Goal: Task Accomplishment & Management: Use online tool/utility

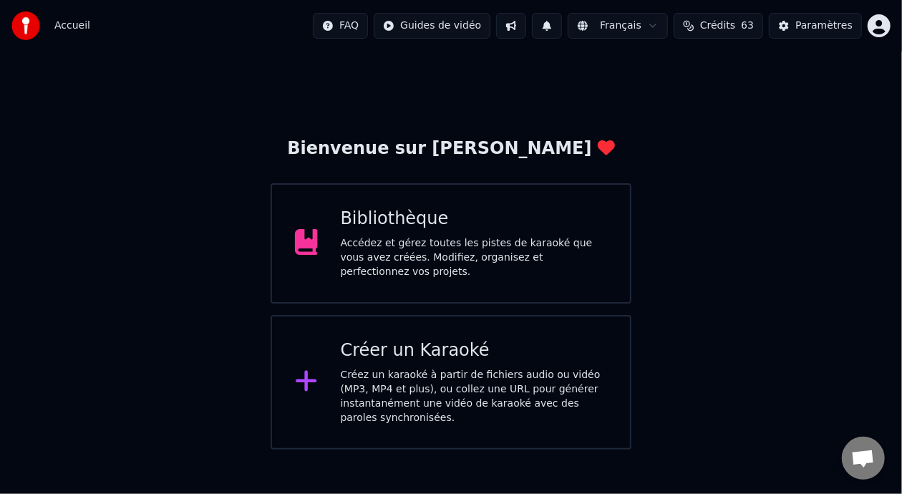
click at [467, 248] on div "Accédez et gérez toutes les pistes de karaoké que vous avez créées. Modifiez, o…" at bounding box center [474, 257] width 267 height 43
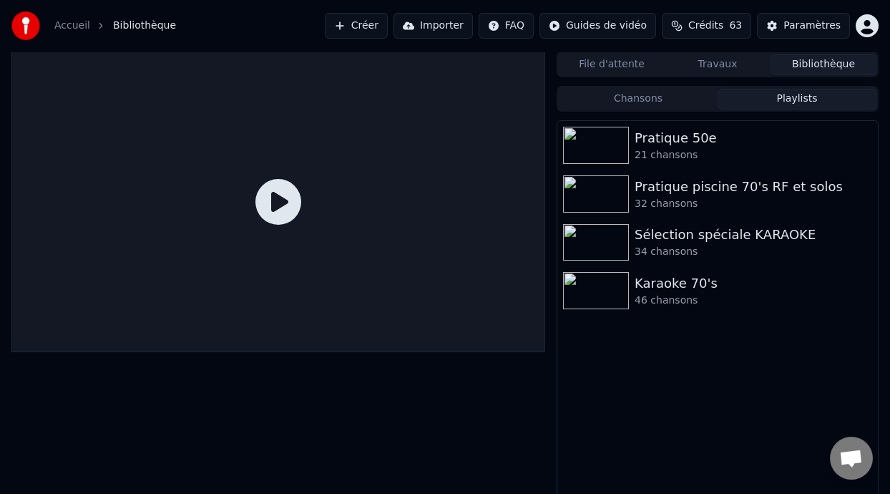
click at [799, 95] on button "Playlists" at bounding box center [797, 99] width 159 height 21
click at [680, 289] on div "Karaoke 70's" at bounding box center [746, 283] width 223 height 20
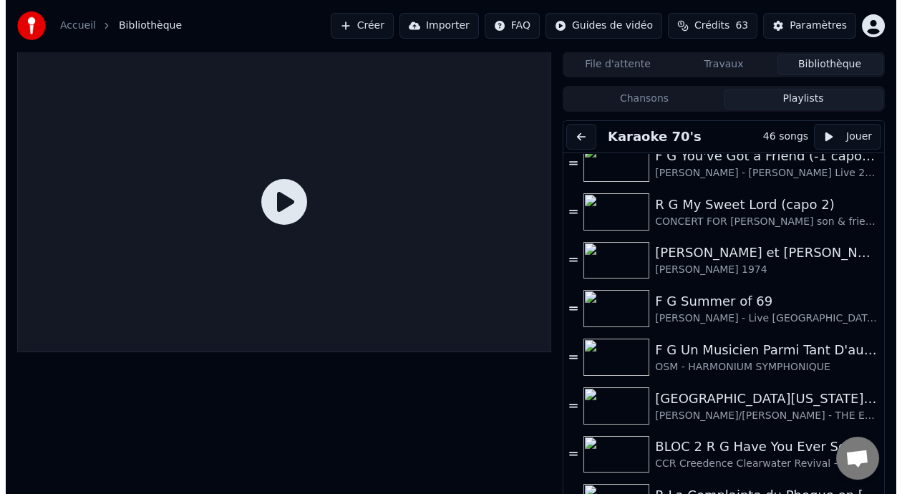
scroll to position [198, 0]
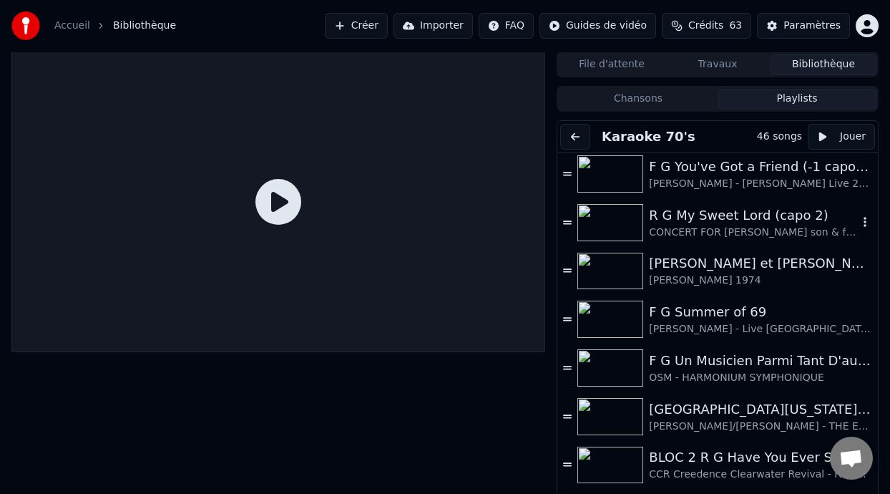
click at [699, 220] on div "R G My Sweet Lord (capo 2)" at bounding box center [753, 215] width 209 height 20
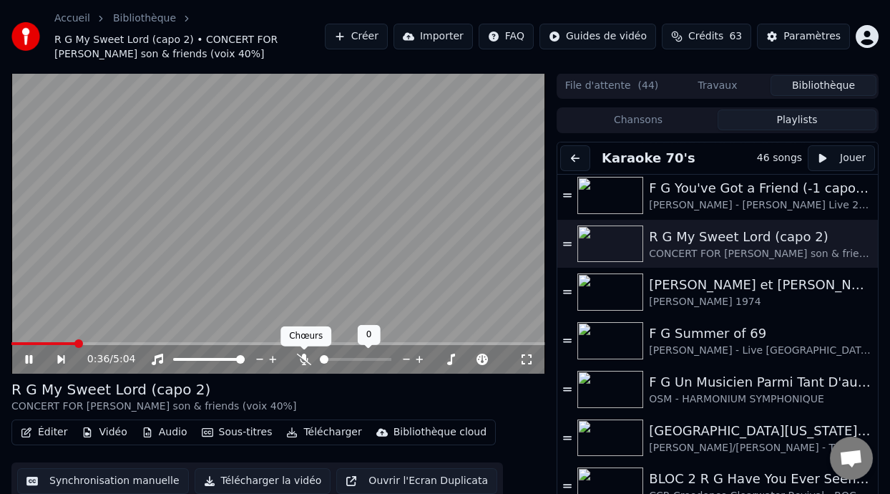
click at [303, 360] on icon at bounding box center [304, 359] width 14 height 11
click at [19, 342] on span at bounding box center [14, 343] width 7 height 3
click at [26, 355] on icon at bounding box center [28, 359] width 7 height 9
click at [28, 359] on icon at bounding box center [28, 359] width 9 height 10
click at [303, 356] on icon at bounding box center [304, 359] width 8 height 11
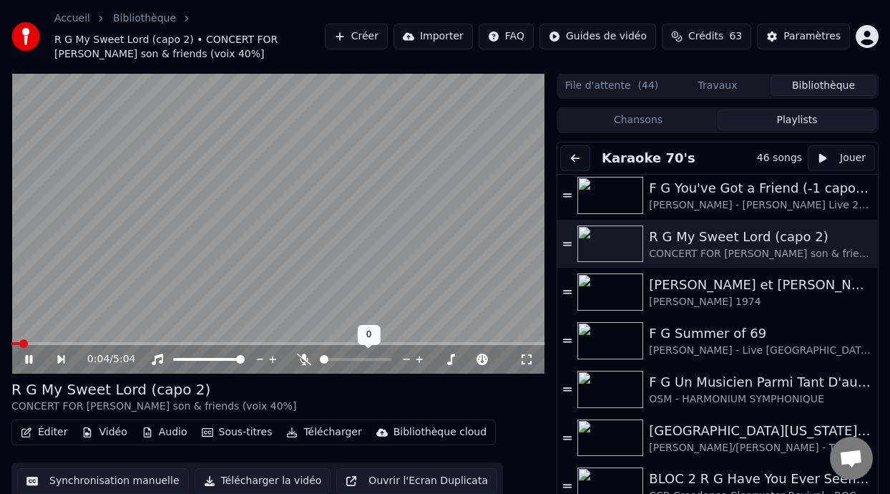
click at [303, 359] on icon at bounding box center [304, 359] width 14 height 11
click at [343, 359] on span at bounding box center [356, 359] width 72 height 3
click at [349, 359] on span at bounding box center [349, 359] width 9 height 9
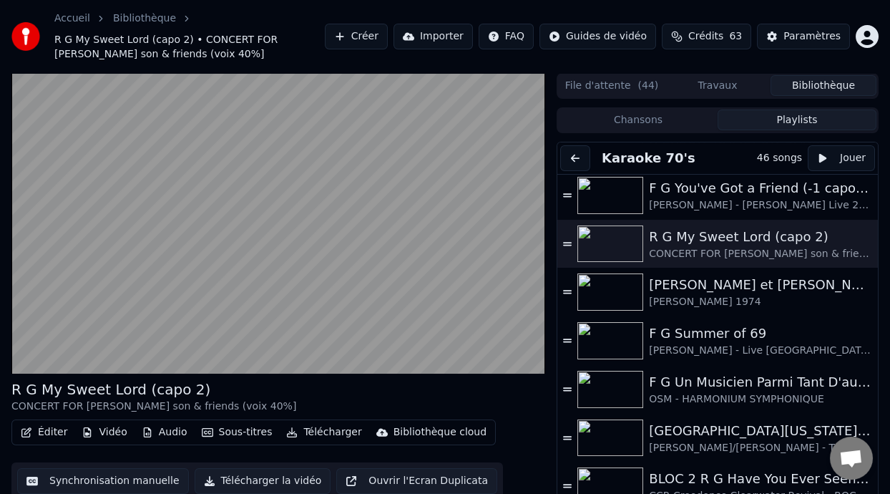
click at [359, 386] on div "R G My Sweet Lord (capo 2) CONCERT FOR GEORGE G HARRISON son & friends (voix 40…" at bounding box center [278, 396] width 534 height 34
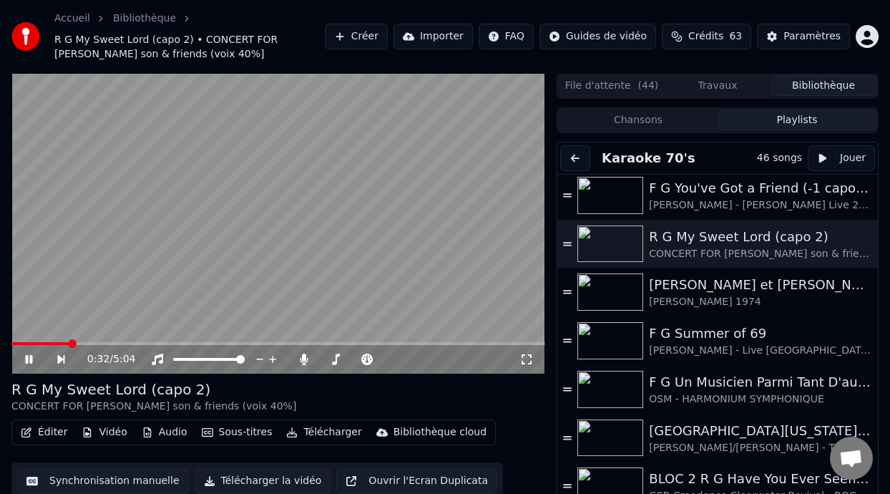
click at [526, 357] on icon at bounding box center [527, 359] width 14 height 11
click at [29, 359] on icon at bounding box center [39, 359] width 32 height 11
click at [51, 430] on button "Éditer" at bounding box center [44, 432] width 58 height 20
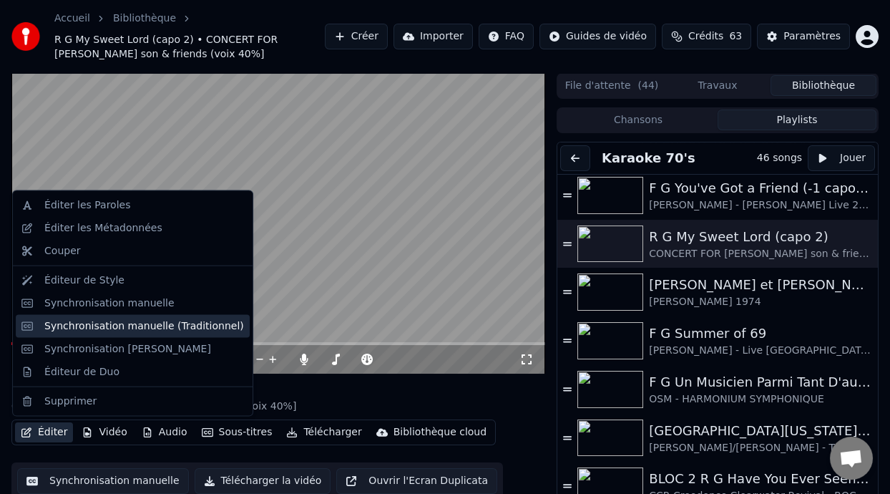
click at [170, 328] on div "Synchronisation manuelle (Traditionnel)" at bounding box center [144, 326] width 200 height 14
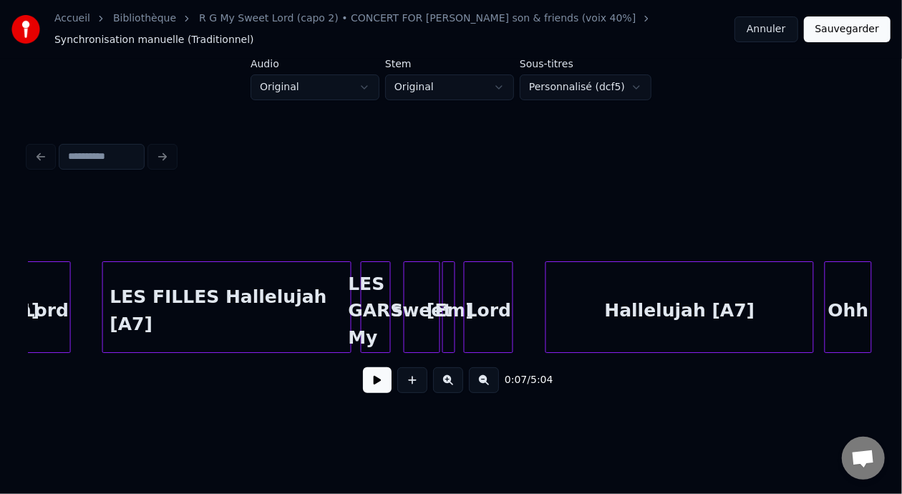
scroll to position [0, 9381]
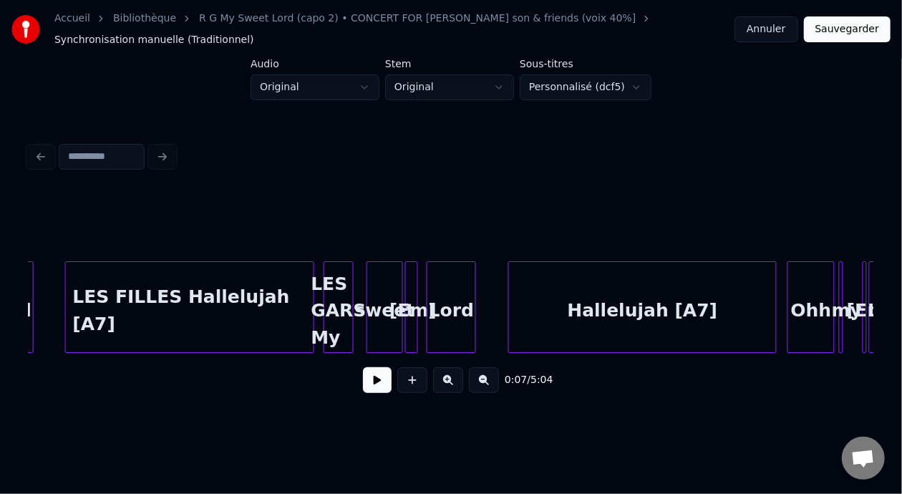
click at [339, 293] on div "LES GARS My" at bounding box center [338, 310] width 29 height 97
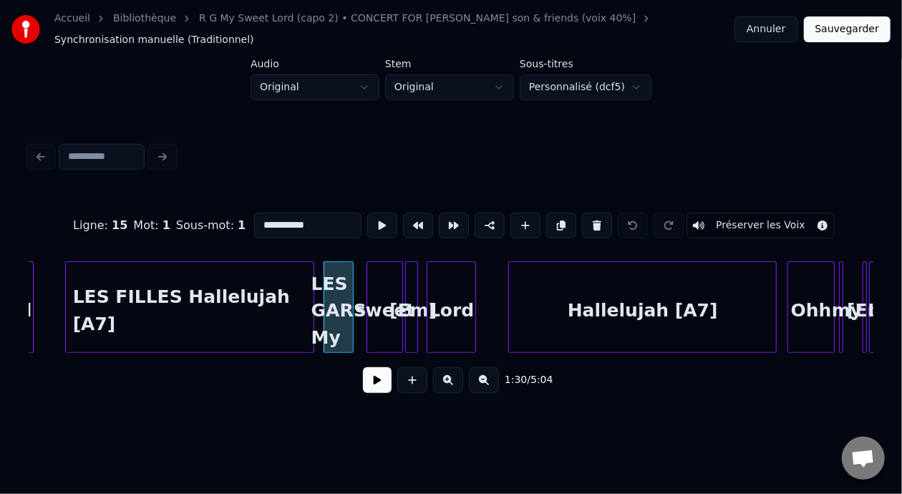
click at [278, 220] on input "**********" at bounding box center [307, 226] width 107 height 26
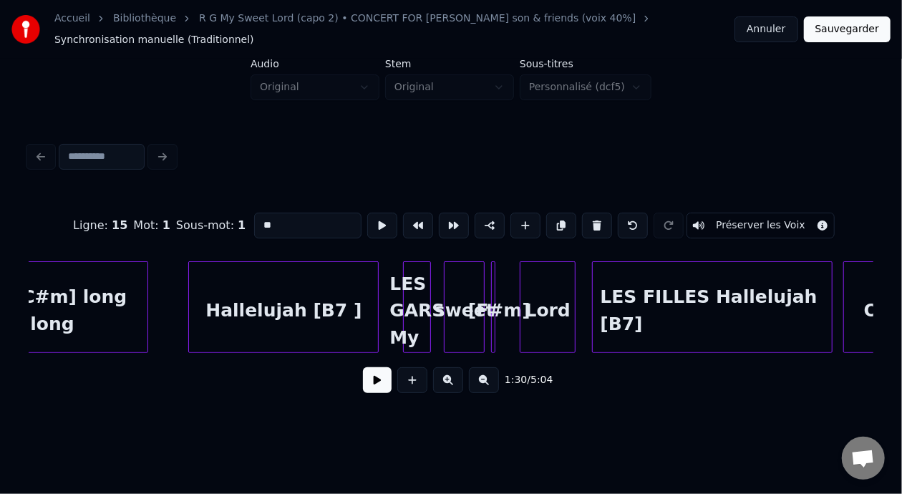
scroll to position [0, 15870]
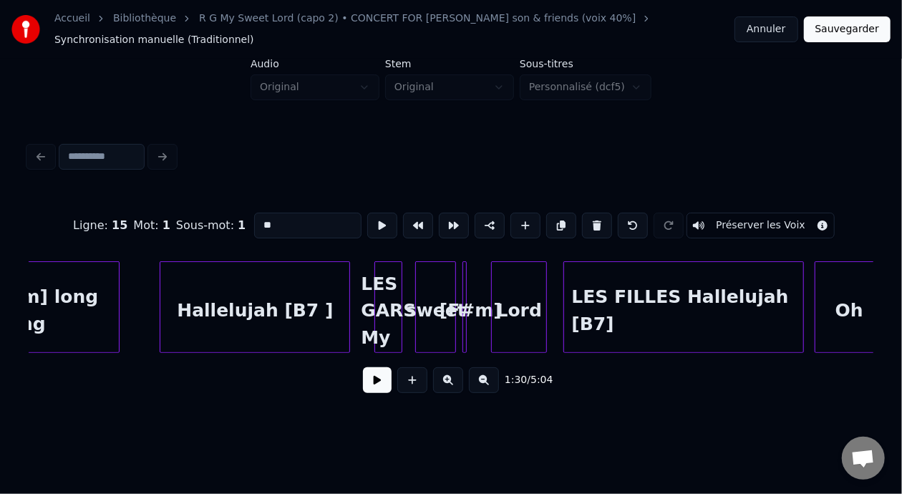
click at [383, 290] on div "LES GARS My" at bounding box center [388, 310] width 26 height 97
click at [276, 219] on input "**********" at bounding box center [307, 226] width 107 height 26
click at [278, 220] on input "**********" at bounding box center [307, 226] width 107 height 26
click at [648, 305] on div "LES FILLES Hallelujah [B7]" at bounding box center [683, 310] width 239 height 97
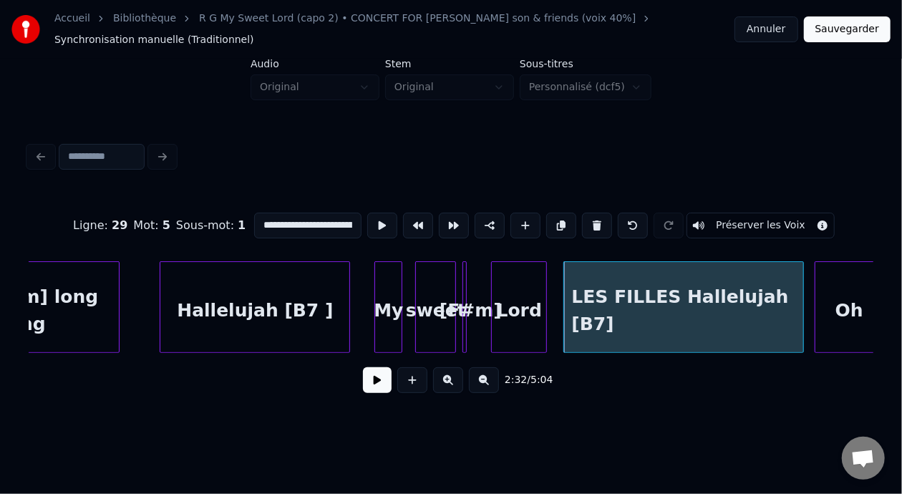
click at [281, 222] on input "**********" at bounding box center [307, 226] width 107 height 26
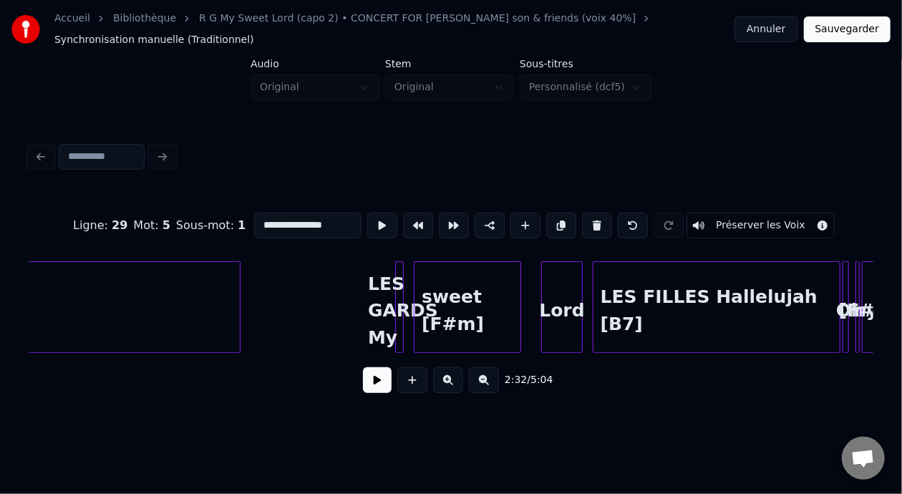
scroll to position [0, 18972]
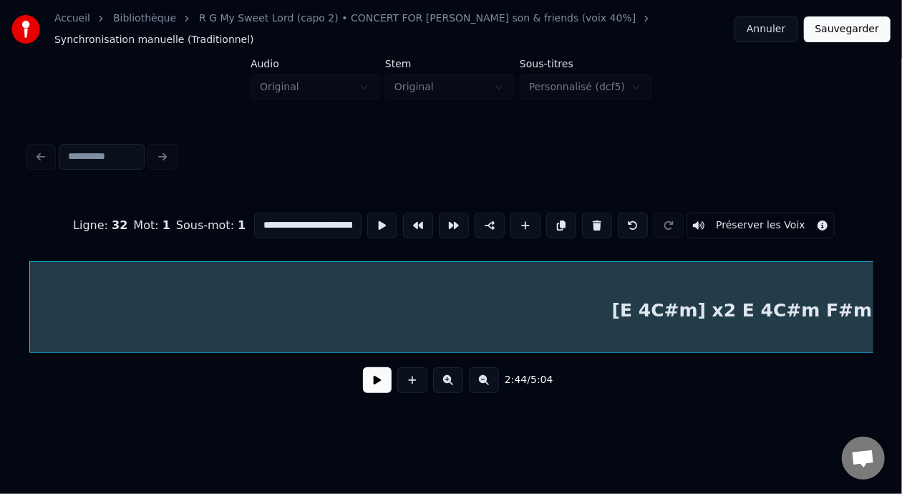
type input "**********"
click at [363, 390] on button at bounding box center [377, 380] width 29 height 26
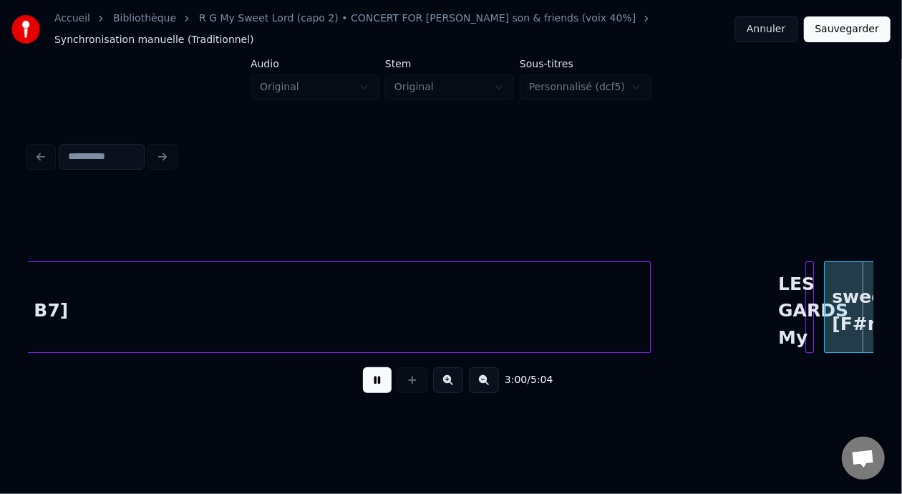
scroll to position [0, 19387]
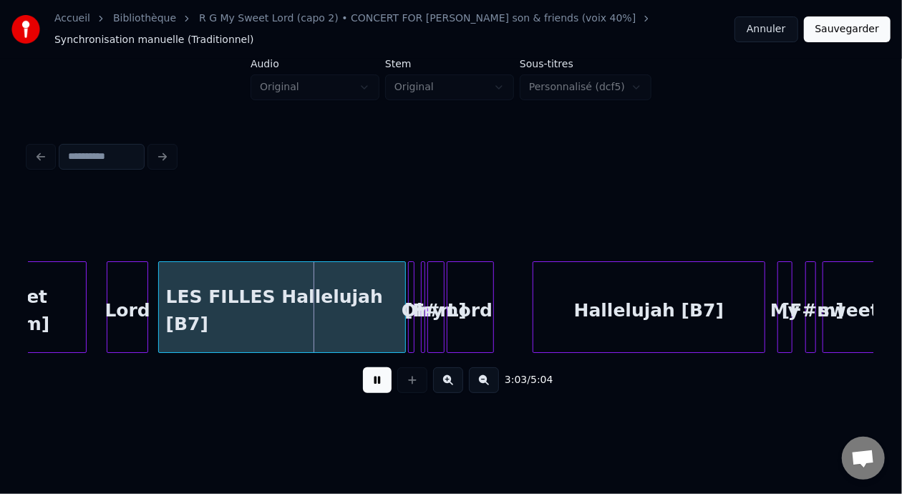
click at [371, 387] on button at bounding box center [377, 380] width 29 height 26
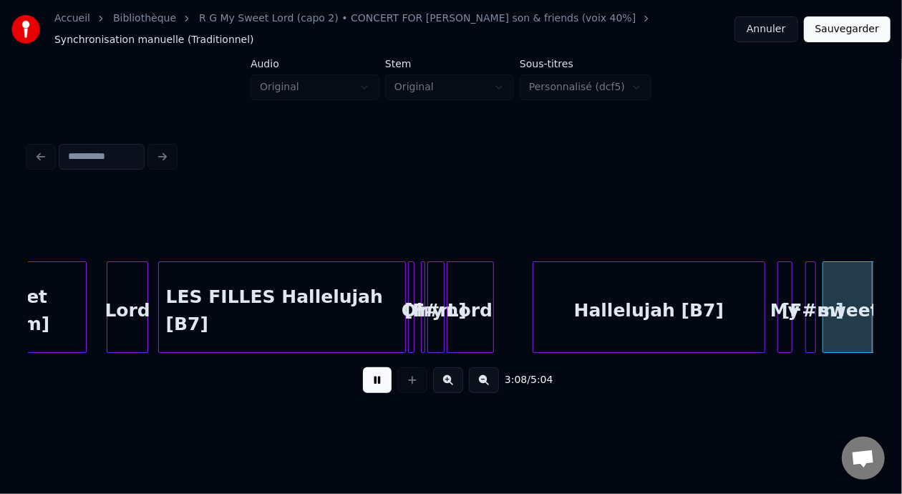
scroll to position [0, 20232]
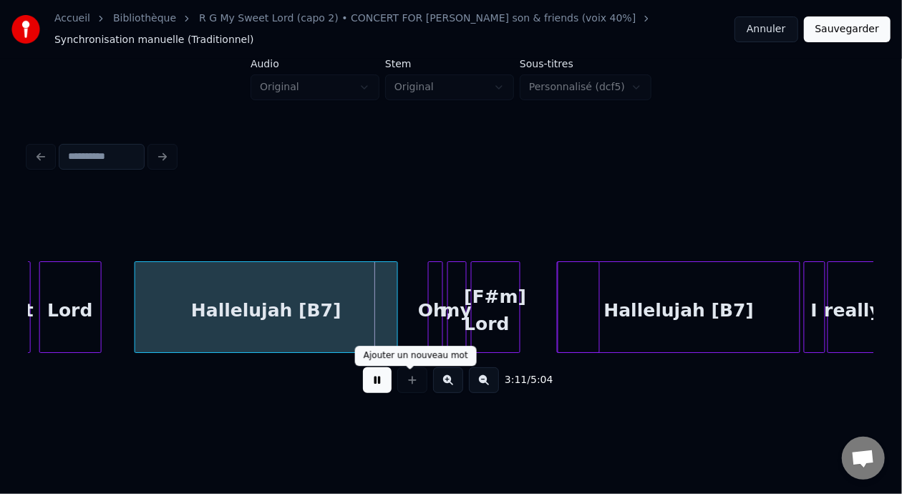
click at [369, 383] on button at bounding box center [377, 380] width 29 height 26
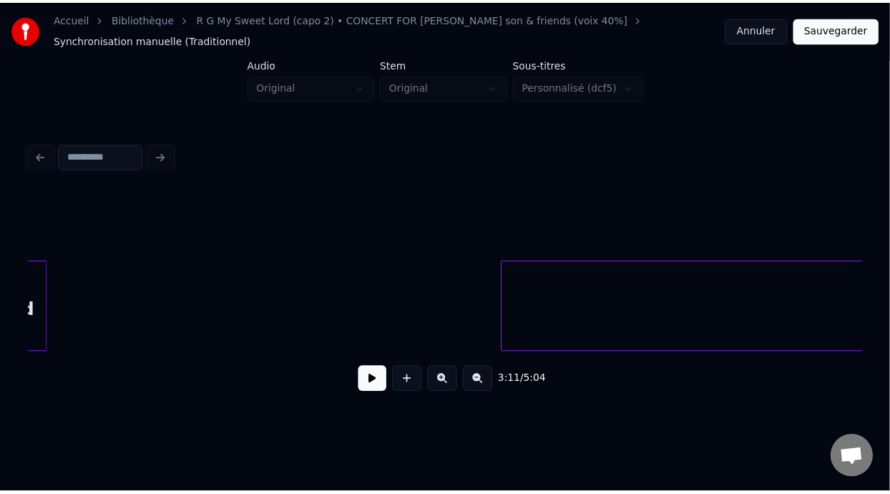
scroll to position [0, 29427]
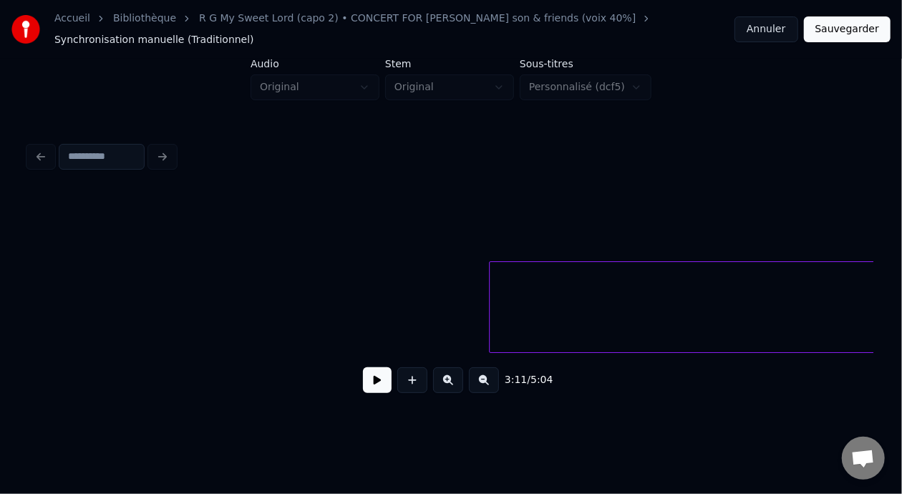
click at [854, 26] on button "Sauvegarder" at bounding box center [847, 29] width 87 height 26
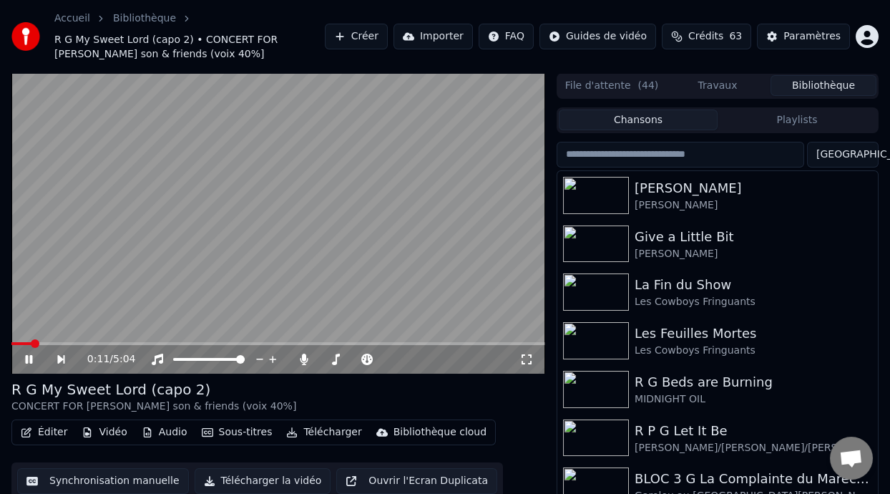
click at [797, 121] on button "Playlists" at bounding box center [797, 120] width 159 height 21
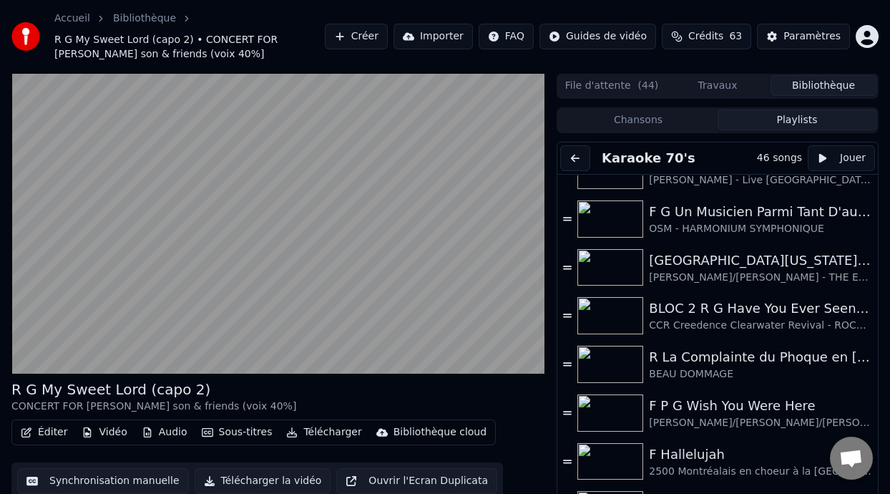
scroll to position [365, 0]
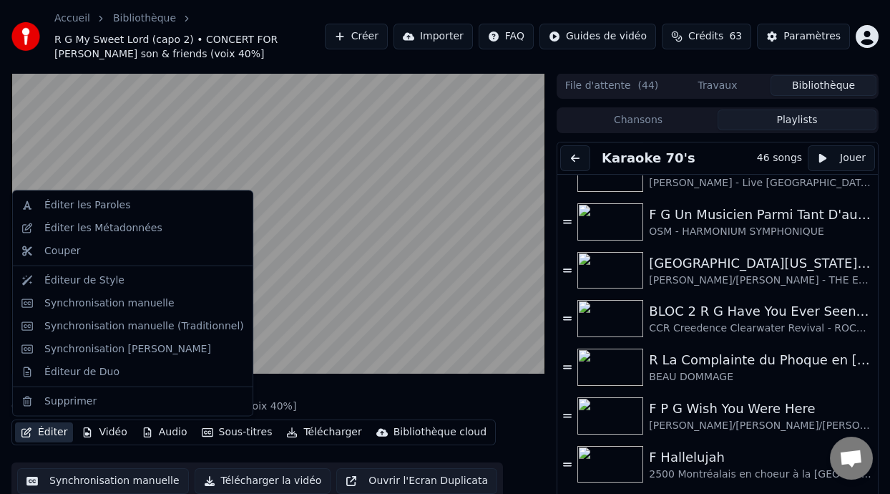
click at [56, 434] on button "Éditer" at bounding box center [44, 432] width 58 height 20
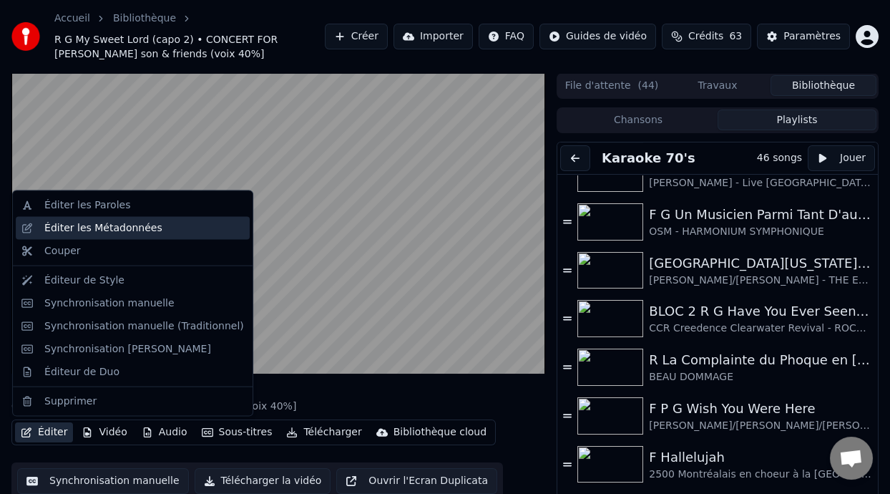
click at [152, 232] on div "Éditer les Métadonnées" at bounding box center [144, 228] width 200 height 14
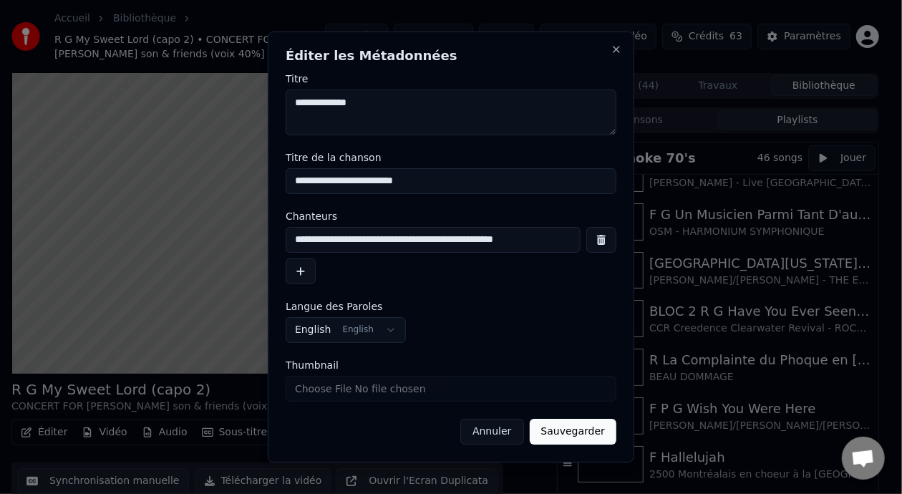
click at [462, 243] on input "**********" at bounding box center [433, 240] width 295 height 26
type input "**********"
click at [573, 435] on button "Sauvegarder" at bounding box center [573, 432] width 87 height 26
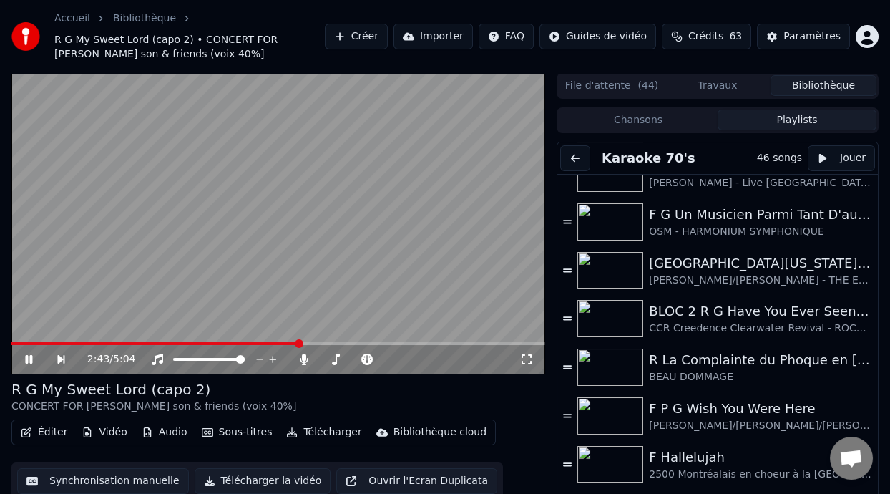
click at [29, 355] on icon at bounding box center [39, 359] width 32 height 11
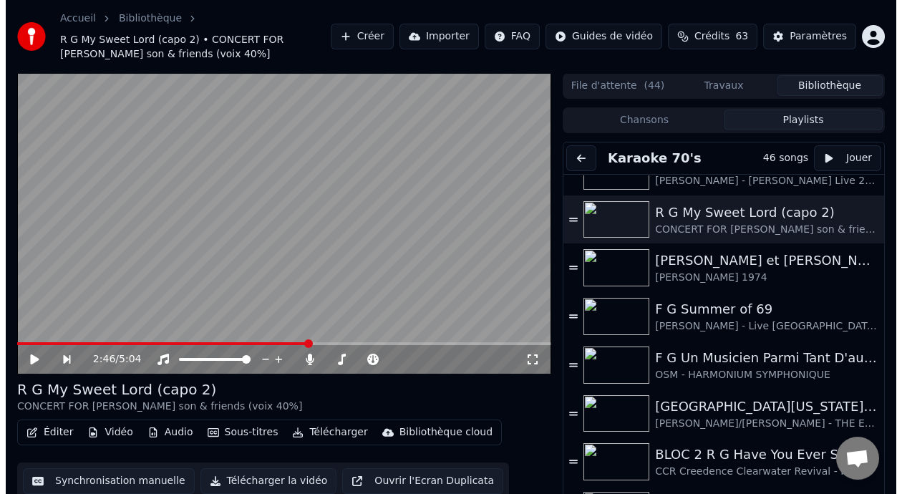
scroll to position [235, 0]
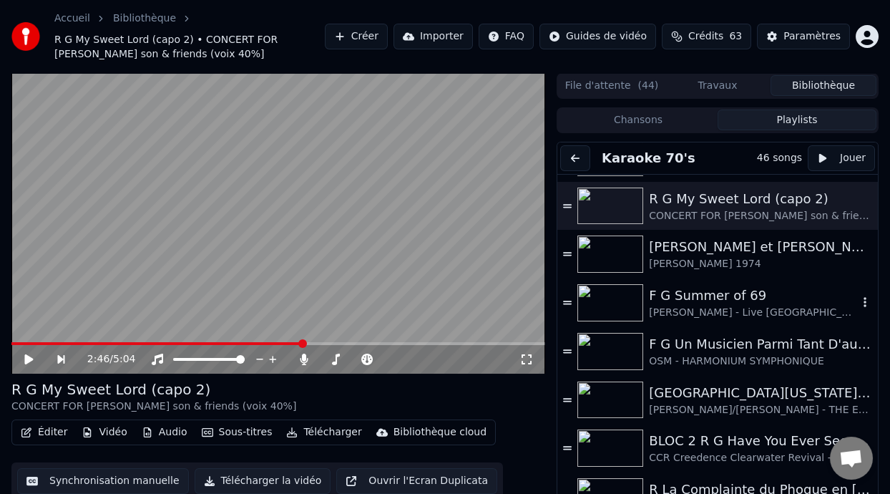
click at [724, 301] on div "F G Summer of 69" at bounding box center [753, 296] width 209 height 20
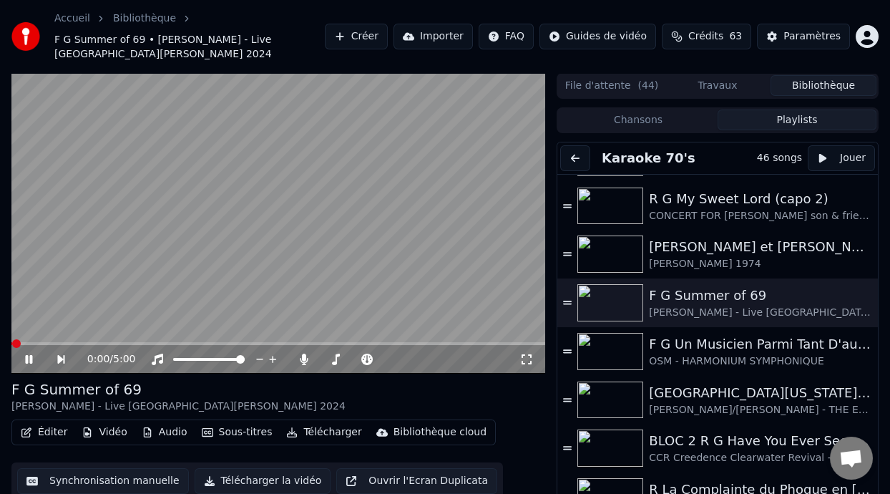
click at [525, 358] on icon at bounding box center [527, 359] width 14 height 11
click at [301, 357] on icon at bounding box center [304, 359] width 14 height 11
click at [19, 343] on span at bounding box center [15, 343] width 9 height 3
click at [56, 432] on button "Éditer" at bounding box center [44, 432] width 58 height 20
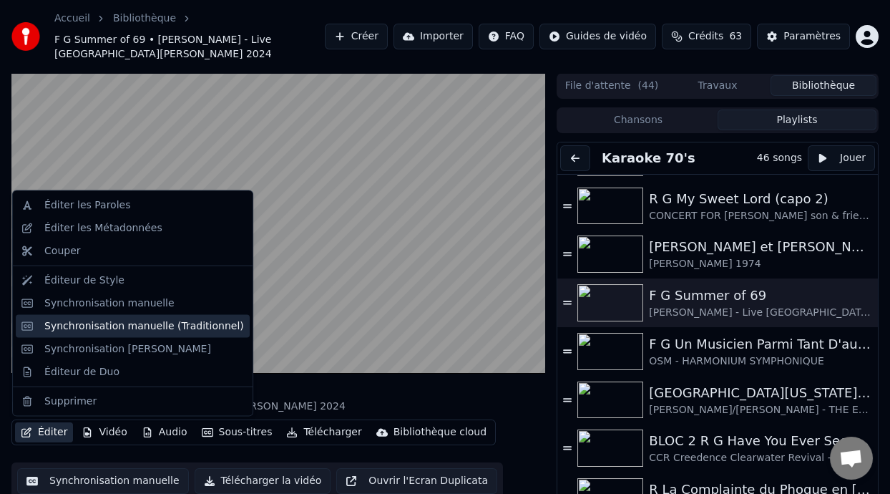
click at [148, 330] on div "Synchronisation manuelle (Traditionnel)" at bounding box center [144, 326] width 200 height 14
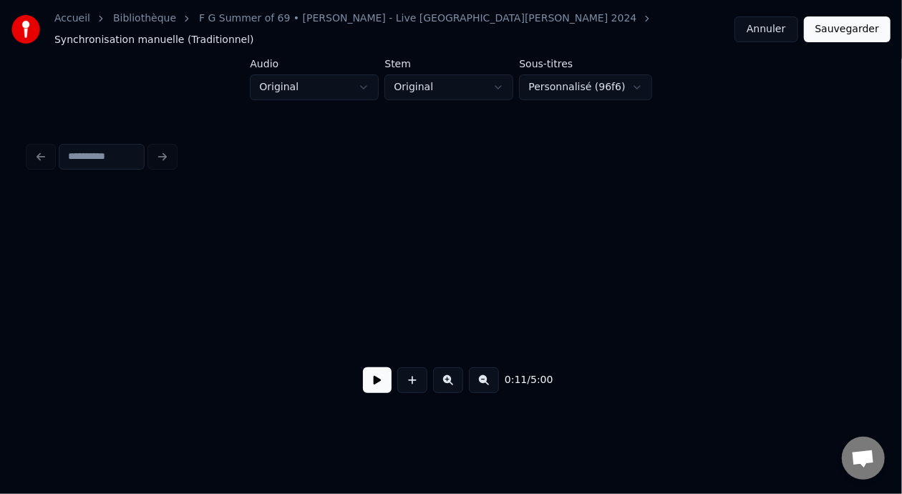
click at [373, 381] on button at bounding box center [377, 380] width 29 height 26
click at [490, 381] on button at bounding box center [484, 380] width 30 height 26
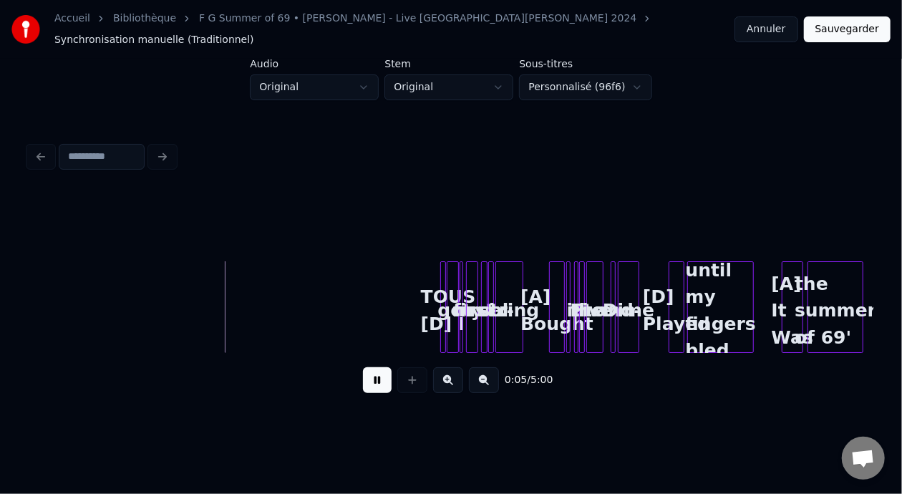
click at [450, 381] on button at bounding box center [448, 380] width 30 height 26
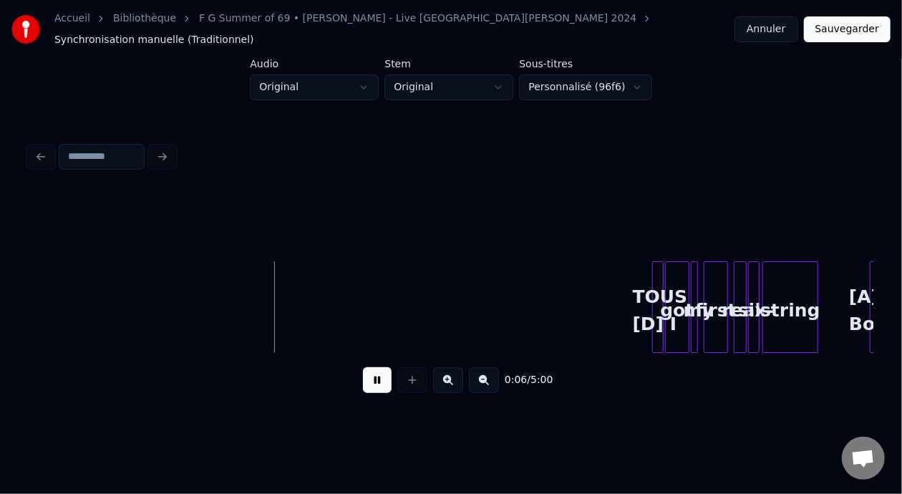
click at [450, 381] on button at bounding box center [448, 380] width 30 height 26
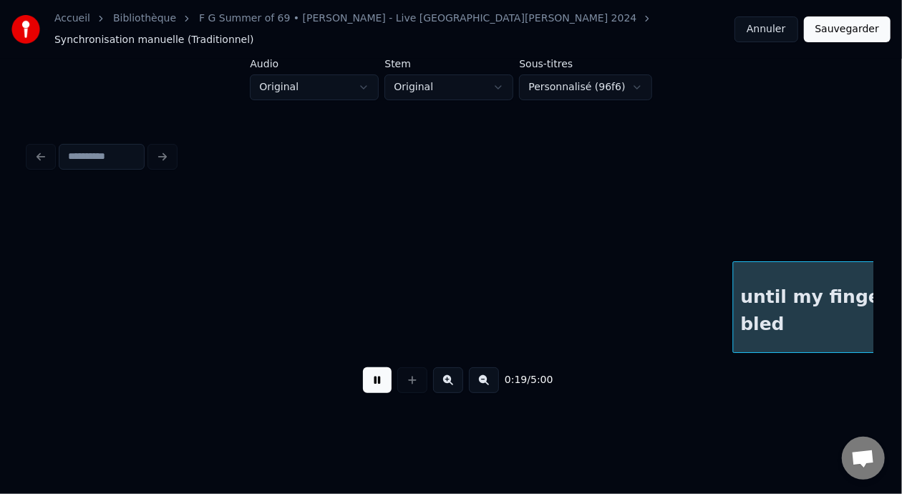
scroll to position [0, 2117]
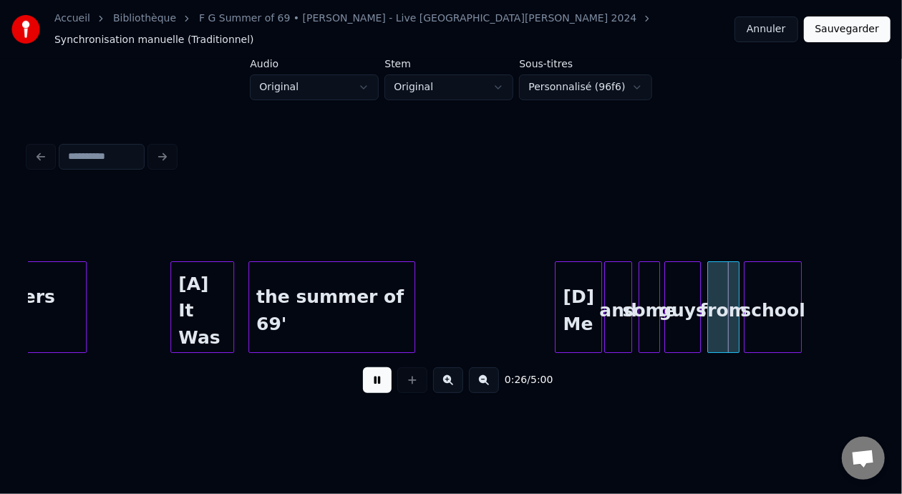
click at [442, 380] on button at bounding box center [448, 380] width 30 height 26
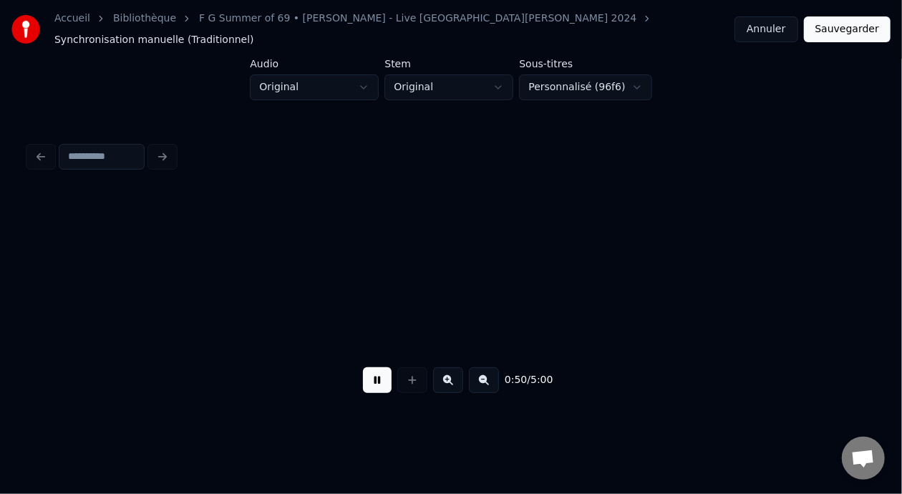
scroll to position [0, 7289]
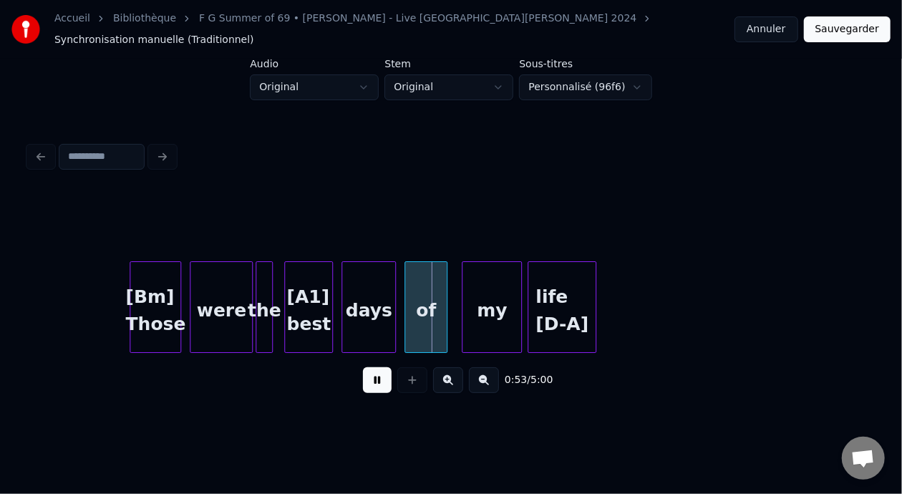
click at [379, 386] on button at bounding box center [377, 380] width 29 height 26
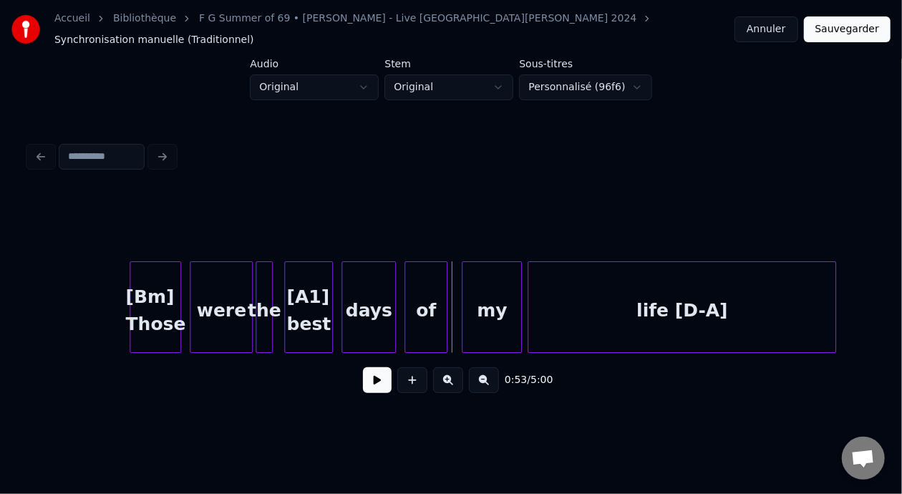
click at [832, 314] on div at bounding box center [833, 307] width 4 height 90
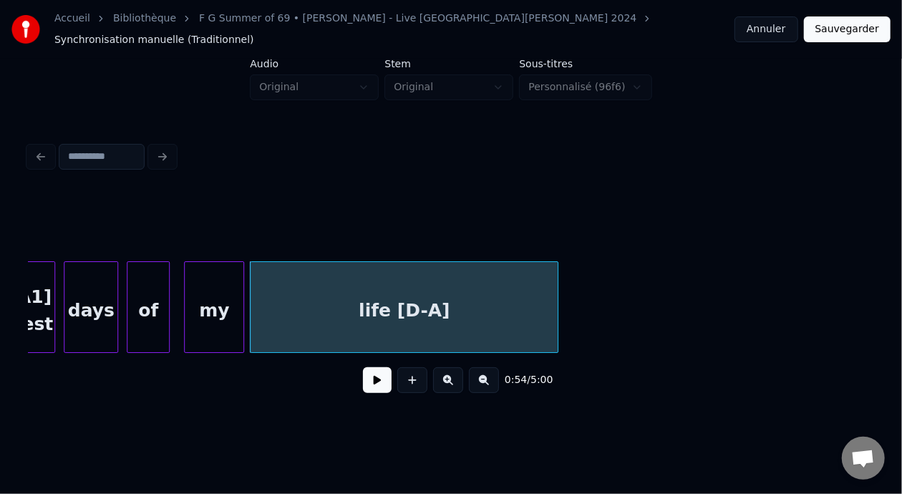
scroll to position [0, 7661]
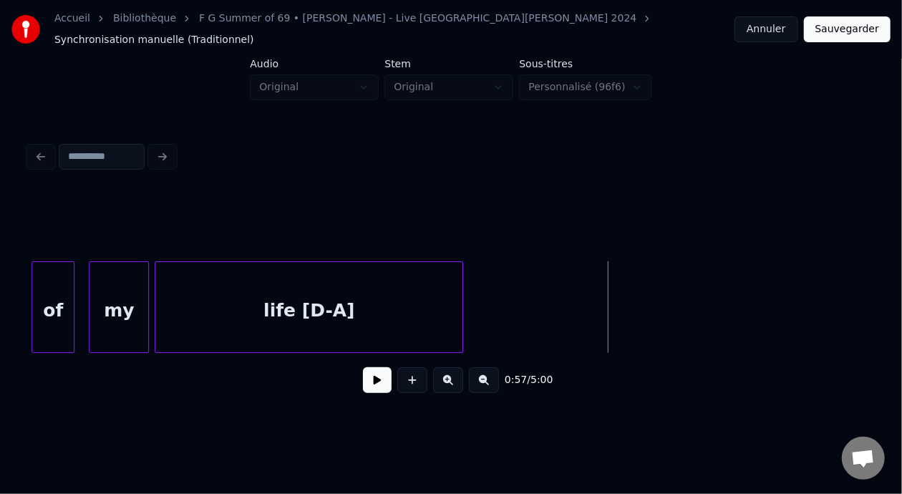
click at [363, 387] on button at bounding box center [377, 380] width 29 height 26
click at [105, 296] on div "my" at bounding box center [118, 310] width 59 height 97
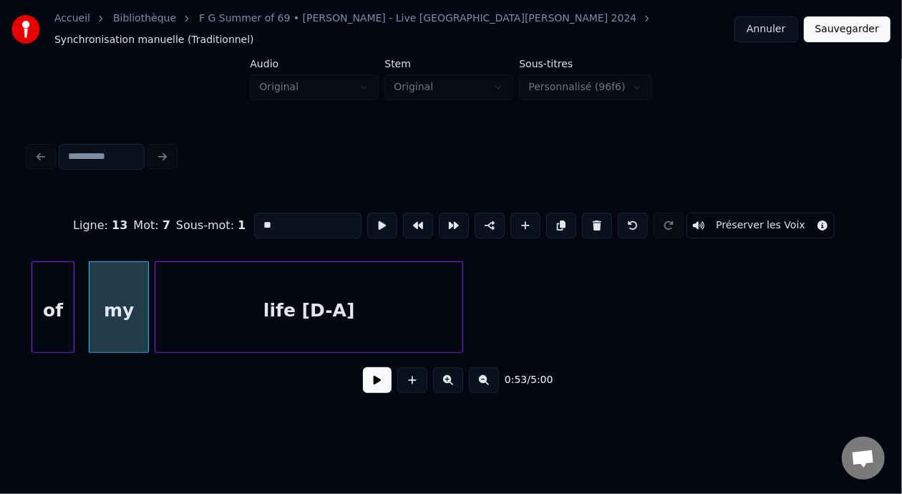
click at [365, 381] on button at bounding box center [377, 380] width 29 height 26
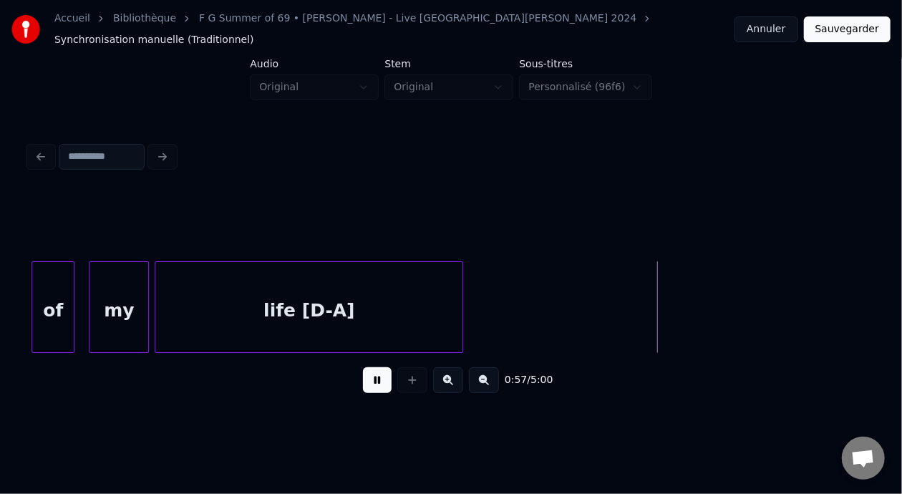
click at [365, 381] on button at bounding box center [377, 380] width 29 height 26
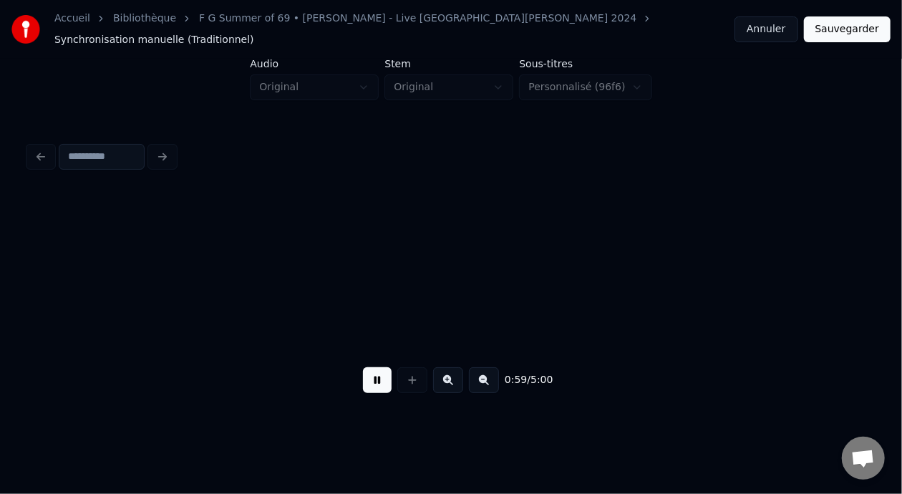
scroll to position [0, 8508]
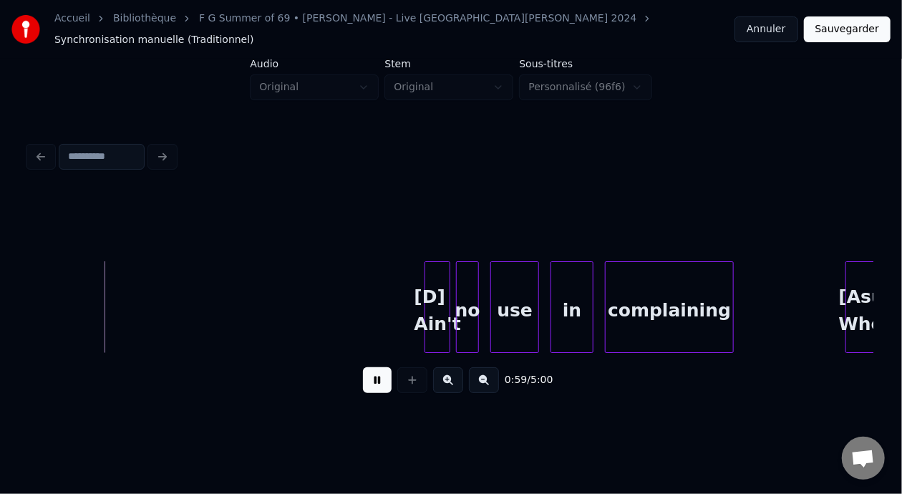
click at [365, 381] on button at bounding box center [377, 380] width 29 height 26
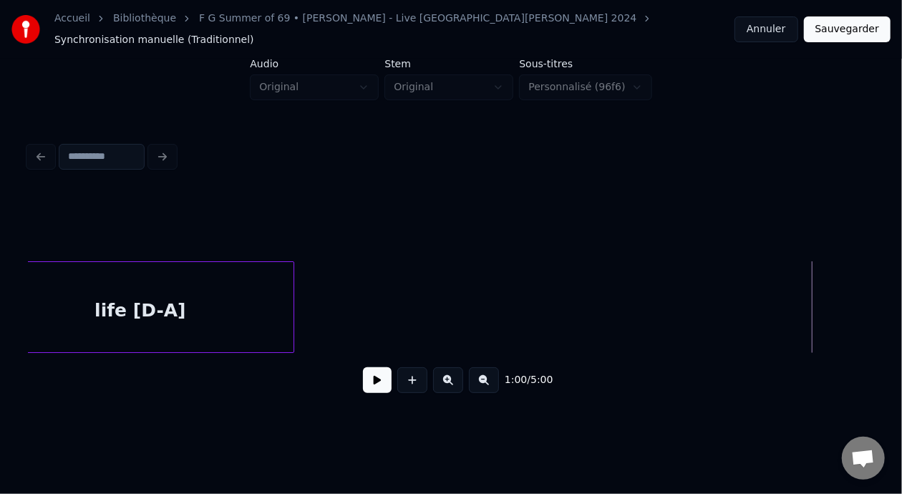
scroll to position [0, 7792]
click at [241, 302] on div "life [D-A]" at bounding box center [177, 310] width 307 height 97
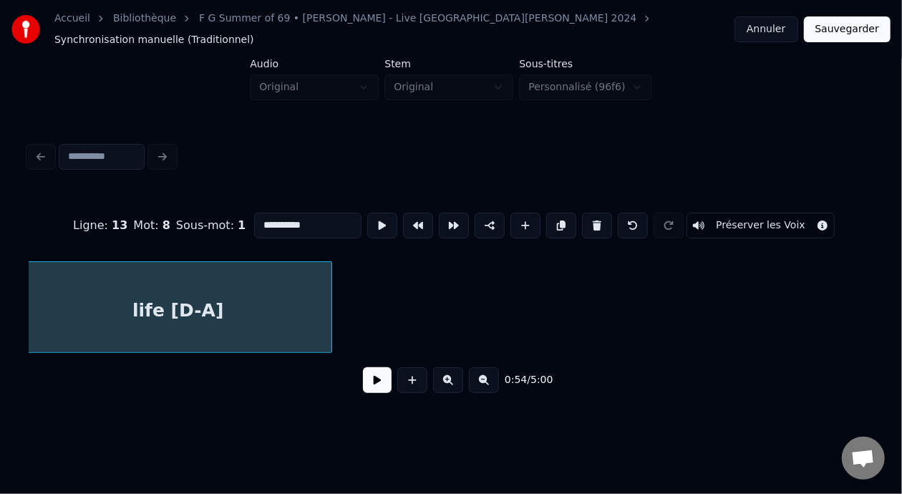
scroll to position [0, 7787]
click at [283, 215] on input "**********" at bounding box center [307, 226] width 107 height 26
click at [340, 317] on div "life [D-A] x2" at bounding box center [188, 307] width 308 height 92
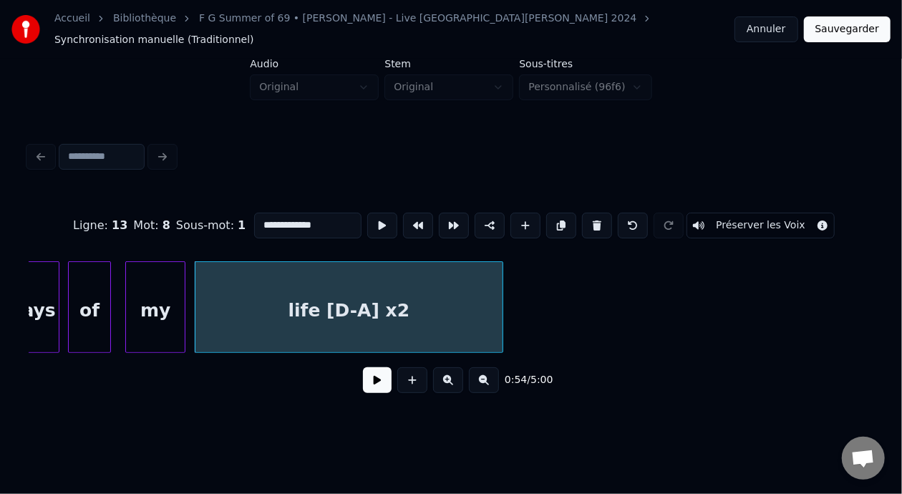
scroll to position [0, 7539]
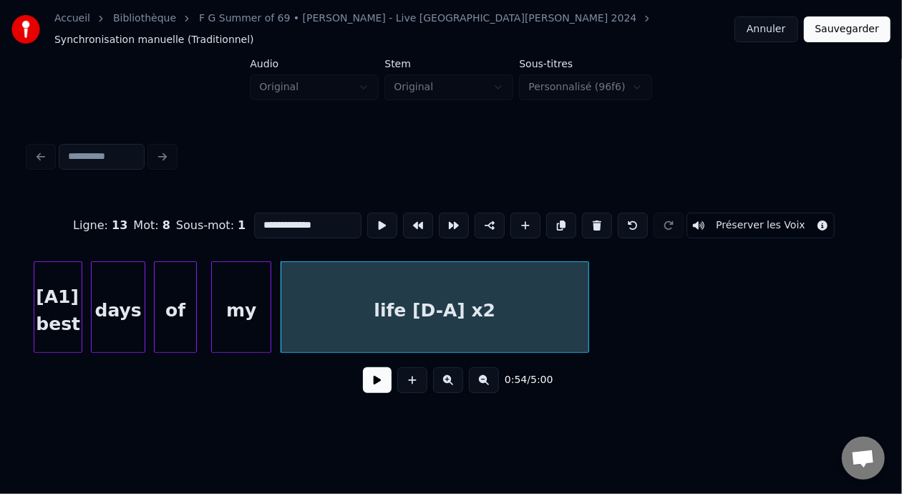
click at [244, 312] on div "my" at bounding box center [241, 310] width 59 height 97
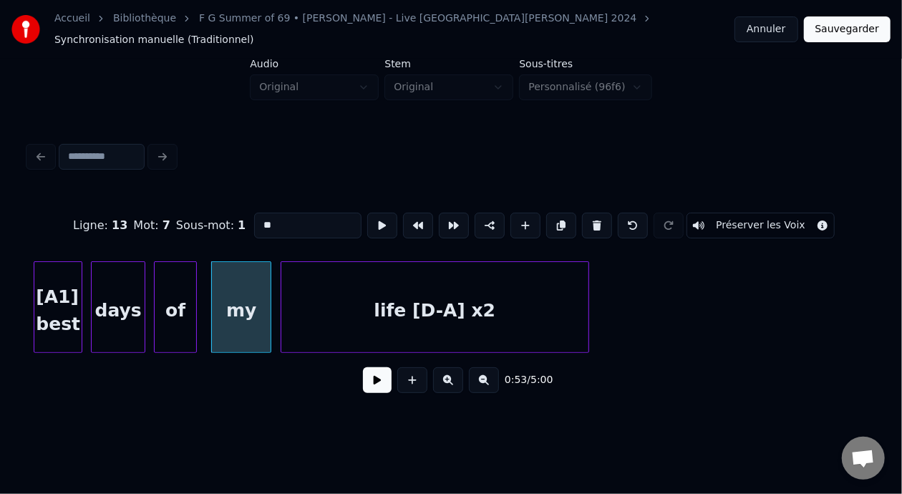
type input "**"
click at [370, 387] on button at bounding box center [377, 380] width 29 height 26
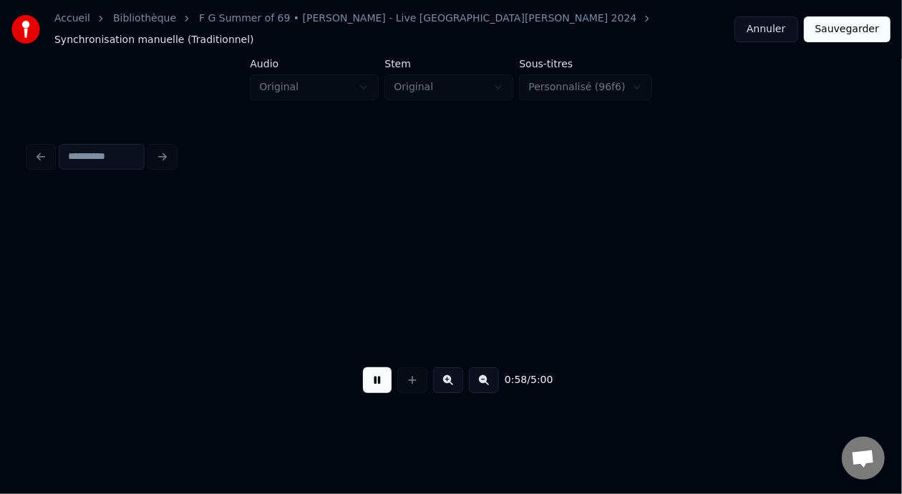
scroll to position [0, 8386]
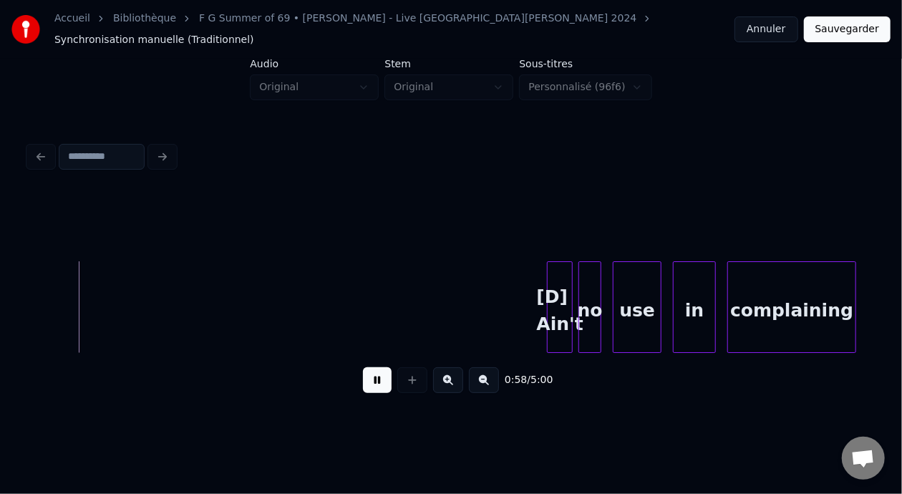
click at [370, 387] on button at bounding box center [377, 380] width 29 height 26
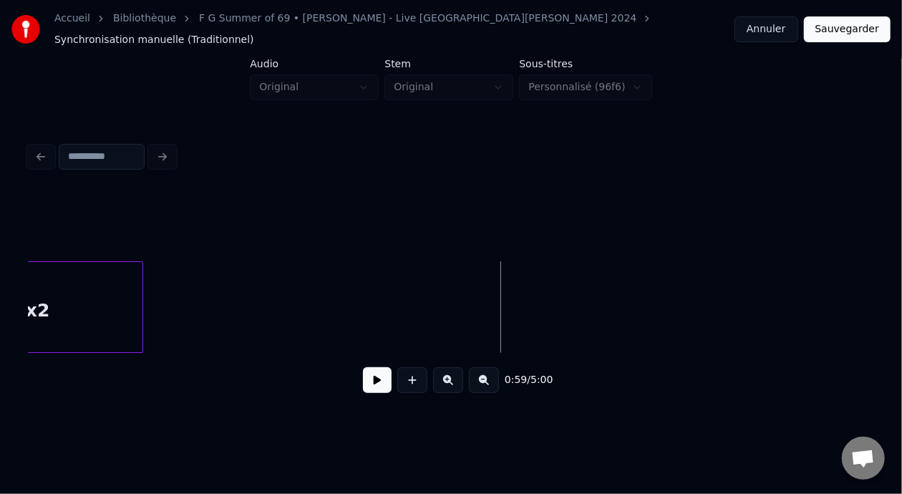
scroll to position [0, 7956]
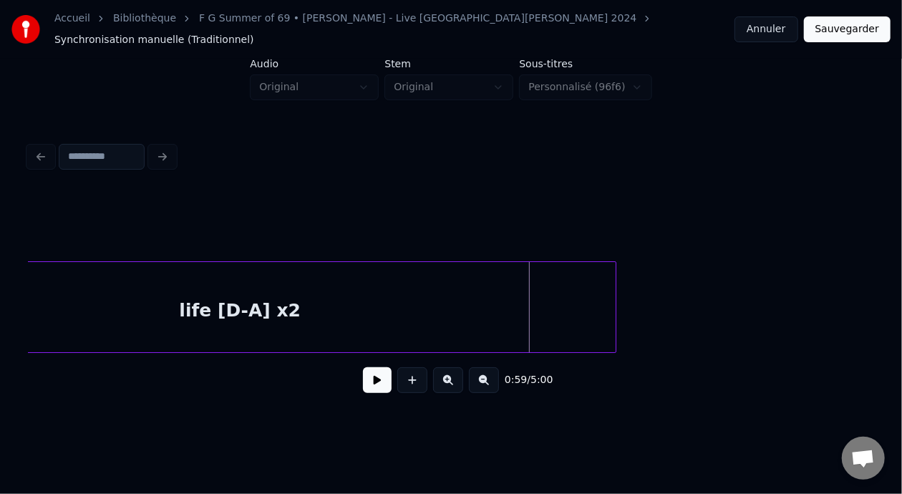
click at [615, 309] on div at bounding box center [613, 307] width 4 height 90
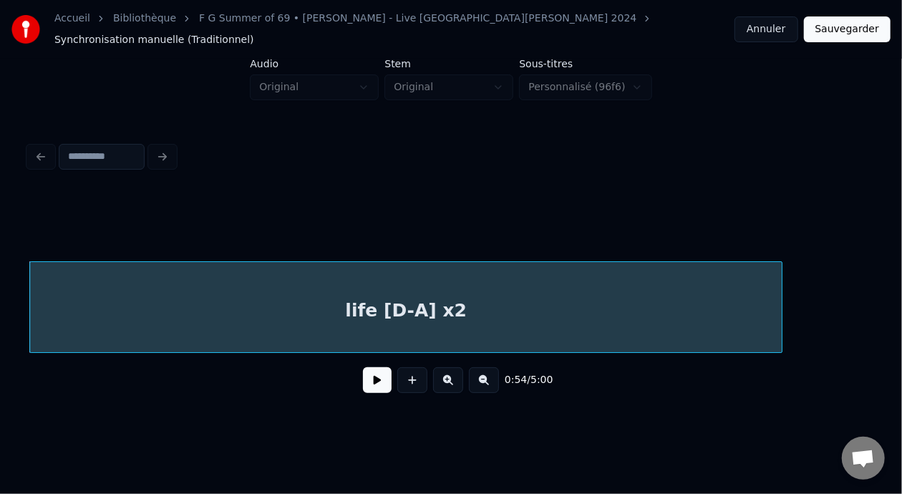
click at [363, 377] on button at bounding box center [377, 380] width 29 height 26
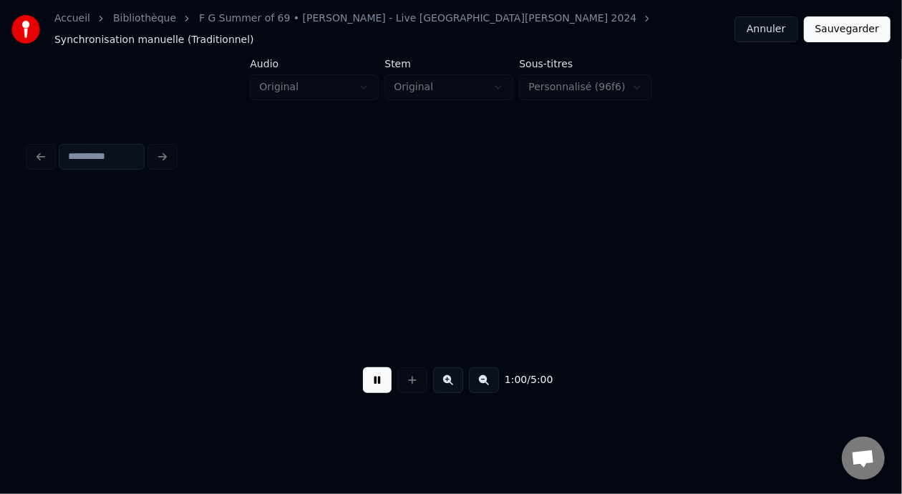
scroll to position [0, 8636]
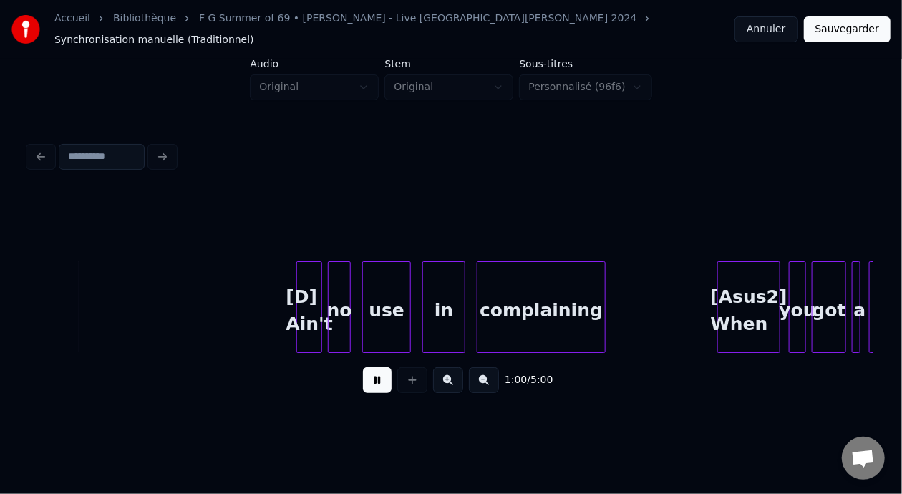
click at [363, 379] on button at bounding box center [377, 380] width 29 height 26
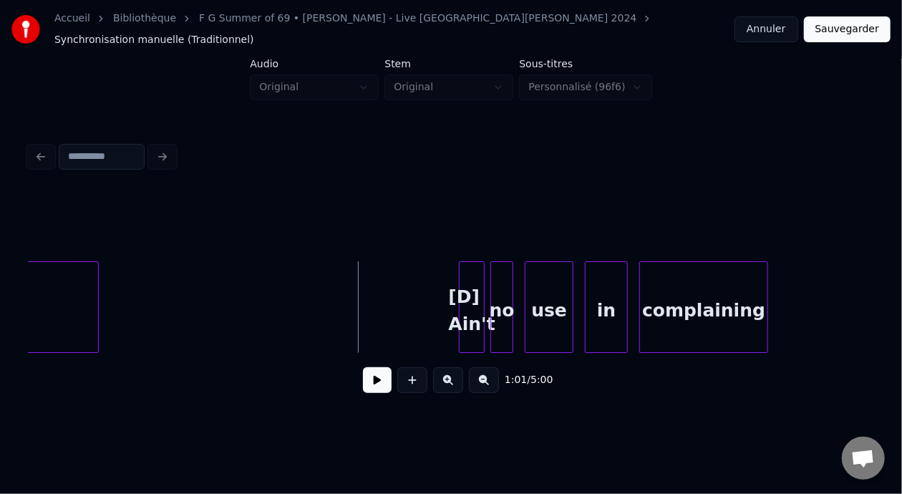
scroll to position [0, 8397]
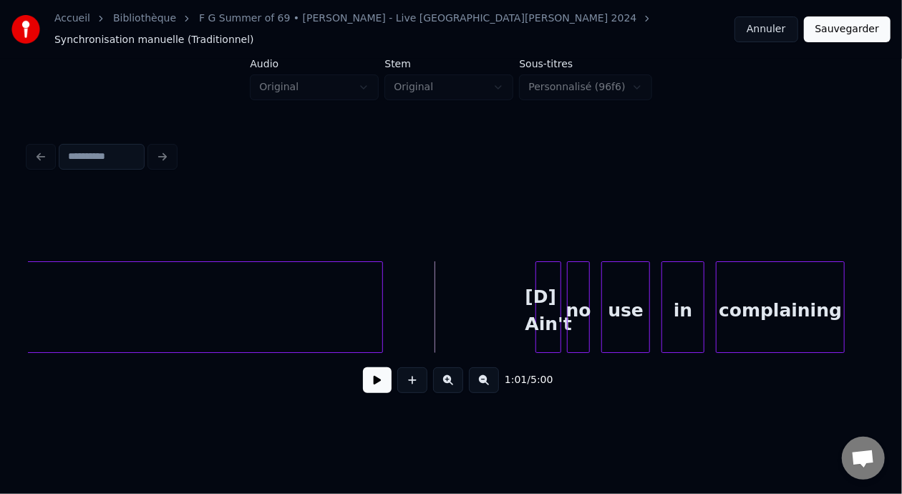
click at [381, 300] on div at bounding box center [380, 307] width 4 height 90
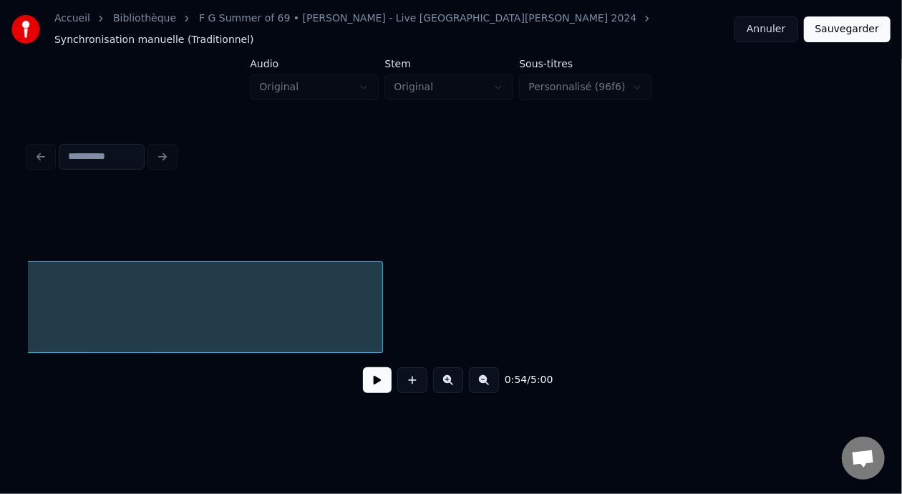
scroll to position [0, 7790]
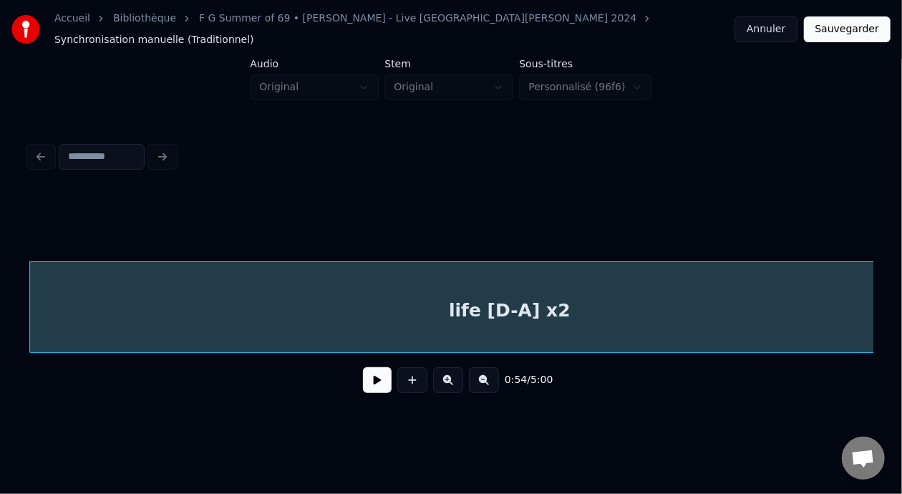
click at [371, 385] on button at bounding box center [377, 380] width 29 height 26
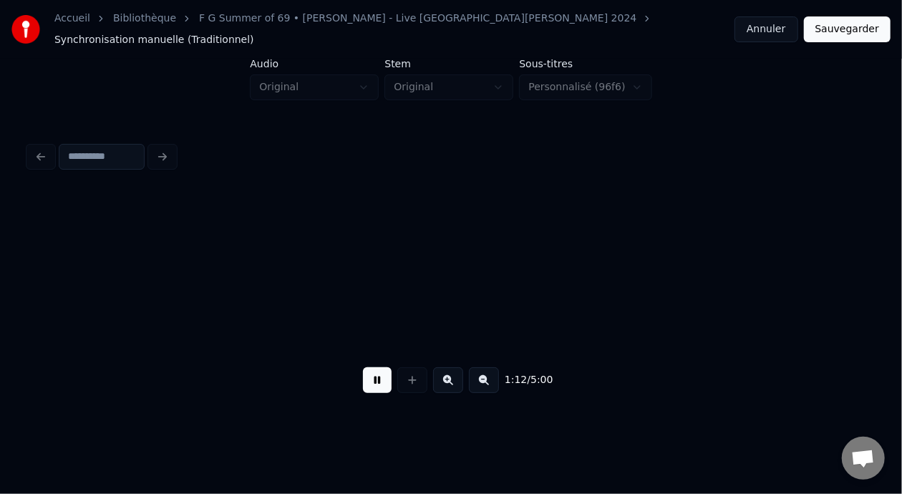
scroll to position [0, 10331]
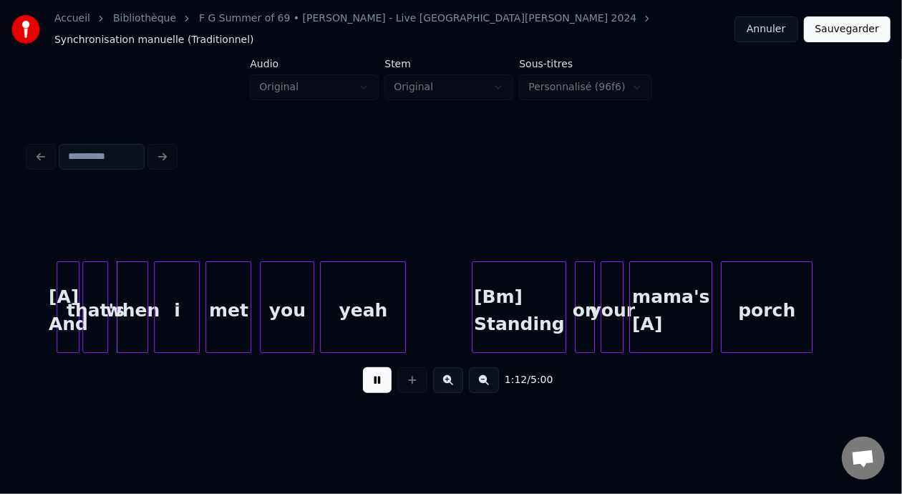
click at [371, 386] on button at bounding box center [377, 380] width 29 height 26
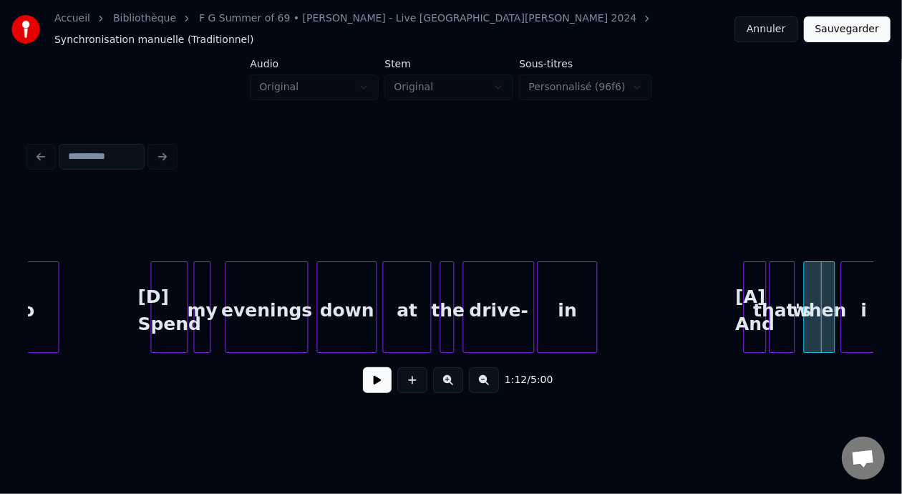
scroll to position [0, 9605]
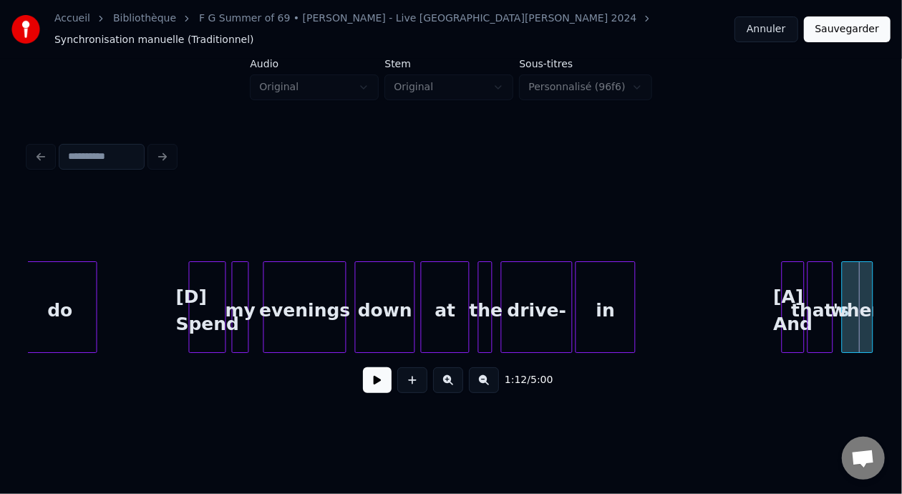
click at [240, 291] on div "my" at bounding box center [241, 310] width 16 height 97
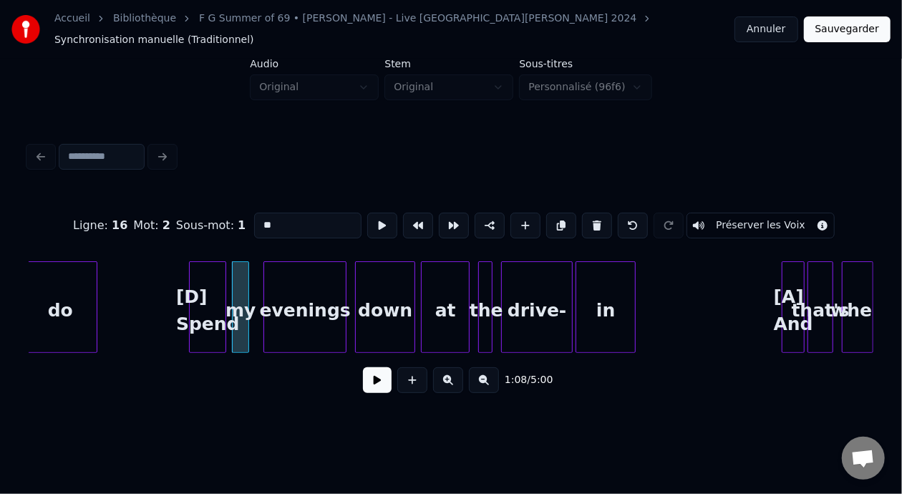
click at [71, 306] on div "do" at bounding box center [60, 310] width 73 height 97
type input "**"
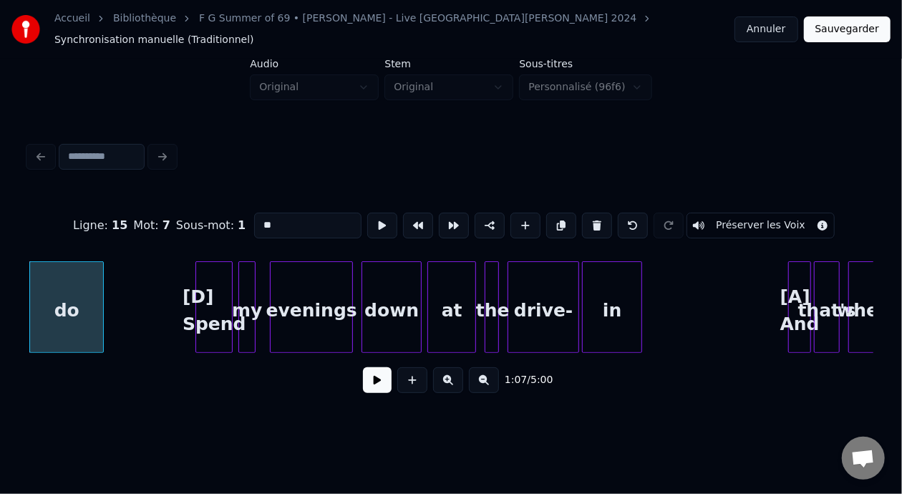
click at [373, 376] on button at bounding box center [377, 380] width 29 height 26
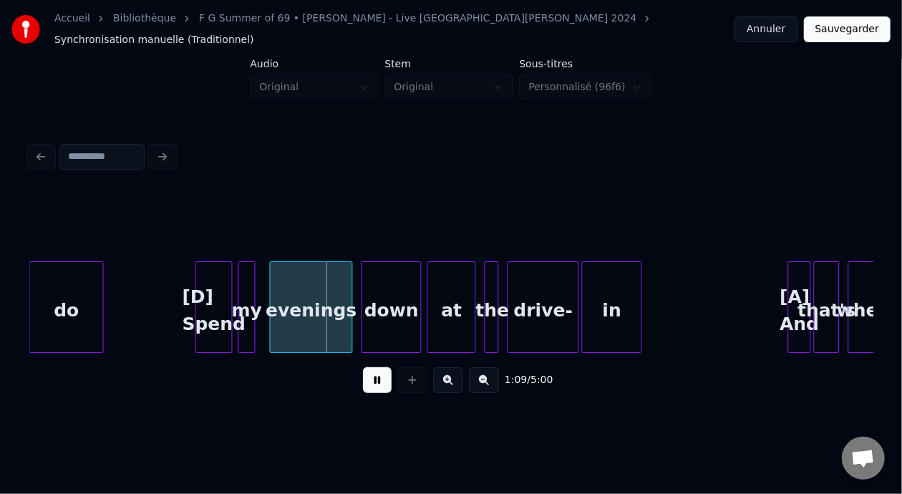
click at [373, 376] on button at bounding box center [377, 380] width 29 height 26
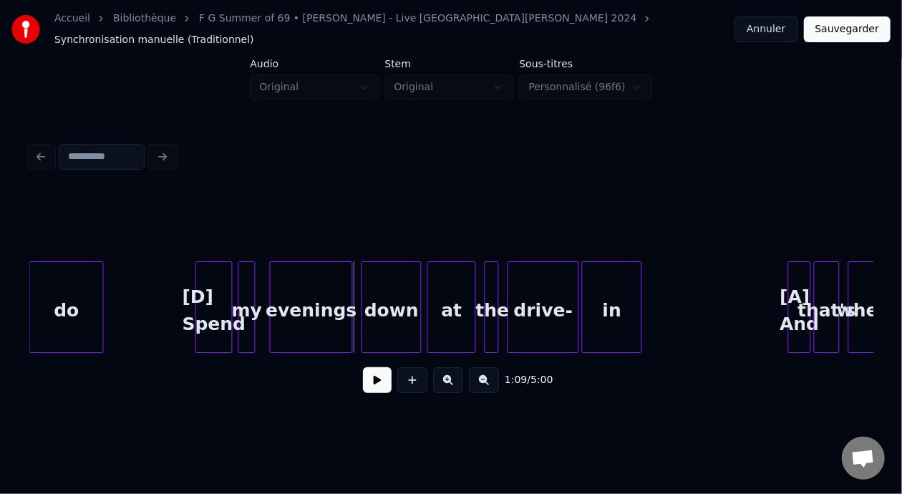
click at [373, 376] on button at bounding box center [377, 380] width 29 height 26
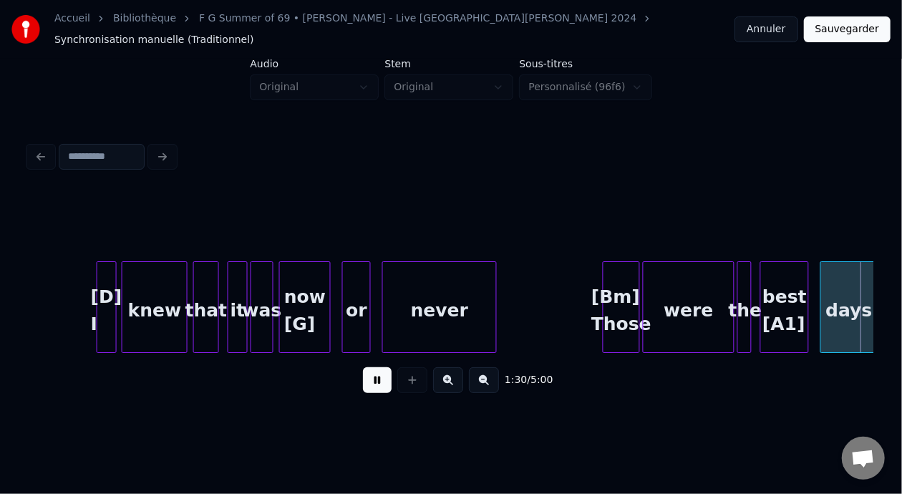
scroll to position [0, 12981]
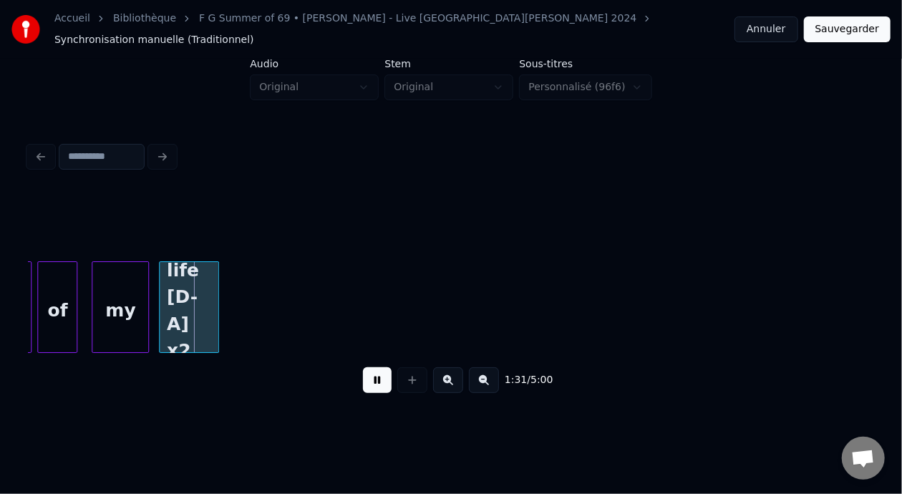
click at [373, 376] on button at bounding box center [377, 380] width 29 height 26
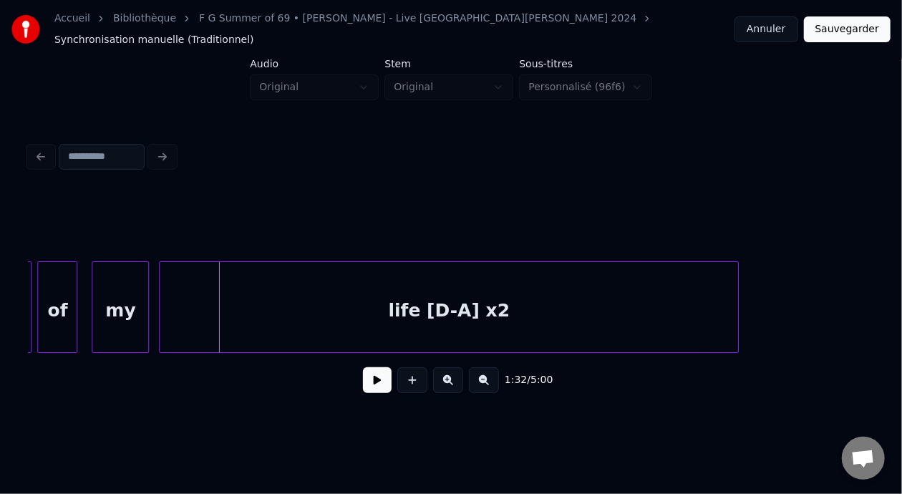
click at [737, 293] on div at bounding box center [736, 307] width 4 height 90
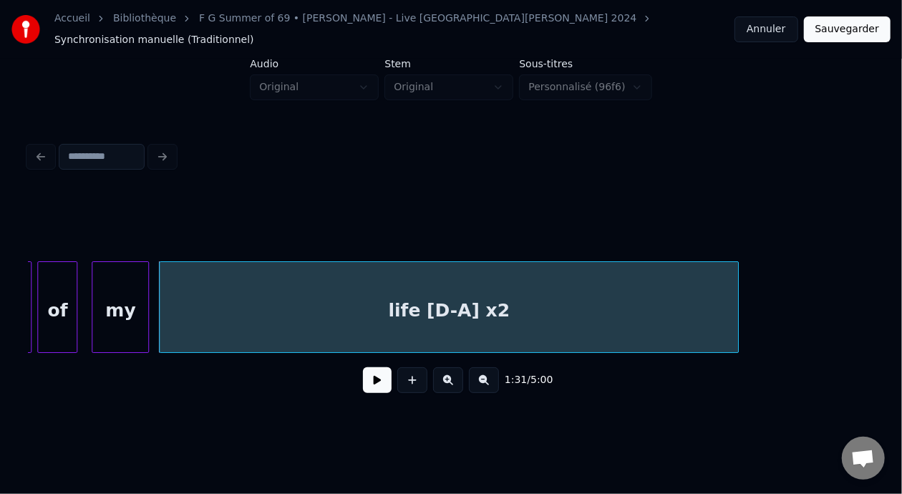
click at [427, 324] on div "life [D-A] x2" at bounding box center [449, 310] width 579 height 97
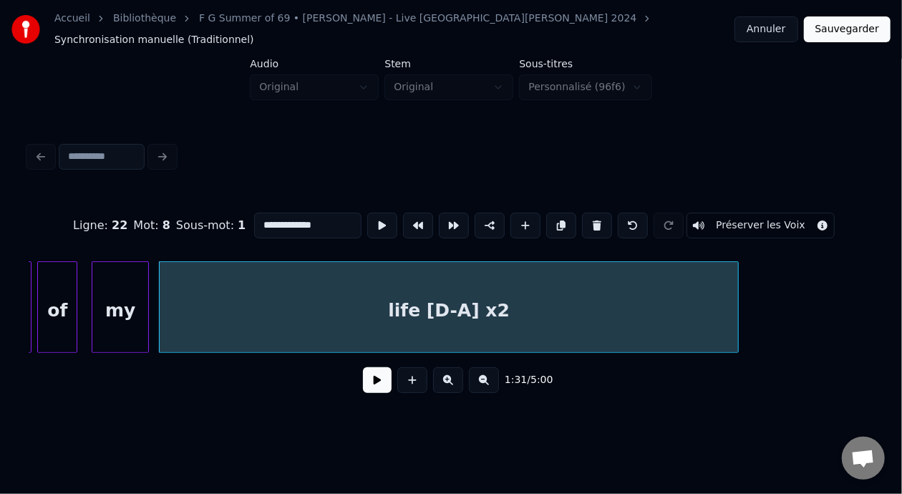
click at [364, 389] on button at bounding box center [377, 380] width 29 height 26
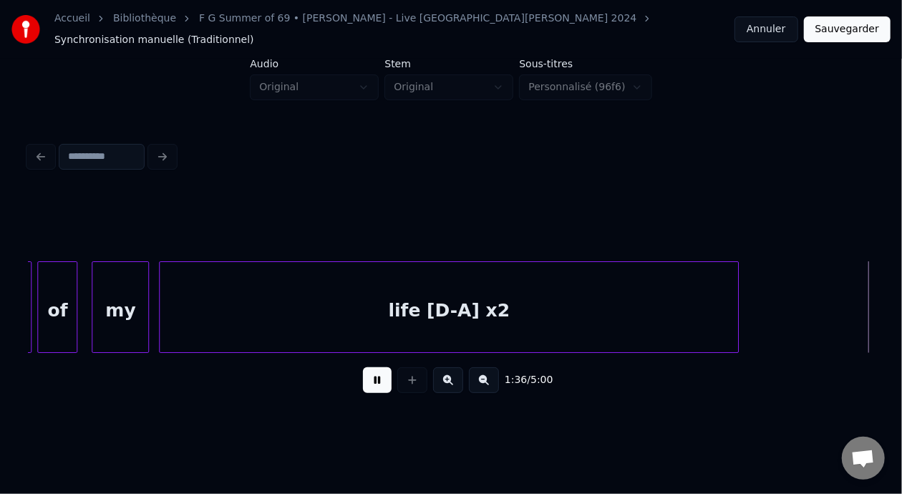
scroll to position [0, 13828]
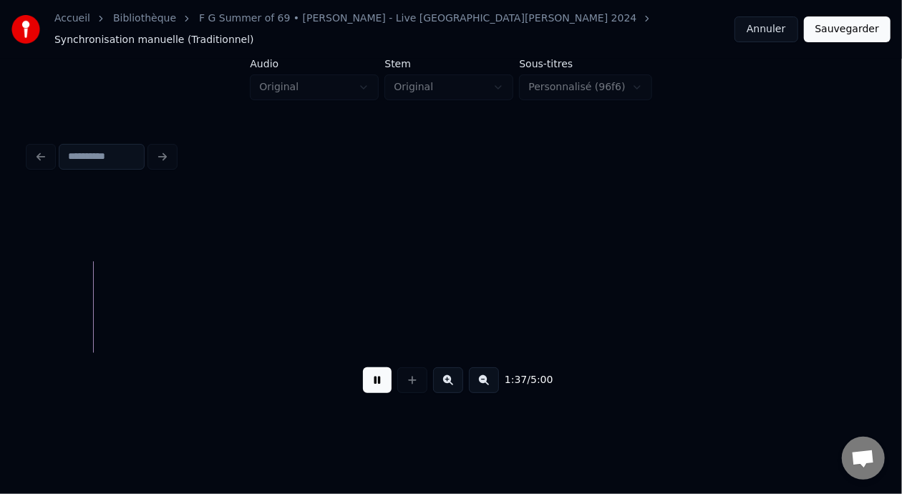
click at [366, 381] on button at bounding box center [377, 380] width 29 height 26
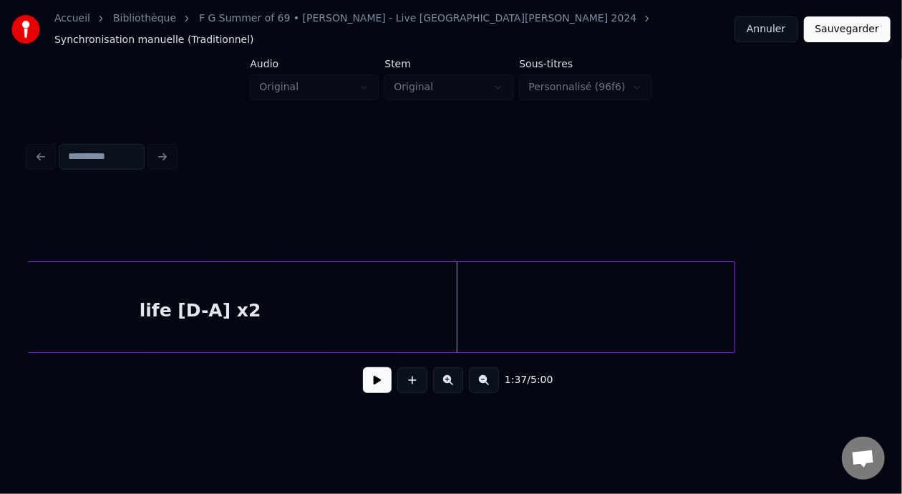
click at [732, 277] on div at bounding box center [732, 307] width 4 height 90
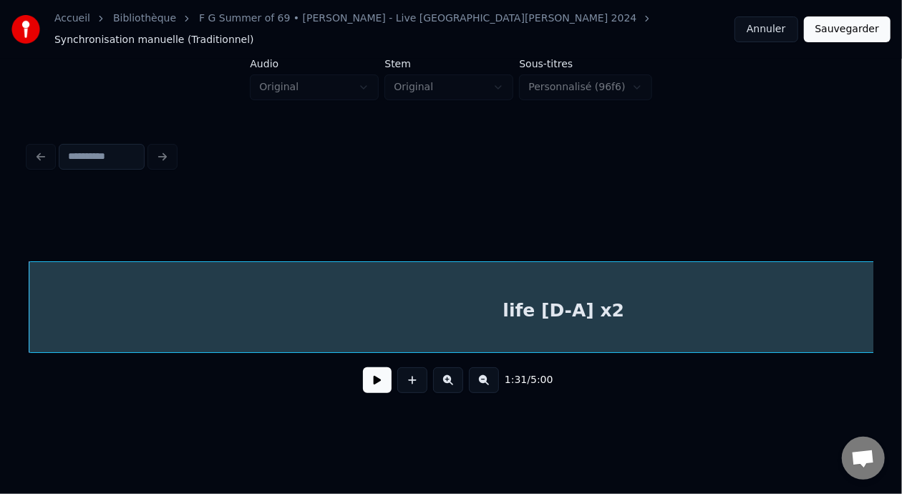
click at [379, 386] on button at bounding box center [377, 380] width 29 height 26
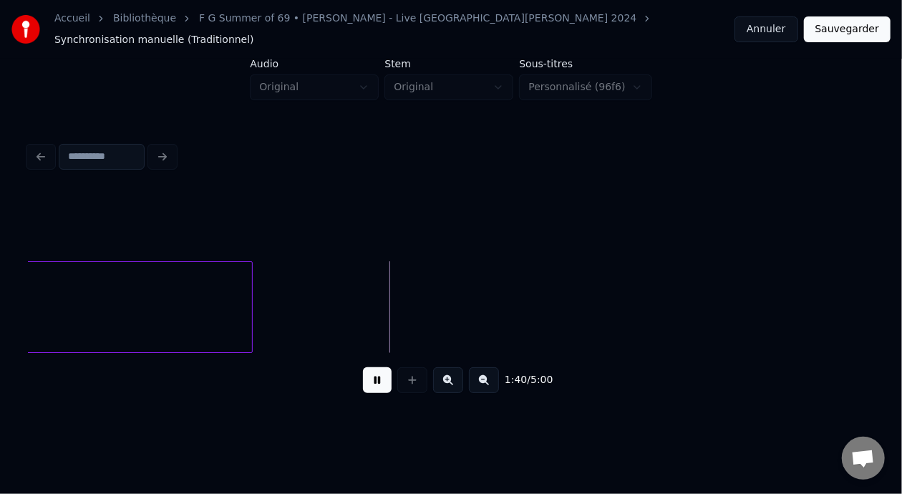
click at [363, 386] on button at bounding box center [377, 380] width 29 height 26
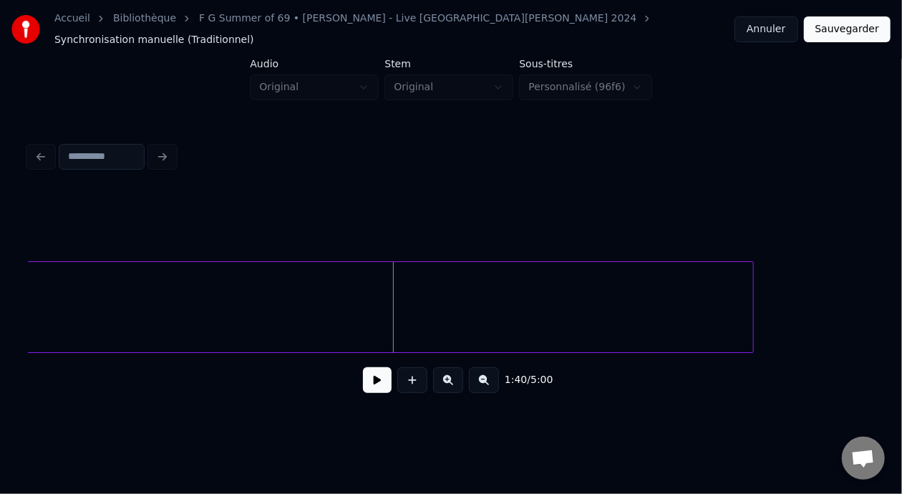
click at [749, 295] on div at bounding box center [751, 307] width 4 height 90
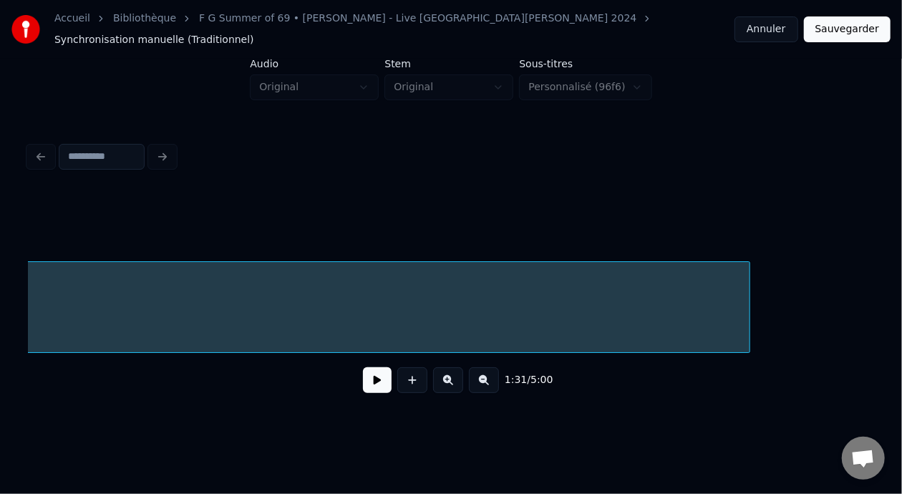
scroll to position [0, 13111]
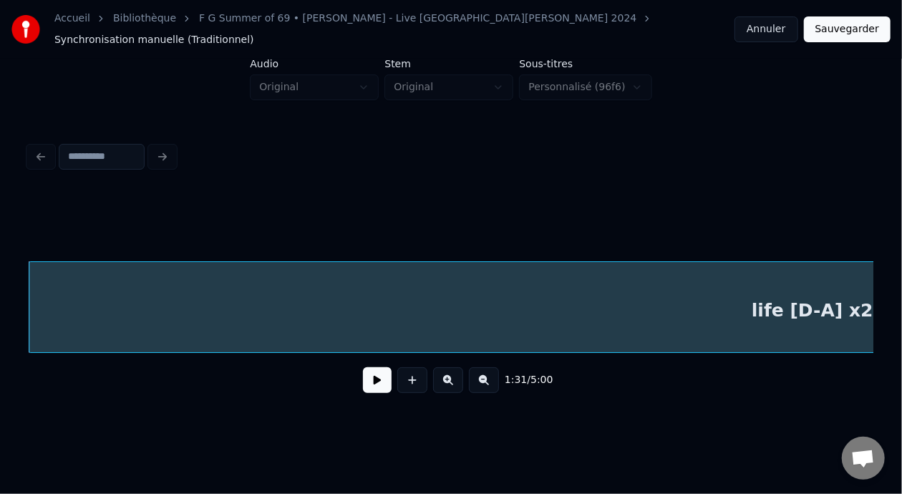
click at [374, 377] on button at bounding box center [377, 380] width 29 height 26
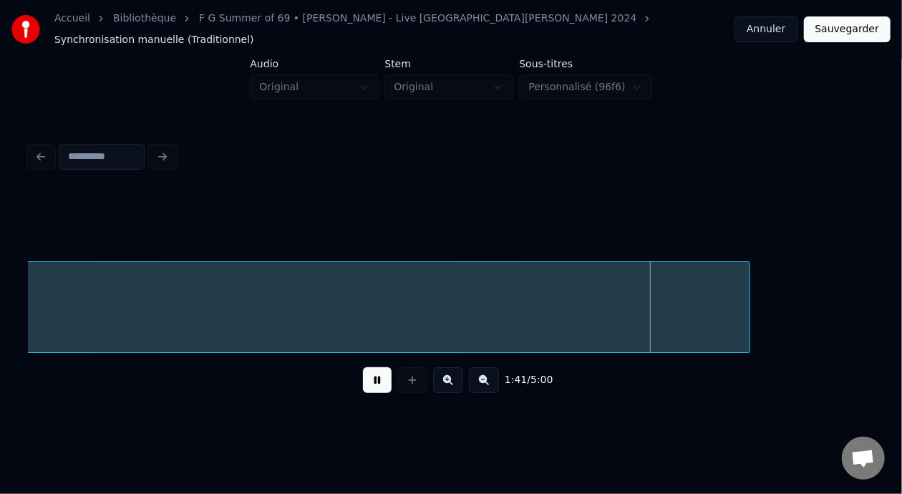
click at [376, 381] on button at bounding box center [377, 380] width 29 height 26
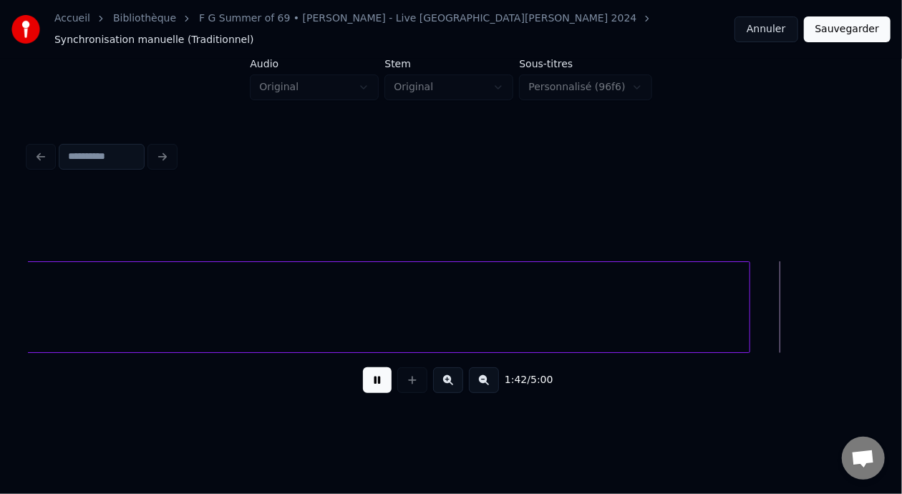
click at [376, 381] on button at bounding box center [377, 380] width 29 height 26
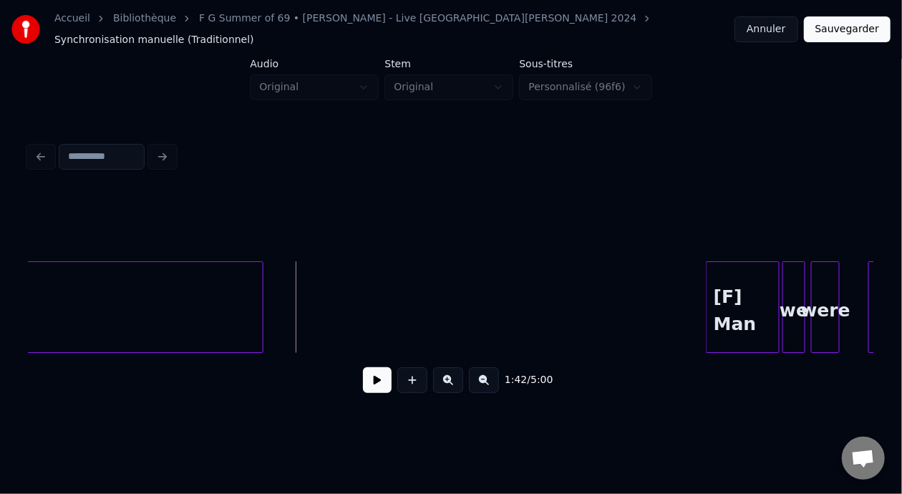
scroll to position [0, 14453]
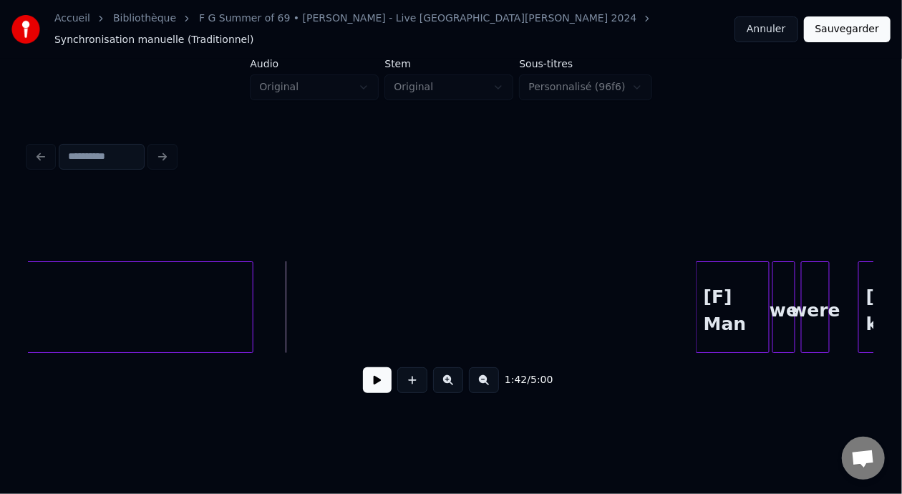
click at [372, 381] on button at bounding box center [377, 380] width 29 height 26
click at [296, 296] on div at bounding box center [295, 307] width 4 height 90
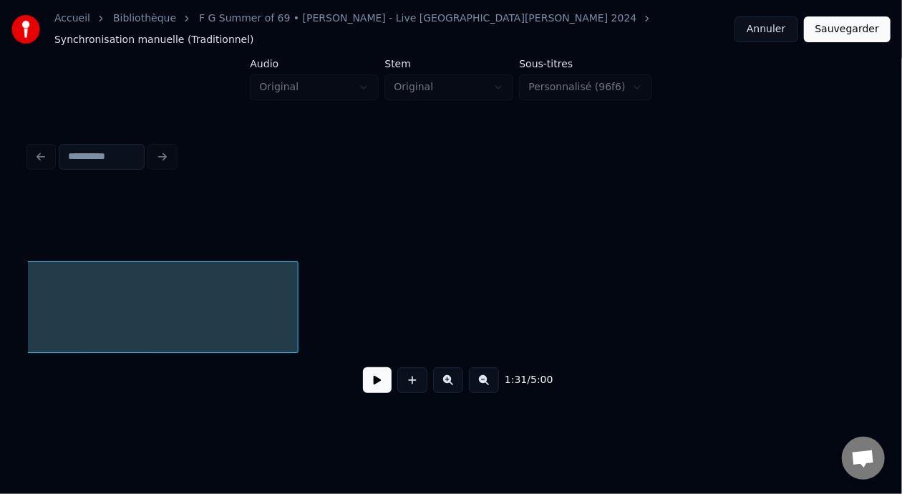
scroll to position [0, 13111]
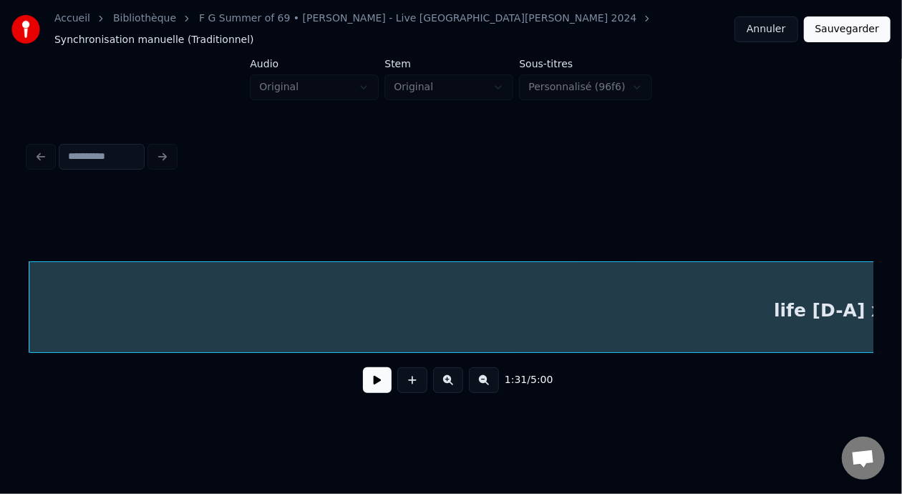
click at [368, 392] on div "1:31 / 5:00" at bounding box center [451, 379] width 822 height 31
click at [368, 378] on button at bounding box center [377, 380] width 29 height 26
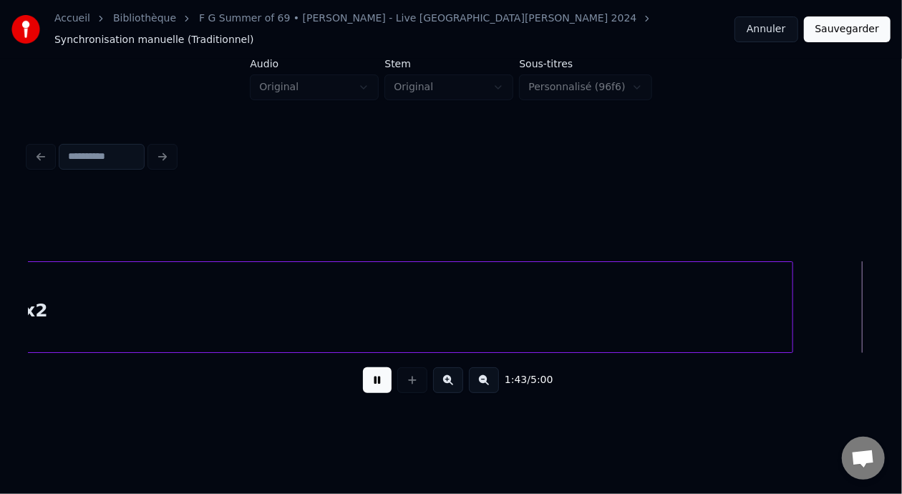
scroll to position [0, 14804]
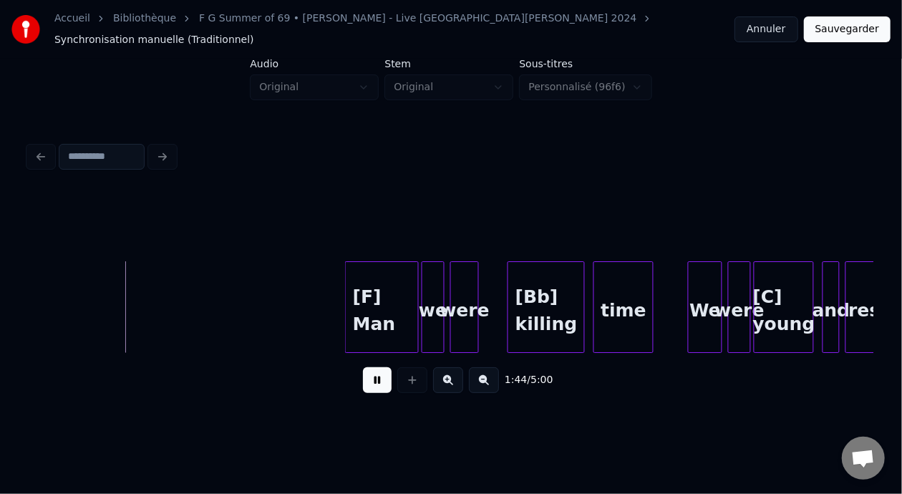
click at [368, 378] on button at bounding box center [377, 380] width 29 height 26
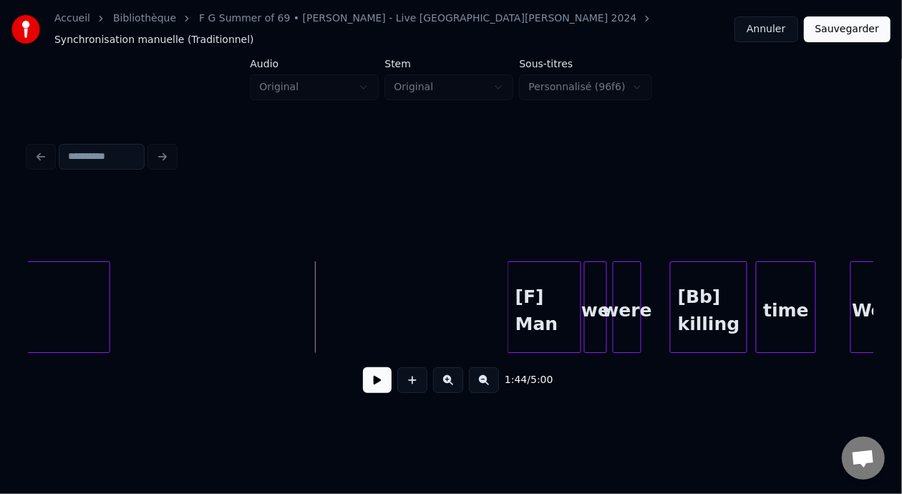
scroll to position [0, 14575]
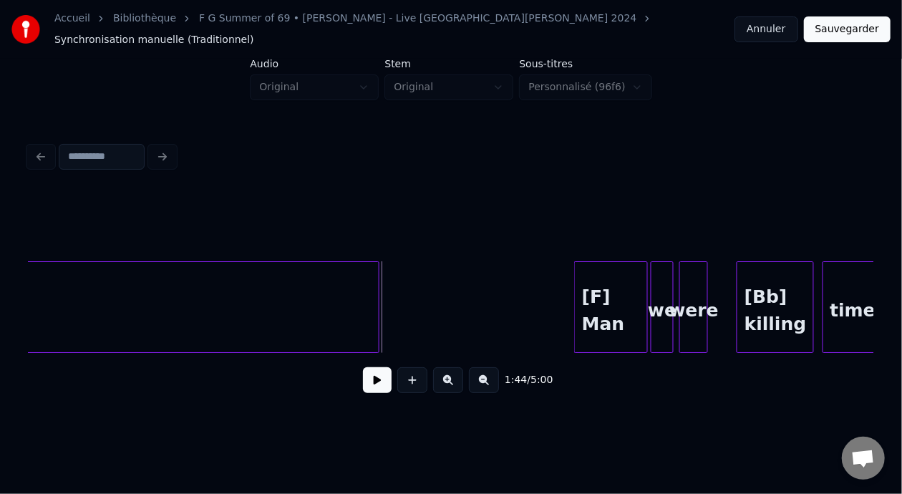
click at [376, 293] on div at bounding box center [376, 307] width 4 height 90
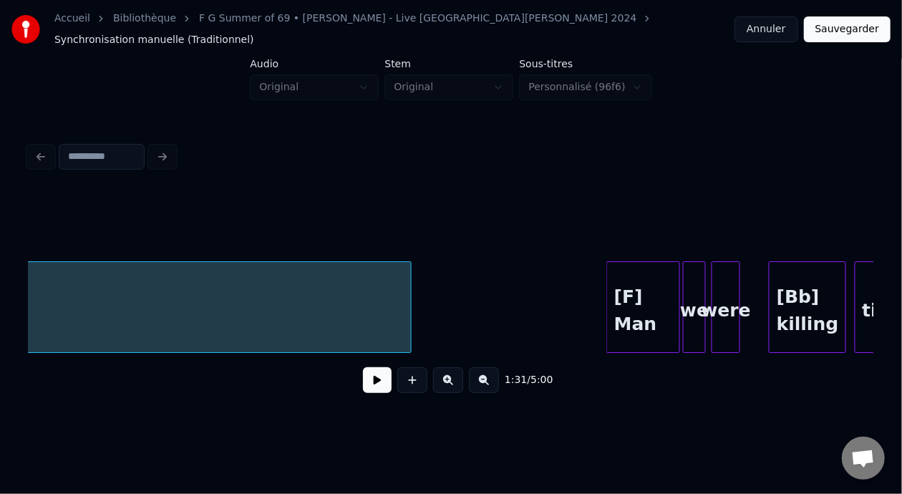
scroll to position [0, 14590]
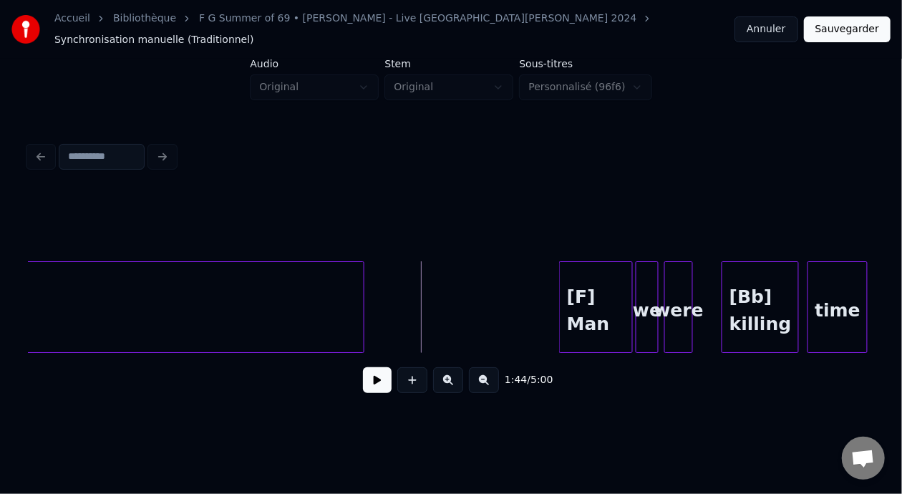
click at [363, 379] on button at bounding box center [377, 380] width 29 height 26
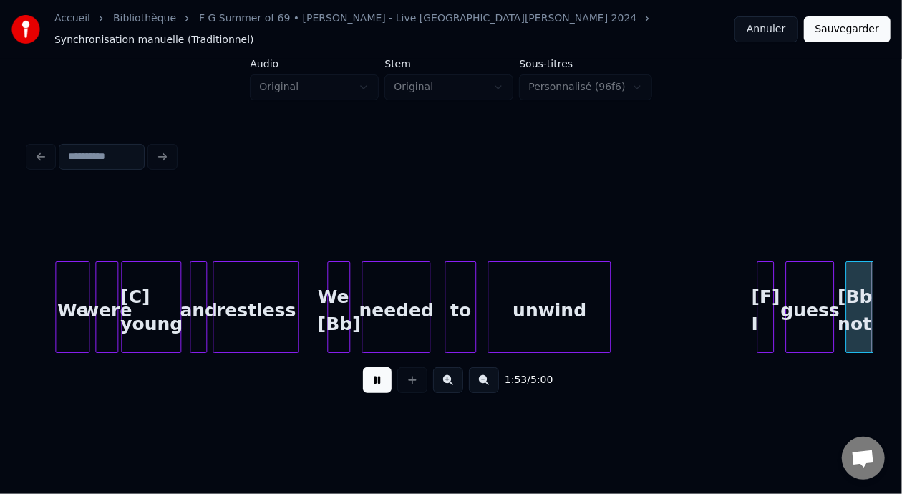
scroll to position [0, 16284]
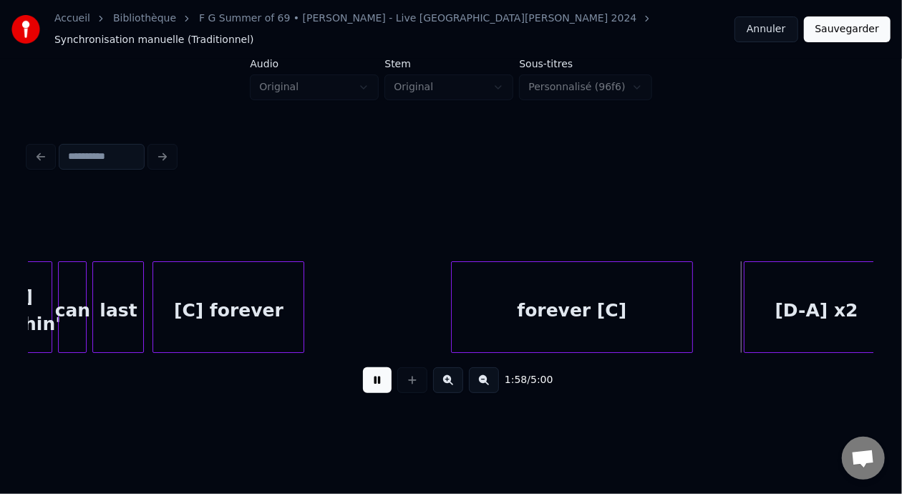
click at [363, 380] on button at bounding box center [377, 380] width 29 height 26
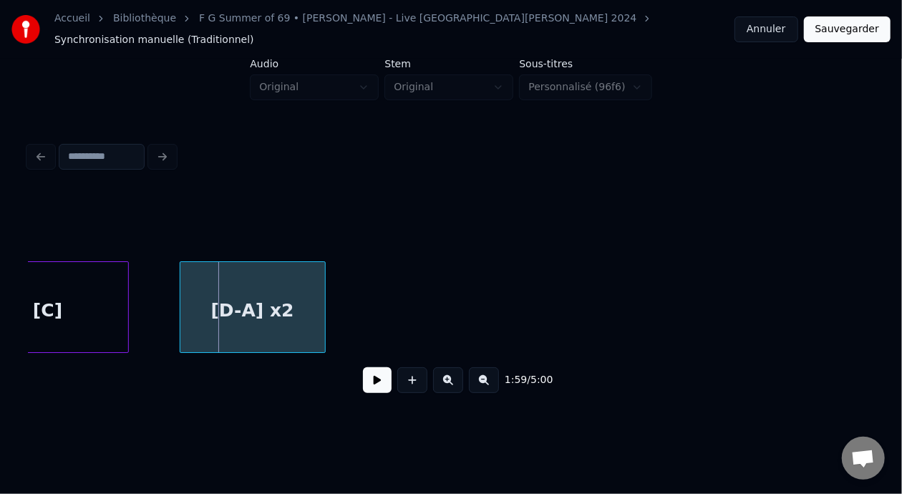
scroll to position [0, 16934]
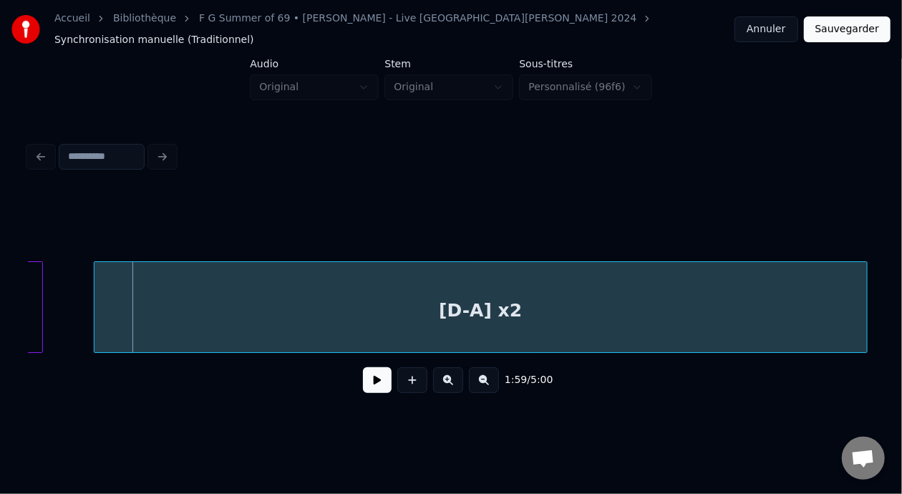
click at [865, 288] on div at bounding box center [864, 307] width 4 height 90
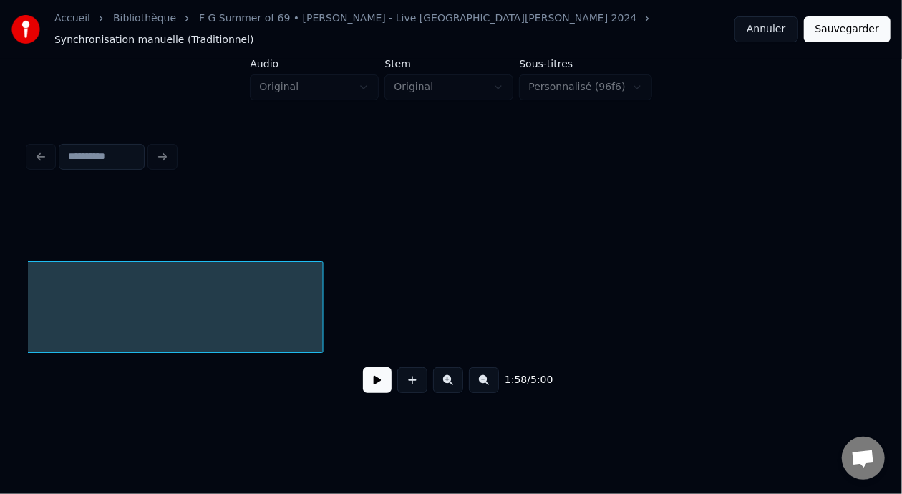
scroll to position [0, 17525]
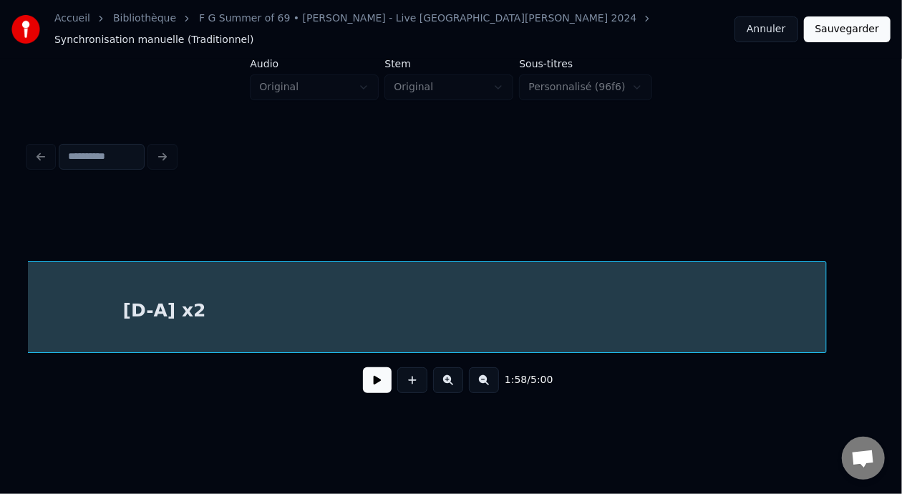
click at [824, 269] on div at bounding box center [824, 307] width 4 height 90
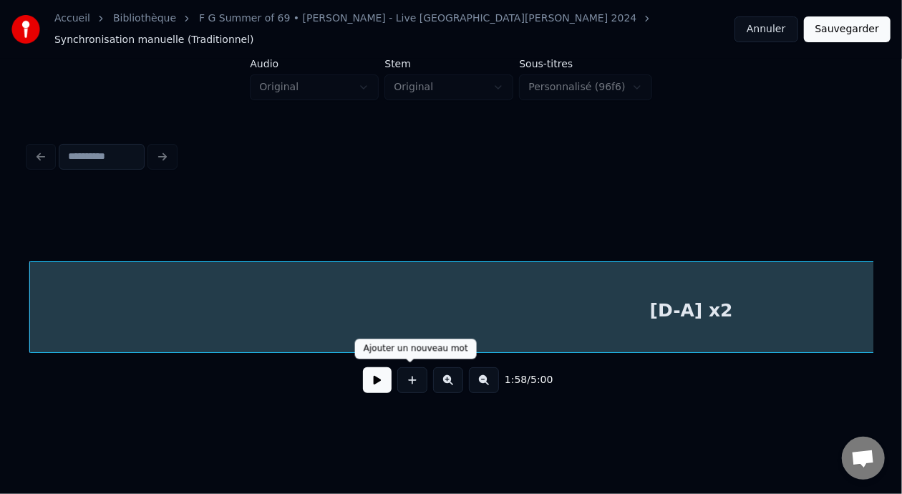
click at [387, 381] on div "1:58 / 5:00" at bounding box center [451, 379] width 822 height 31
click at [372, 378] on button at bounding box center [377, 380] width 29 height 26
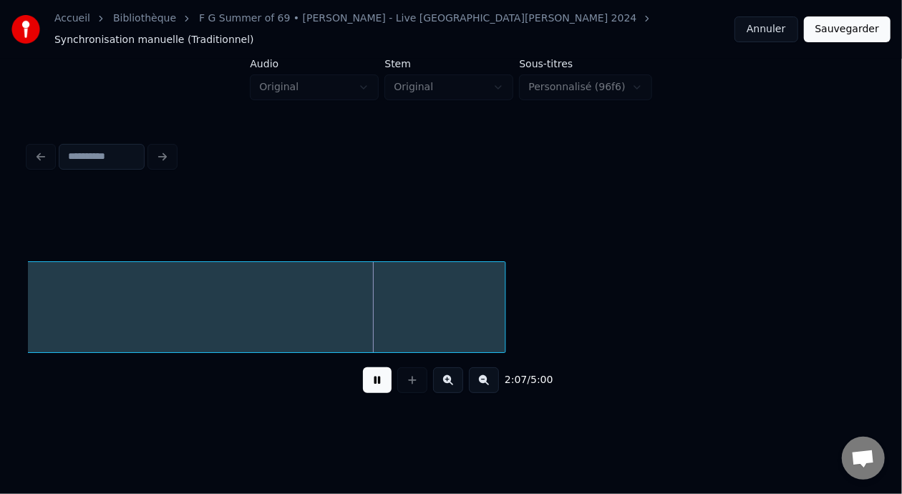
click at [372, 378] on button at bounding box center [377, 380] width 29 height 26
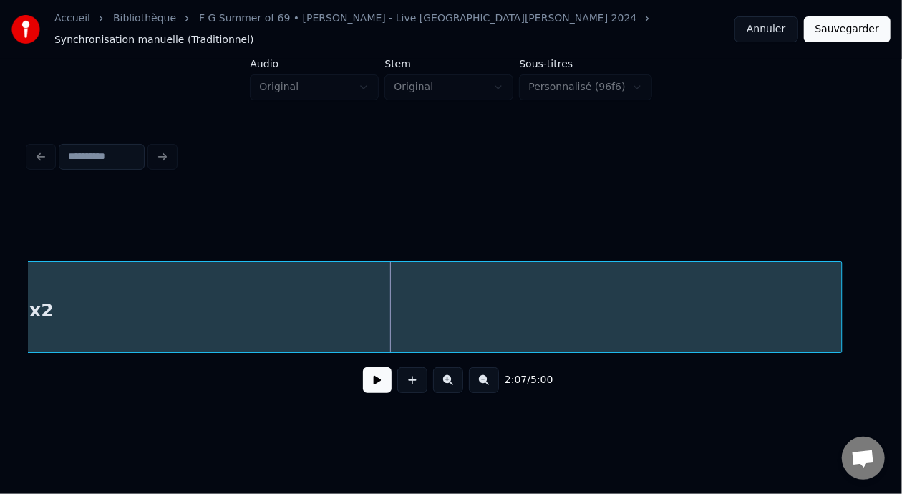
click at [838, 293] on div at bounding box center [839, 307] width 4 height 90
click at [377, 383] on button at bounding box center [377, 380] width 29 height 26
click at [377, 385] on button at bounding box center [377, 380] width 29 height 26
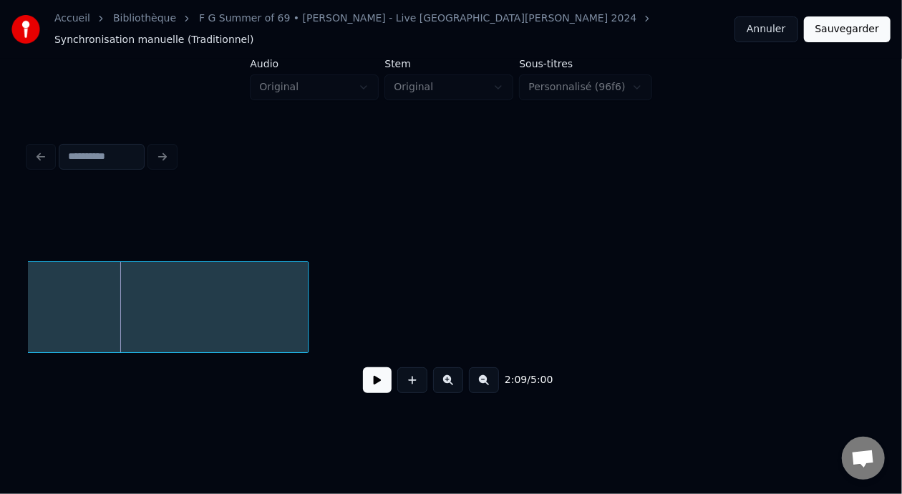
scroll to position [0, 18399]
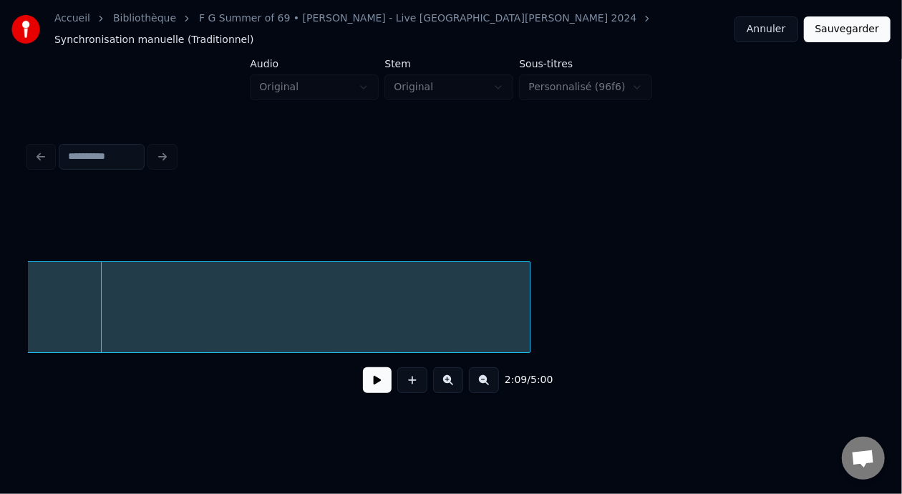
click at [529, 285] on div at bounding box center [527, 307] width 4 height 90
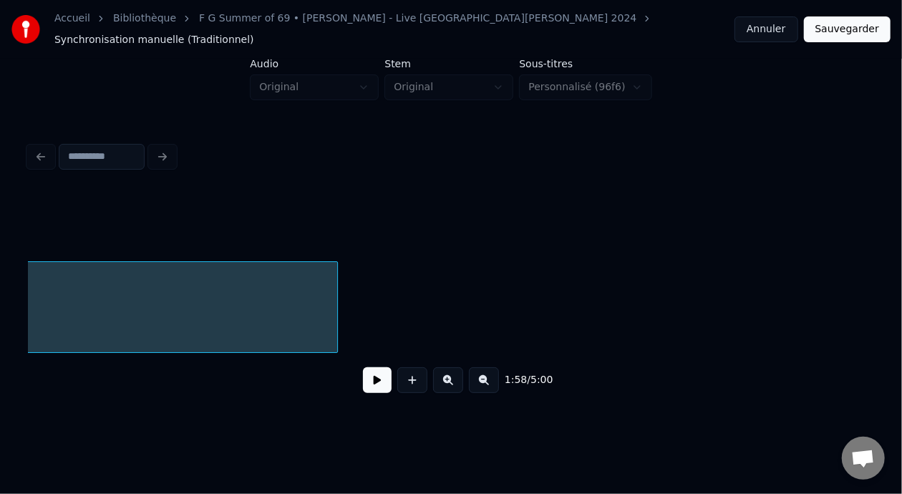
scroll to position [0, 18649]
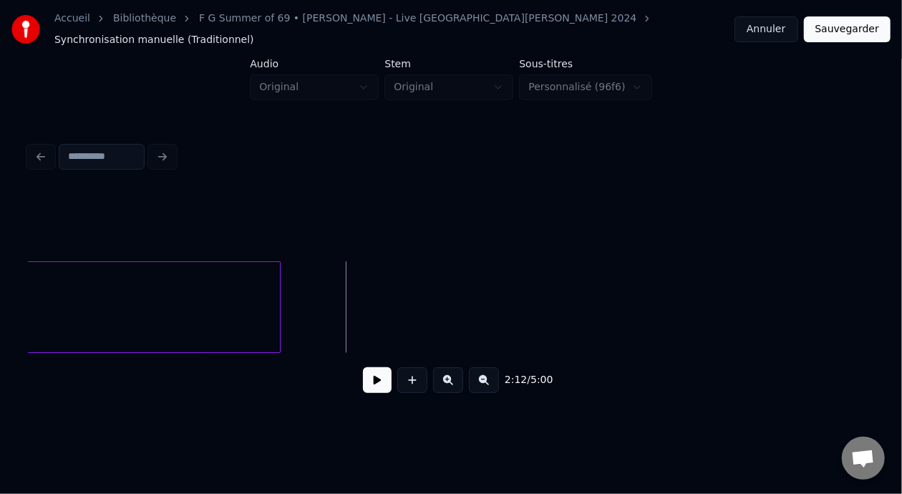
click at [366, 372] on button at bounding box center [377, 380] width 29 height 26
click at [376, 381] on button at bounding box center [377, 380] width 29 height 26
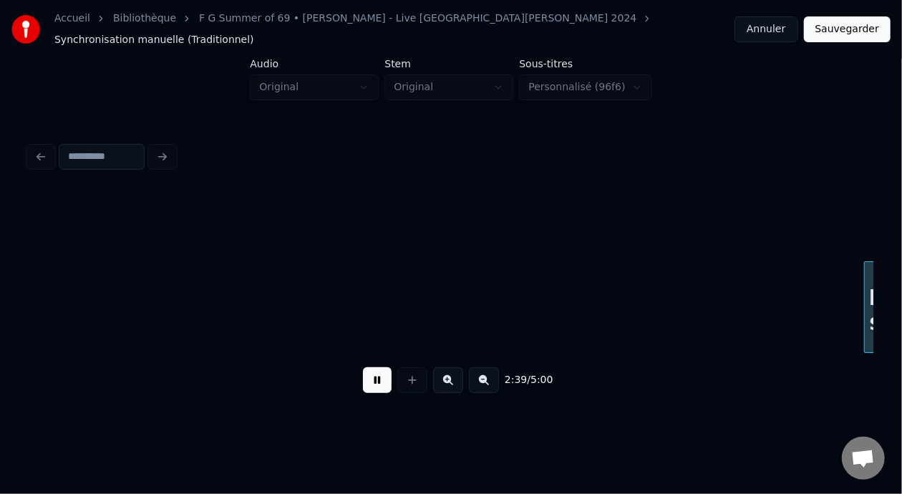
scroll to position [0, 22883]
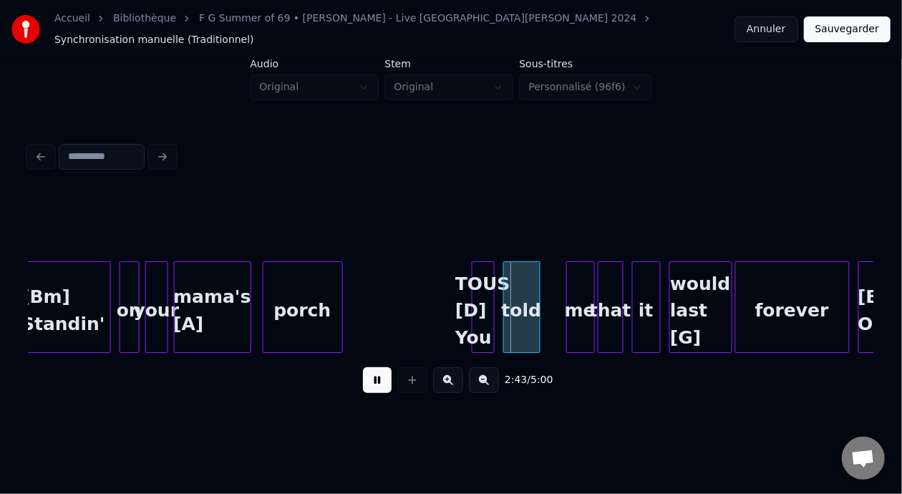
click at [374, 379] on button at bounding box center [377, 380] width 29 height 26
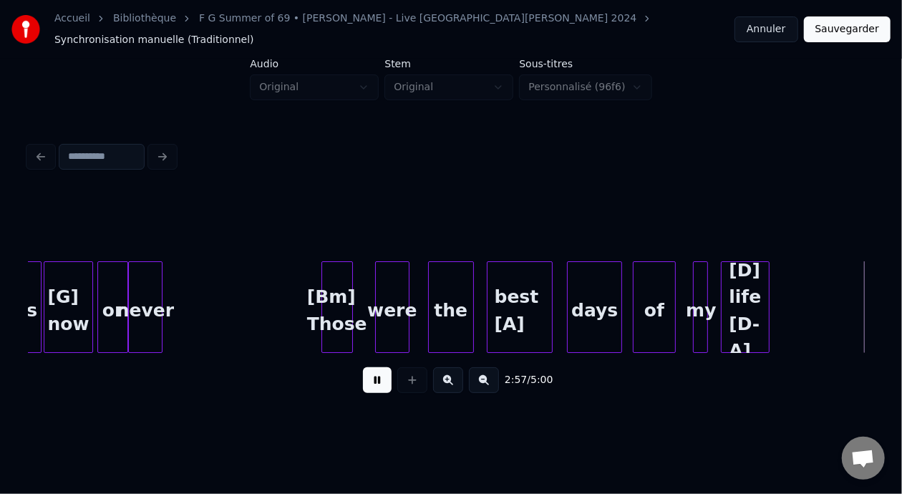
scroll to position [0, 25421]
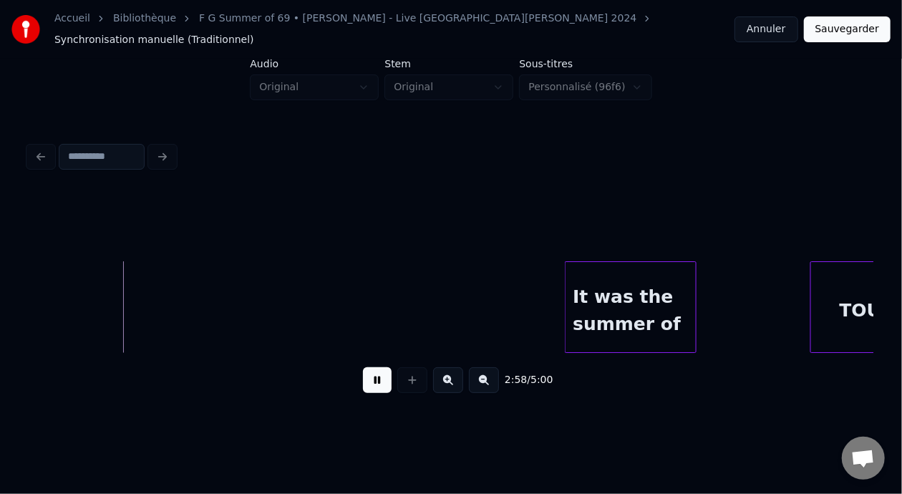
click at [373, 379] on button at bounding box center [377, 380] width 29 height 26
click at [363, 386] on button at bounding box center [377, 380] width 29 height 26
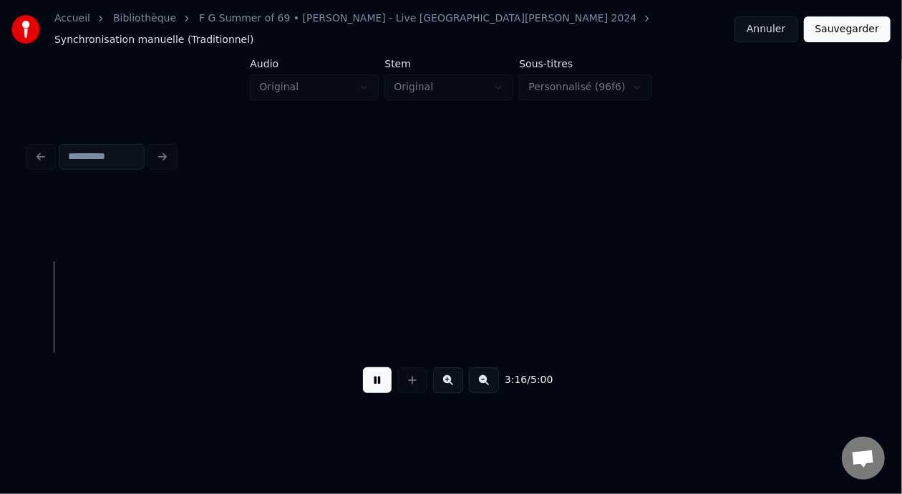
scroll to position [0, 28037]
click at [374, 379] on button at bounding box center [377, 380] width 29 height 26
click at [710, 294] on div at bounding box center [707, 307] width 57 height 92
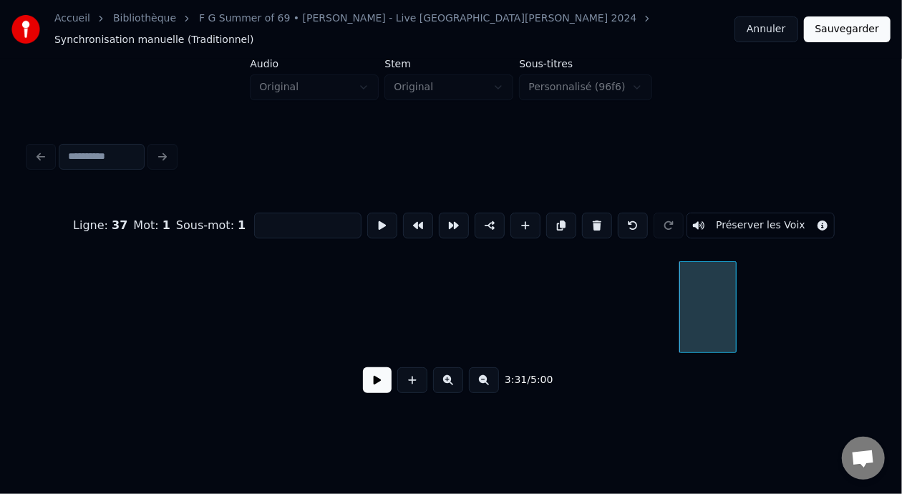
click at [371, 387] on button at bounding box center [377, 380] width 29 height 26
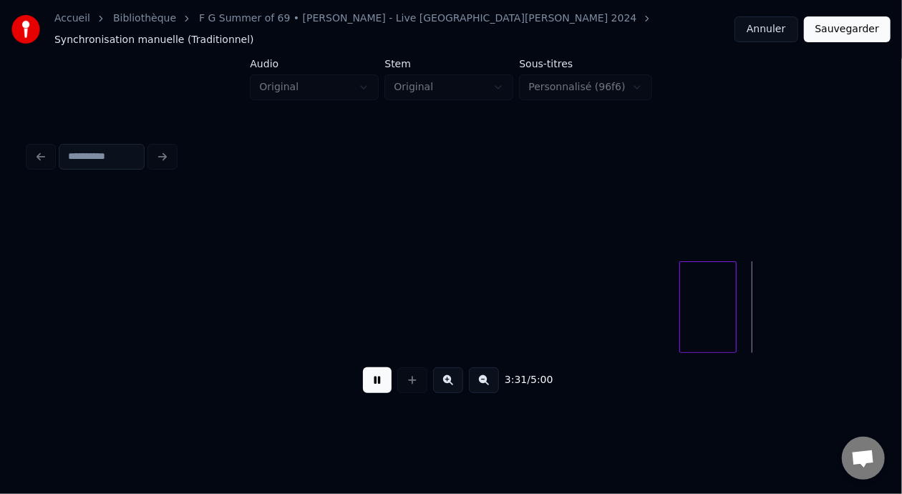
click at [371, 387] on button at bounding box center [377, 380] width 29 height 26
click at [719, 296] on div at bounding box center [707, 307] width 57 height 92
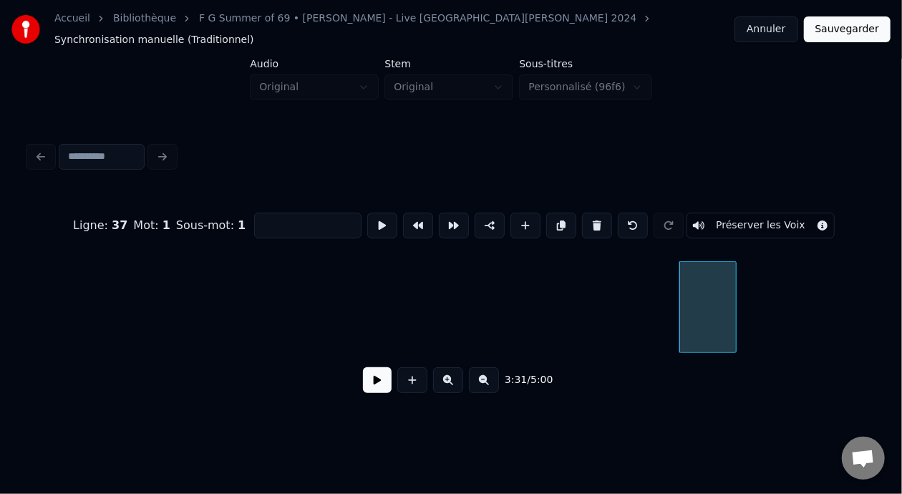
click at [719, 296] on div at bounding box center [707, 307] width 57 height 92
click at [596, 214] on button at bounding box center [597, 226] width 30 height 26
type input "**********"
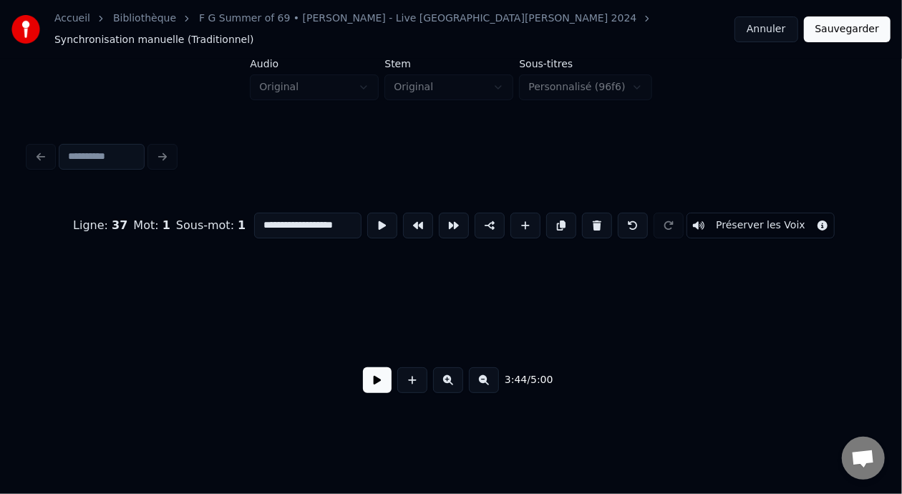
scroll to position [0, 30909]
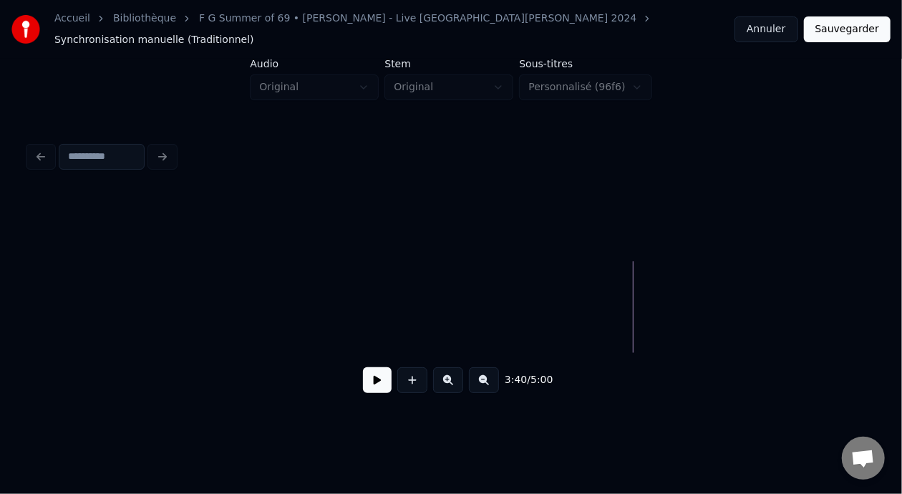
click at [368, 376] on button at bounding box center [377, 380] width 29 height 26
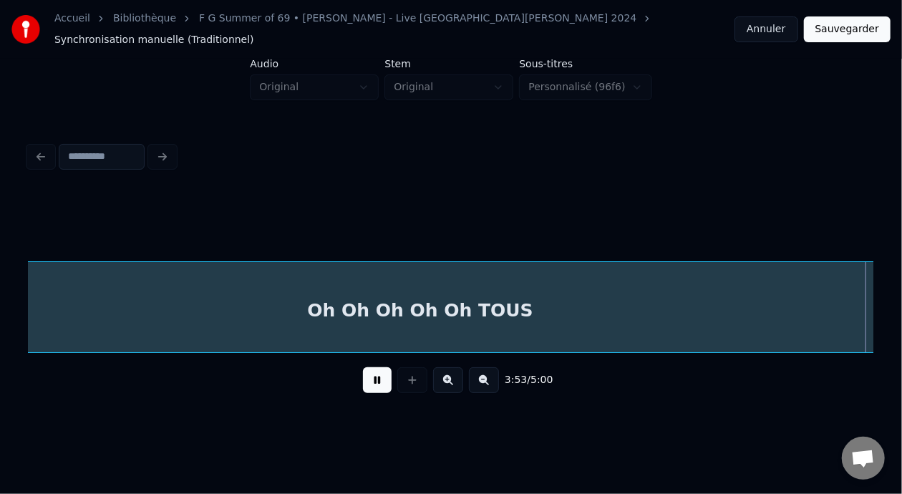
scroll to position [0, 33448]
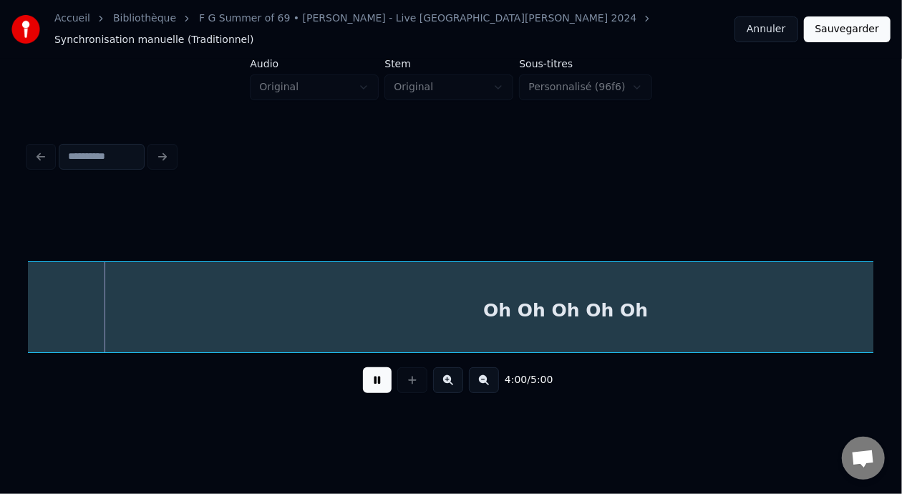
click at [477, 299] on div "Oh Oh Oh Oh Oh" at bounding box center [566, 310] width 1868 height 97
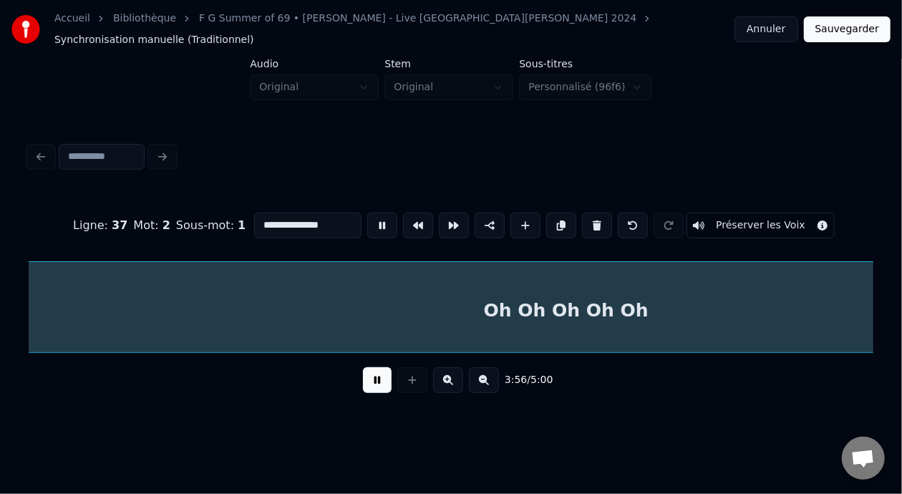
scroll to position [0, 33896]
click at [855, 26] on button "Sauvegarder" at bounding box center [847, 29] width 87 height 26
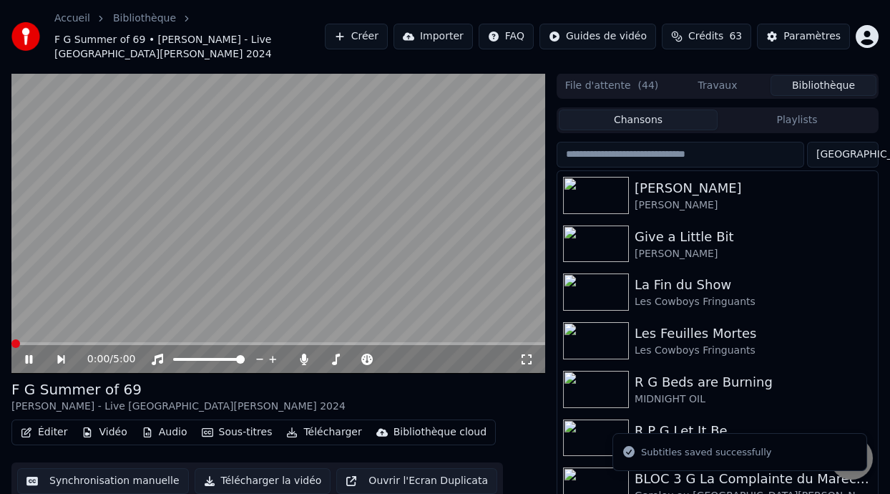
click at [528, 358] on icon at bounding box center [527, 359] width 14 height 11
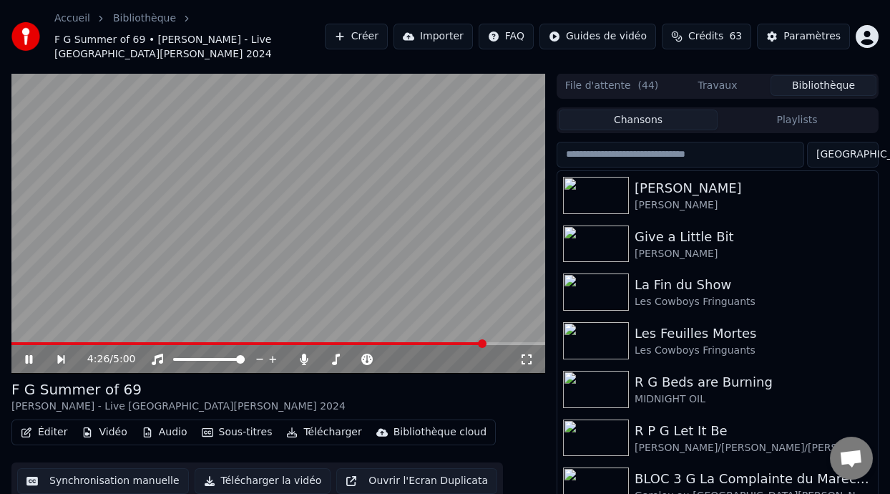
click at [29, 359] on icon at bounding box center [28, 359] width 7 height 9
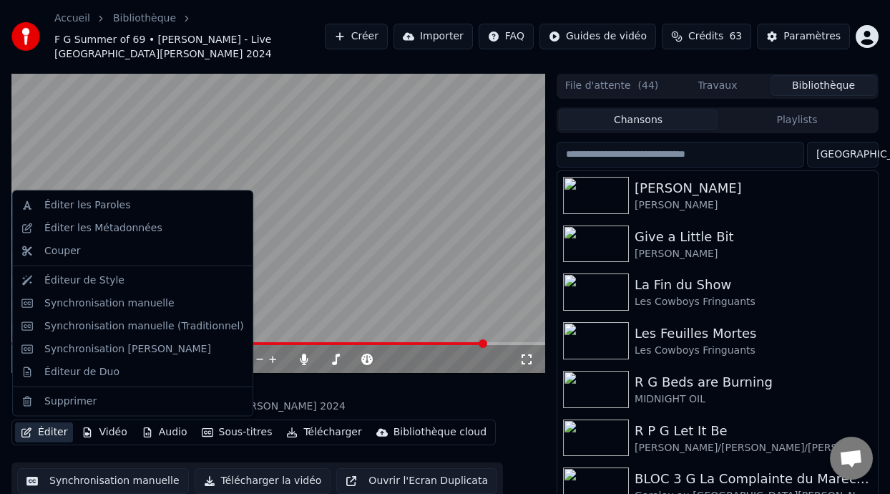
click at [61, 434] on button "Éditer" at bounding box center [44, 432] width 58 height 20
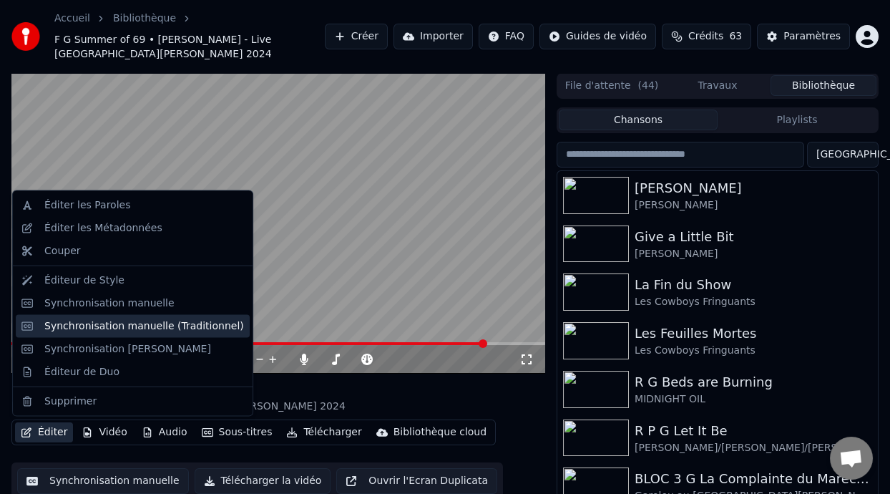
click at [189, 324] on div "Synchronisation manuelle (Traditionnel)" at bounding box center [144, 326] width 200 height 14
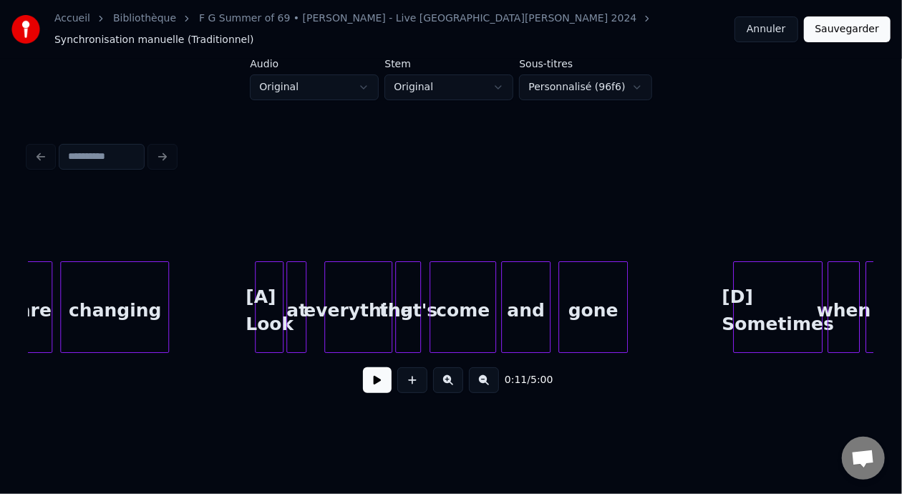
scroll to position [0, 20997]
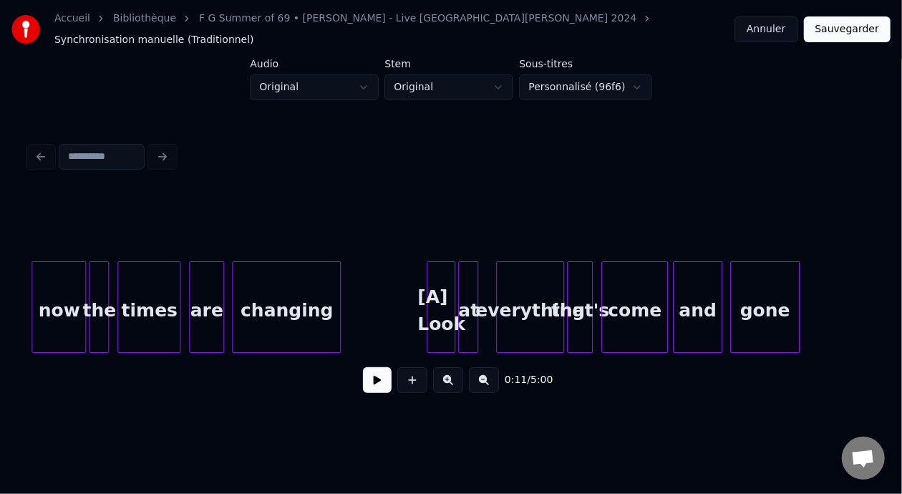
click at [497, 303] on div "everything" at bounding box center [530, 310] width 67 height 97
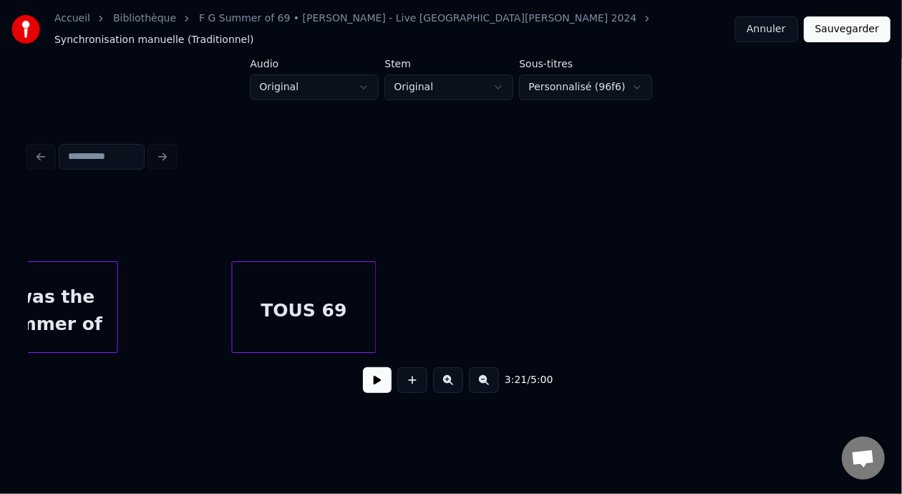
scroll to position [0, 25942]
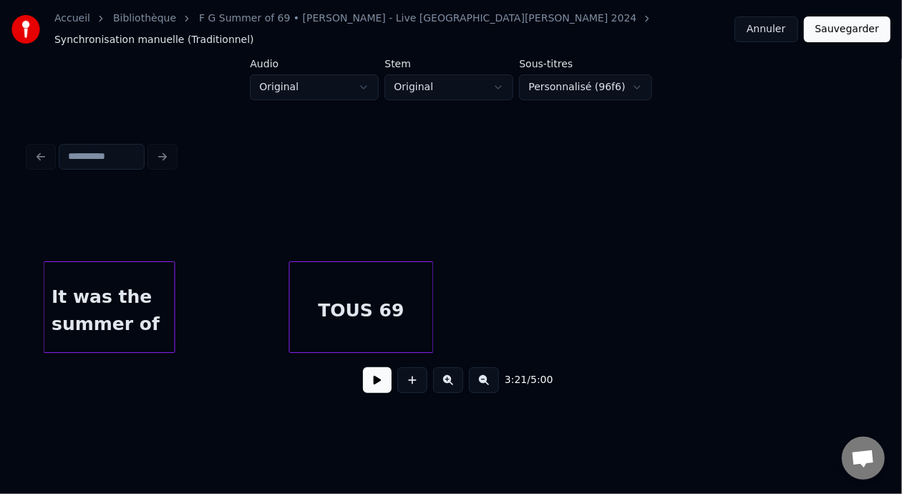
click at [84, 299] on div "It was the summer of" at bounding box center [109, 310] width 130 height 97
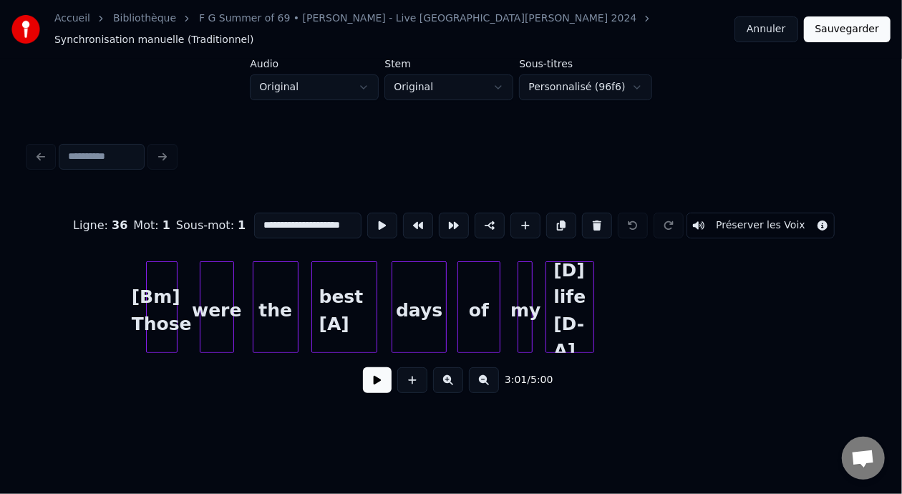
scroll to position [0, 24720]
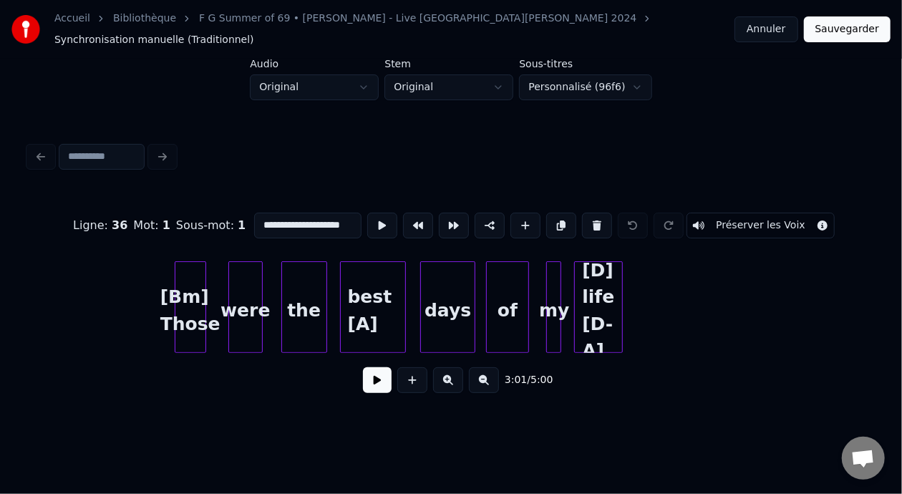
click at [183, 305] on div "[Bm] Those" at bounding box center [190, 310] width 30 height 97
type input "**********"
click at [382, 374] on button at bounding box center [377, 380] width 29 height 26
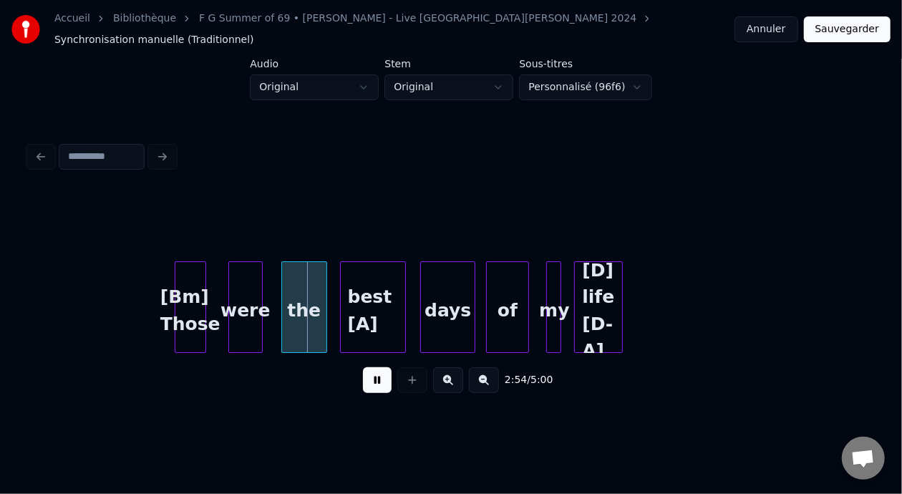
click at [382, 374] on button at bounding box center [377, 380] width 29 height 26
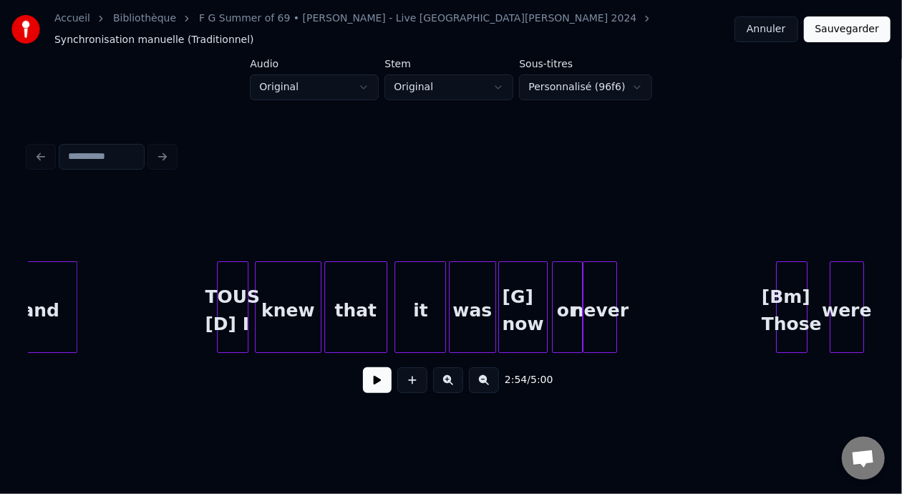
scroll to position [0, 24062]
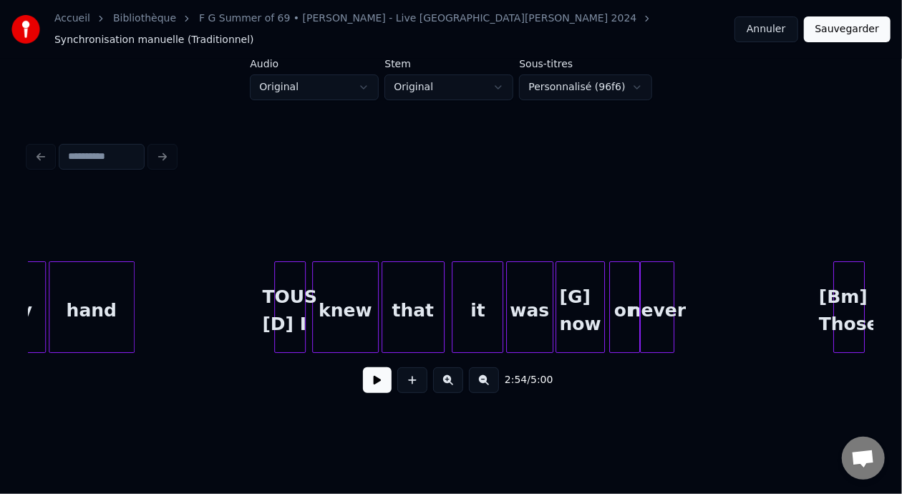
click at [92, 290] on div "hand" at bounding box center [91, 310] width 84 height 97
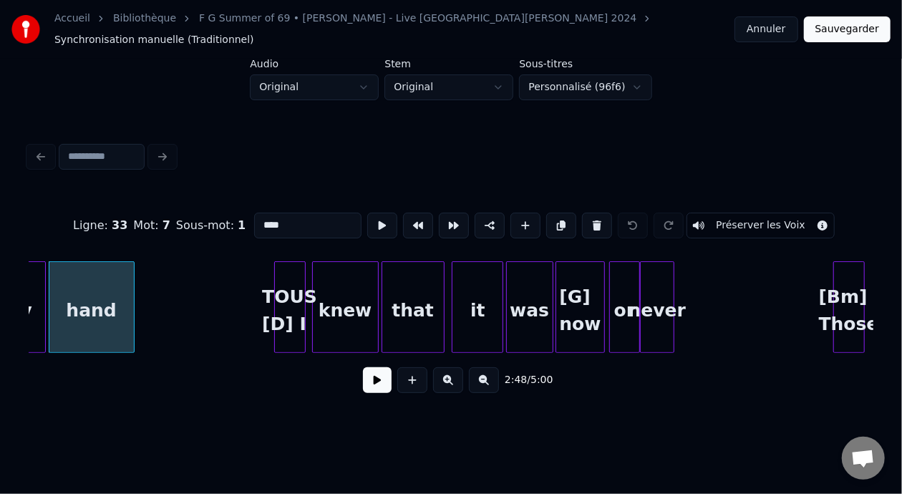
click at [368, 379] on button at bounding box center [377, 380] width 29 height 26
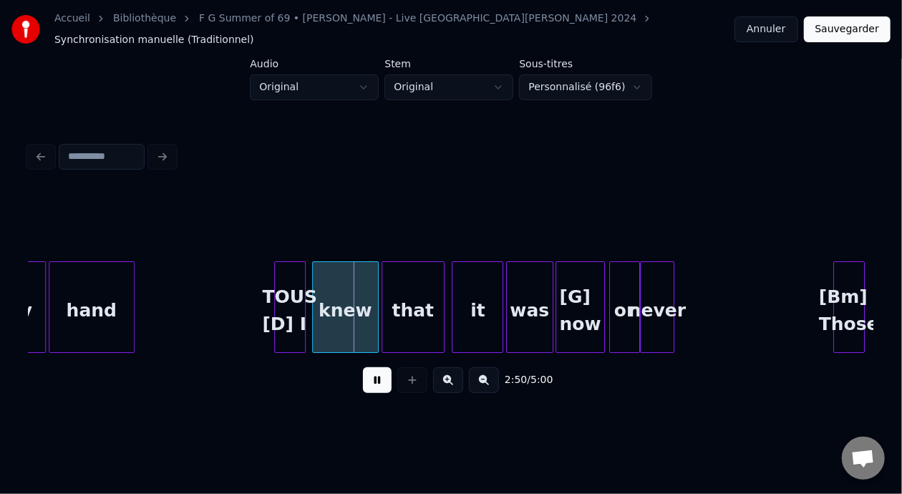
click at [368, 379] on button at bounding box center [377, 380] width 29 height 26
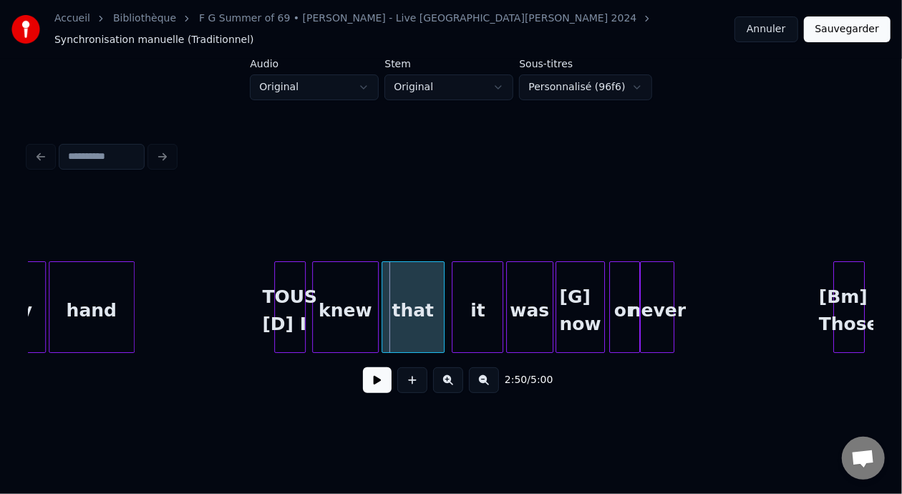
click at [279, 306] on div "TOUS [D] I" at bounding box center [290, 310] width 30 height 97
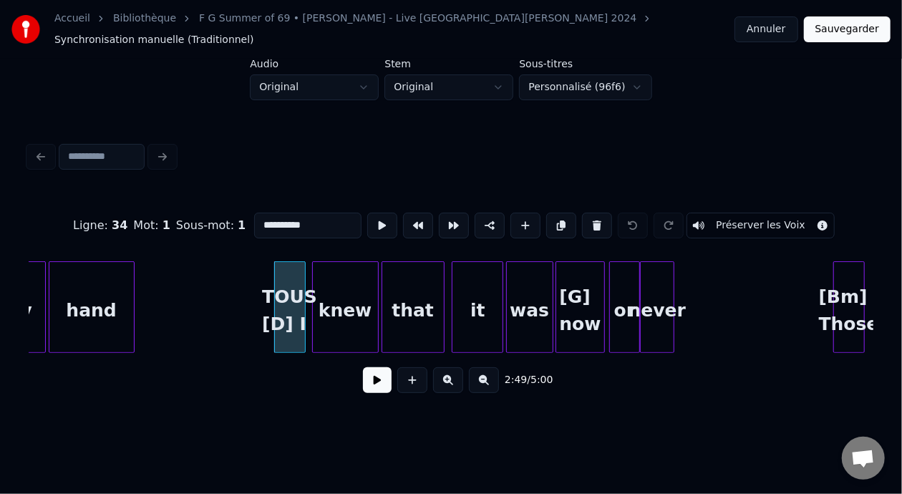
click at [275, 213] on input "**********" at bounding box center [307, 226] width 107 height 26
click at [587, 305] on div "[G] now" at bounding box center [580, 310] width 48 height 97
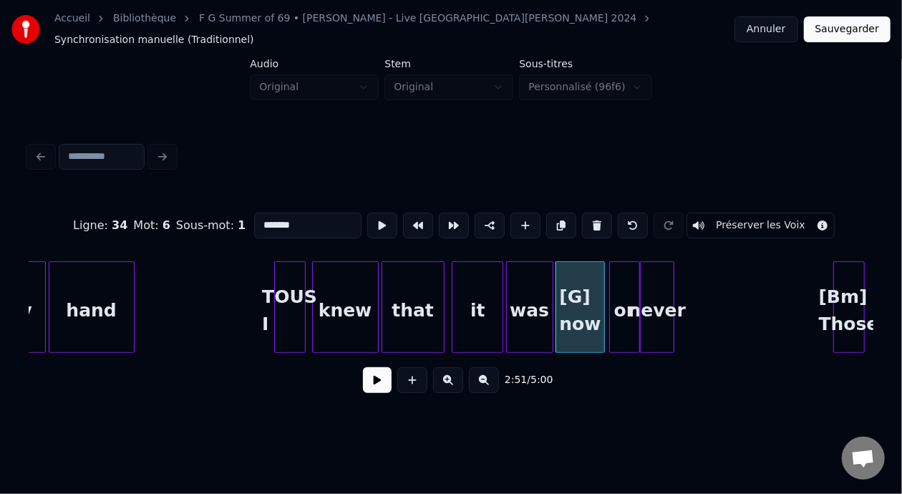
click at [254, 214] on input "*******" at bounding box center [307, 226] width 107 height 26
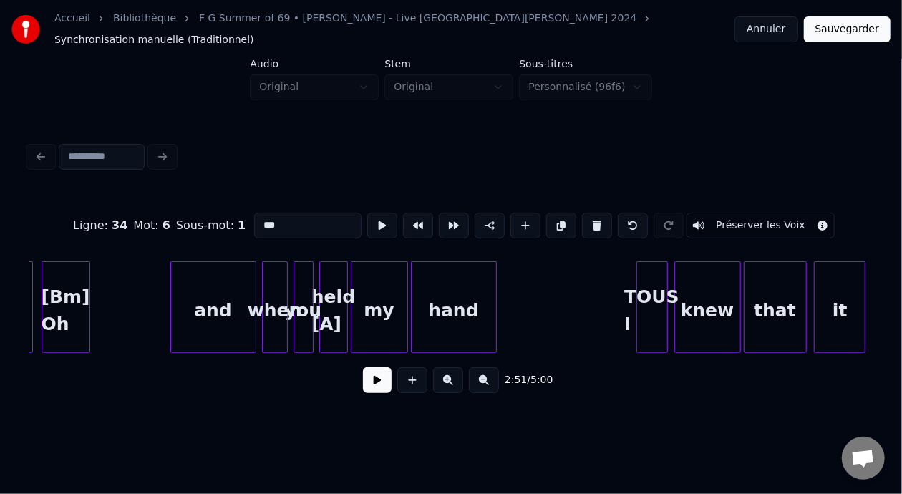
scroll to position [0, 23661]
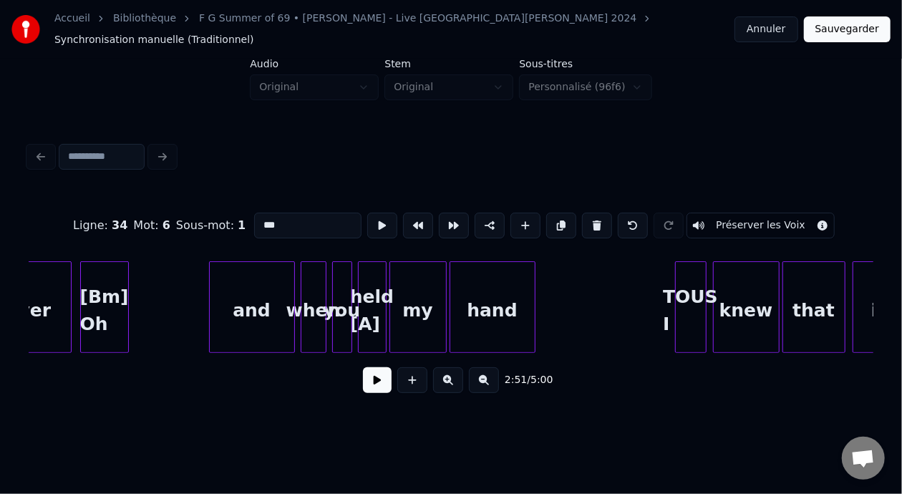
click at [112, 296] on div "[Bm] Oh" at bounding box center [104, 310] width 47 height 97
type input "*******"
click at [376, 377] on button at bounding box center [377, 380] width 29 height 26
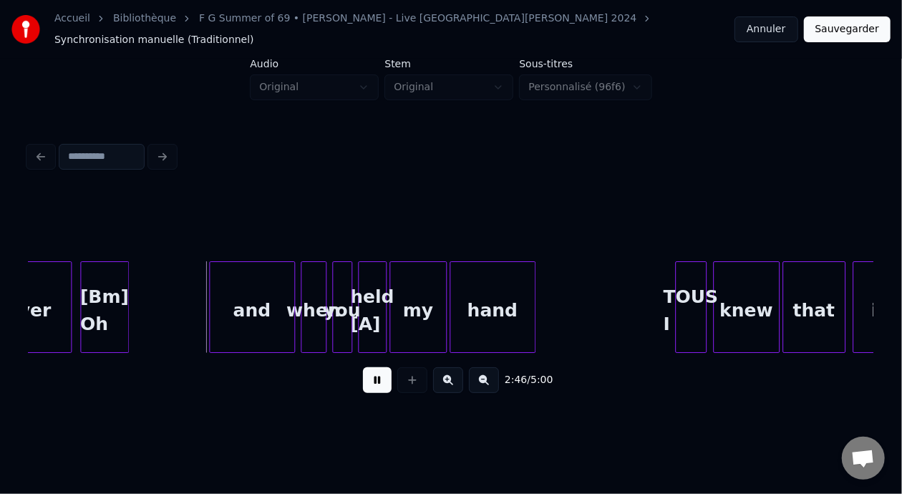
click at [376, 377] on button at bounding box center [377, 380] width 29 height 26
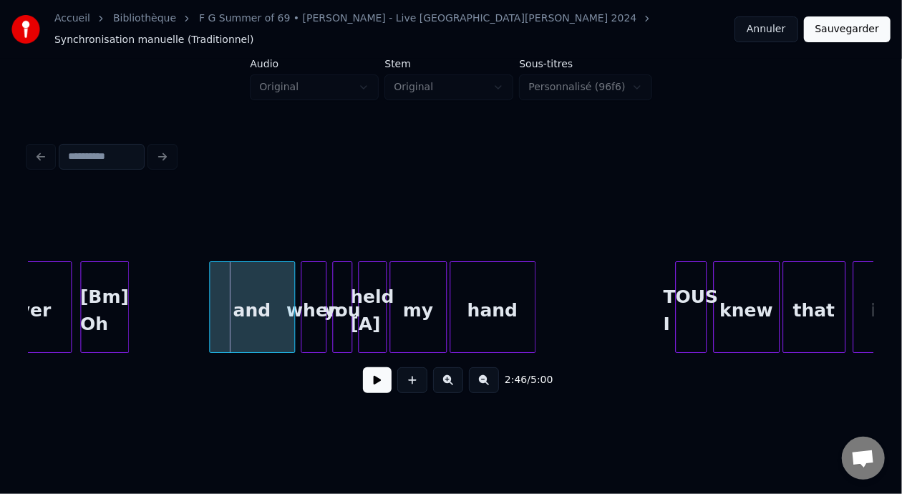
click at [376, 377] on button at bounding box center [377, 380] width 29 height 26
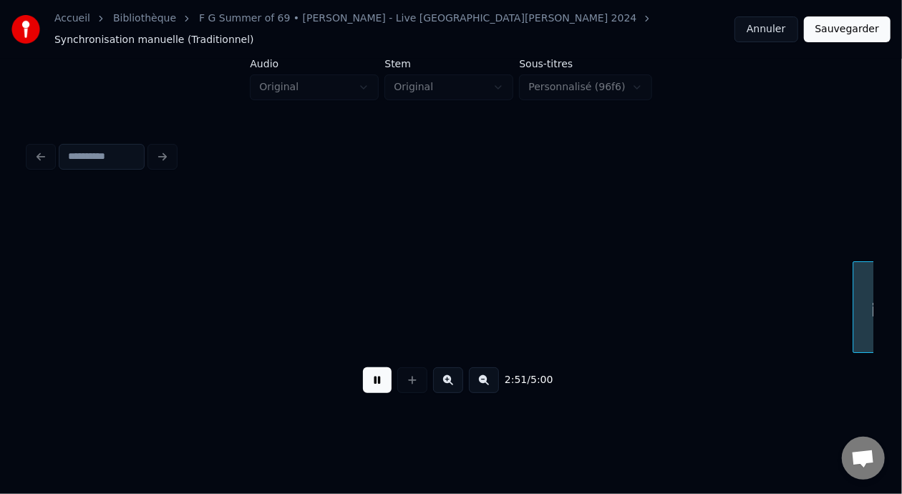
scroll to position [0, 24505]
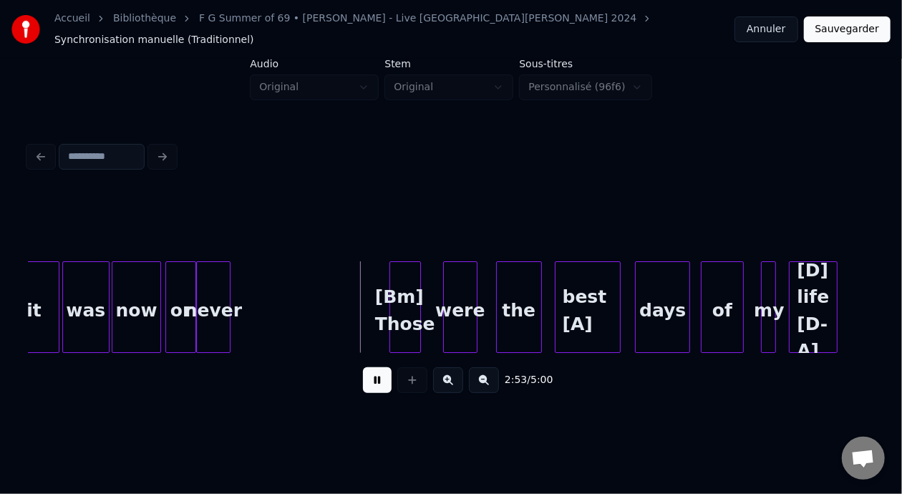
click at [376, 377] on button at bounding box center [377, 380] width 29 height 26
click at [404, 289] on div "[Bm] Those" at bounding box center [405, 310] width 30 height 97
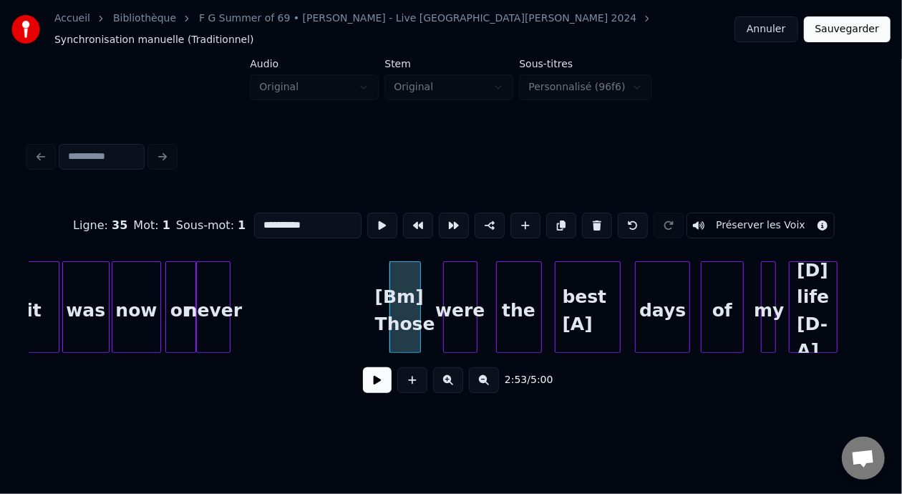
click at [383, 372] on button at bounding box center [377, 380] width 29 height 26
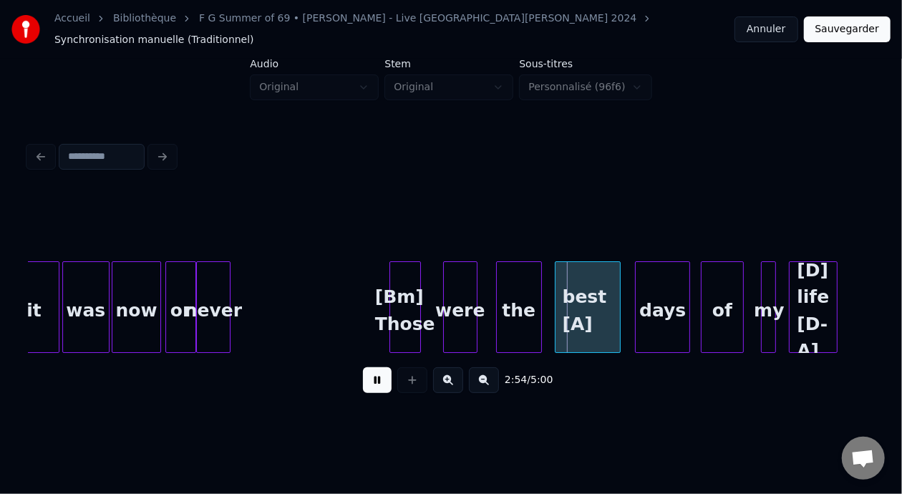
click at [383, 372] on button at bounding box center [377, 380] width 29 height 26
click at [592, 326] on div "best [A]" at bounding box center [587, 310] width 64 height 97
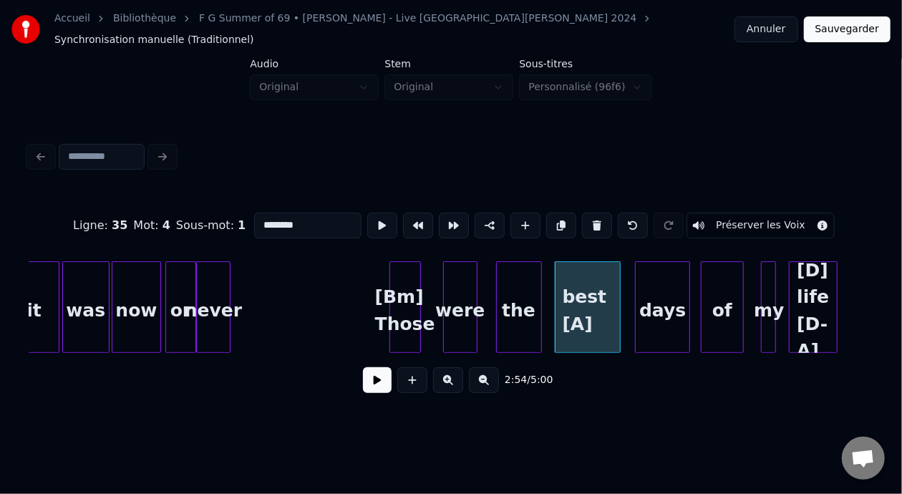
click at [268, 216] on input "********" at bounding box center [307, 226] width 107 height 26
type input "****"
click at [369, 387] on button at bounding box center [377, 380] width 29 height 26
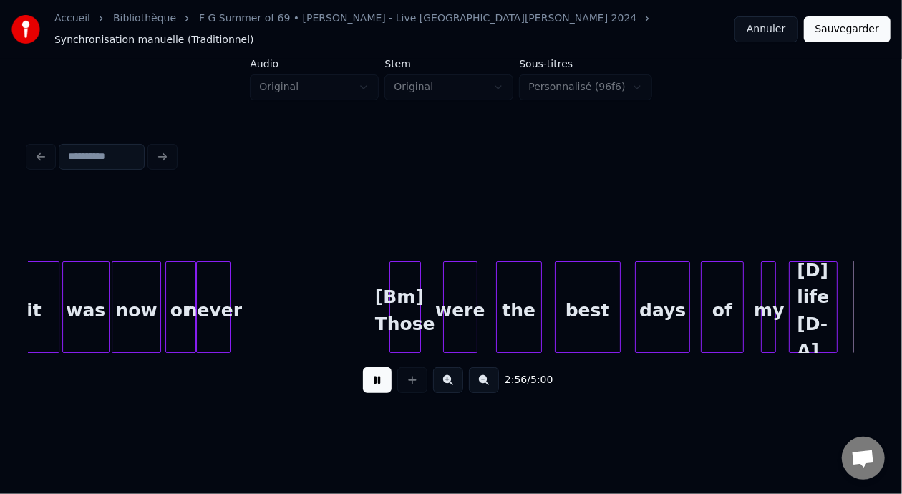
click at [369, 387] on button at bounding box center [377, 380] width 29 height 26
click at [374, 379] on button at bounding box center [377, 380] width 29 height 26
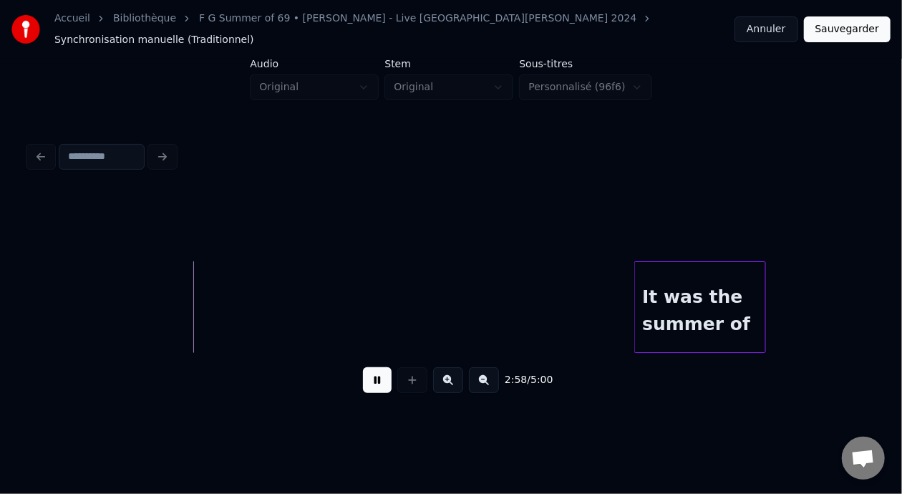
click at [374, 379] on button at bounding box center [377, 380] width 29 height 26
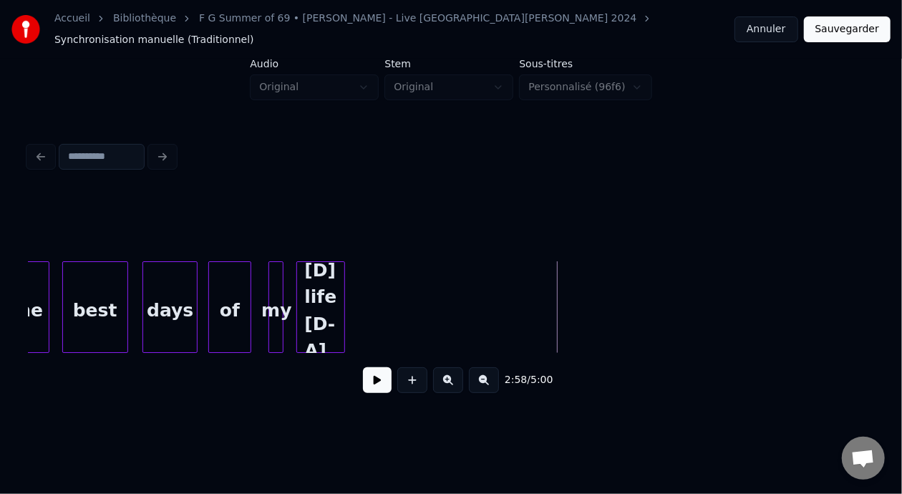
scroll to position [0, 24960]
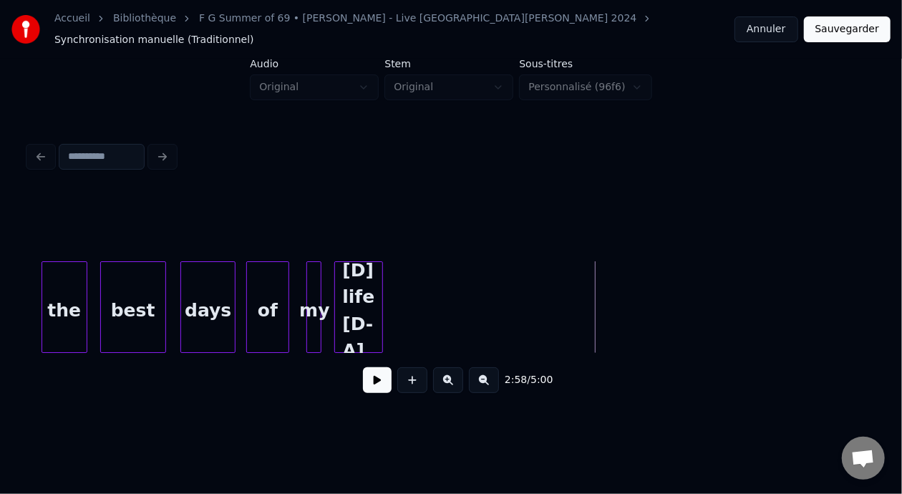
click at [198, 300] on div "days" at bounding box center [208, 310] width 54 height 97
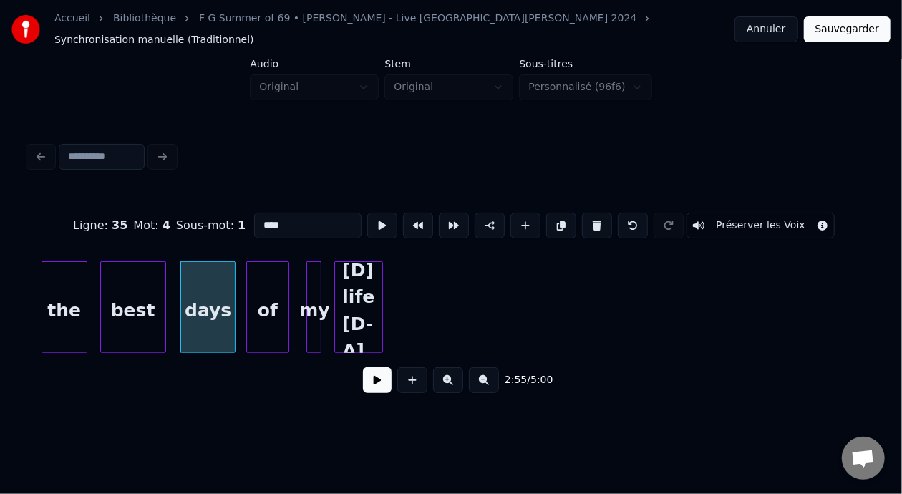
type input "****"
click at [376, 384] on button at bounding box center [377, 380] width 29 height 26
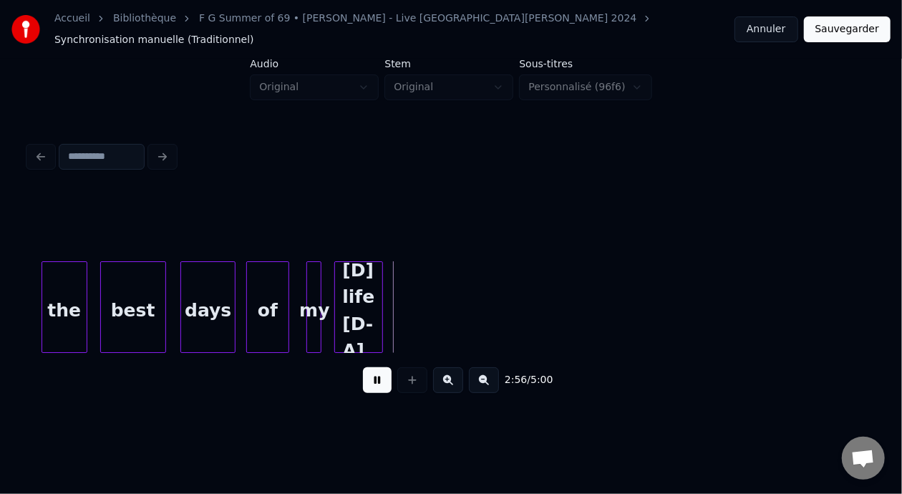
click at [376, 384] on button at bounding box center [377, 380] width 29 height 26
click at [380, 308] on div "[D] life [D-A]" at bounding box center [357, 307] width 49 height 92
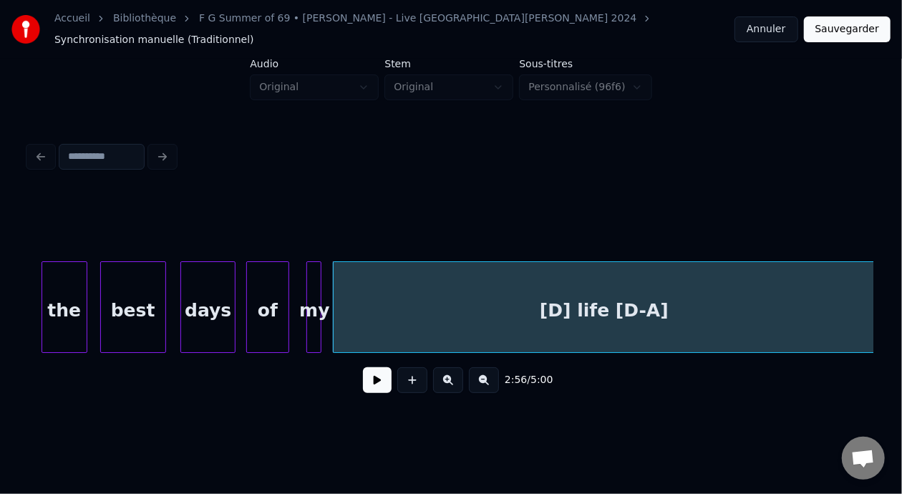
click at [873, 291] on div at bounding box center [872, 307] width 4 height 90
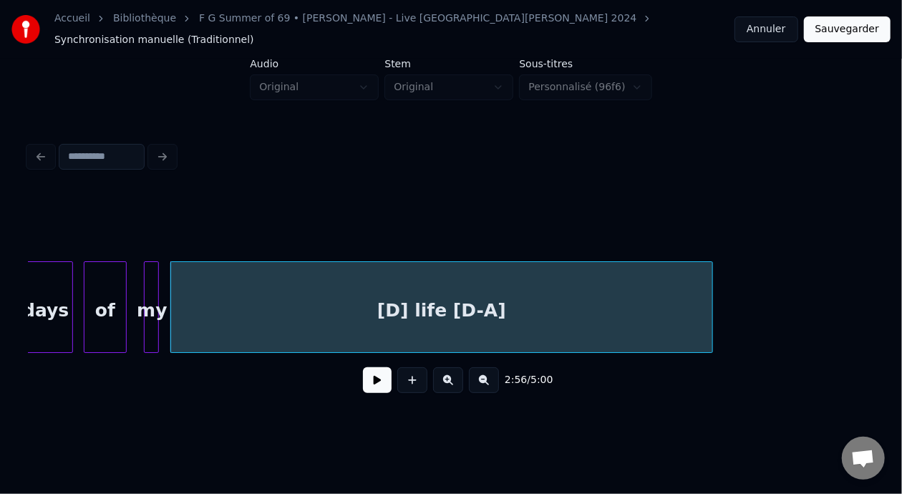
scroll to position [0, 25170]
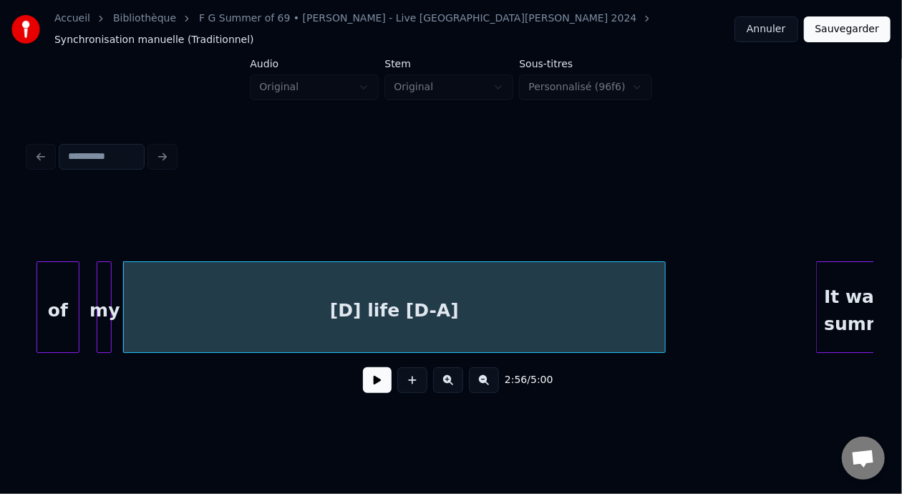
click at [53, 300] on div "of" at bounding box center [58, 310] width 42 height 97
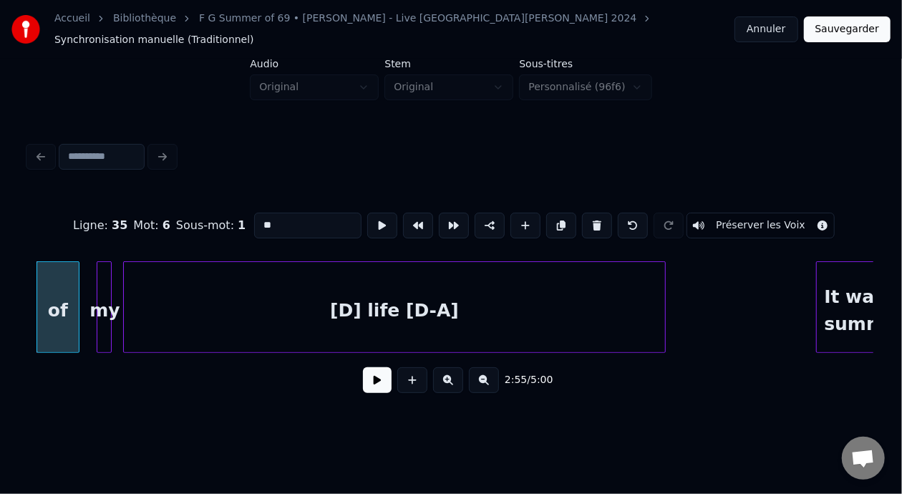
click at [366, 380] on button at bounding box center [377, 380] width 29 height 26
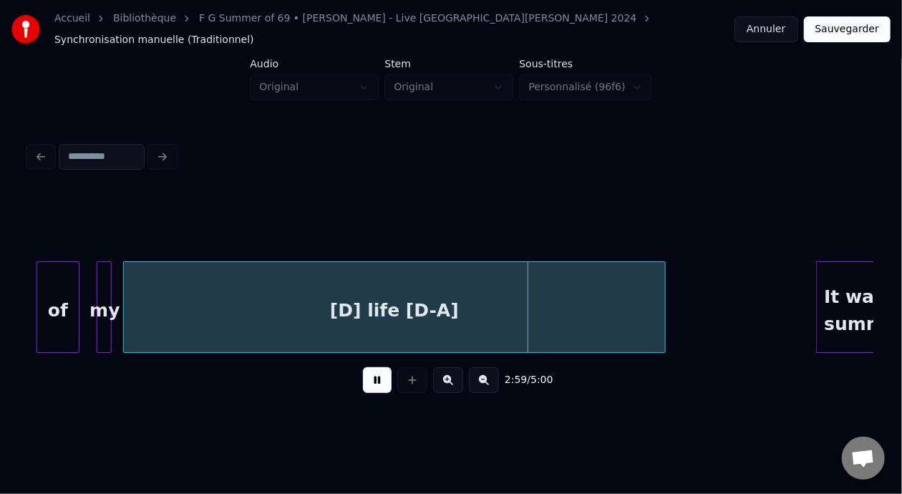
click at [366, 380] on button at bounding box center [377, 380] width 29 height 26
click at [364, 298] on div "[D] life [D-A]" at bounding box center [395, 310] width 542 height 97
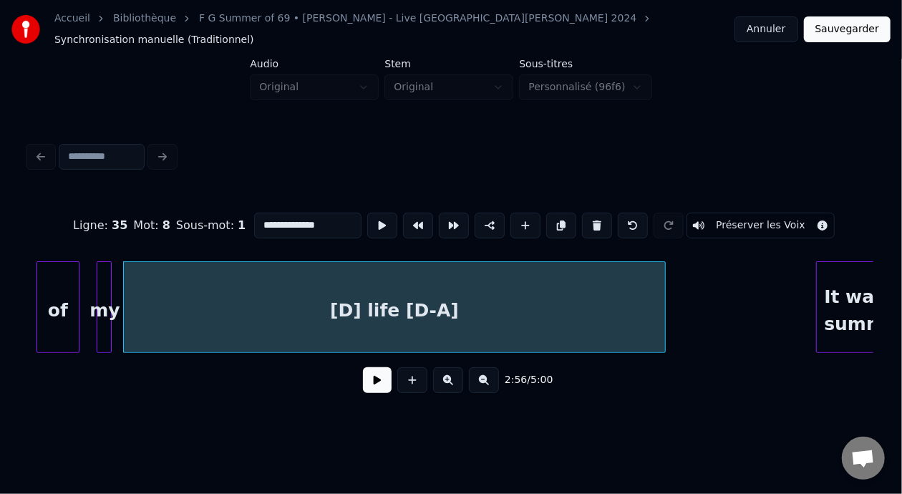
click at [369, 381] on button at bounding box center [377, 380] width 29 height 26
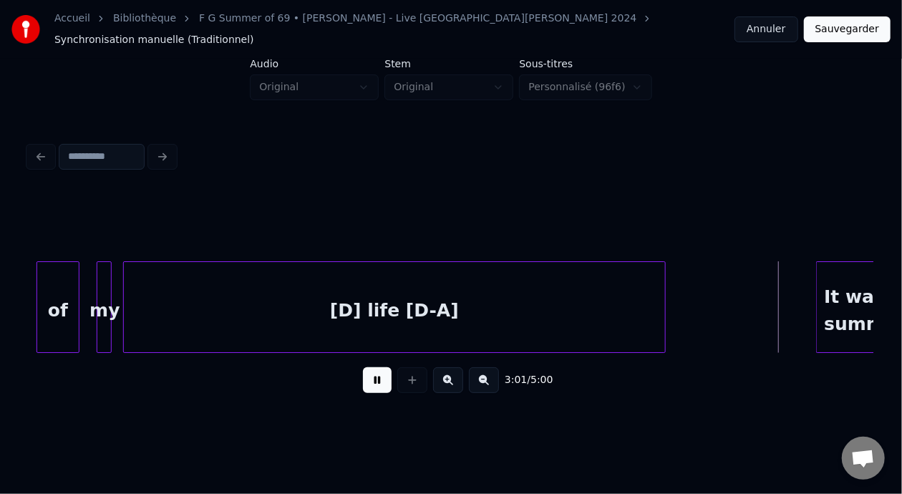
click at [369, 381] on button at bounding box center [377, 380] width 29 height 26
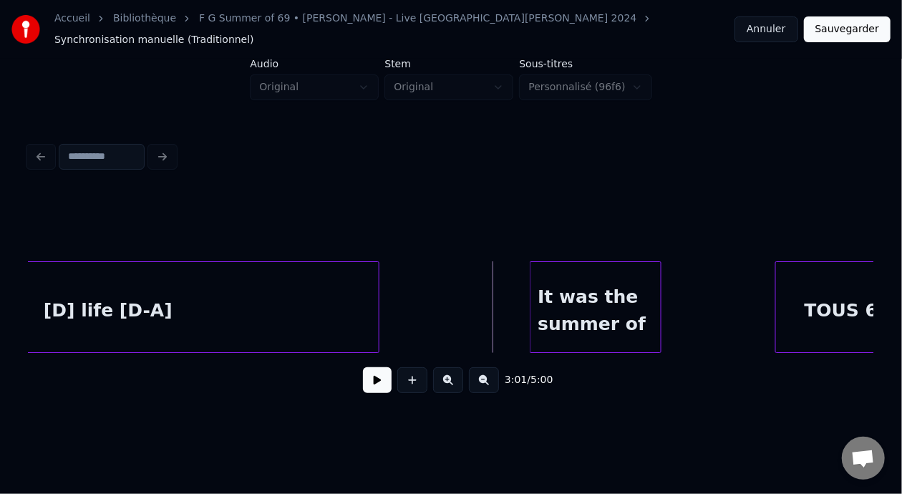
scroll to position [0, 25475]
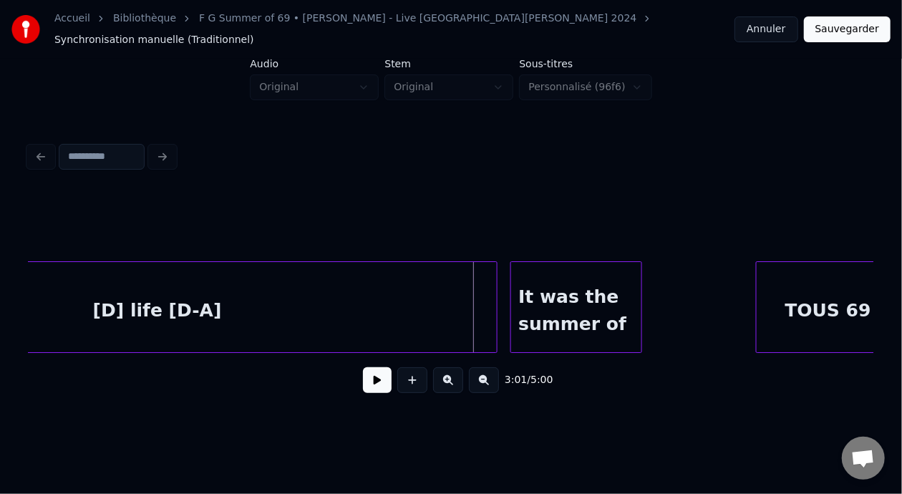
click at [496, 281] on div at bounding box center [494, 307] width 4 height 90
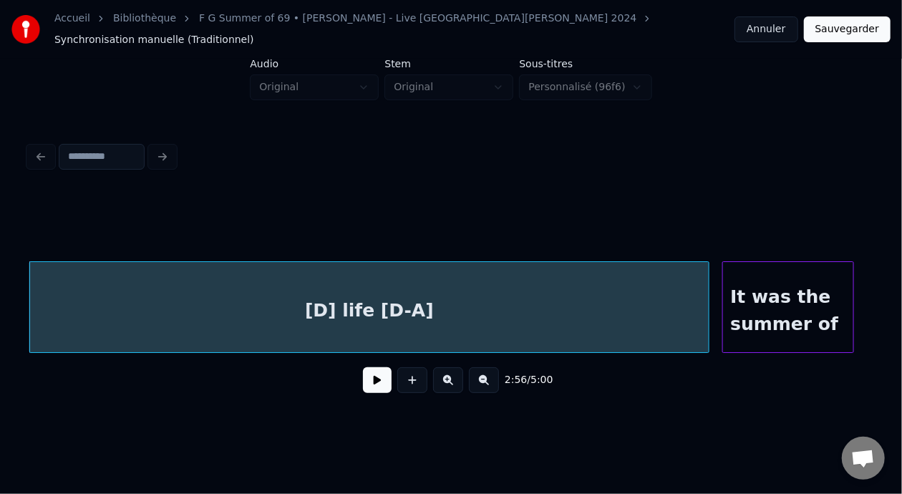
click at [363, 381] on button at bounding box center [377, 380] width 29 height 26
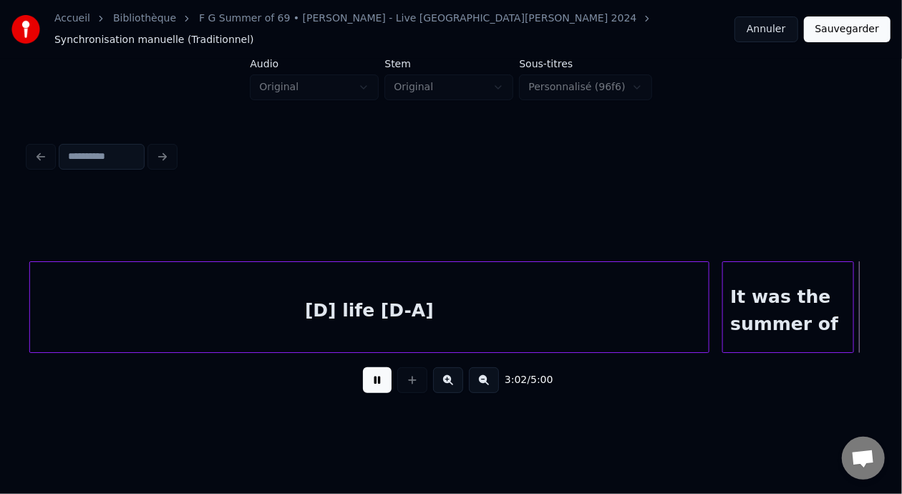
scroll to position [0, 26108]
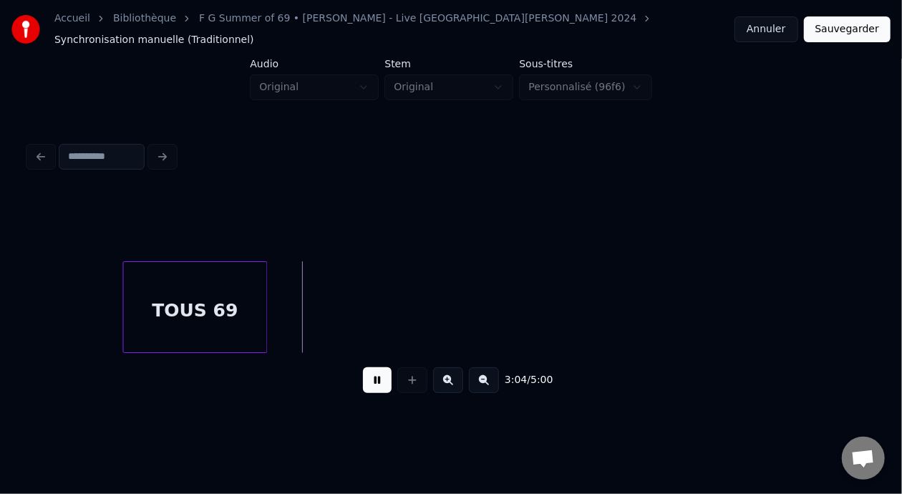
click at [363, 381] on button at bounding box center [377, 380] width 29 height 26
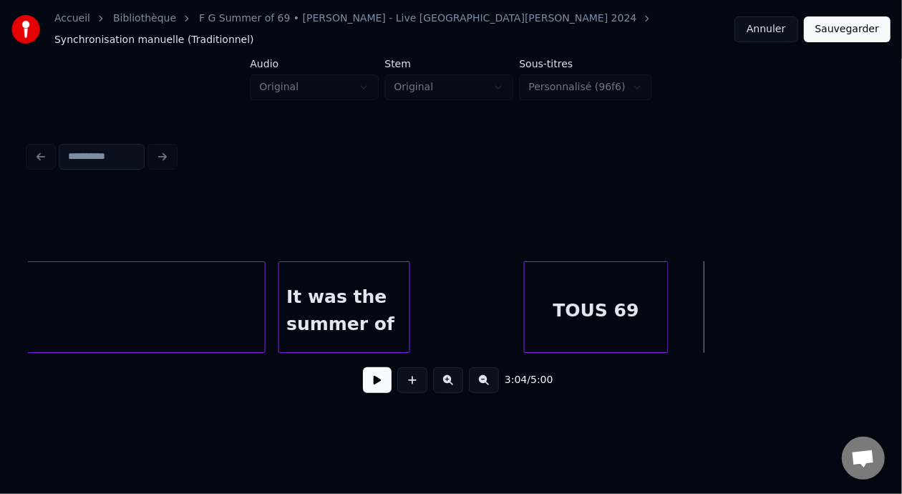
scroll to position [0, 25650]
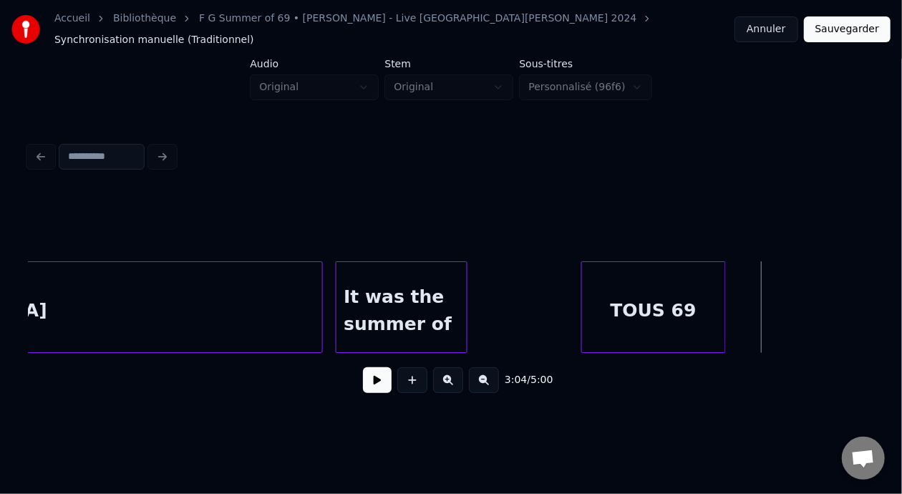
click at [381, 301] on div "It was the summer of" at bounding box center [401, 310] width 130 height 97
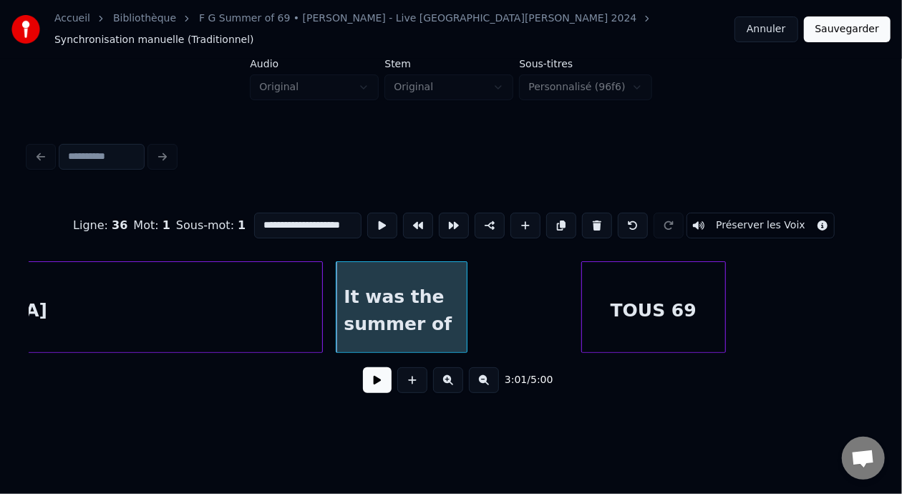
click at [369, 384] on button at bounding box center [377, 380] width 29 height 26
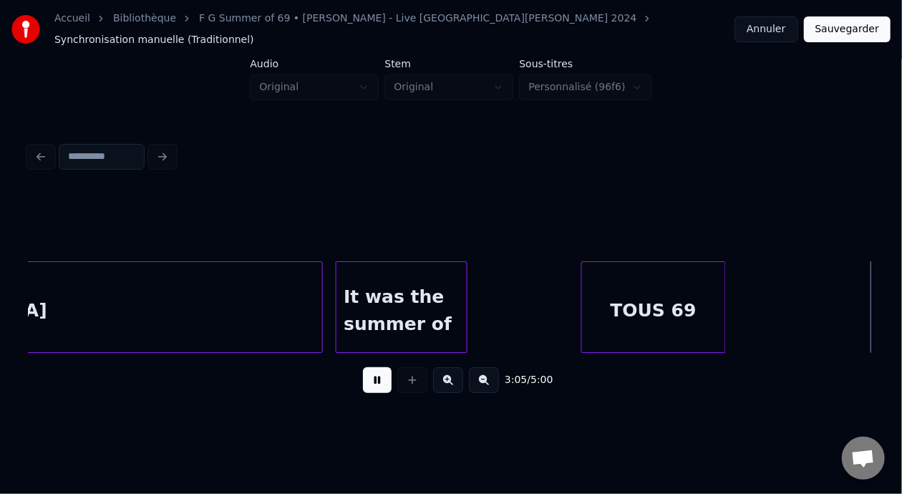
scroll to position [0, 26497]
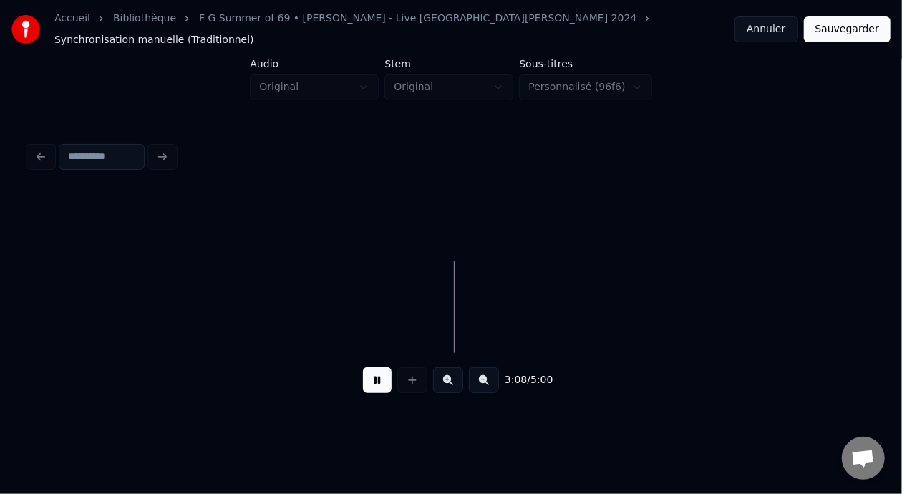
click at [368, 381] on button at bounding box center [377, 380] width 29 height 26
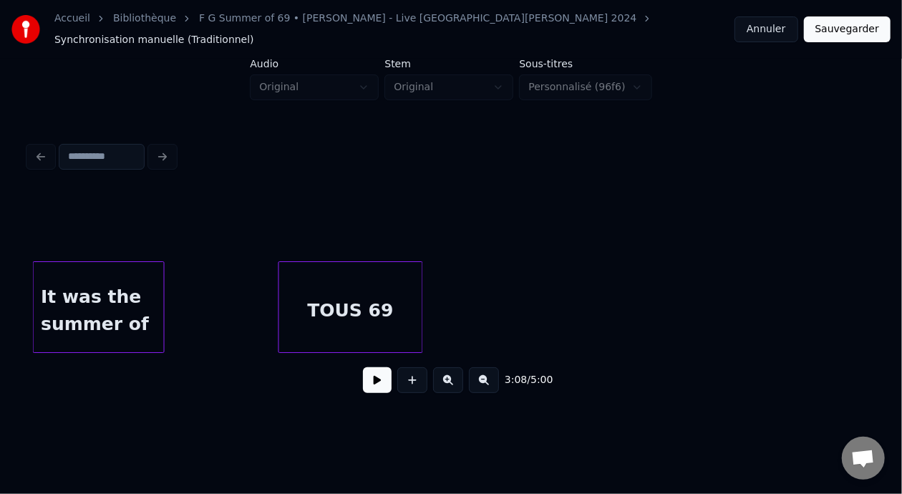
scroll to position [0, 25914]
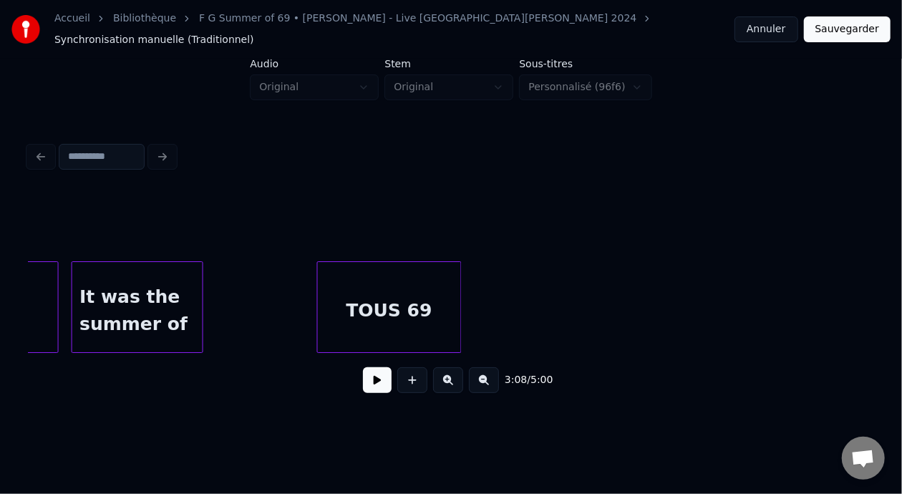
click at [334, 309] on div "TOUS 69" at bounding box center [389, 310] width 143 height 97
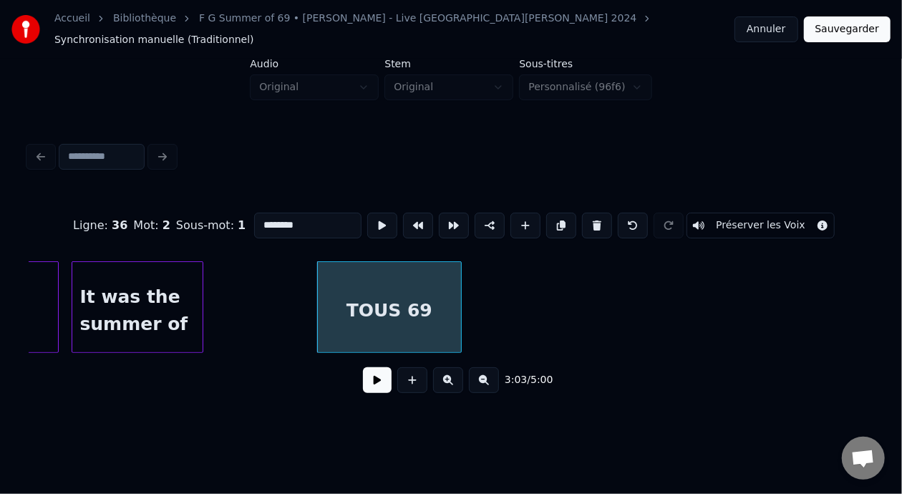
click at [361, 392] on div "3:03 / 5:00" at bounding box center [451, 379] width 822 height 31
click at [364, 383] on button at bounding box center [377, 380] width 29 height 26
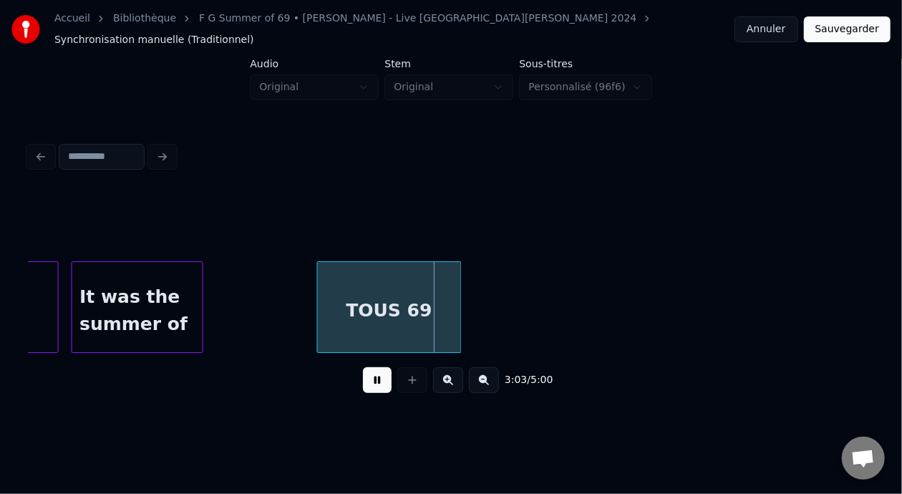
click at [364, 383] on button at bounding box center [377, 380] width 29 height 26
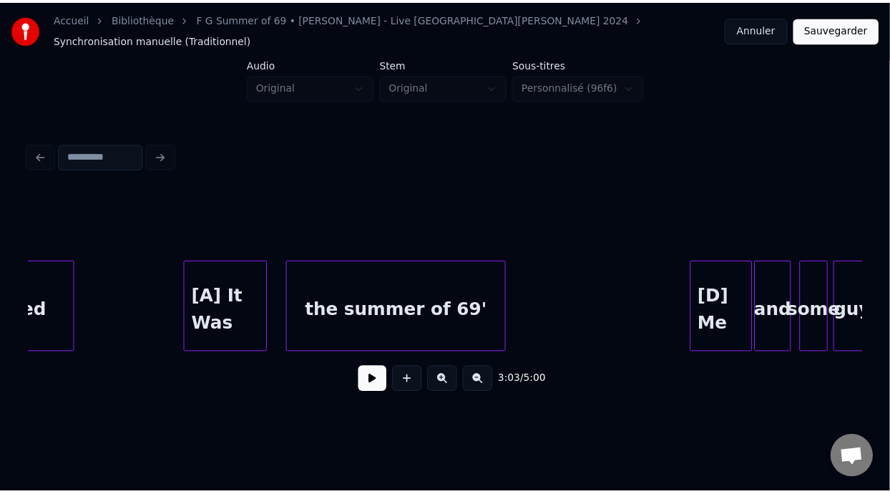
scroll to position [0, 2903]
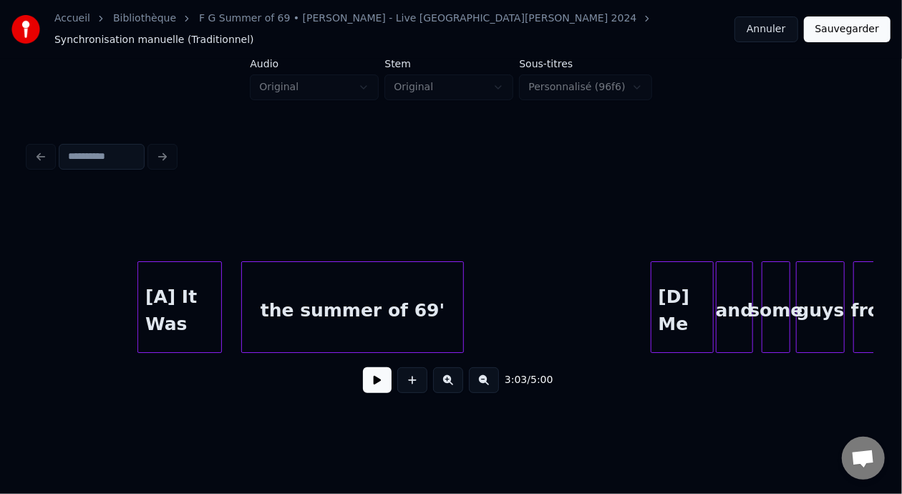
click at [849, 25] on button "Sauvegarder" at bounding box center [847, 29] width 87 height 26
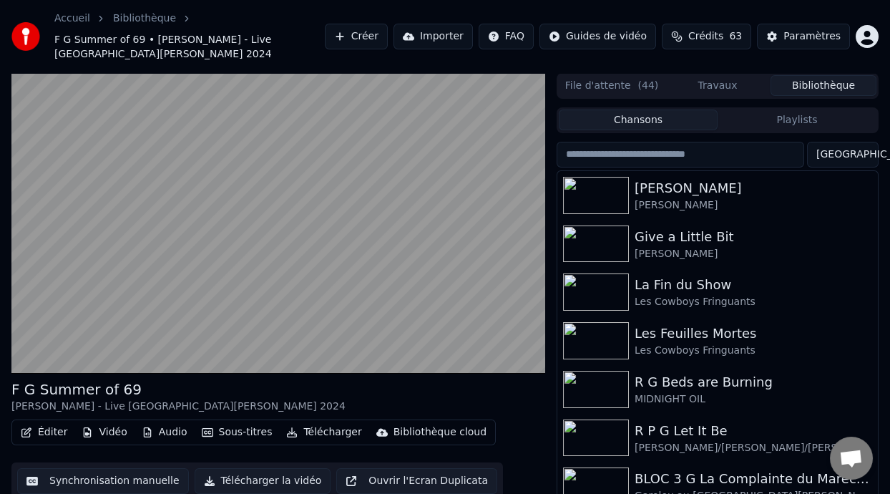
scroll to position [47, 0]
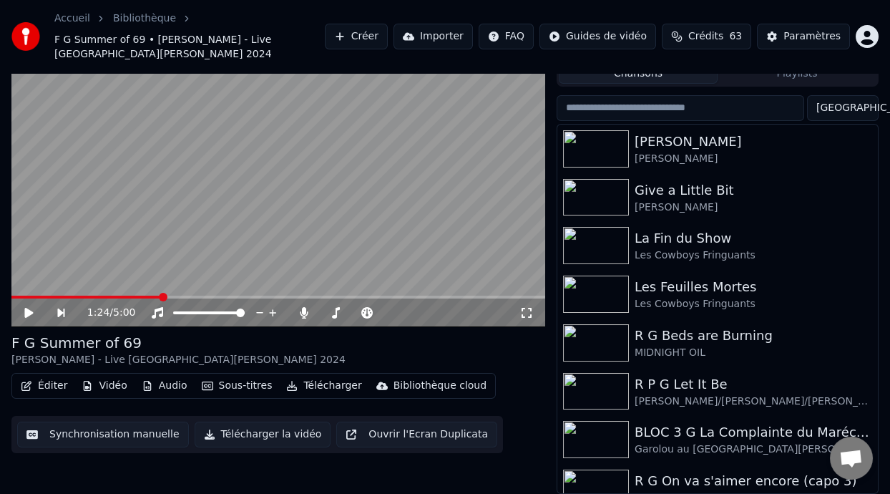
click at [813, 79] on button "Playlists" at bounding box center [797, 73] width 159 height 21
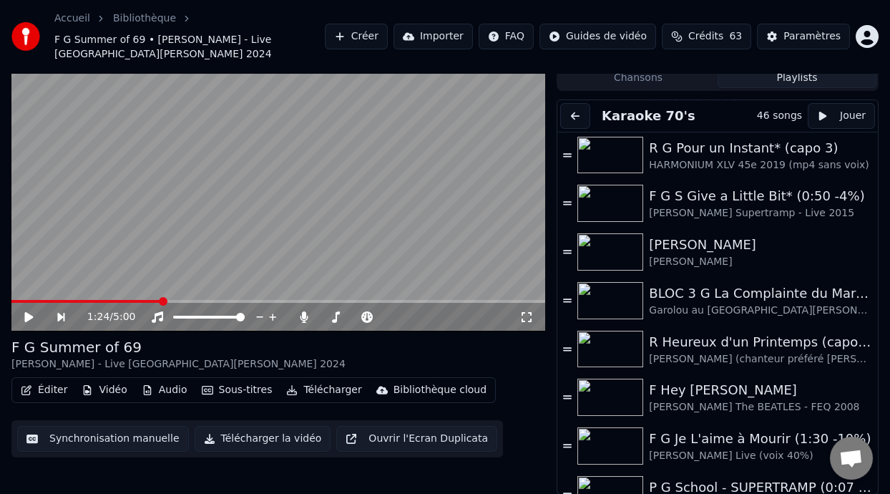
scroll to position [851, 0]
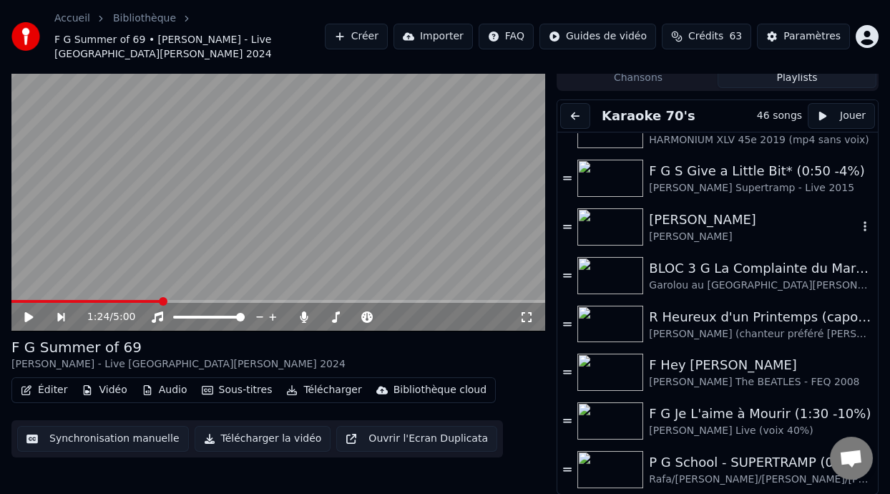
click at [718, 230] on div "[PERSON_NAME]" at bounding box center [753, 237] width 209 height 14
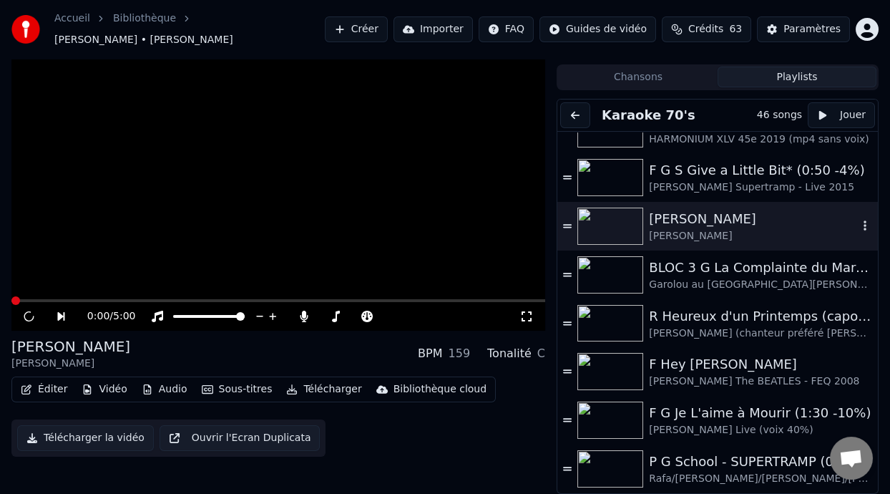
scroll to position [28, 0]
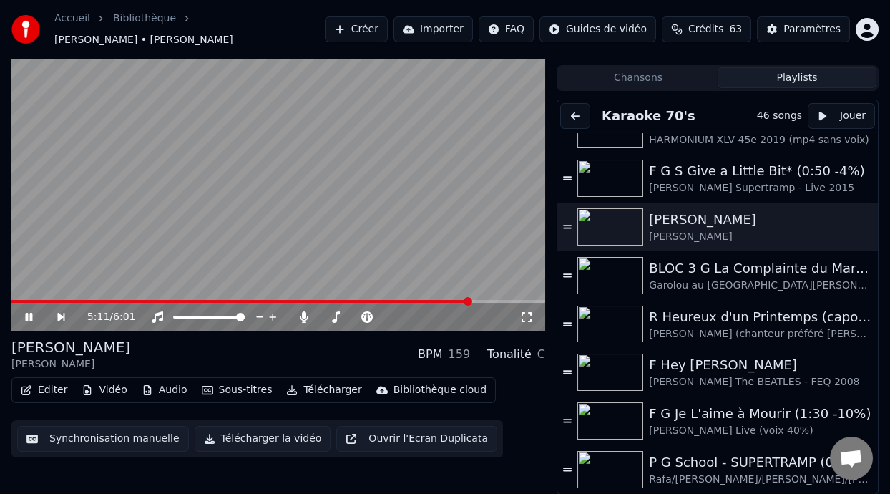
click at [29, 313] on icon at bounding box center [39, 316] width 32 height 11
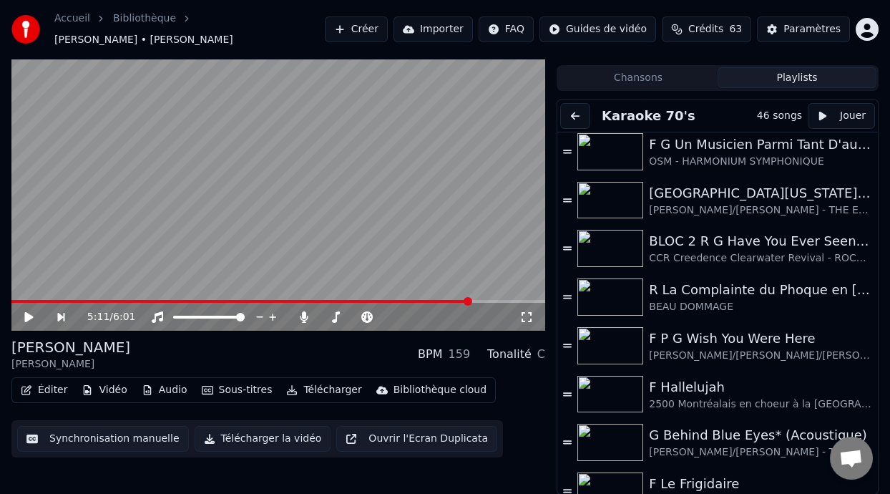
scroll to position [423, 0]
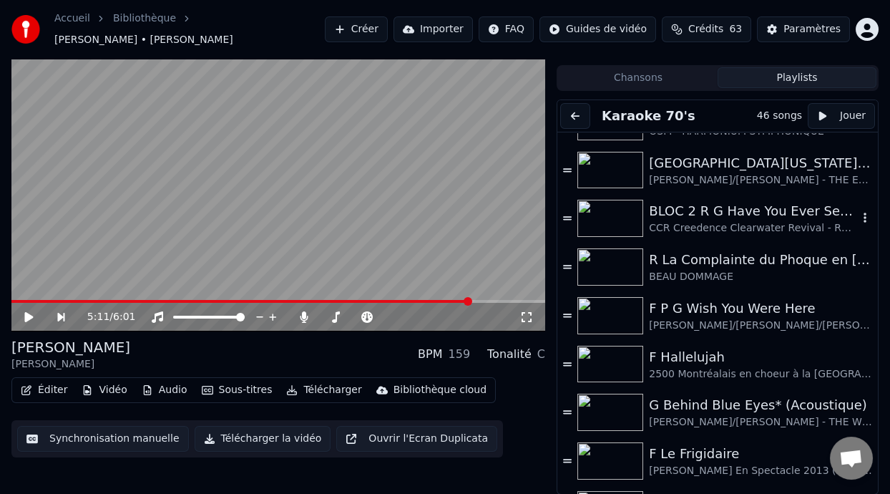
click at [743, 216] on div "BLOC 2 R G Have You Ever Seen the Rain ON DANSE" at bounding box center [753, 211] width 209 height 20
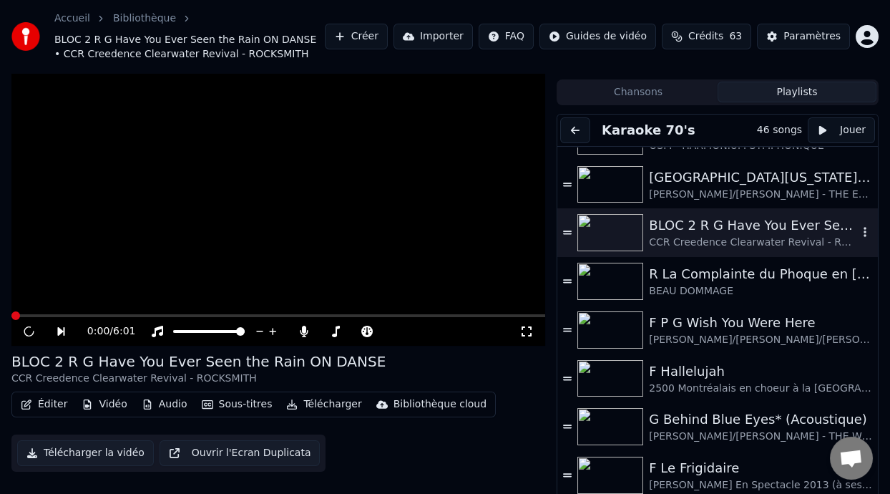
scroll to position [42, 0]
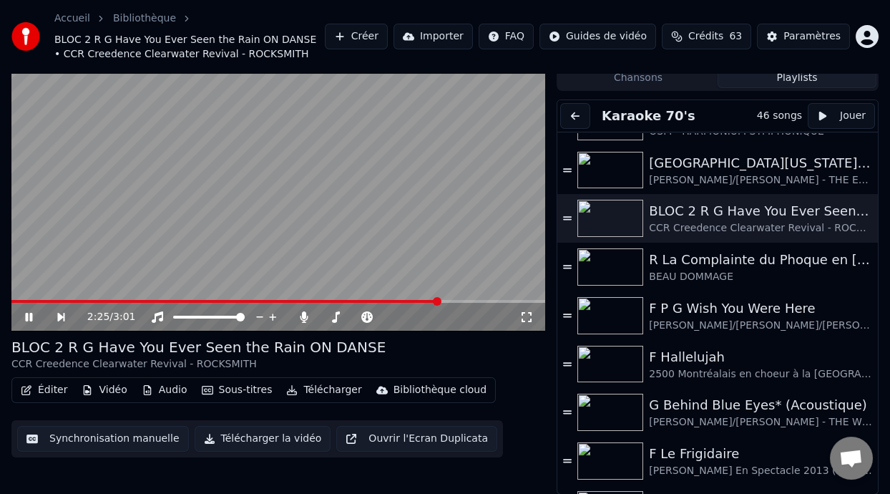
click at [26, 314] on icon at bounding box center [28, 317] width 7 height 9
click at [711, 261] on div "R La Complainte du Phoque en [US_STATE] (ou version Karaoke mp4)" at bounding box center [753, 260] width 209 height 20
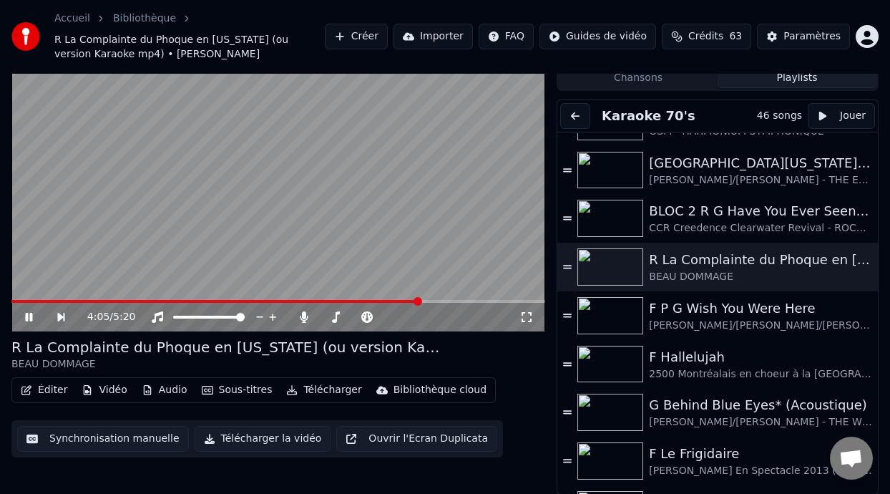
click at [29, 313] on icon at bounding box center [39, 316] width 32 height 11
click at [740, 313] on div "F P G Wish You Were Here" at bounding box center [753, 308] width 209 height 20
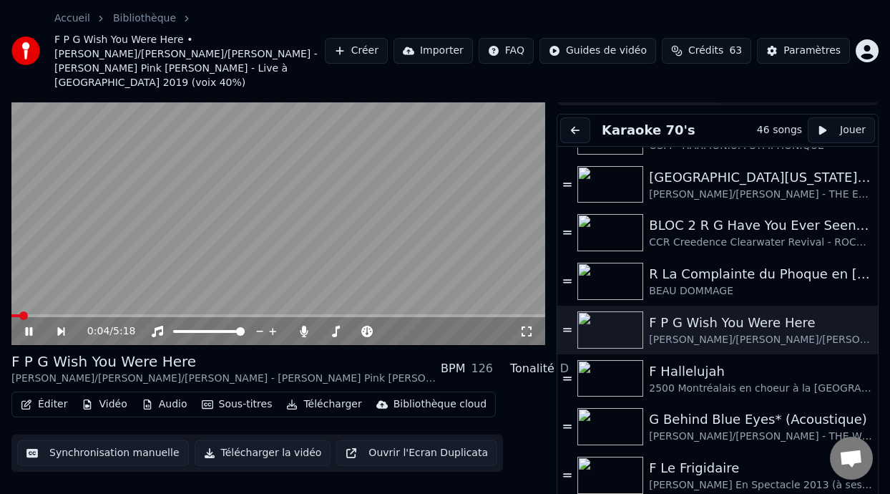
click at [525, 326] on icon at bounding box center [527, 331] width 14 height 11
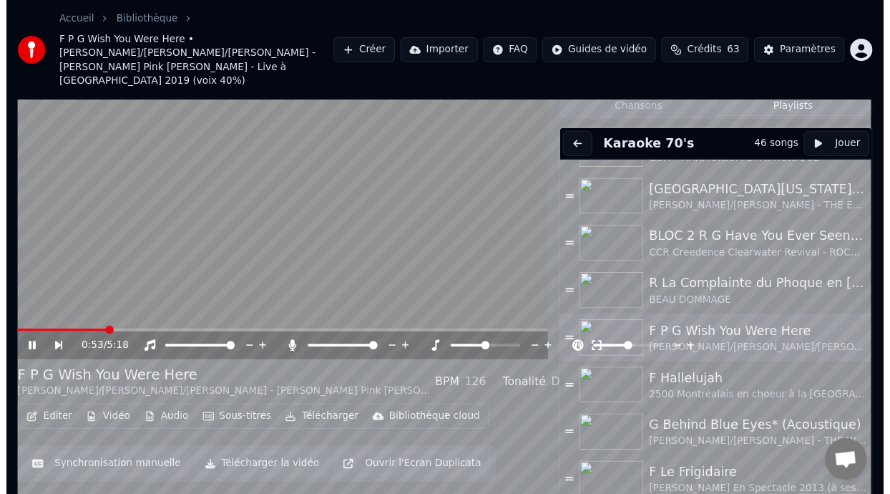
scroll to position [54, 0]
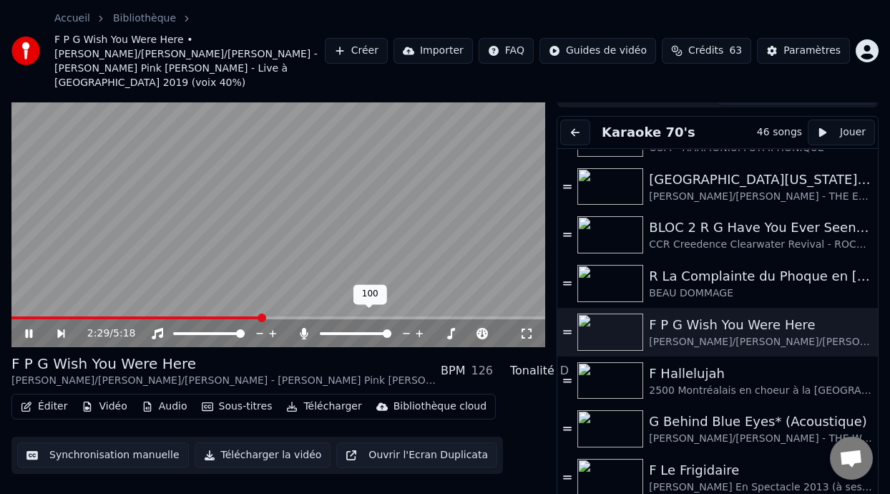
click at [345, 332] on span at bounding box center [356, 333] width 72 height 3
click at [198, 332] on span at bounding box center [209, 333] width 72 height 3
click at [200, 319] on div "3:59 / 5:18" at bounding box center [278, 333] width 534 height 29
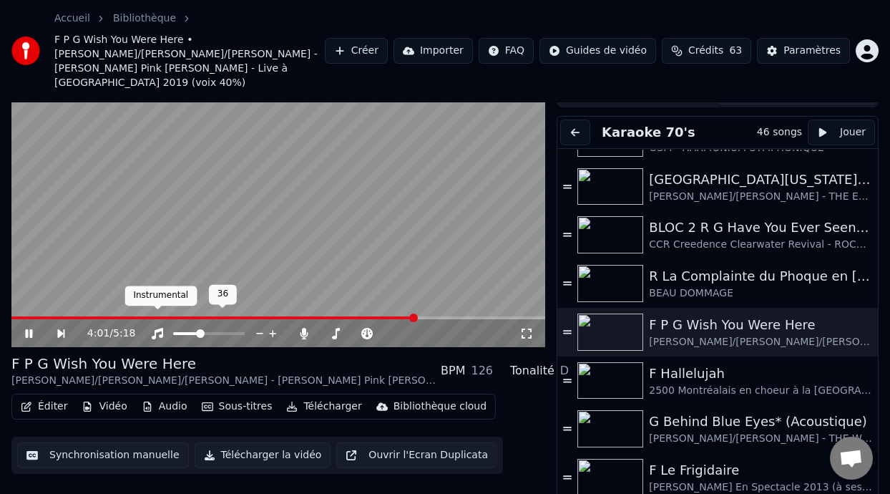
click at [158, 328] on icon at bounding box center [157, 333] width 11 height 11
click at [158, 328] on icon at bounding box center [157, 333] width 14 height 11
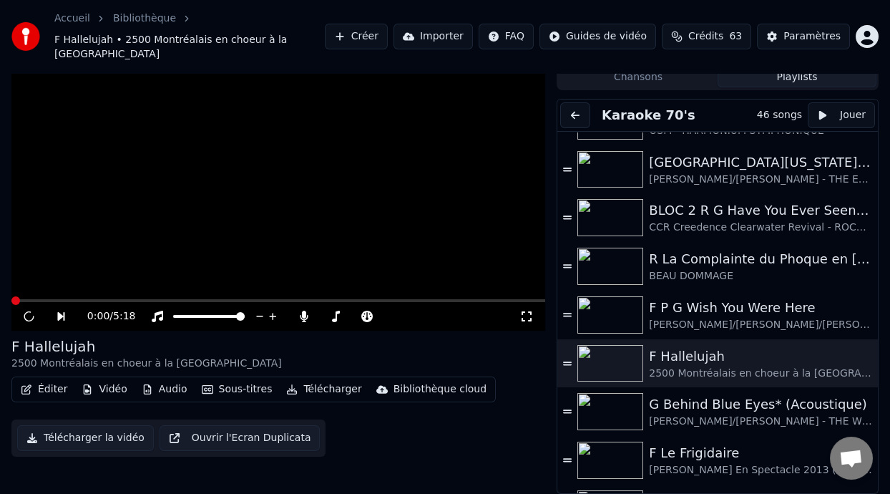
scroll to position [39, 0]
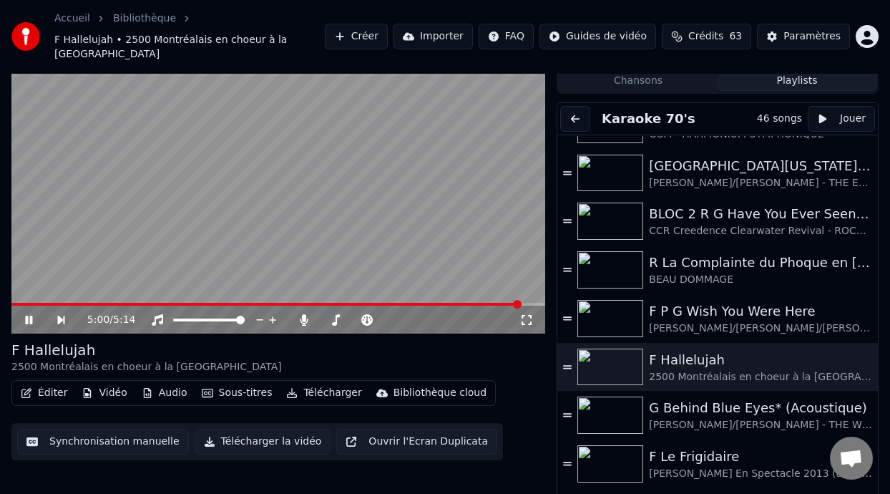
click at [521, 303] on span at bounding box center [278, 304] width 534 height 3
click at [29, 315] on icon at bounding box center [39, 319] width 32 height 11
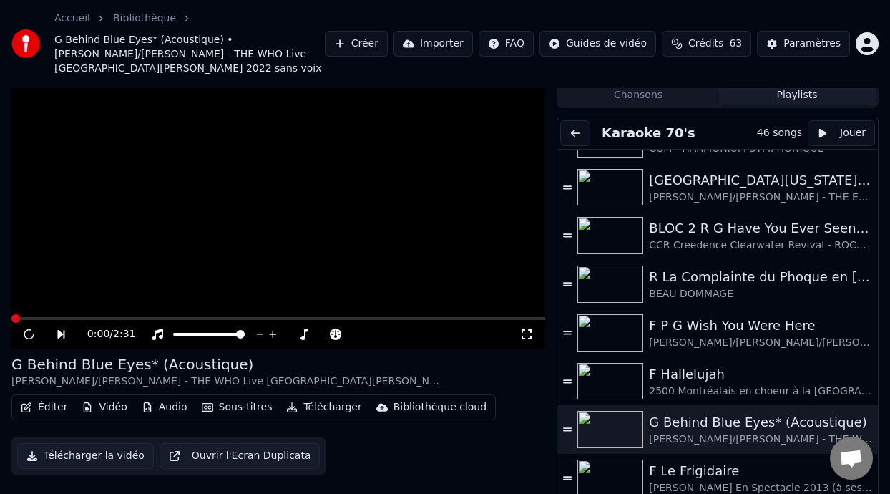
click at [29, 327] on icon at bounding box center [29, 334] width 12 height 14
click at [29, 329] on icon at bounding box center [39, 334] width 32 height 11
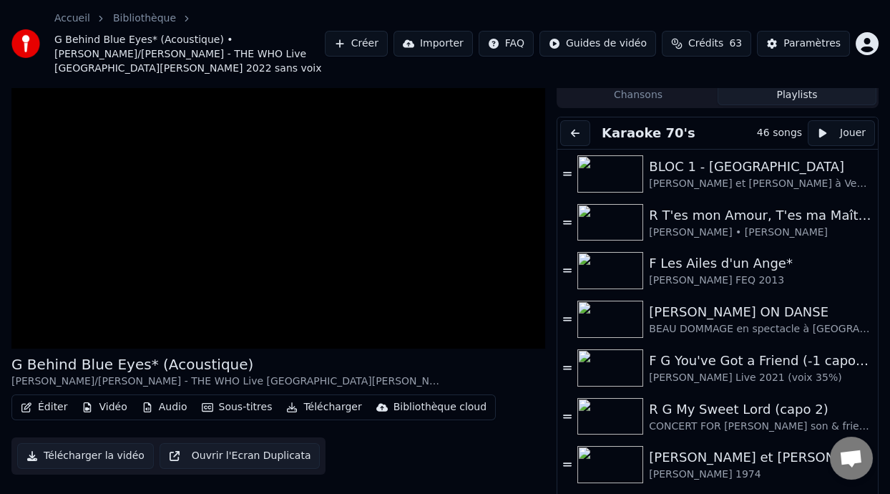
scroll to position [423, 0]
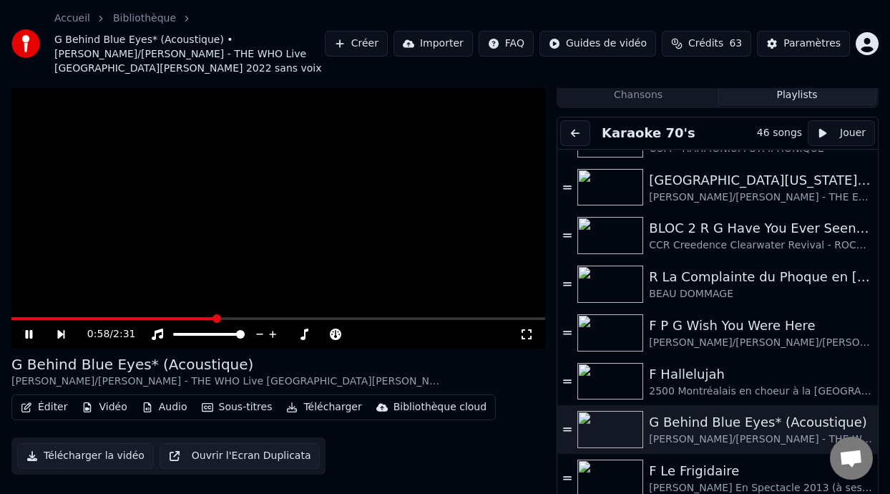
click at [27, 330] on icon at bounding box center [28, 334] width 7 height 9
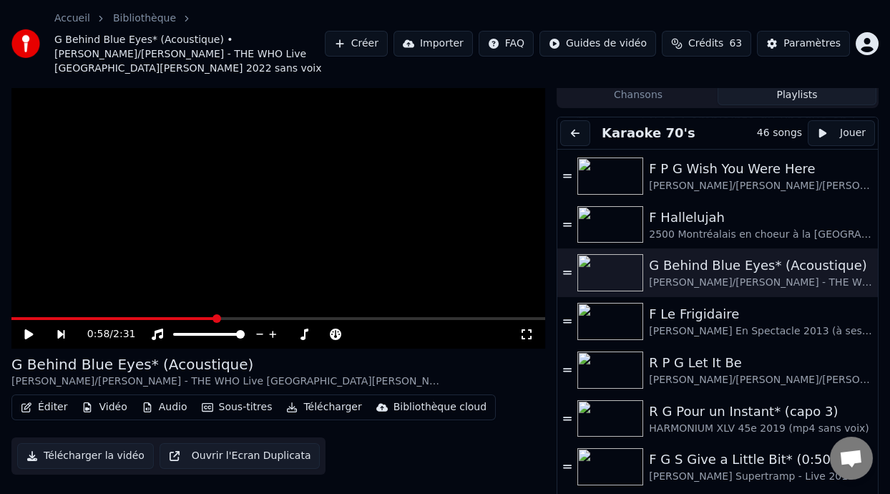
scroll to position [610, 0]
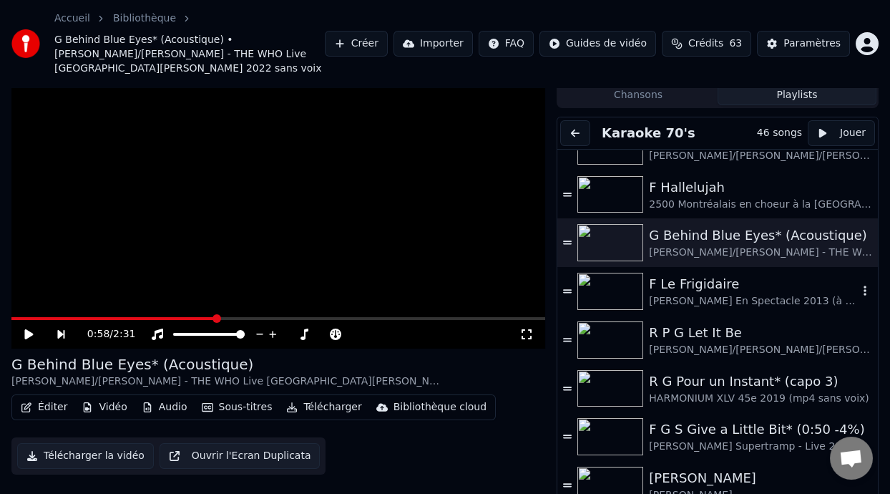
click at [700, 276] on div "F Le Frigidaire" at bounding box center [753, 284] width 209 height 20
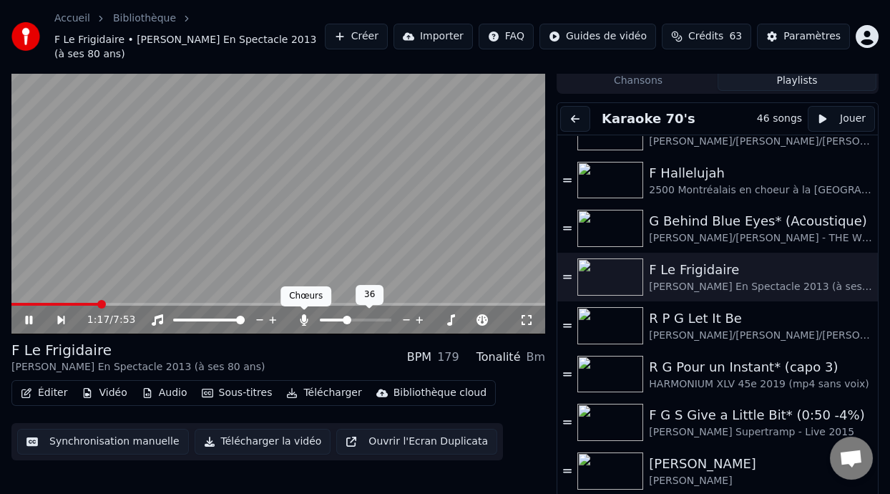
click at [304, 319] on icon at bounding box center [304, 319] width 8 height 11
click at [304, 319] on icon at bounding box center [304, 319] width 14 height 11
click at [27, 316] on icon at bounding box center [28, 320] width 7 height 9
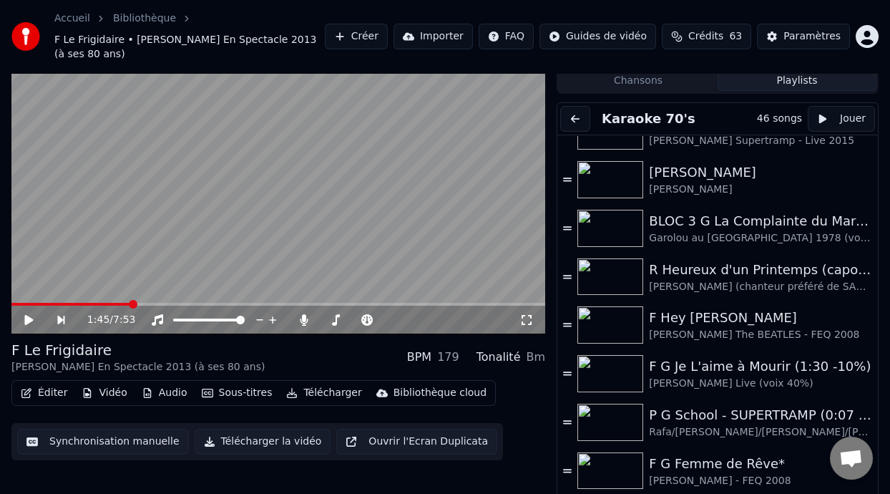
scroll to position [903, 0]
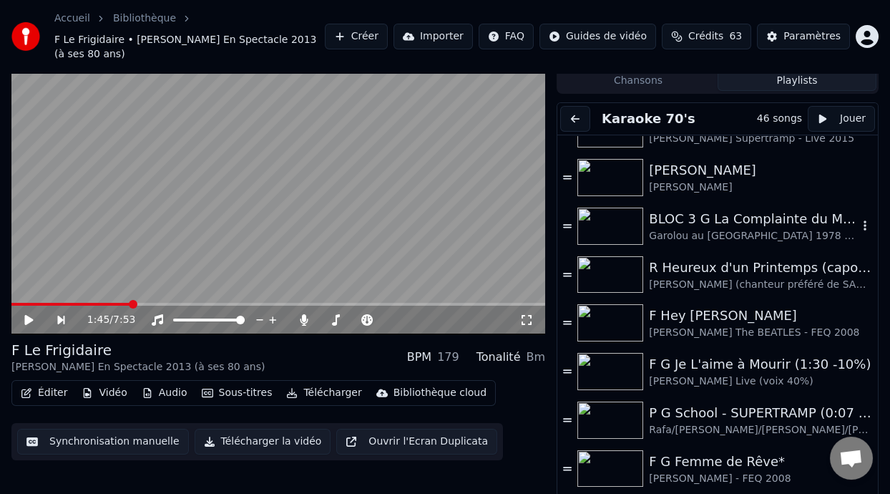
click at [750, 229] on div "Garolou au [GEOGRAPHIC_DATA] 1978 (voix 40%)" at bounding box center [753, 236] width 209 height 14
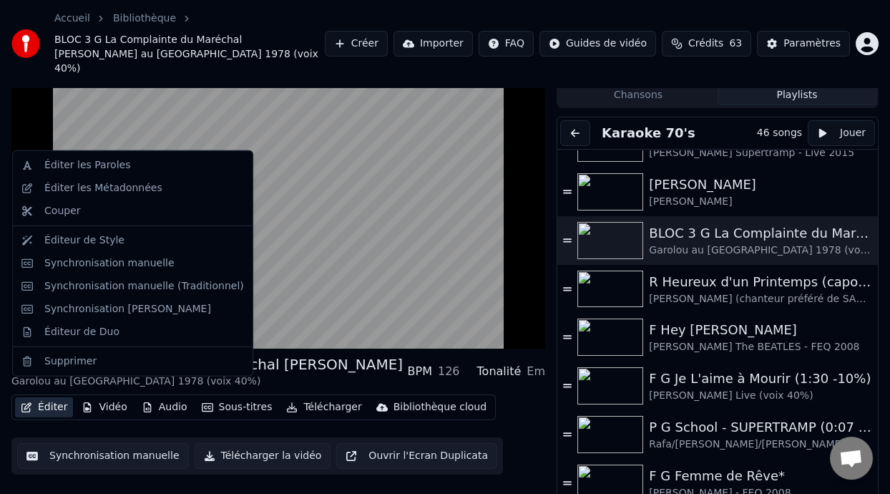
click at [52, 397] on button "Éditer" at bounding box center [44, 407] width 58 height 20
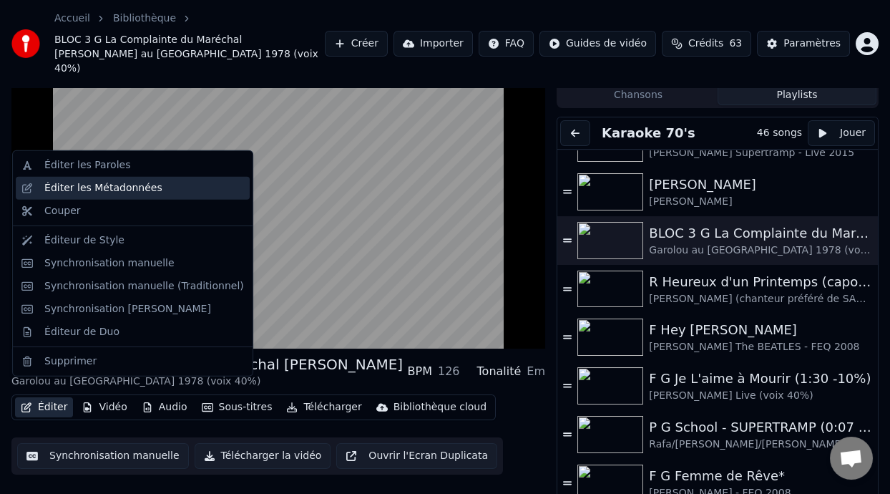
click at [142, 195] on div "Éditer les Métadonnées" at bounding box center [103, 188] width 118 height 14
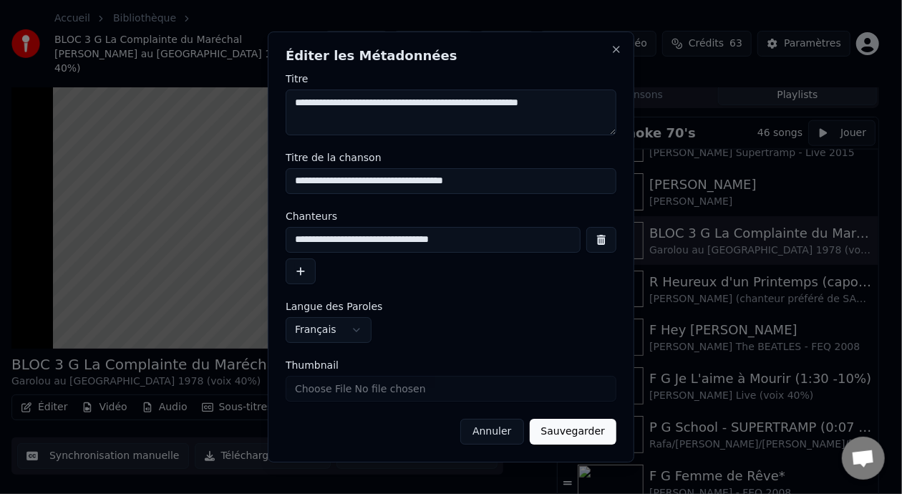
click at [329, 180] on input "**********" at bounding box center [451, 181] width 331 height 26
type input "**********"
click at [580, 433] on button "Sauvegarder" at bounding box center [573, 432] width 87 height 26
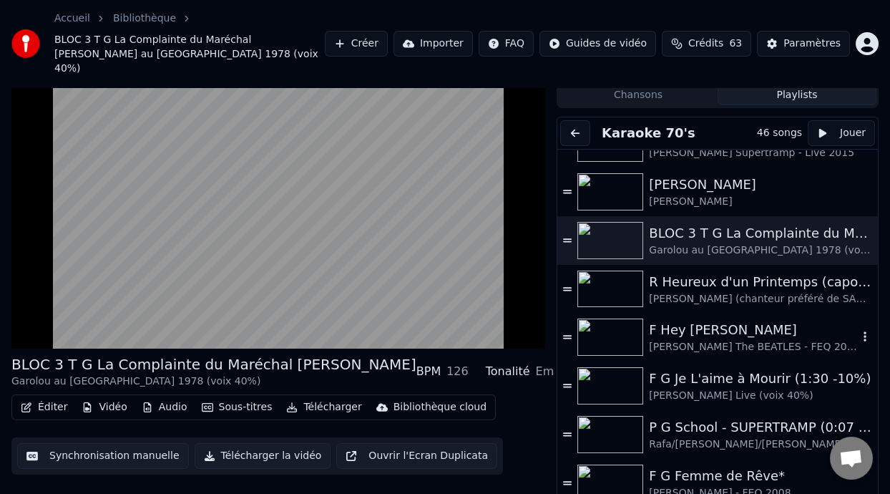
click at [686, 320] on div "F Hey [PERSON_NAME]" at bounding box center [753, 330] width 209 height 20
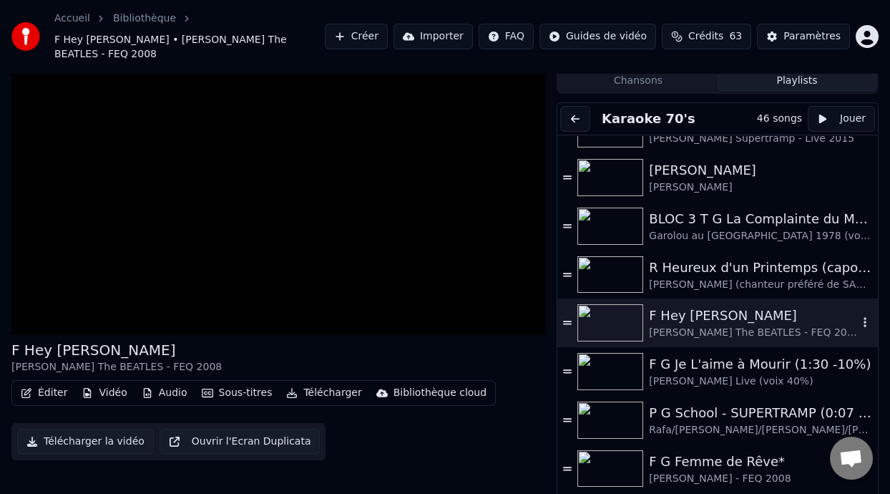
scroll to position [26, 0]
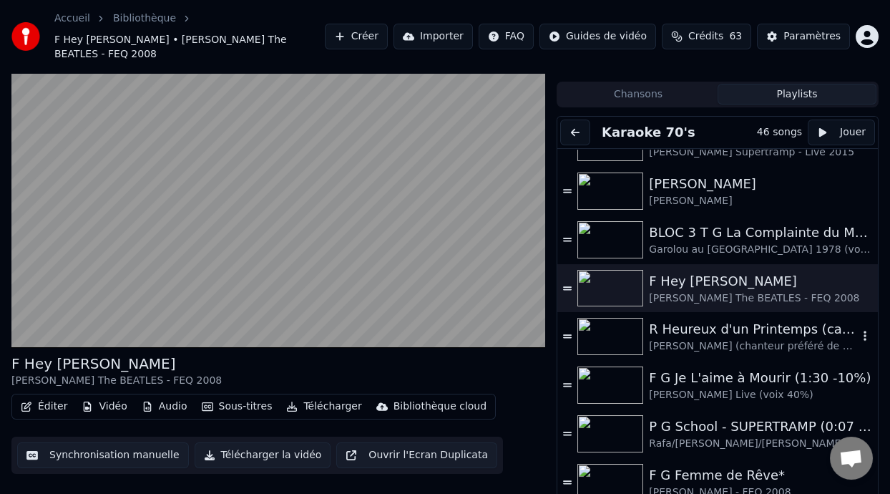
click at [733, 319] on div "R Heureux d'un Printemps (capo 2)" at bounding box center [753, 329] width 209 height 20
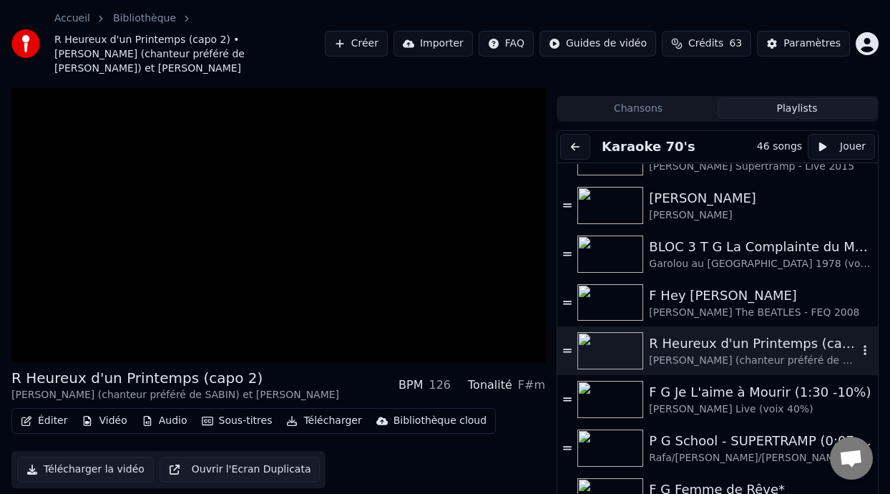
scroll to position [39, 0]
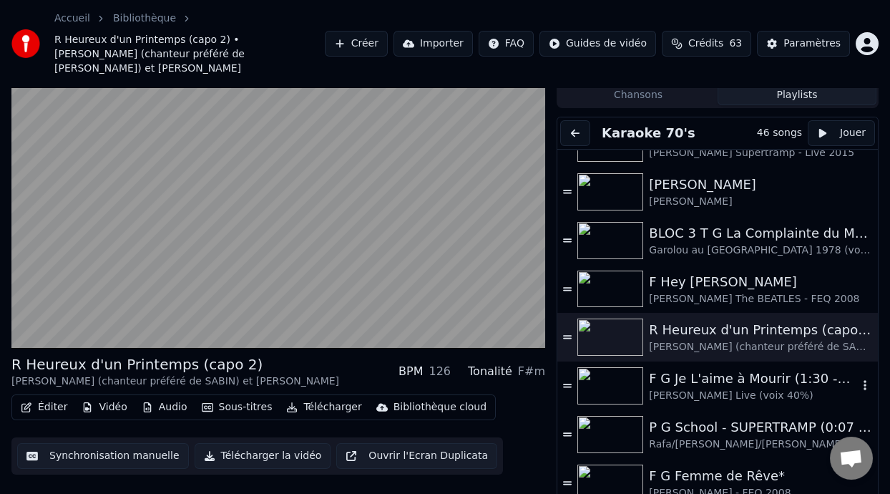
click at [708, 369] on div "F G Je L'aime à Mourir (1:30 -10%)" at bounding box center [753, 379] width 209 height 20
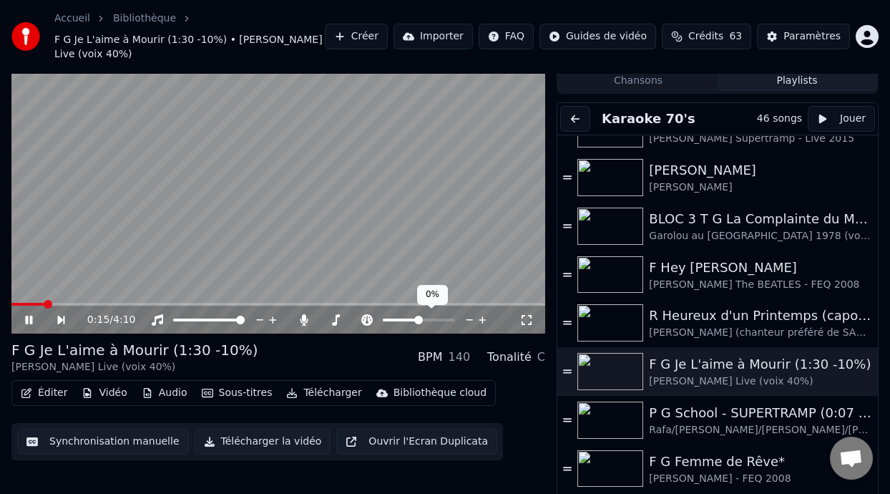
click at [414, 320] on span at bounding box center [418, 320] width 9 height 9
click at [410, 320] on div at bounding box center [431, 320] width 115 height 14
click at [411, 319] on span at bounding box center [401, 320] width 36 height 3
click at [27, 319] on icon at bounding box center [28, 320] width 7 height 9
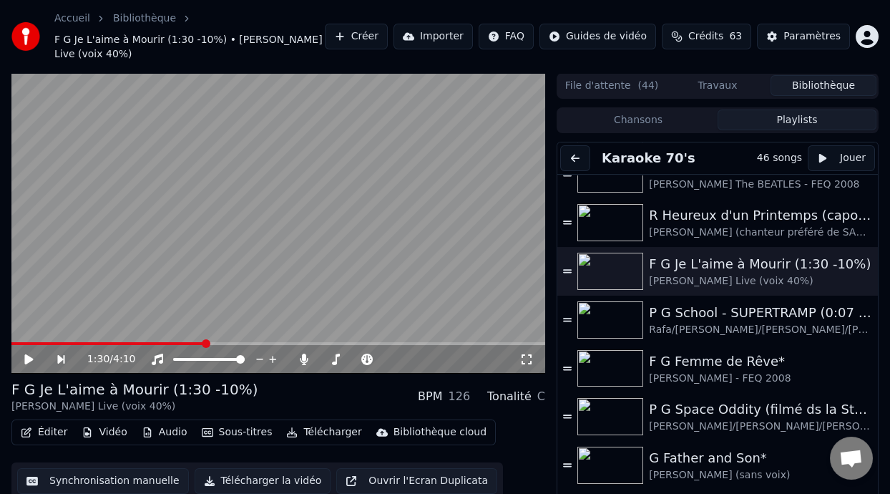
scroll to position [1051, 0]
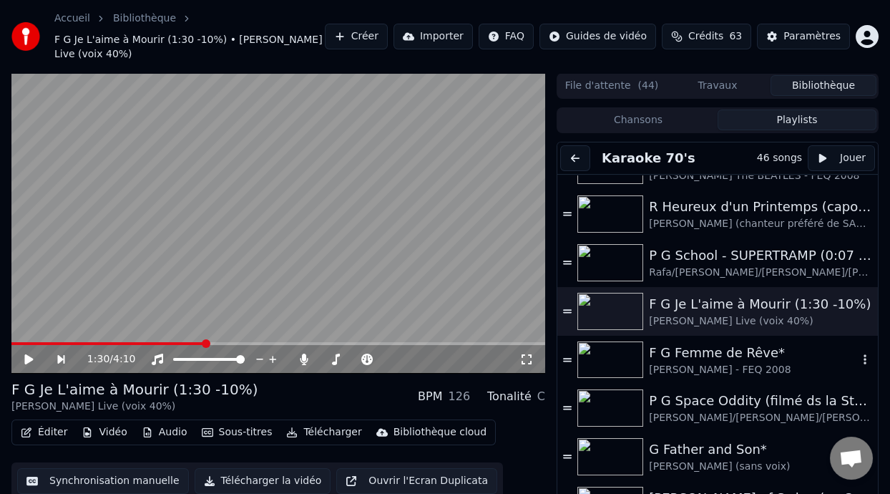
click at [719, 363] on div "[PERSON_NAME] - FEQ 2008" at bounding box center [753, 370] width 209 height 14
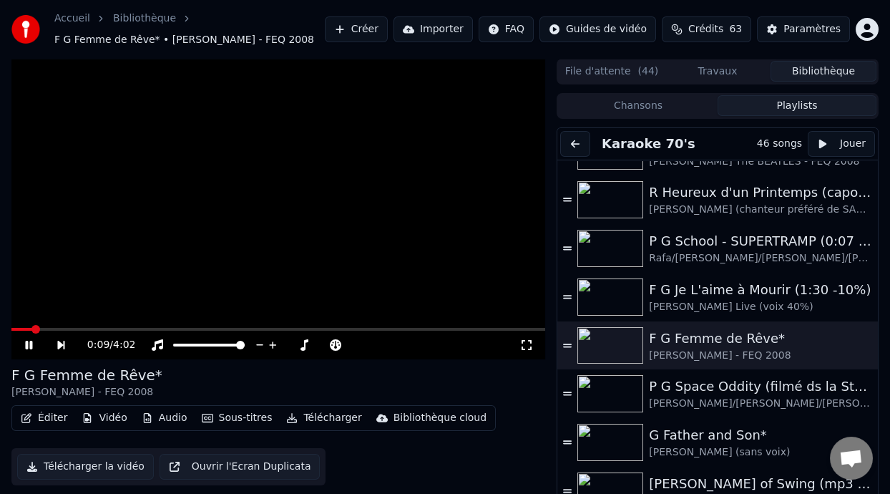
click at [27, 340] on icon at bounding box center [39, 344] width 32 height 11
click at [27, 339] on icon at bounding box center [39, 344] width 32 height 11
click at [28, 344] on icon at bounding box center [28, 345] width 9 height 10
click at [31, 344] on icon at bounding box center [28, 345] width 7 height 9
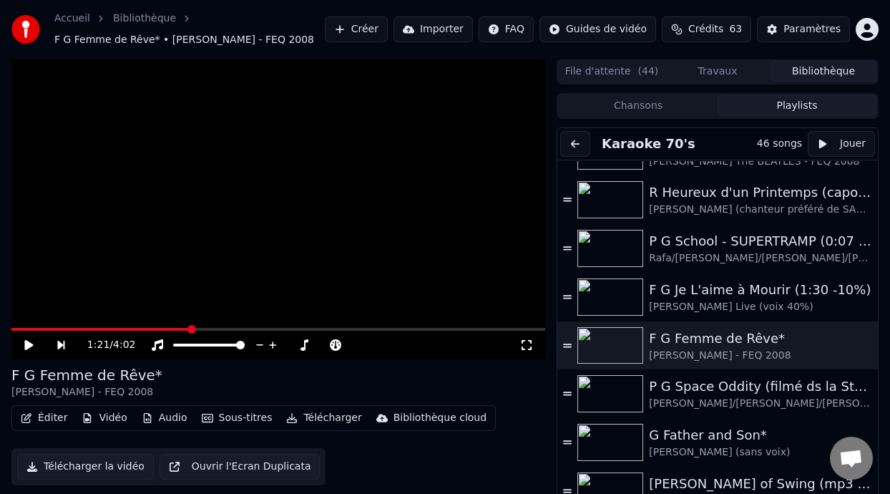
click at [26, 343] on icon at bounding box center [28, 345] width 9 height 10
click at [334, 344] on icon at bounding box center [335, 344] width 11 height 11
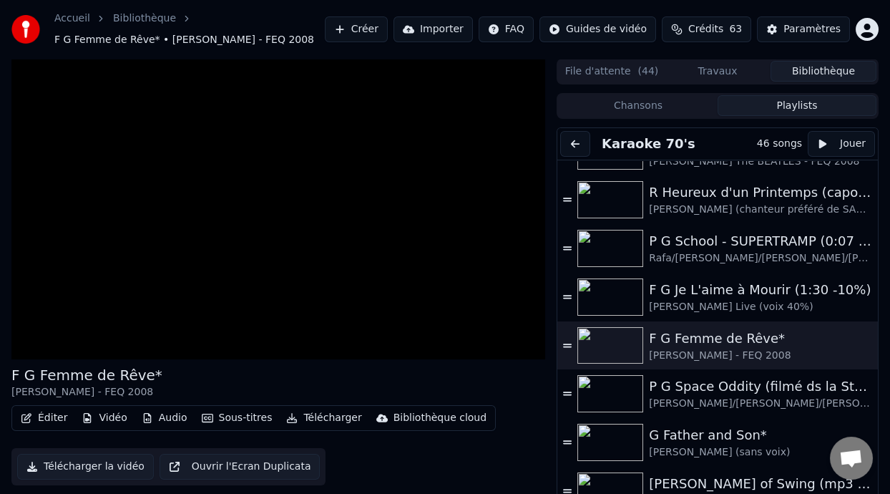
click at [46, 415] on button "Éditer" at bounding box center [44, 418] width 58 height 20
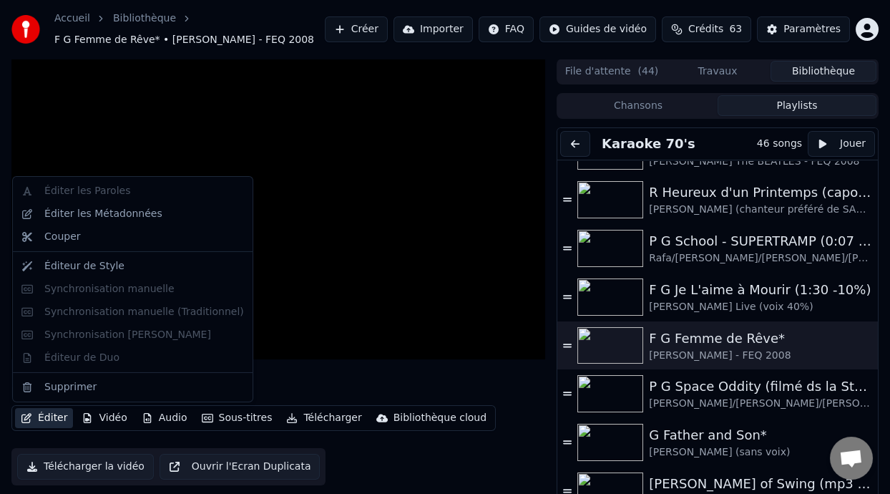
click at [341, 362] on div "F G Femme de Rêve* [PERSON_NAME] - FEQ 2008 Éditer Vidéo Audio Sous-titres Télé…" at bounding box center [278, 291] width 534 height 464
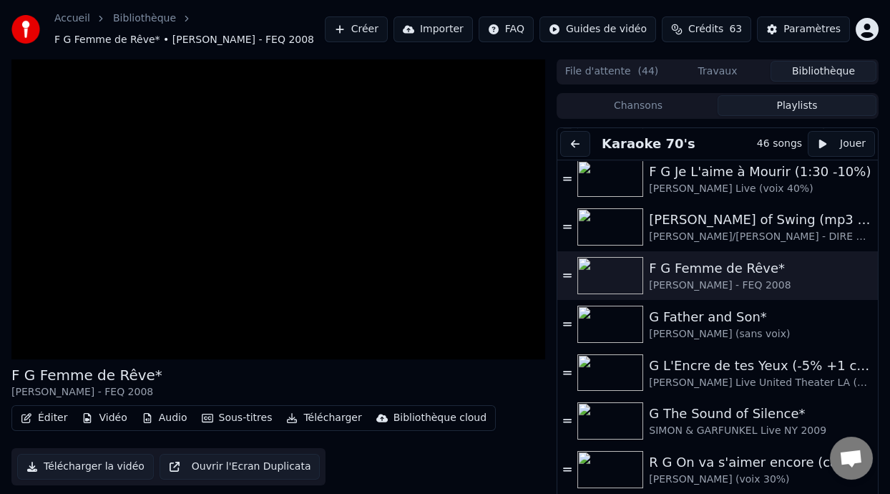
scroll to position [1221, 0]
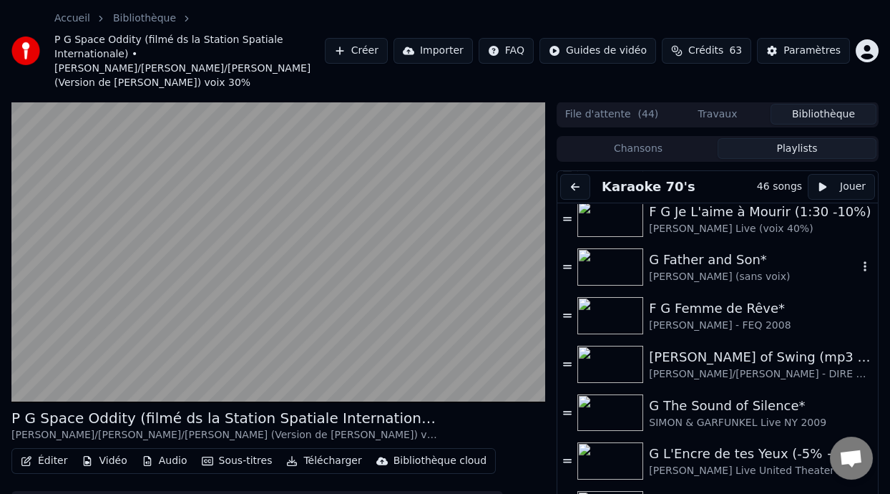
click at [666, 250] on div "G Father and Son*" at bounding box center [753, 260] width 209 height 20
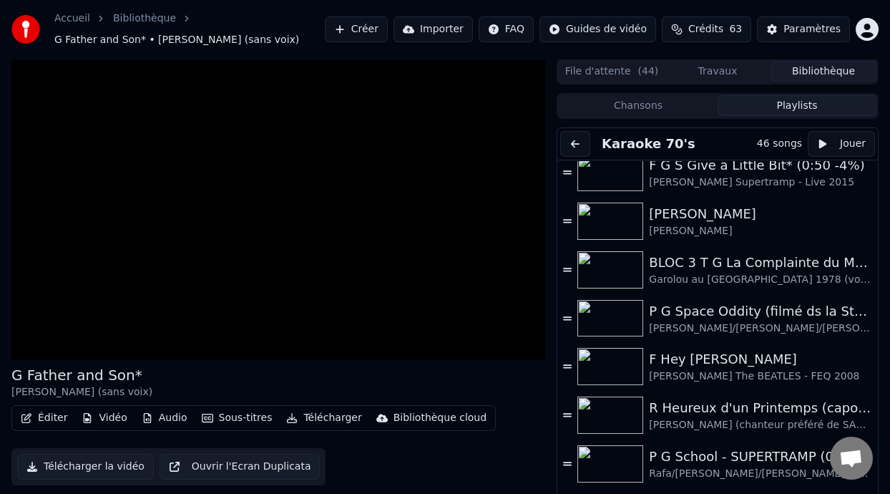
scroll to position [887, 0]
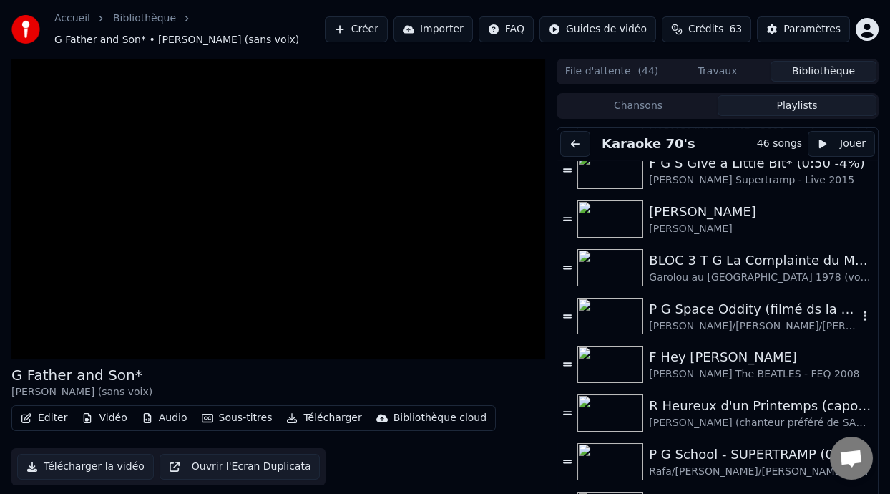
click at [718, 313] on div "P G Space Oddity (filmé ds la Station Spatiale Internationale)" at bounding box center [753, 309] width 209 height 20
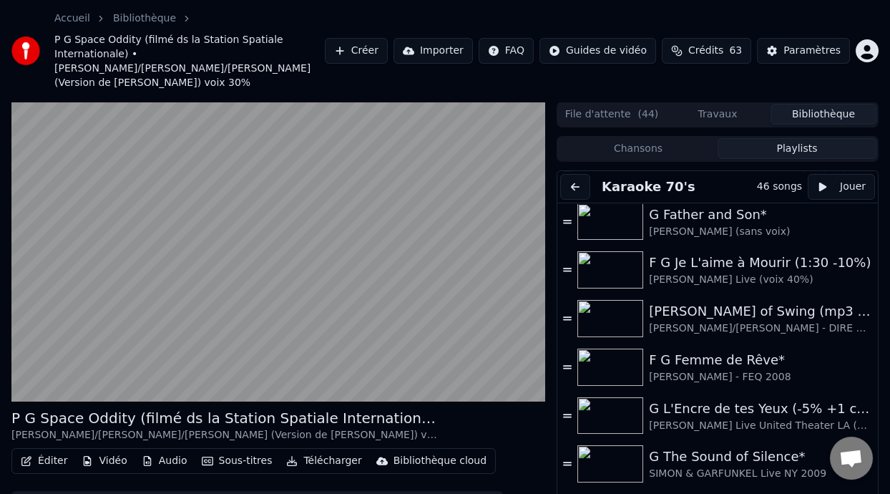
scroll to position [1216, 0]
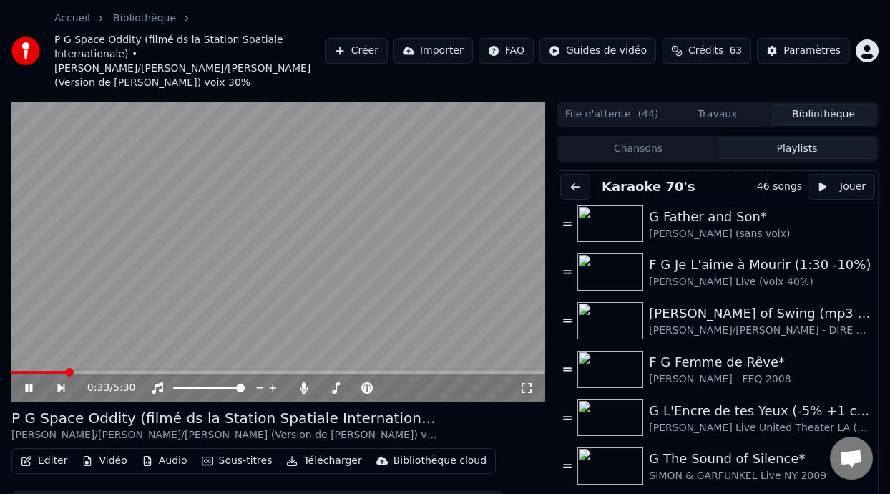
click at [16, 371] on span at bounding box center [38, 372] width 54 height 3
click at [363, 382] on icon at bounding box center [366, 387] width 11 height 11
click at [302, 382] on icon at bounding box center [304, 387] width 8 height 11
click at [302, 382] on icon at bounding box center [304, 387] width 14 height 11
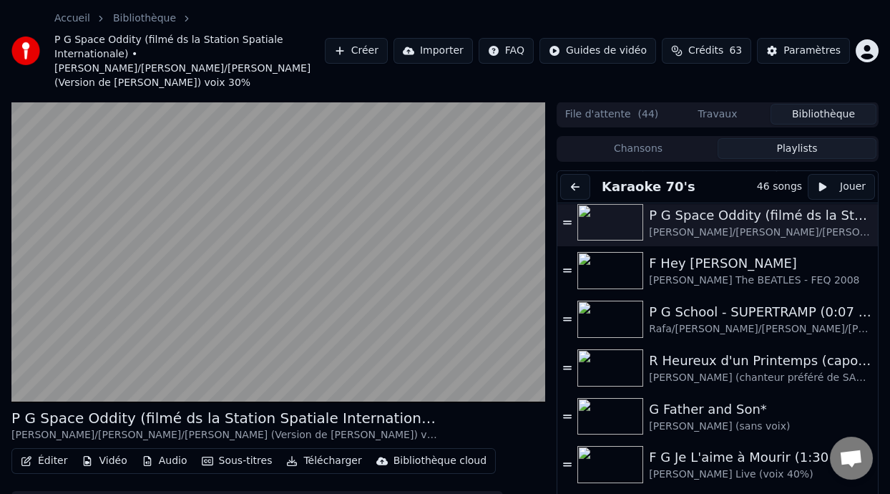
scroll to position [1021, 0]
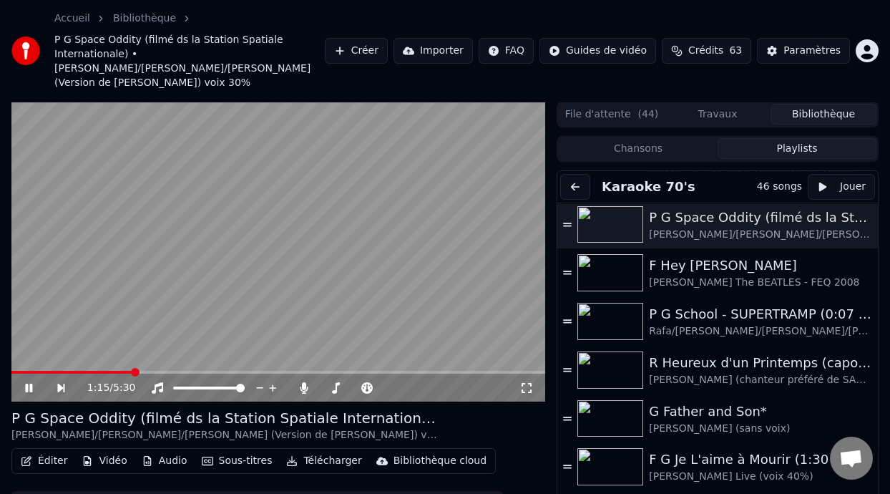
click at [26, 384] on icon at bounding box center [28, 388] width 7 height 9
click at [741, 308] on div "P G School - SUPERTRAMP (0:07 -5%)" at bounding box center [753, 314] width 209 height 20
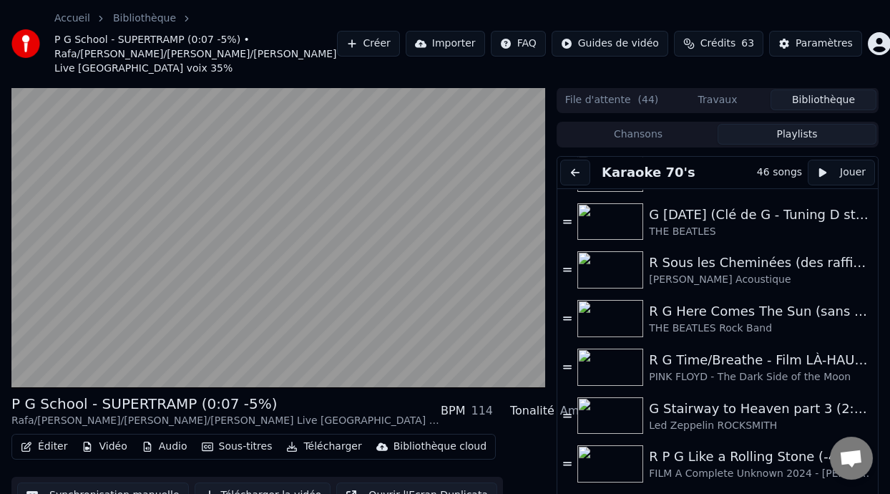
scroll to position [1586, 0]
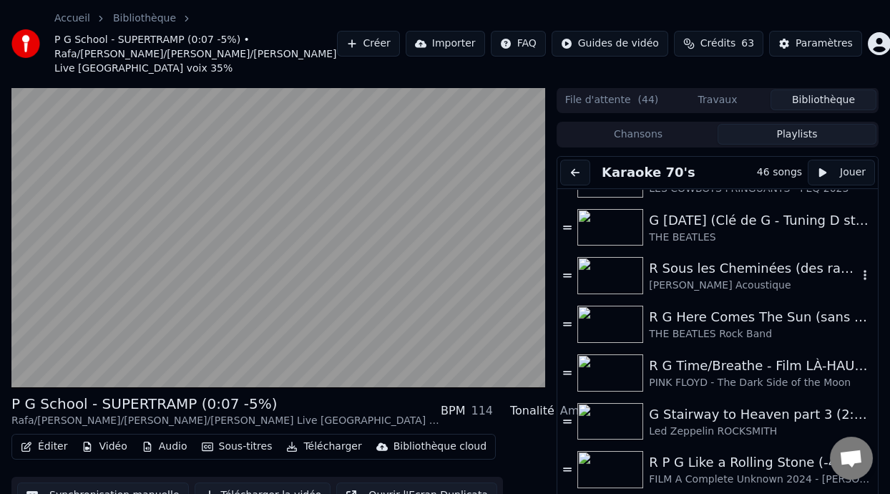
click at [737, 279] on div "[PERSON_NAME] Acoustique" at bounding box center [753, 285] width 209 height 14
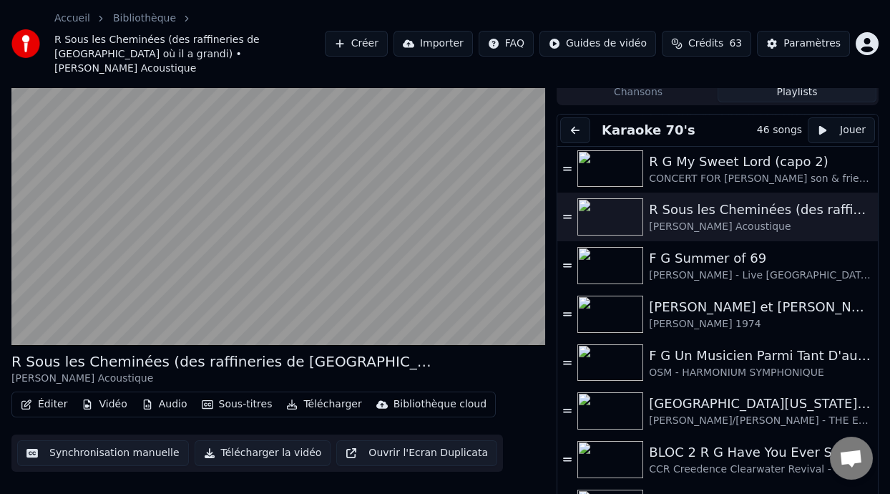
scroll to position [248, 0]
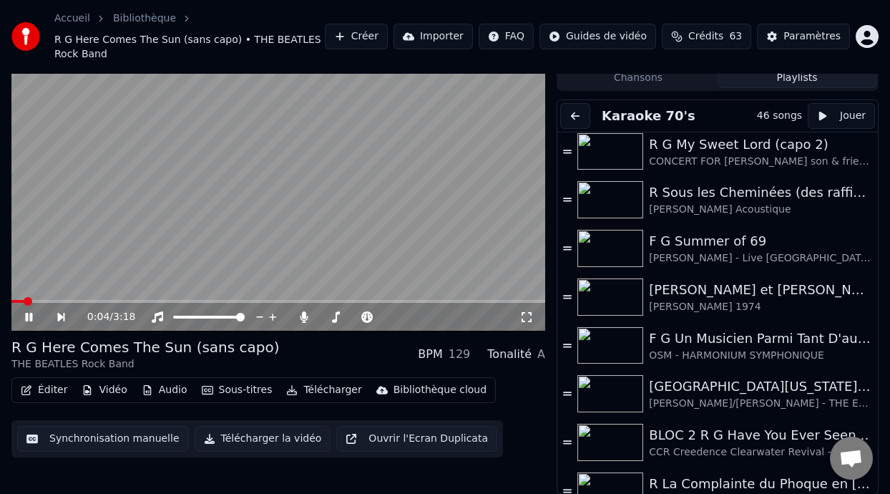
click at [29, 311] on icon at bounding box center [39, 316] width 32 height 11
click at [722, 246] on div "F G Summer of 69" at bounding box center [753, 241] width 209 height 20
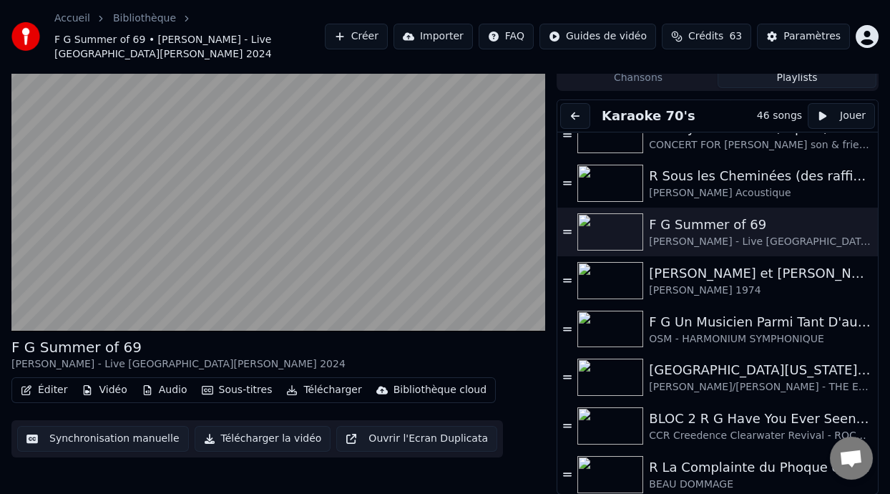
scroll to position [270, 0]
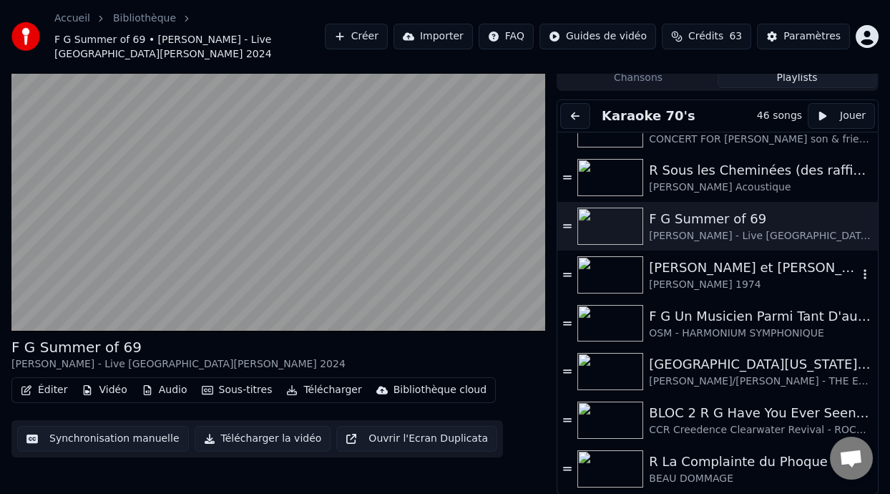
click at [709, 271] on div "[PERSON_NAME] et [PERSON_NAME]" at bounding box center [753, 268] width 209 height 20
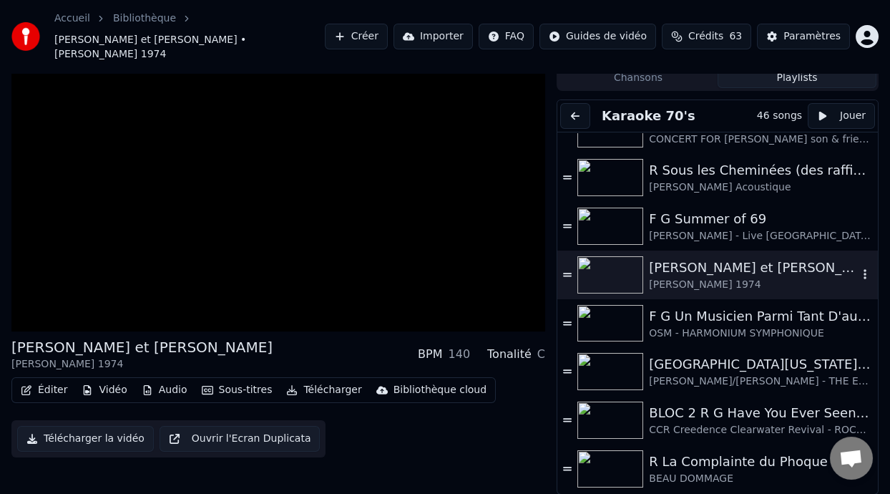
scroll to position [28, 0]
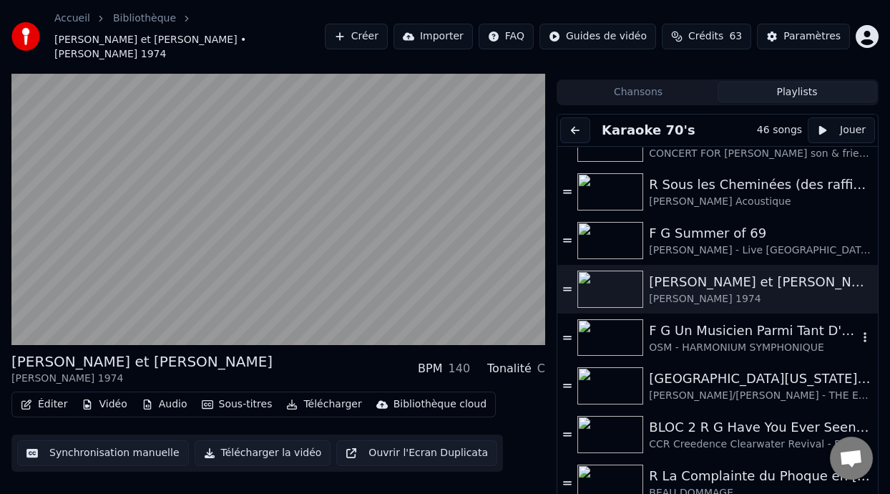
click at [744, 321] on div "F G Un Musicien Parmi Tant D'autres (-5% choeurs 40%)" at bounding box center [753, 331] width 209 height 20
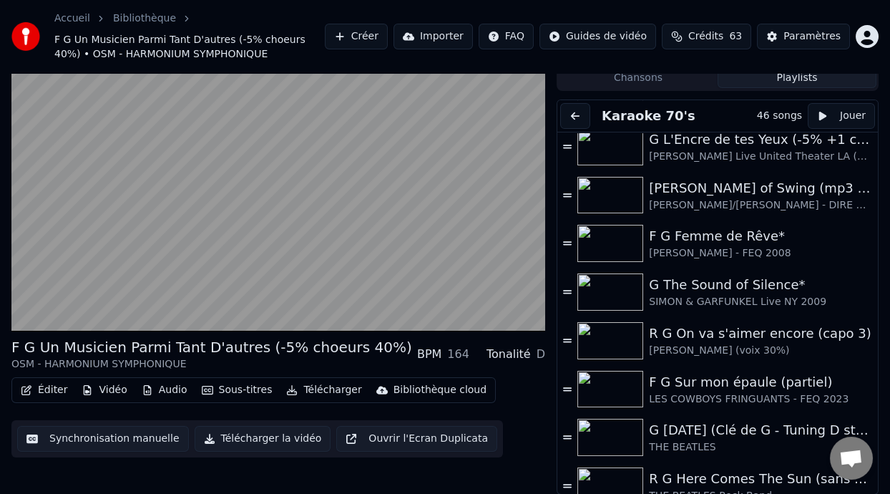
scroll to position [1390, 0]
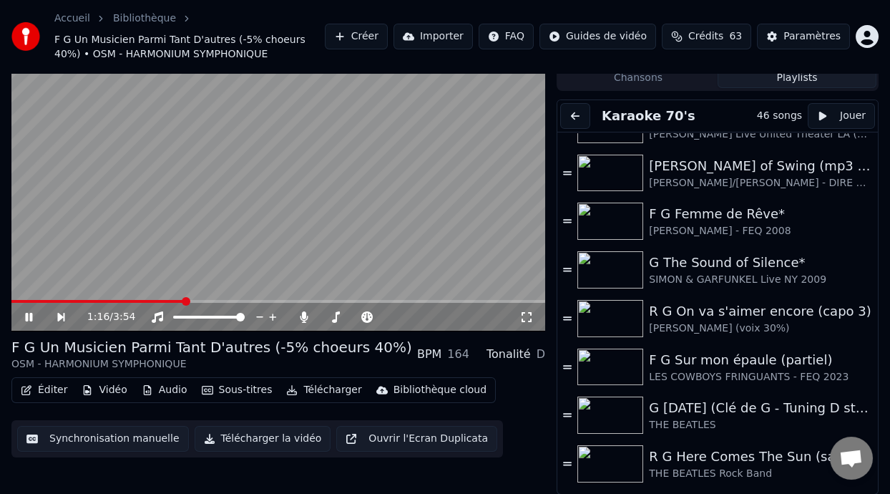
click at [26, 314] on icon at bounding box center [28, 317] width 7 height 9
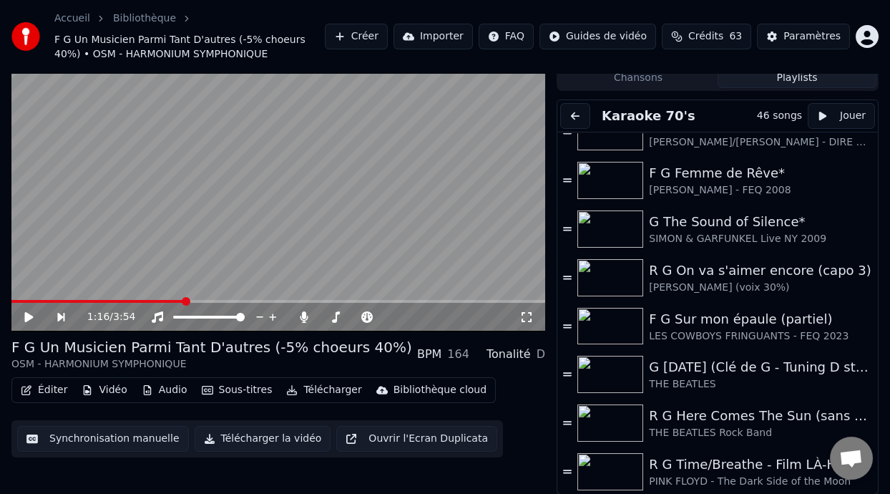
scroll to position [1437, 0]
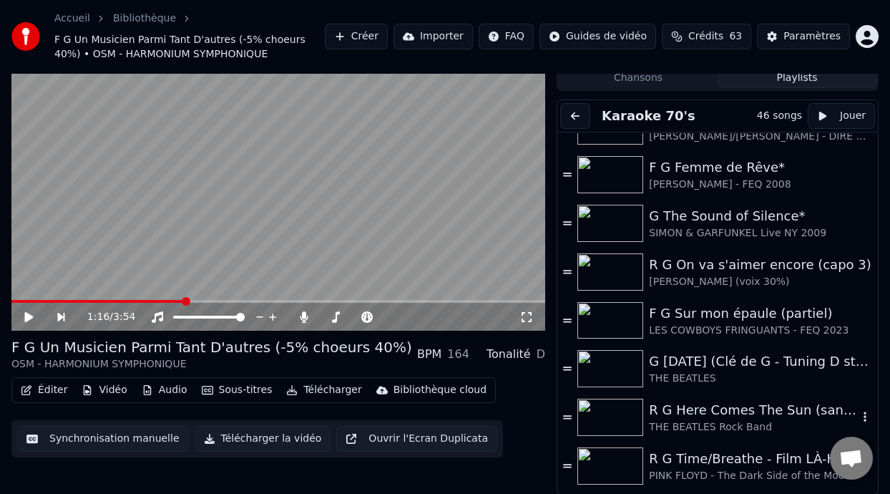
click at [707, 408] on div "R G Here Comes The Sun (sans capo)" at bounding box center [753, 410] width 209 height 20
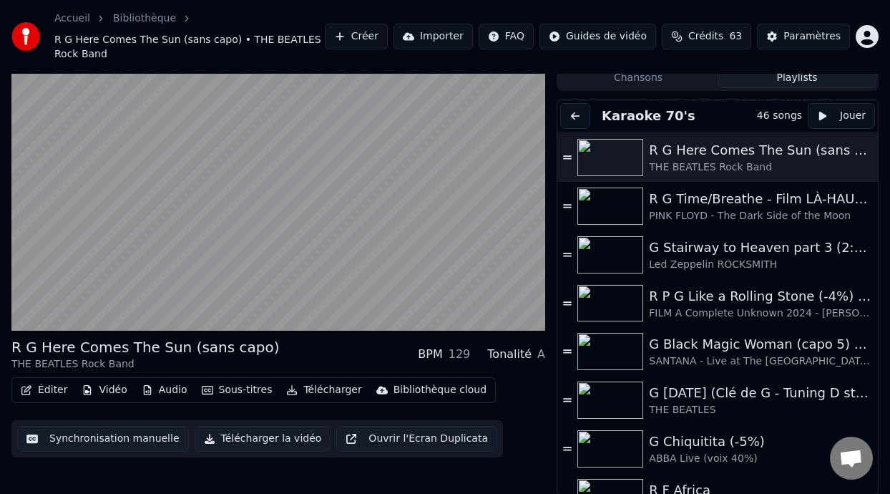
scroll to position [1771, 0]
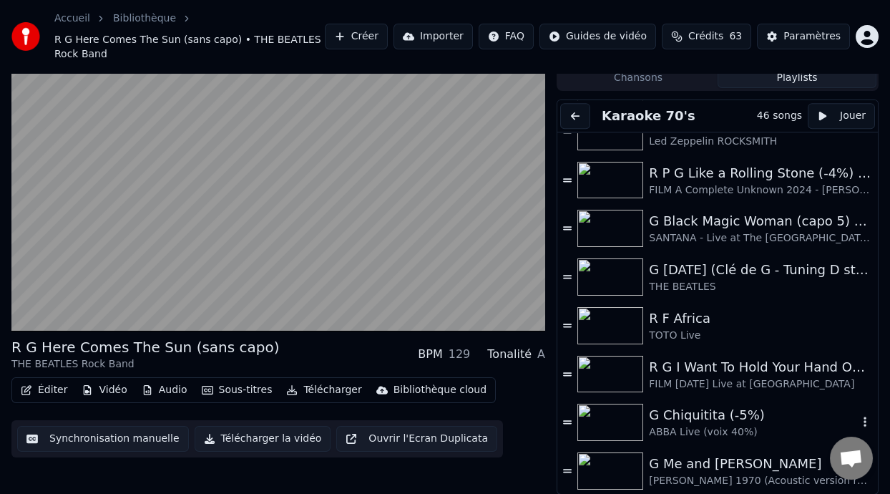
drag, startPoint x: 762, startPoint y: 424, endPoint x: 728, endPoint y: 417, distance: 34.4
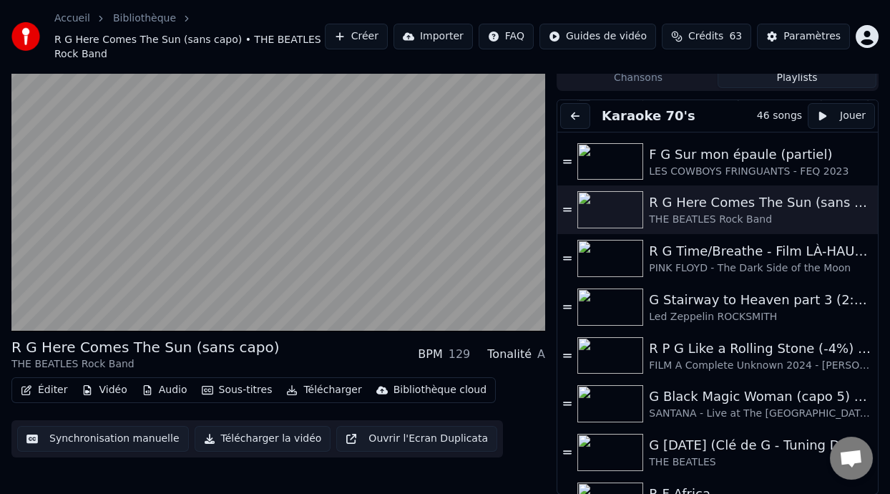
scroll to position [1576, 0]
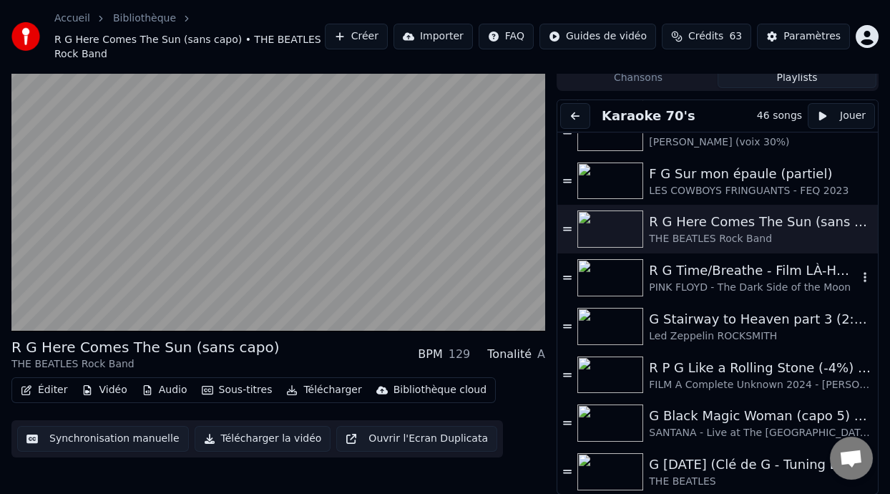
click at [745, 276] on div "R G Time/Breathe - Film LÀ-HAUT (UP Pixar Disney) 0:21 - [PERSON_NAME] & [PERSO…" at bounding box center [753, 271] width 209 height 20
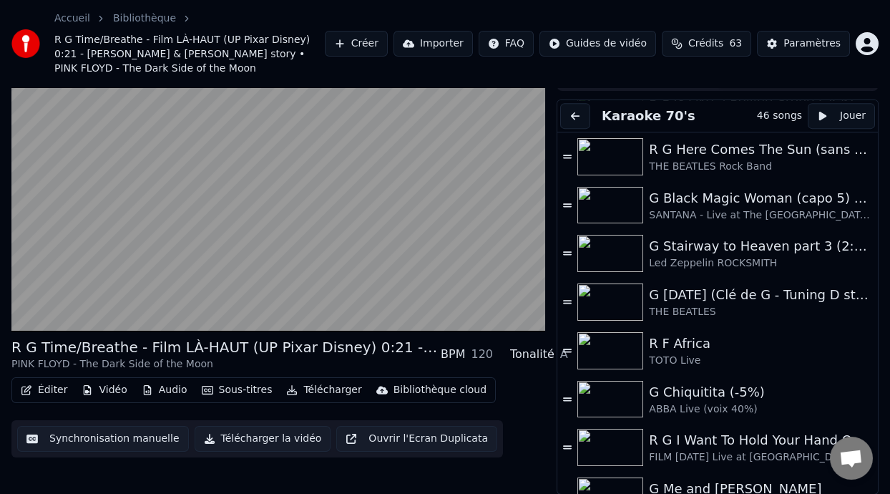
scroll to position [1771, 0]
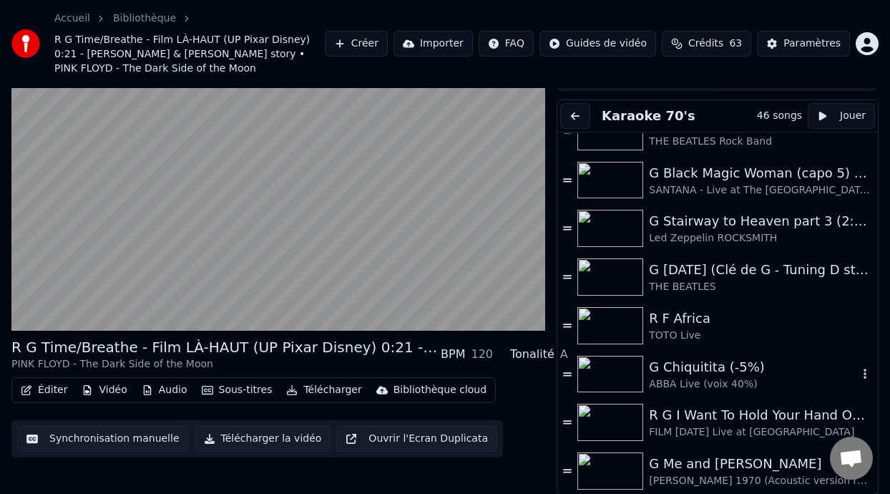
click at [747, 371] on div "G Chiquitita (-5%)" at bounding box center [753, 367] width 209 height 20
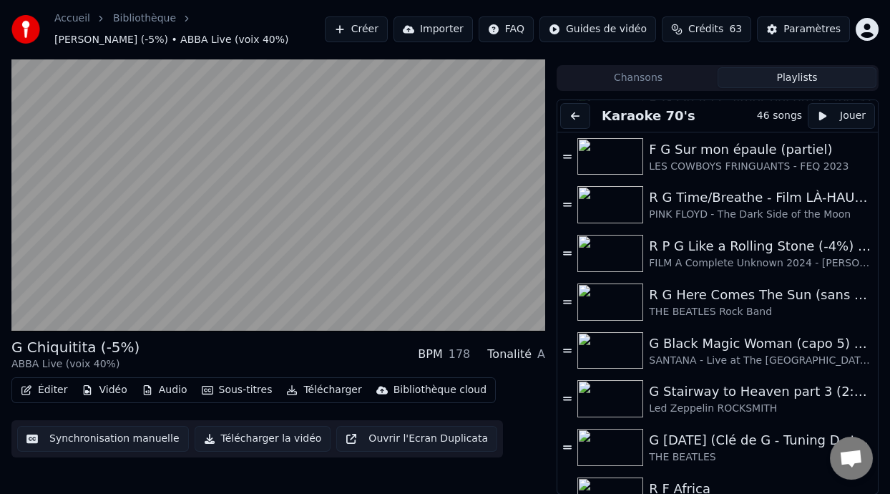
scroll to position [1609, 0]
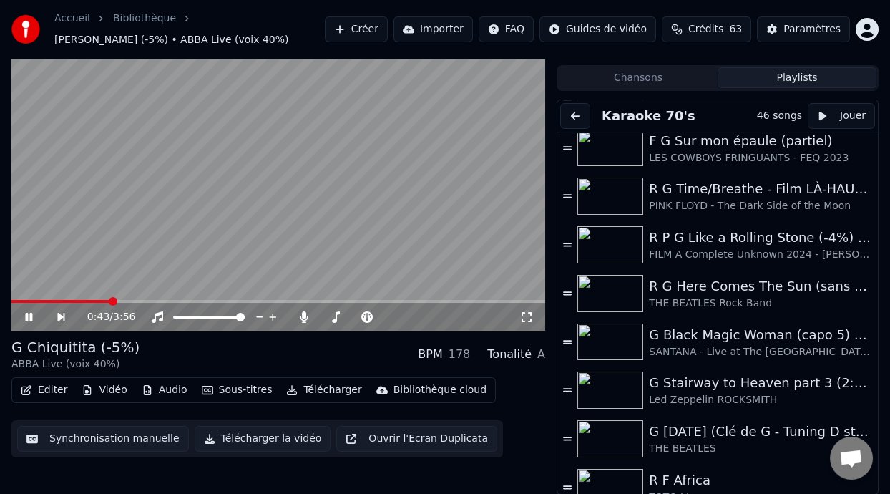
click at [27, 315] on icon at bounding box center [28, 317] width 7 height 9
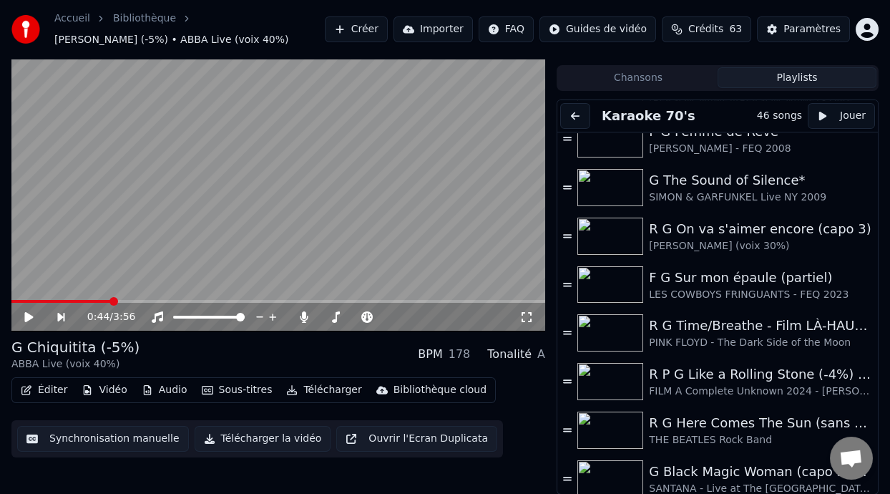
scroll to position [1474, 0]
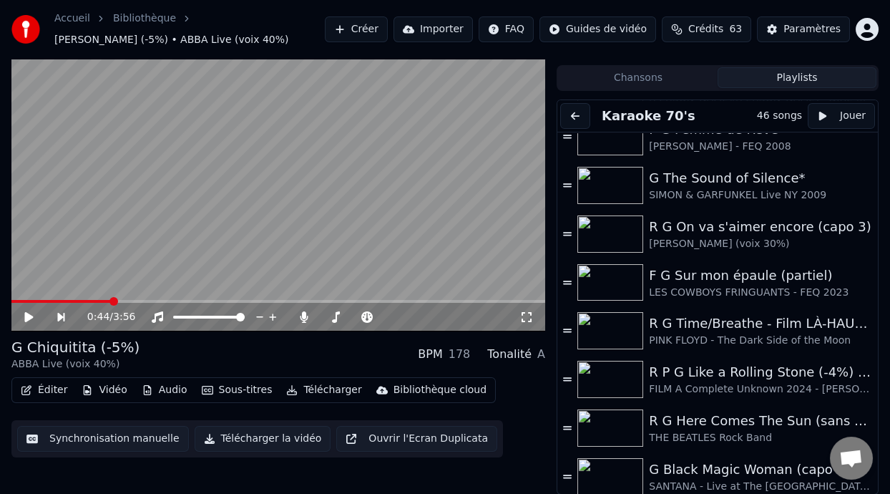
click at [790, 77] on button "Playlists" at bounding box center [797, 77] width 159 height 21
click at [820, 118] on button "Jouer" at bounding box center [841, 116] width 67 height 26
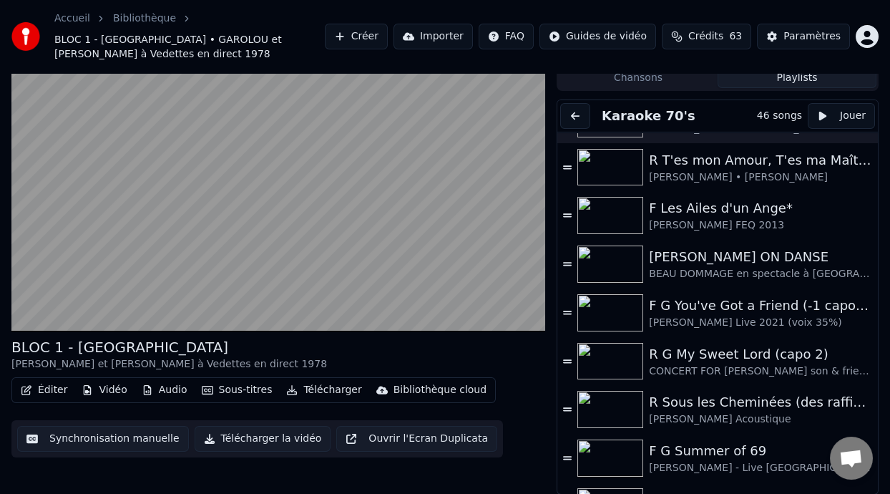
scroll to position [0, 0]
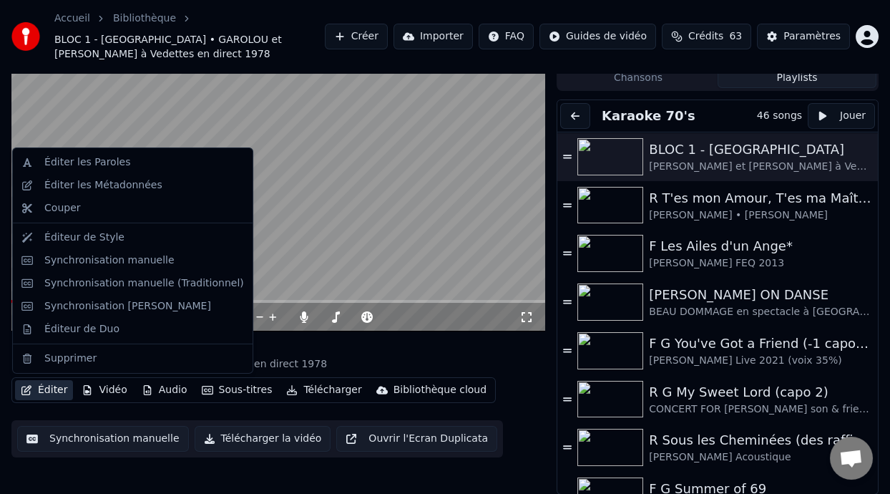
click at [52, 392] on button "Éditer" at bounding box center [44, 390] width 58 height 20
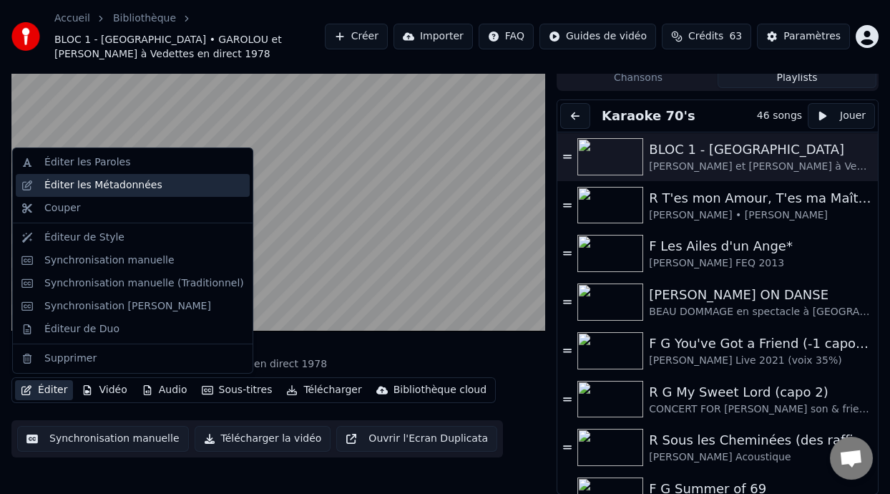
click at [199, 187] on div "Éditer les Métadonnées" at bounding box center [144, 185] width 200 height 14
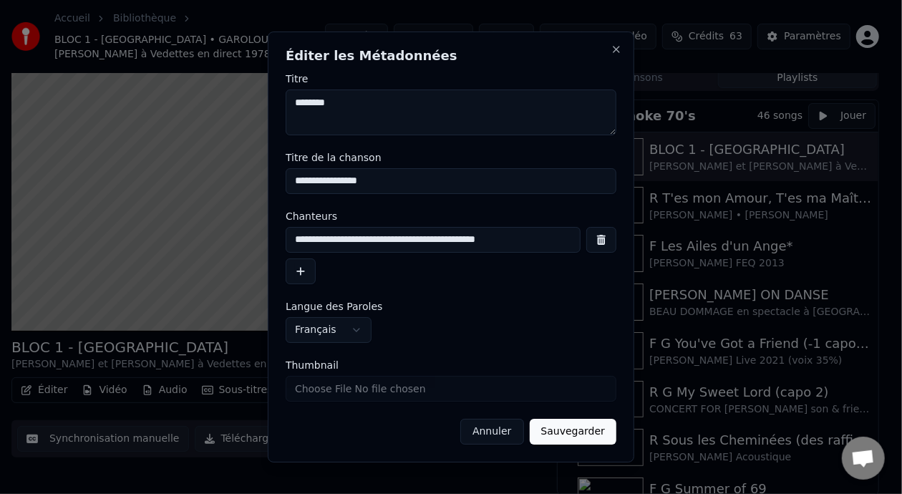
click at [336, 180] on input "**********" at bounding box center [451, 181] width 331 height 26
type input "**********"
click at [592, 433] on button "Sauvegarder" at bounding box center [573, 432] width 87 height 26
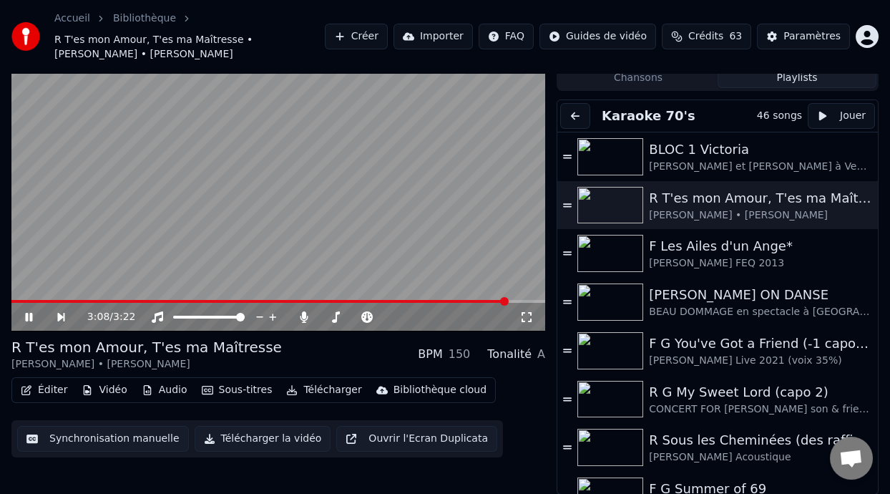
click at [509, 301] on span at bounding box center [278, 301] width 534 height 3
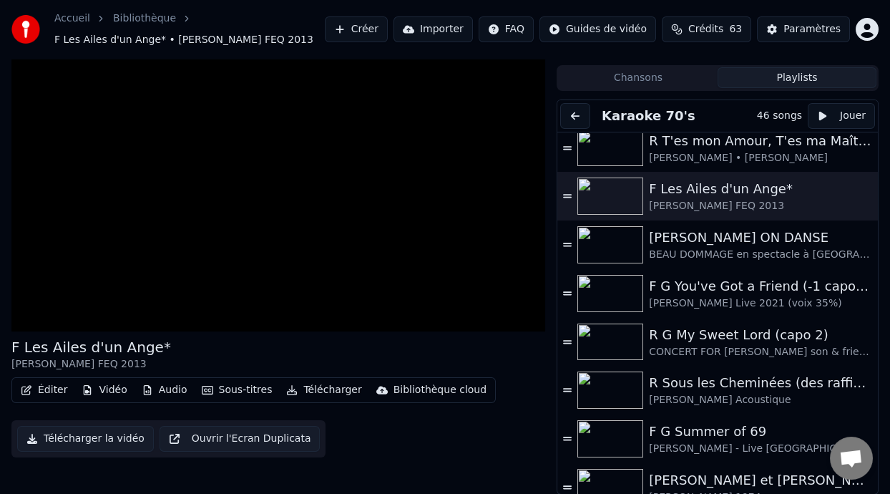
scroll to position [46, 0]
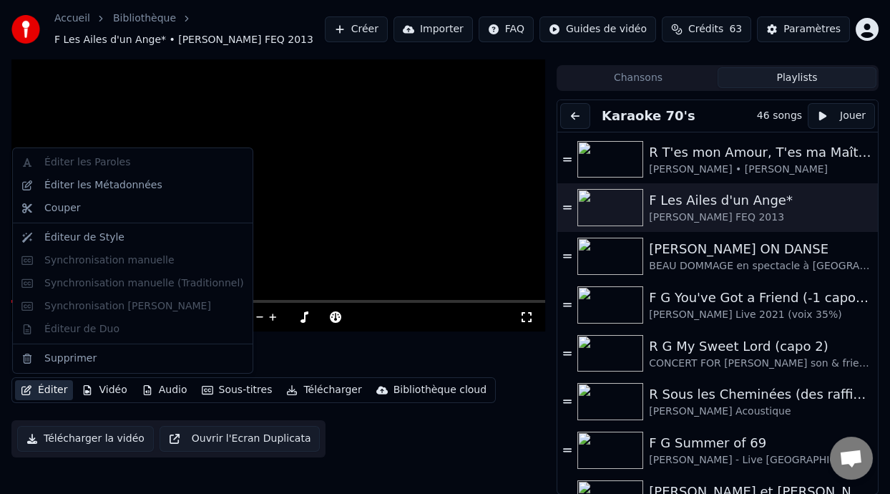
click at [46, 386] on button "Éditer" at bounding box center [44, 390] width 58 height 20
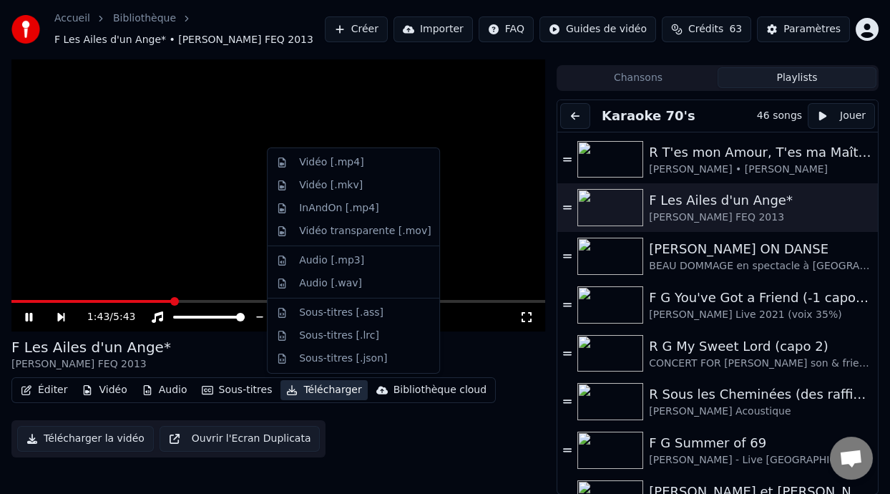
click at [509, 364] on div "F Les Ailes d'un Ange* ROBERT CHARLEBOIS FEQ 2013" at bounding box center [278, 354] width 534 height 34
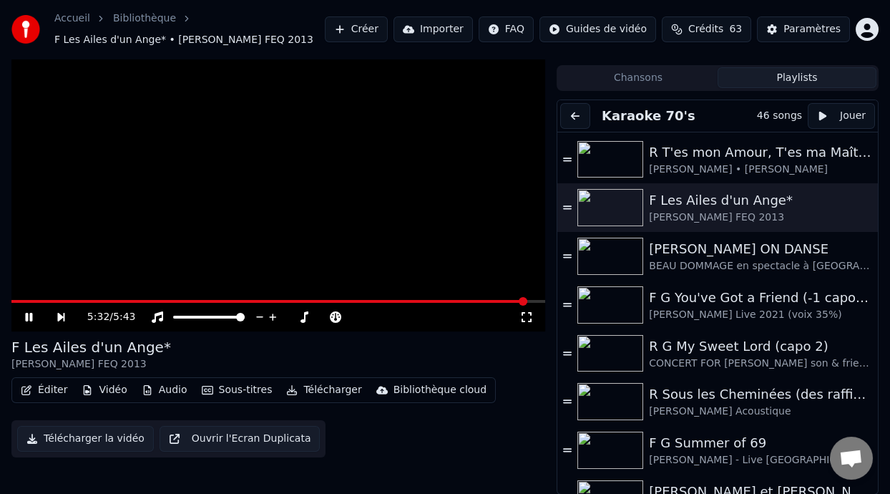
click at [528, 300] on span at bounding box center [278, 301] width 534 height 3
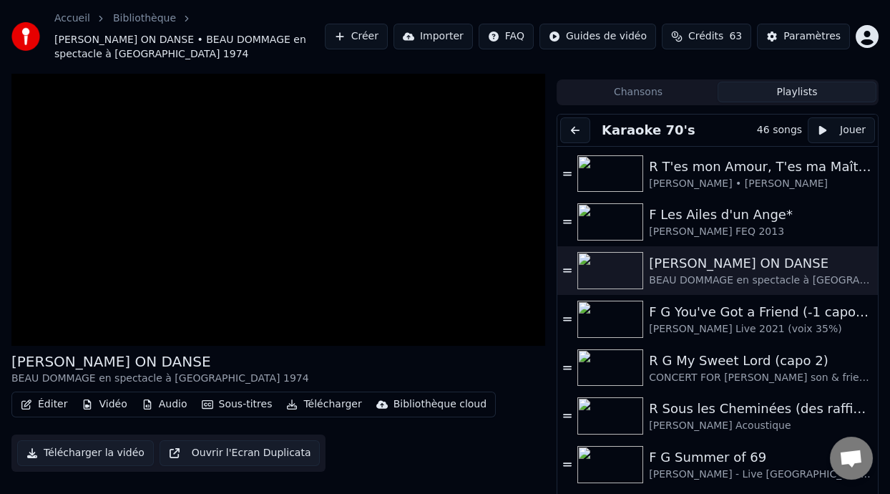
scroll to position [42, 0]
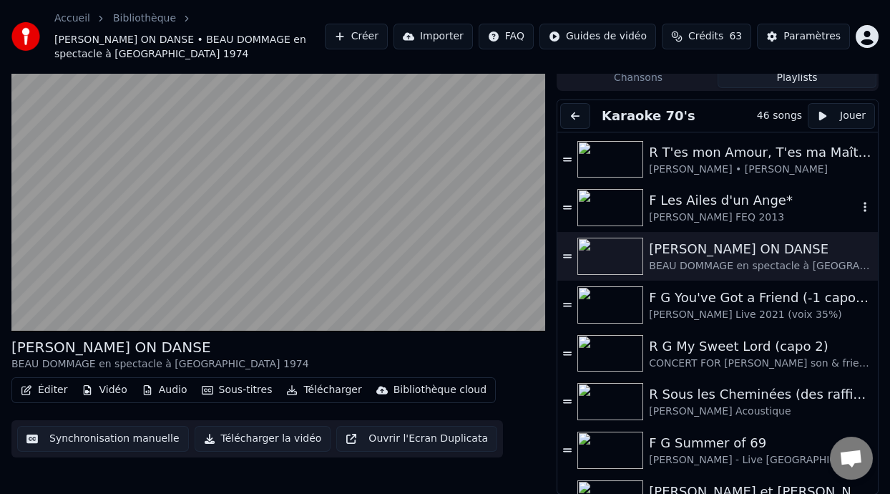
click at [747, 203] on div "F Les Ailes d'un Ange*" at bounding box center [753, 200] width 209 height 20
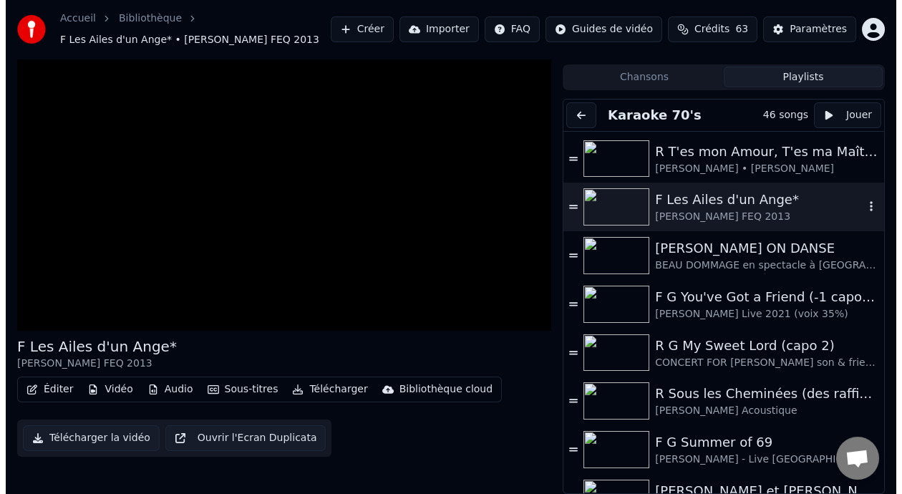
scroll to position [28, 0]
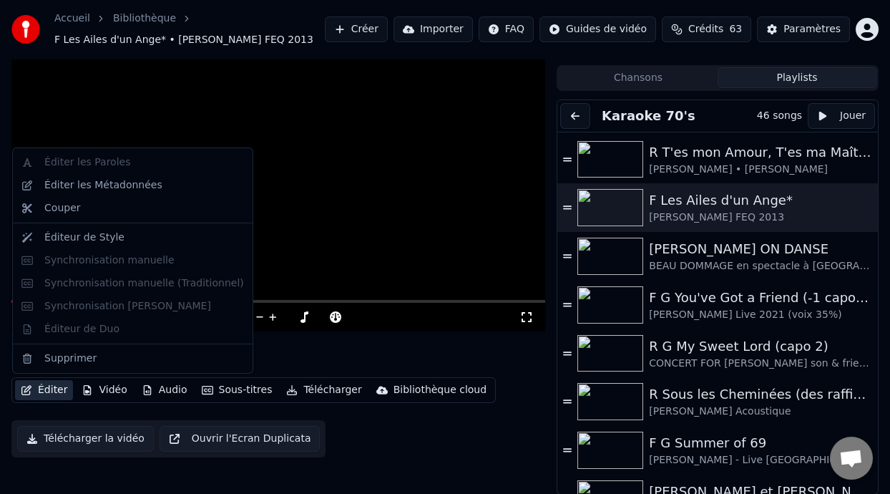
click at [52, 387] on button "Éditer" at bounding box center [44, 390] width 58 height 20
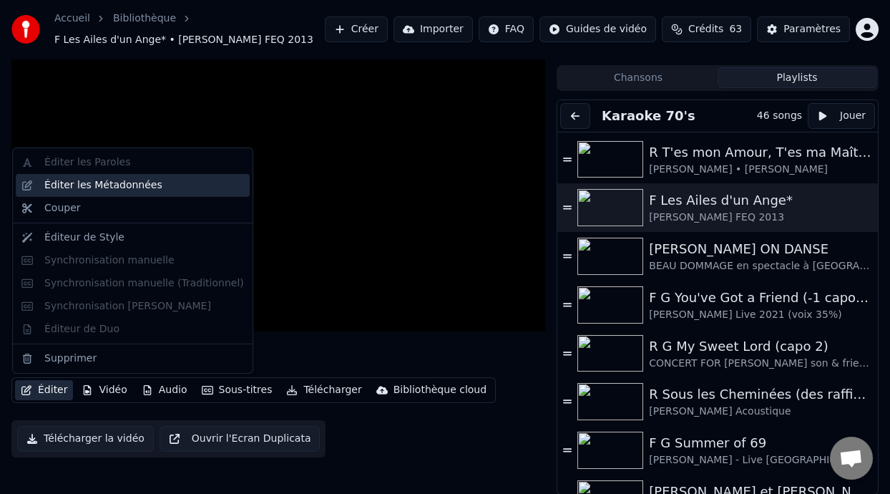
click at [187, 187] on div "Éditer les Métadonnées" at bounding box center [144, 185] width 200 height 14
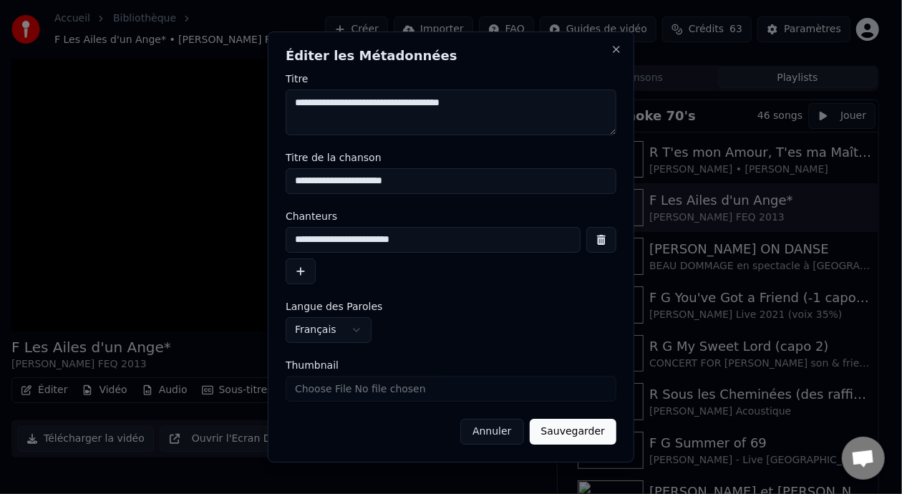
click at [392, 179] on input "**********" at bounding box center [451, 181] width 331 height 26
type input "**********"
click at [585, 437] on button "Sauvegarder" at bounding box center [573, 432] width 87 height 26
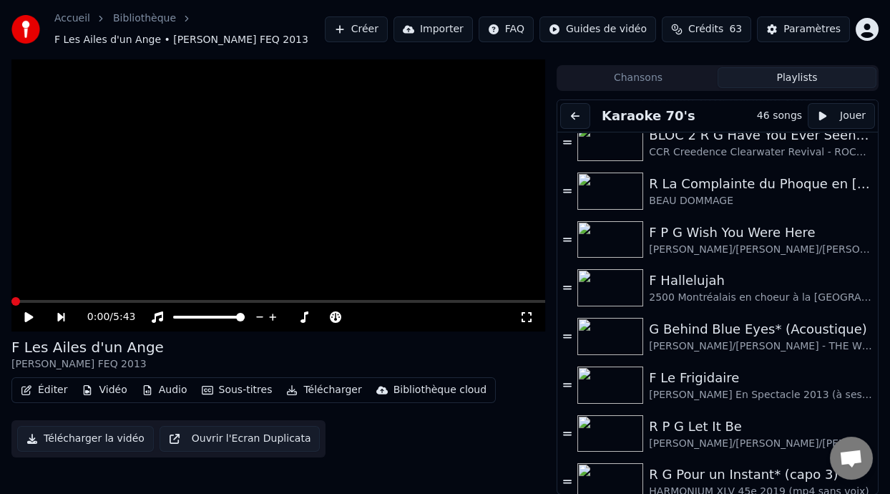
scroll to position [556, 0]
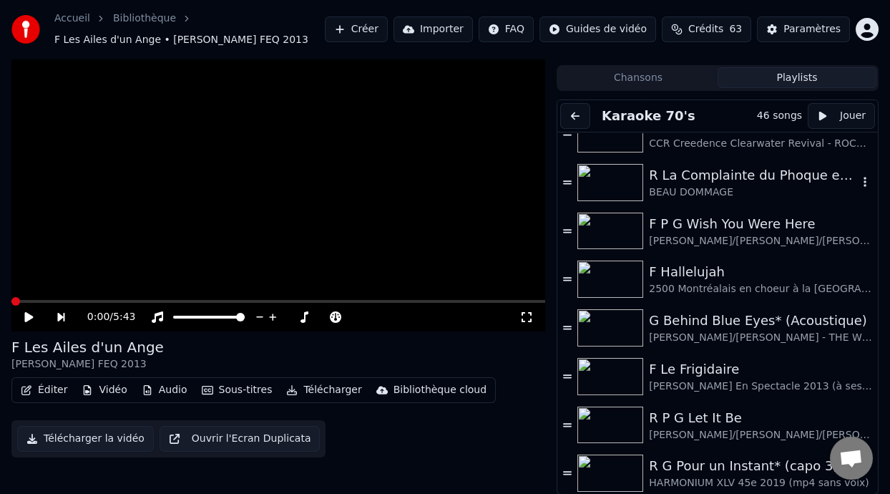
click at [735, 188] on div "BEAU DOMMAGE" at bounding box center [753, 192] width 209 height 14
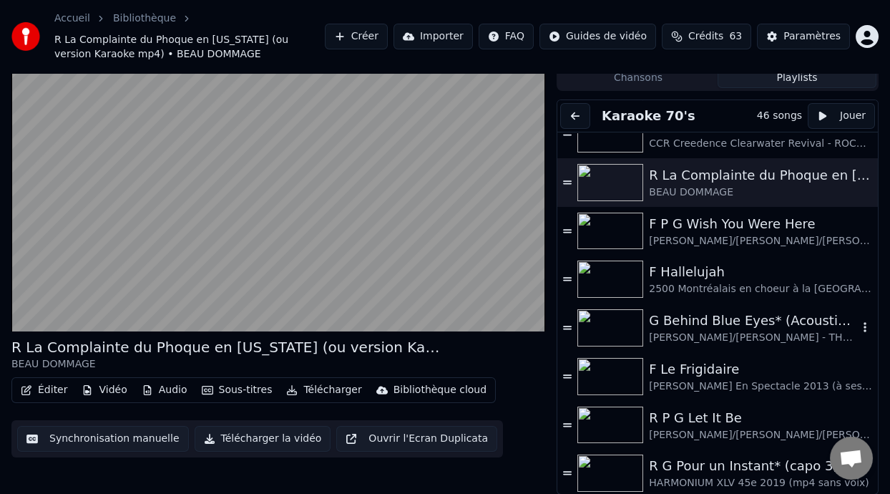
click at [750, 321] on div "G Behind Blue Eyes* (Acoustique)" at bounding box center [753, 321] width 209 height 20
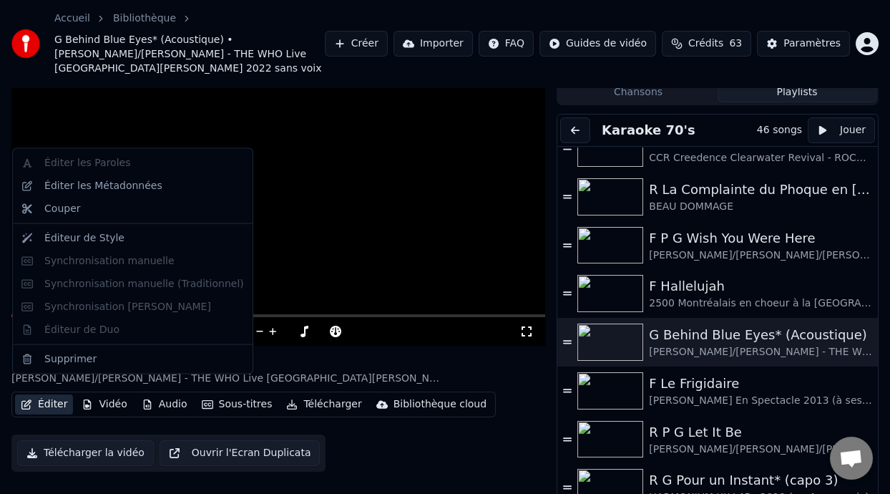
click at [61, 394] on button "Éditer" at bounding box center [44, 404] width 58 height 20
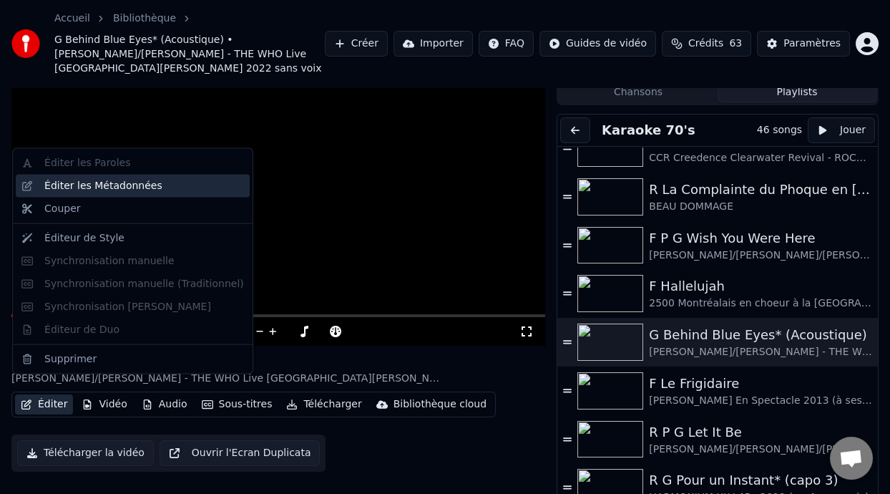
click at [147, 189] on div "Éditer les Métadonnées" at bounding box center [103, 186] width 118 height 14
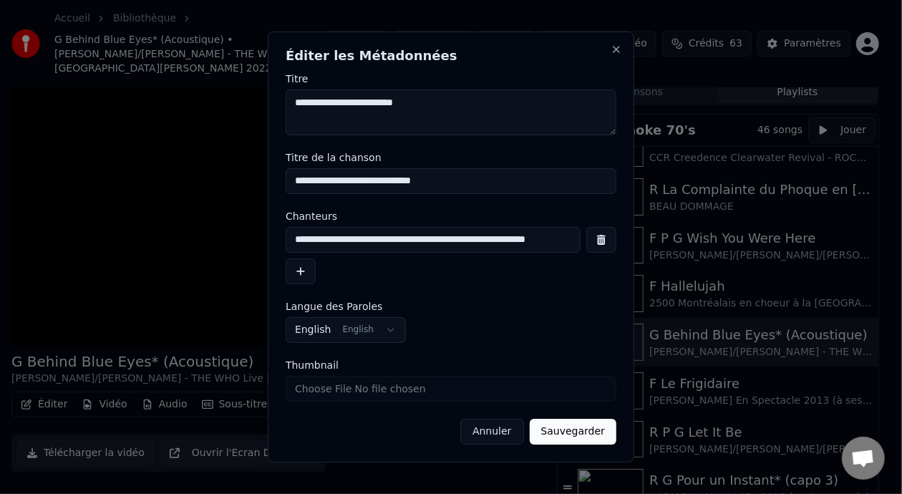
click at [383, 180] on input "**********" at bounding box center [451, 181] width 331 height 26
type input "**********"
click at [585, 432] on button "Sauvegarder" at bounding box center [573, 432] width 87 height 26
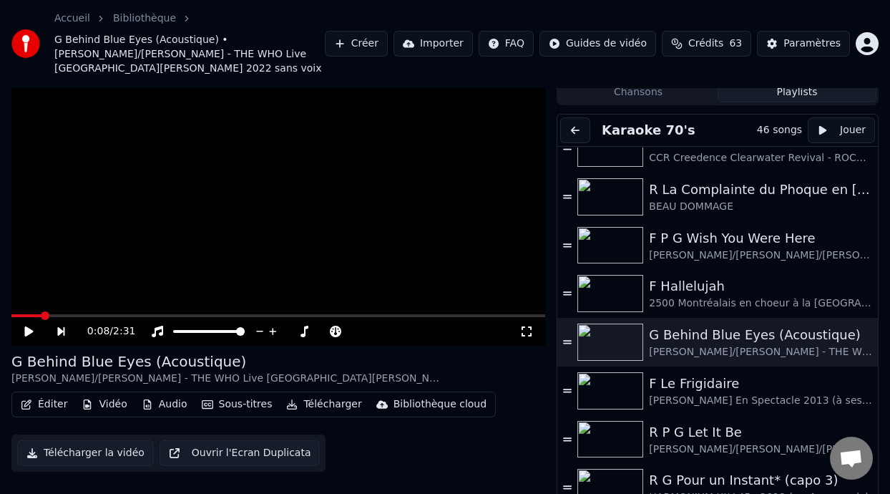
click at [26, 326] on icon at bounding box center [28, 331] width 9 height 10
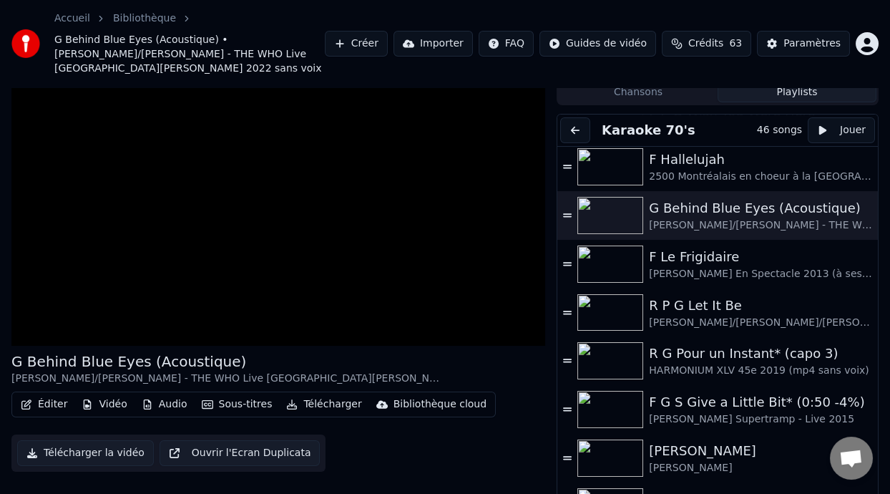
scroll to position [694, 0]
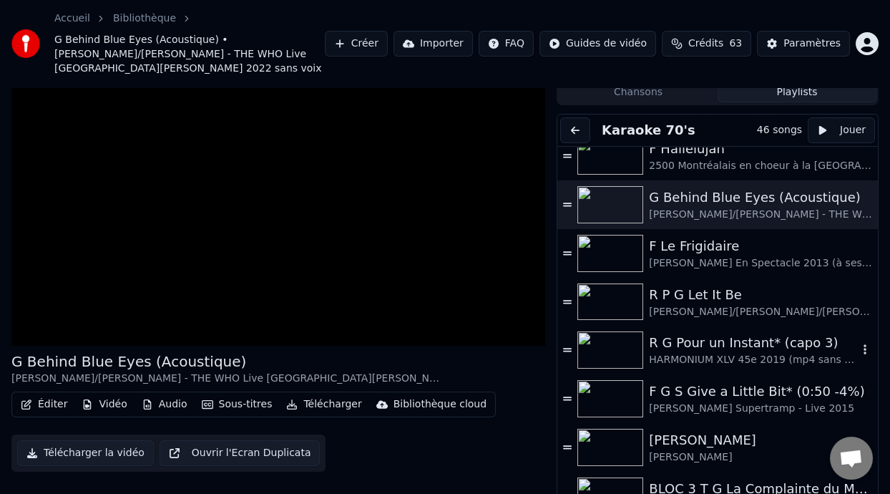
click at [743, 333] on div "R G Pour un Instant* (capo 3)" at bounding box center [753, 343] width 209 height 20
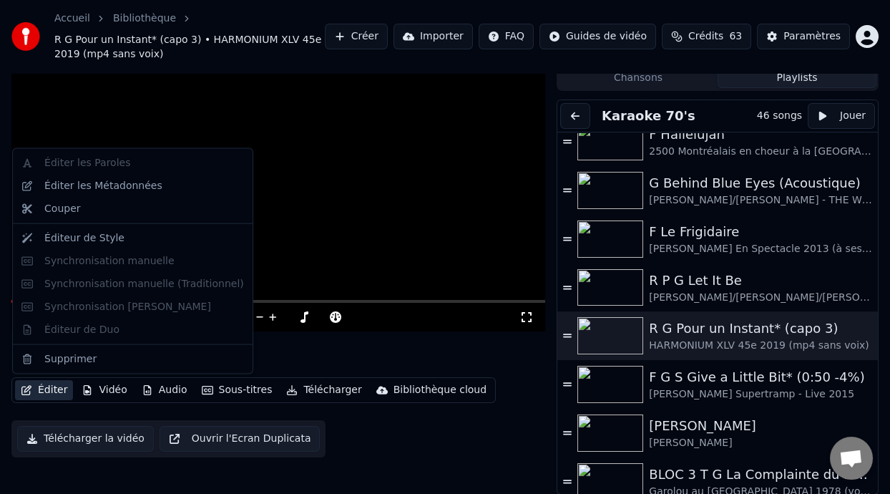
click at [47, 387] on button "Éditer" at bounding box center [44, 390] width 58 height 20
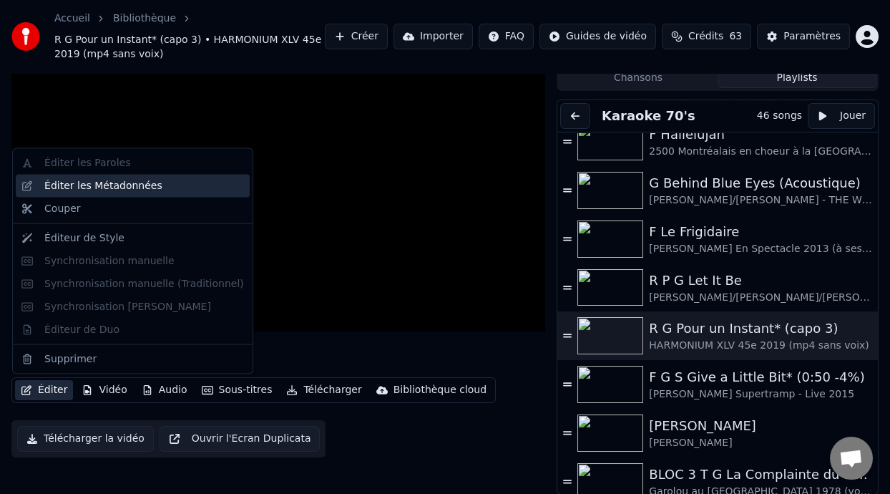
click at [165, 188] on div "Éditer les Métadonnées" at bounding box center [144, 186] width 200 height 14
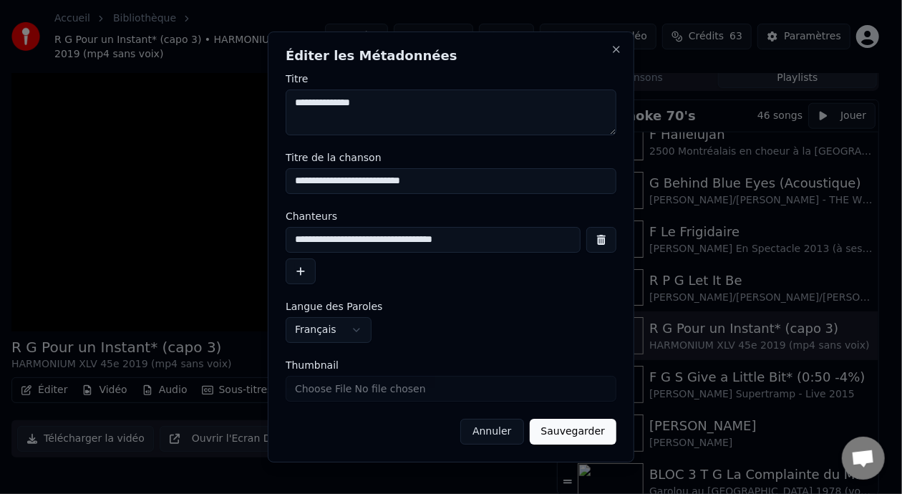
click at [383, 179] on input "**********" at bounding box center [451, 181] width 331 height 26
type input "**********"
click at [594, 433] on button "Sauvegarder" at bounding box center [573, 432] width 87 height 26
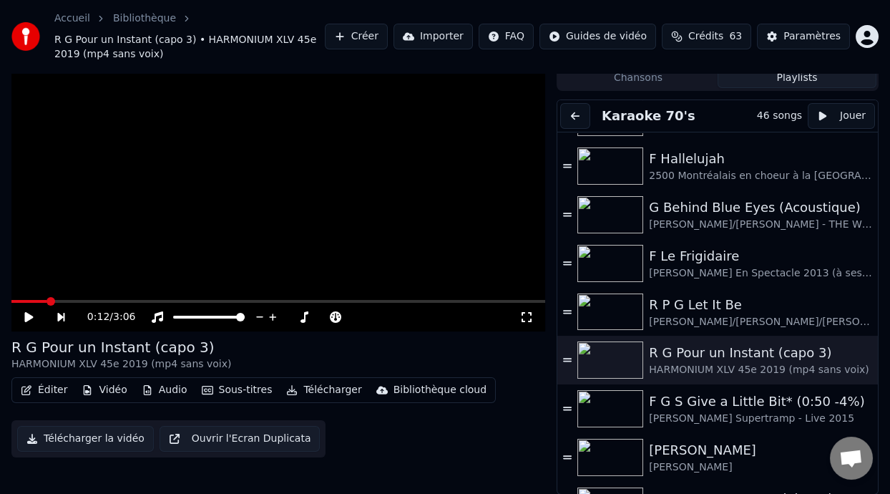
scroll to position [666, 0]
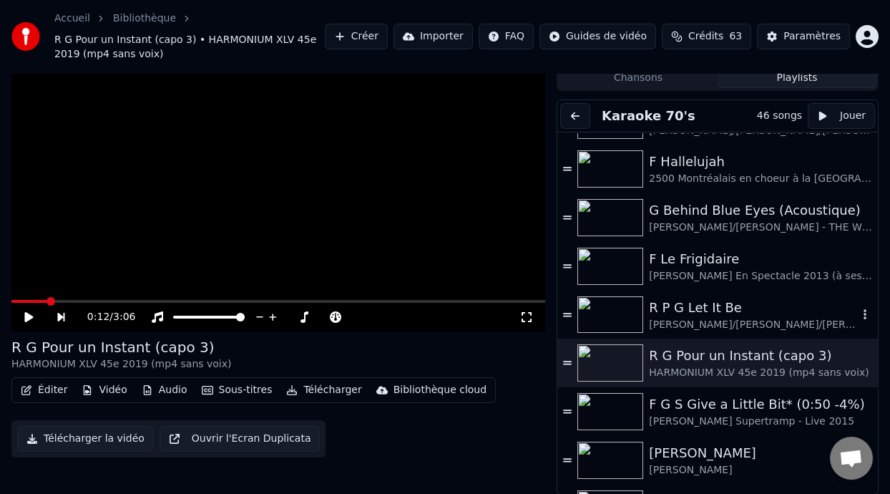
click at [721, 315] on div "R P G Let It Be" at bounding box center [753, 308] width 209 height 20
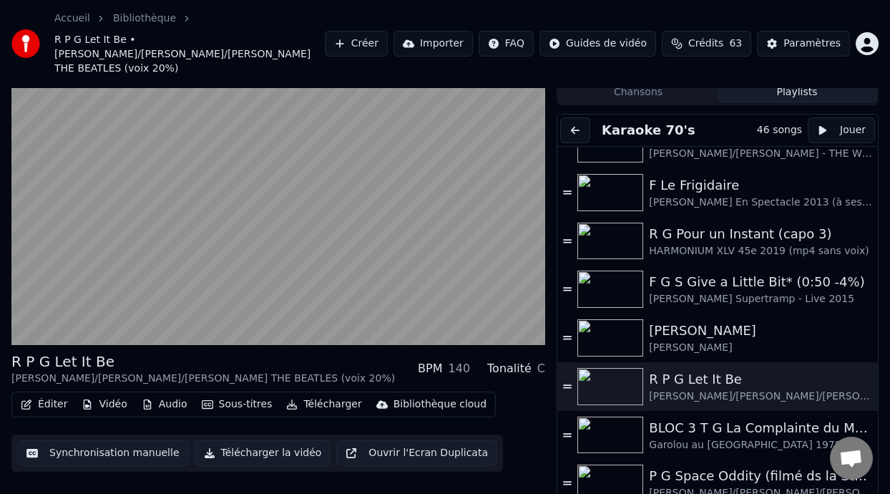
scroll to position [759, 0]
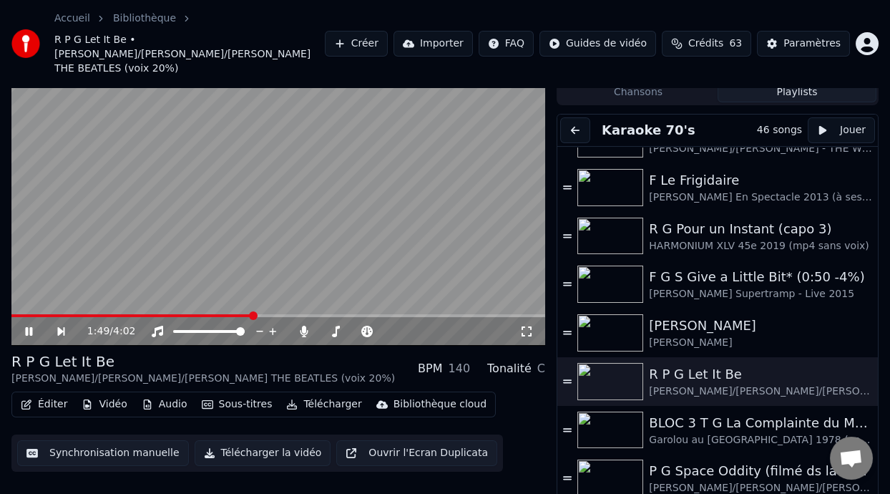
click at [526, 326] on icon at bounding box center [527, 331] width 14 height 11
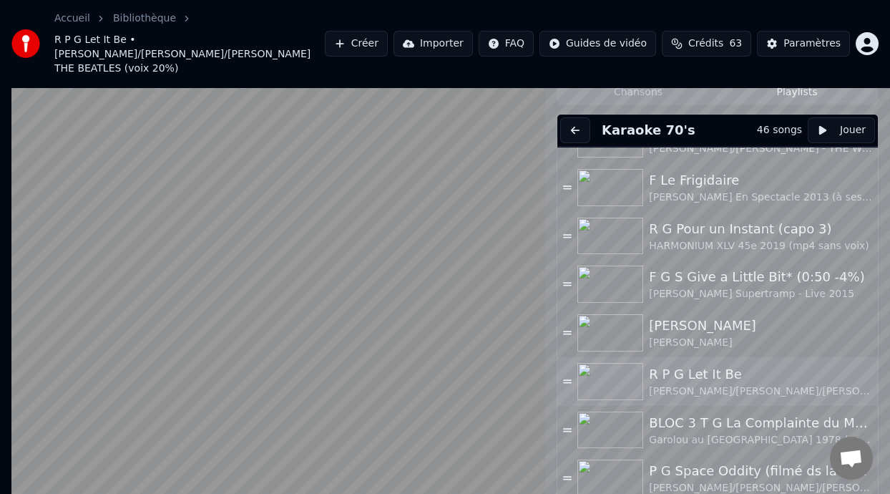
scroll to position [0, 0]
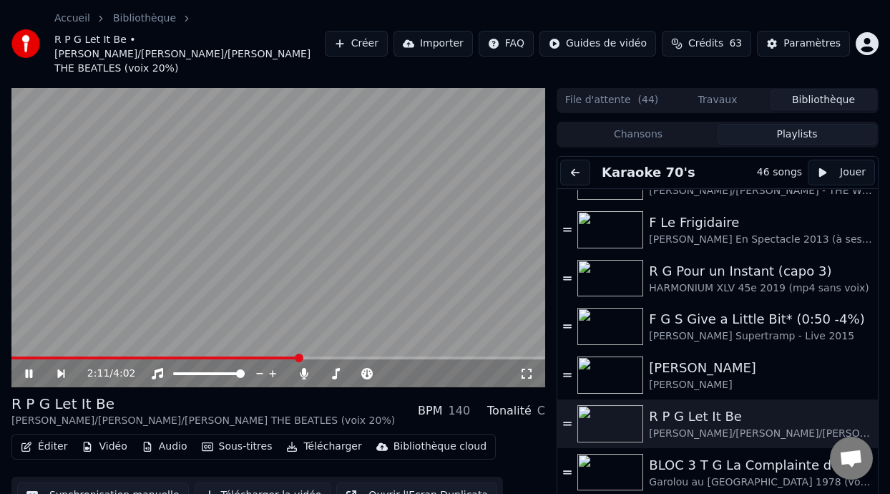
click at [18, 356] on span at bounding box center [155, 357] width 288 height 3
click at [530, 368] on icon at bounding box center [527, 373] width 14 height 11
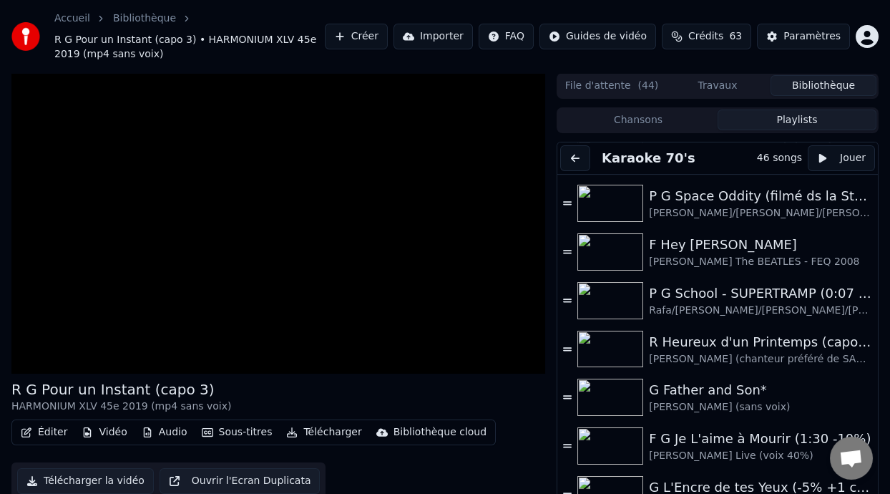
scroll to position [1054, 0]
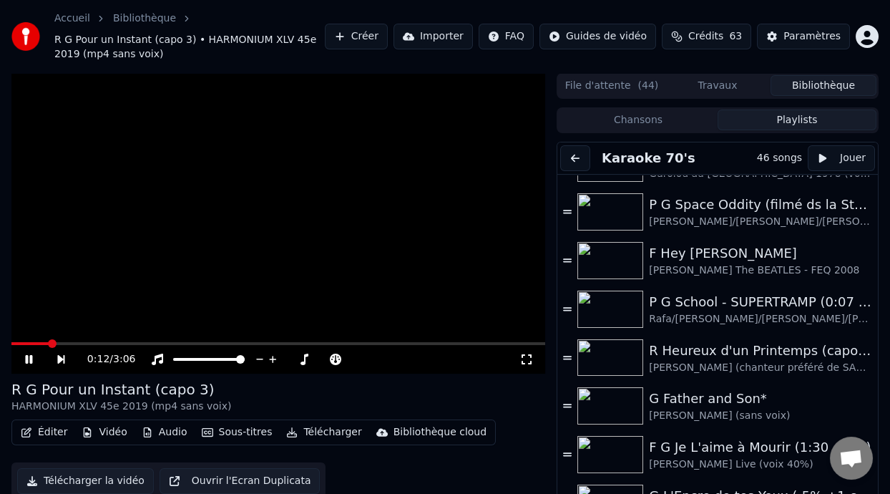
click at [828, 84] on button "Bibliothèque" at bounding box center [824, 85] width 106 height 21
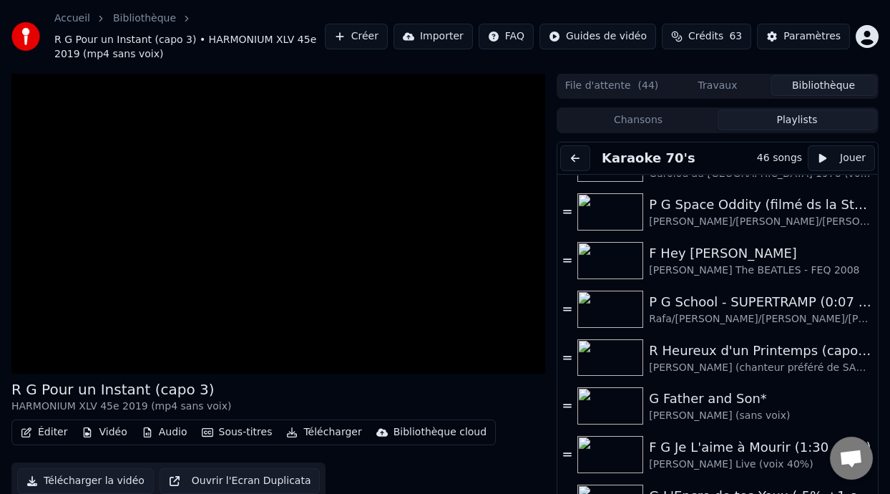
click at [821, 86] on button "Bibliothèque" at bounding box center [824, 85] width 106 height 21
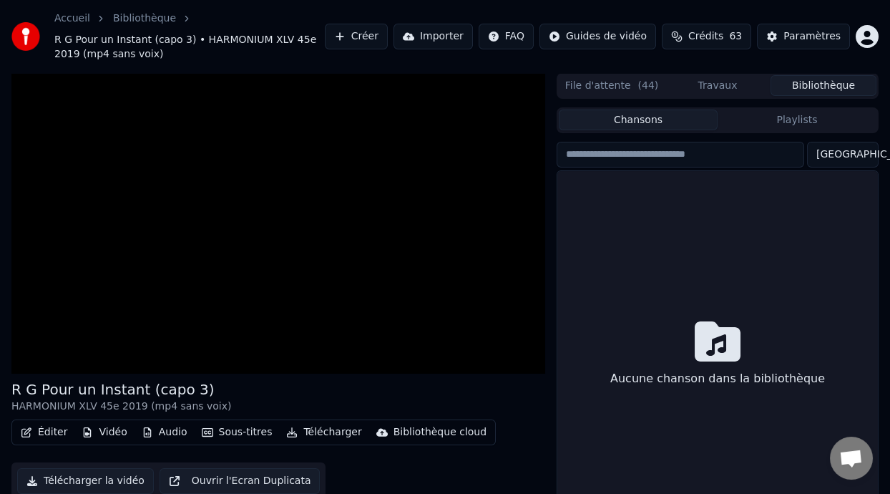
click at [666, 120] on button "Chansons" at bounding box center [638, 120] width 159 height 21
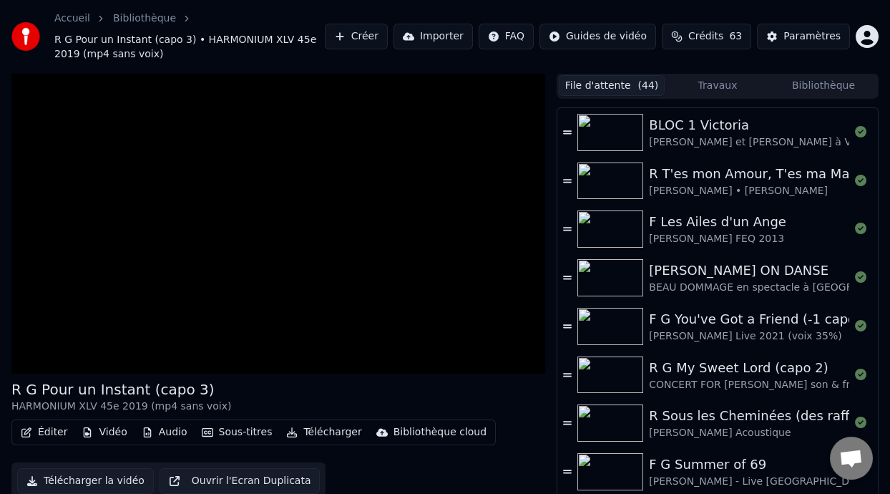
click at [626, 87] on button "File d'attente ( 44 )" at bounding box center [612, 85] width 106 height 21
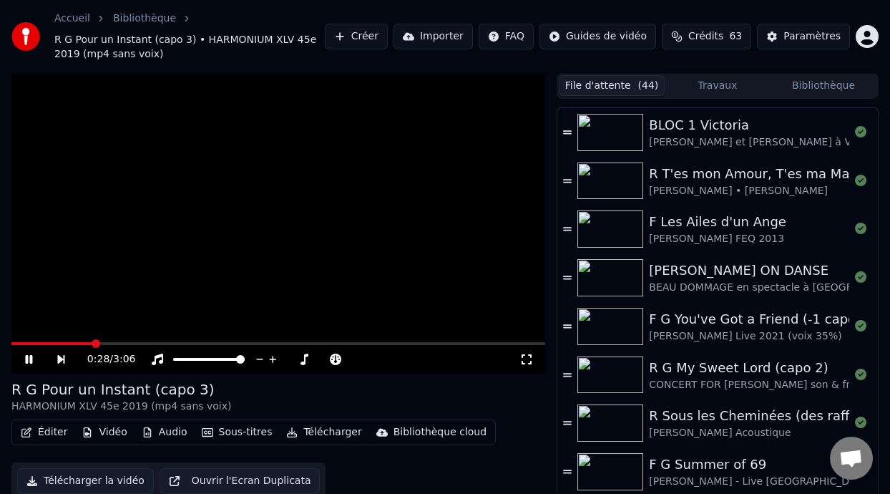
click at [28, 356] on icon at bounding box center [39, 359] width 32 height 11
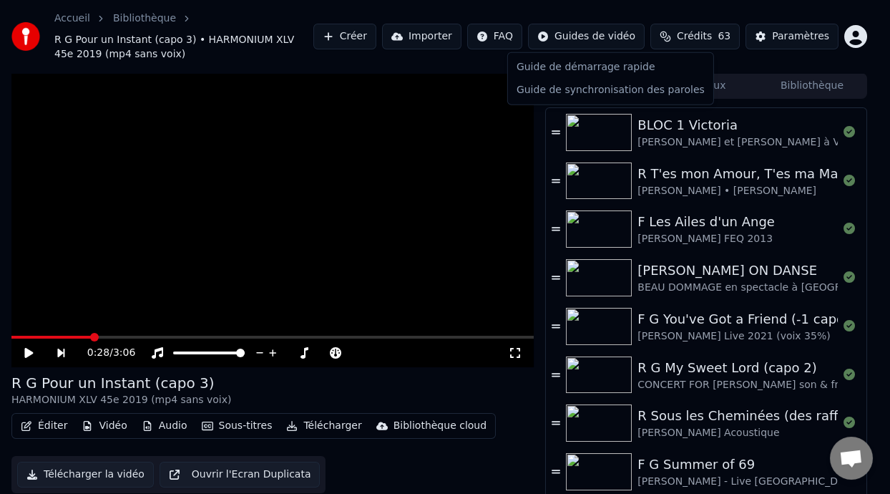
click at [616, 39] on html "Accueil Bibliothèque R G Pour un Instant (capo 3) • HARMONIUM XLV 45e 2019 (mp4…" at bounding box center [445, 247] width 890 height 494
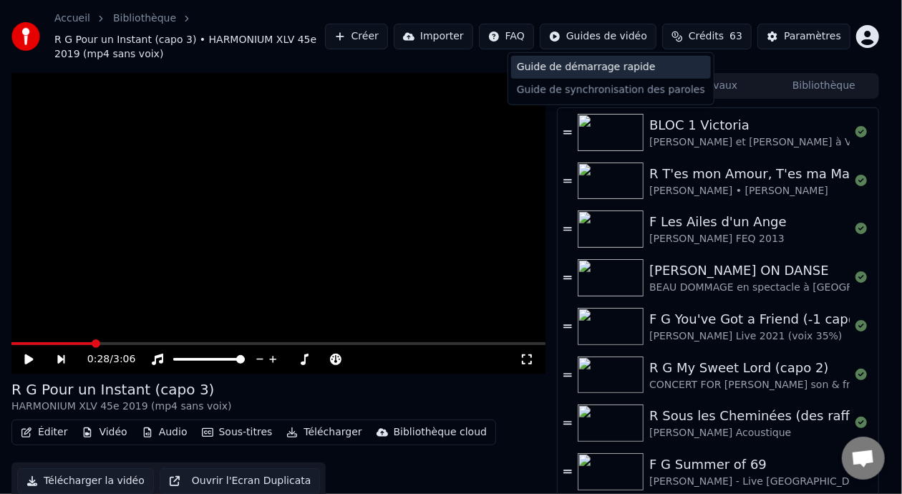
click at [603, 67] on div "Guide de démarrage rapide" at bounding box center [611, 67] width 200 height 23
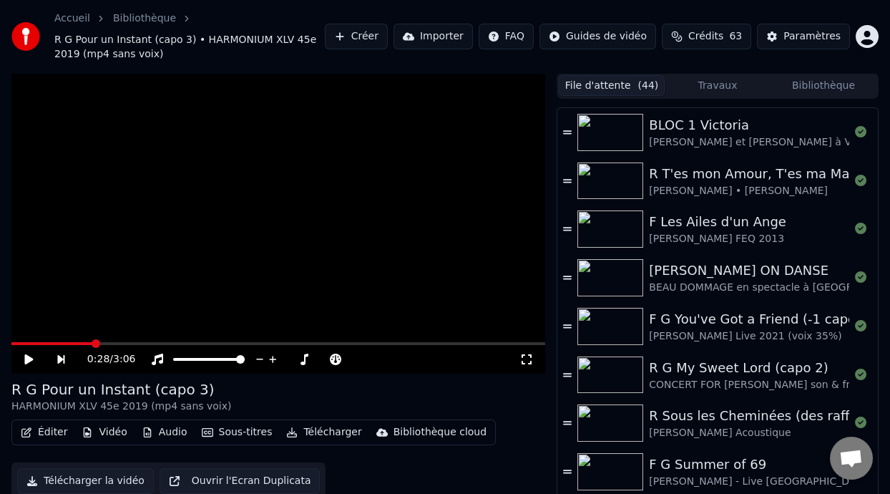
click at [623, 39] on html "Accueil Bibliothèque R G Pour un Instant (capo 3) • HARMONIUM XLV 45e 2019 (mp4…" at bounding box center [445, 247] width 890 height 494
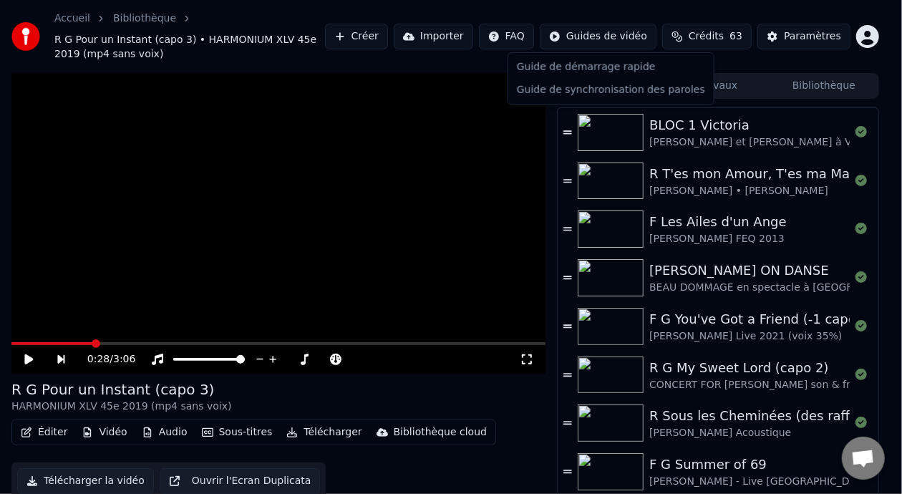
click at [512, 38] on html "Accueil Bibliothèque R G Pour un Instant (capo 3) • HARMONIUM XLV 45e 2019 (mp4…" at bounding box center [451, 247] width 902 height 494
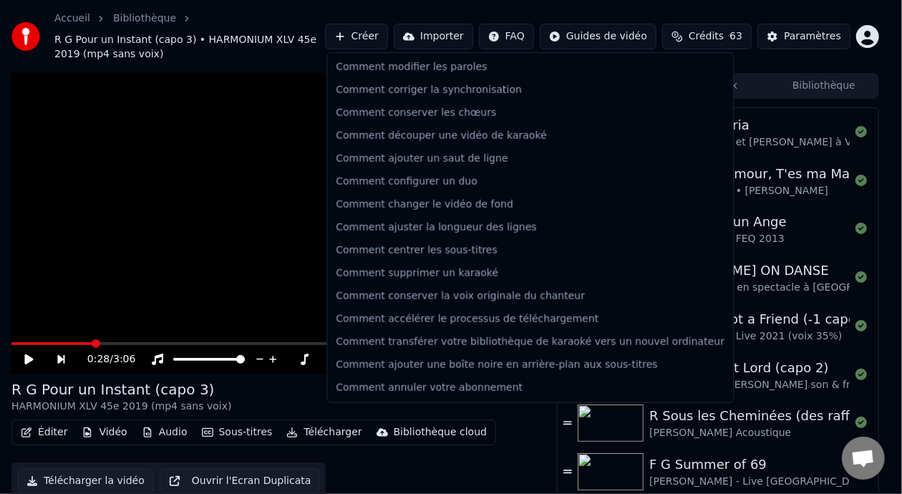
click at [512, 38] on html "Accueil Bibliothèque R G Pour un Instant (capo 3) • HARMONIUM XLV 45e 2019 (mp4…" at bounding box center [451, 247] width 902 height 494
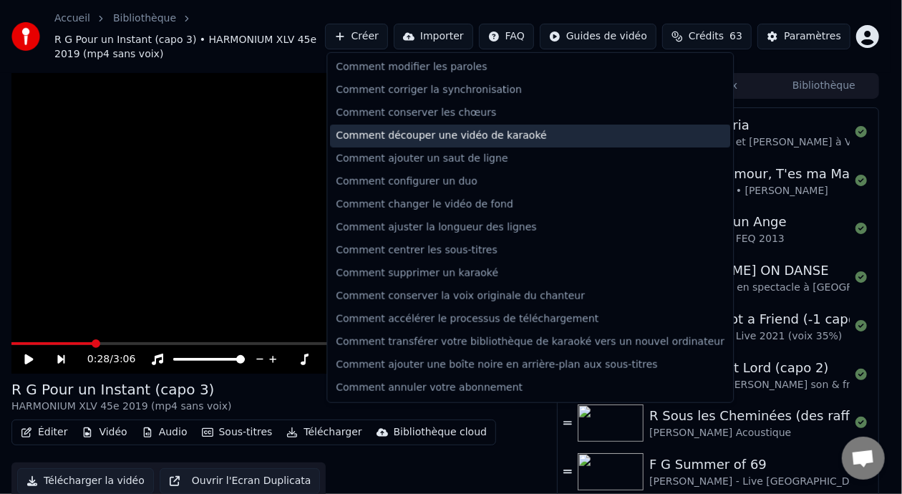
click at [457, 139] on div "Comment découper une vidéo de karaoké" at bounding box center [530, 136] width 400 height 23
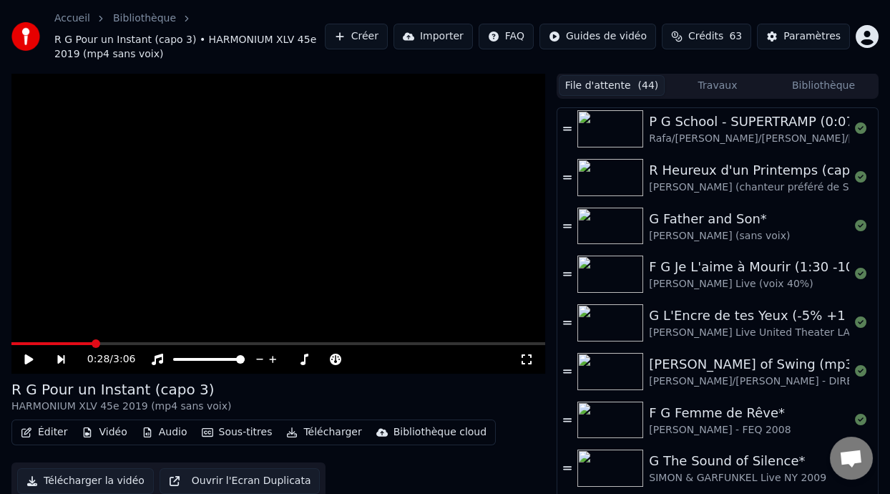
scroll to position [1187, 0]
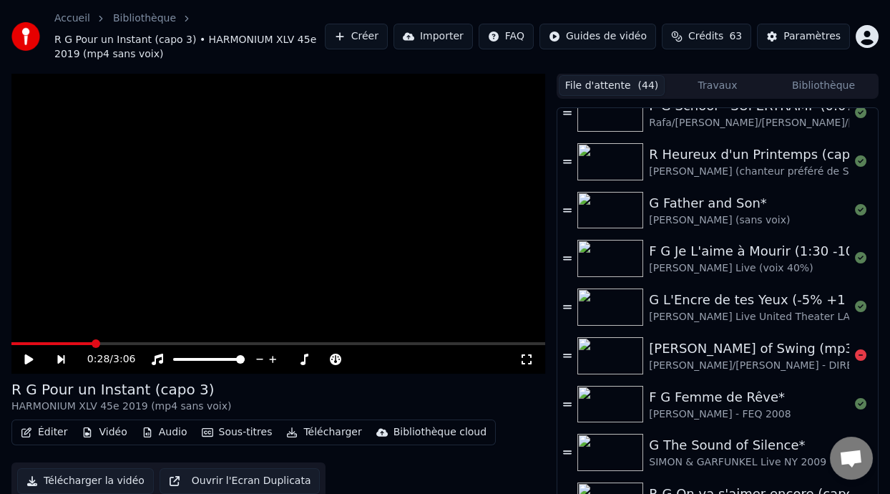
click at [757, 354] on div "[PERSON_NAME] of Swing (mp3 sans voix ni guitares à TESTER)" at bounding box center [855, 349] width 412 height 20
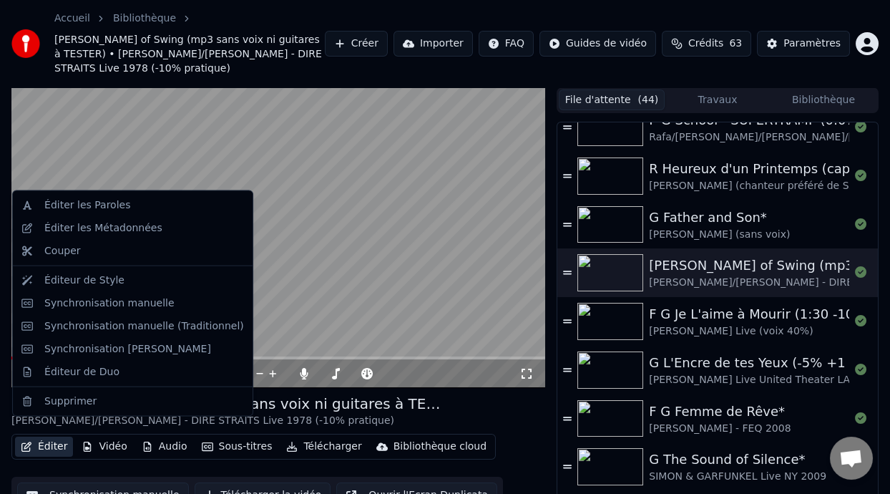
click at [53, 437] on button "Éditer" at bounding box center [44, 447] width 58 height 20
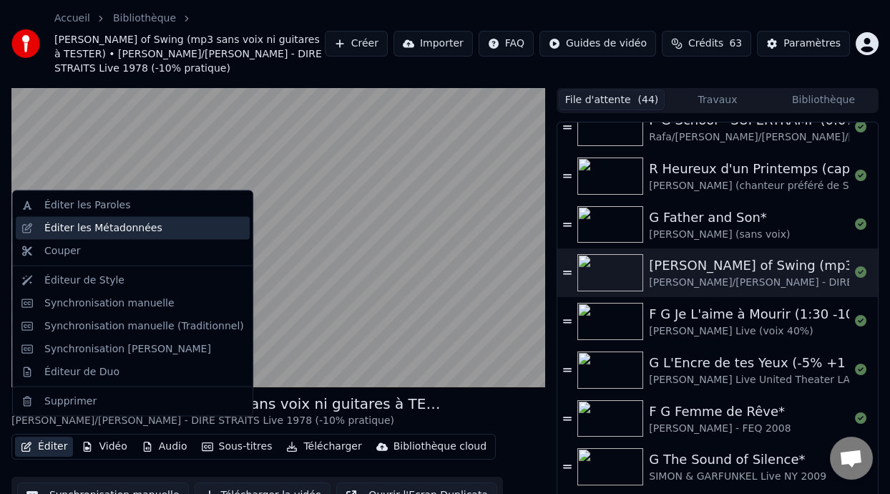
click at [147, 235] on div "Éditer les Métadonnées" at bounding box center [133, 228] width 234 height 23
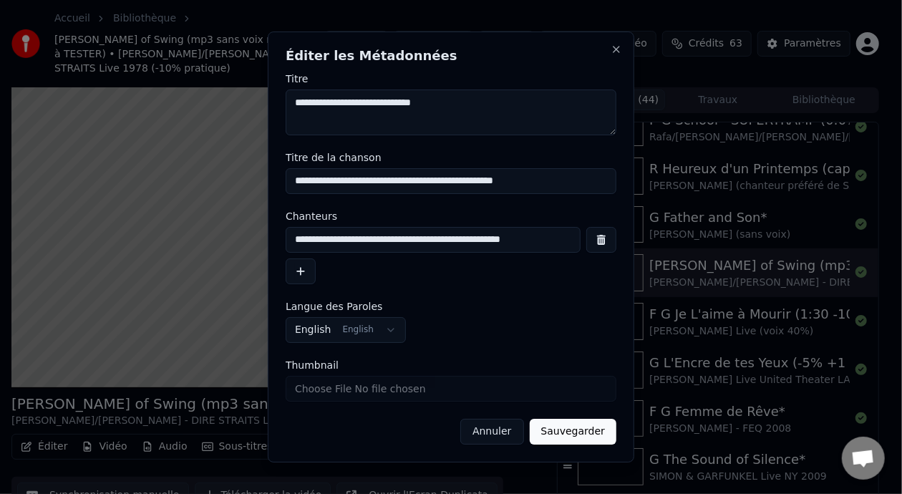
click at [369, 241] on input "**********" at bounding box center [433, 240] width 295 height 26
type input "**********"
click at [582, 434] on button "Sauvegarder" at bounding box center [573, 432] width 87 height 26
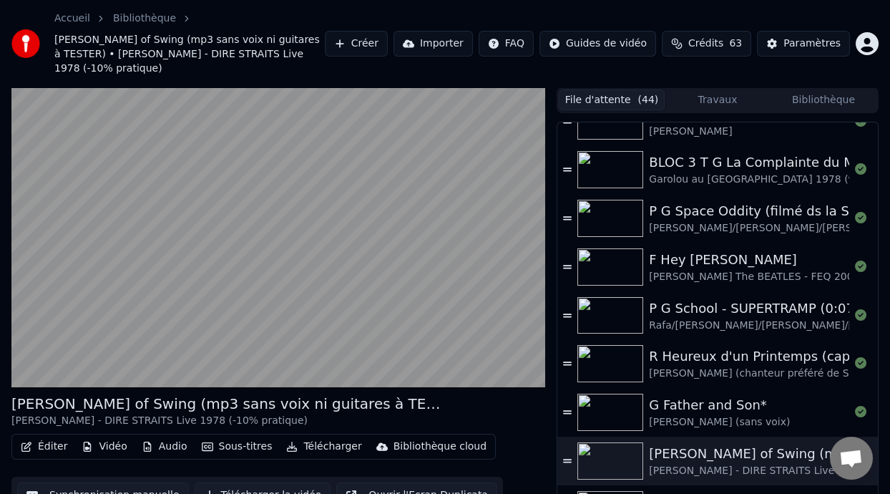
scroll to position [988, 0]
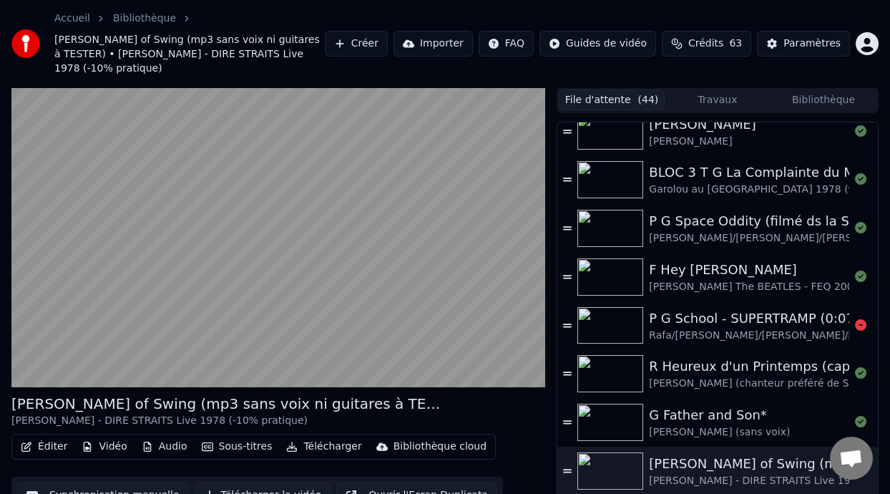
click at [689, 311] on div "P G School - SUPERTRAMP (0:07 -5%)" at bounding box center [881, 318] width 464 height 20
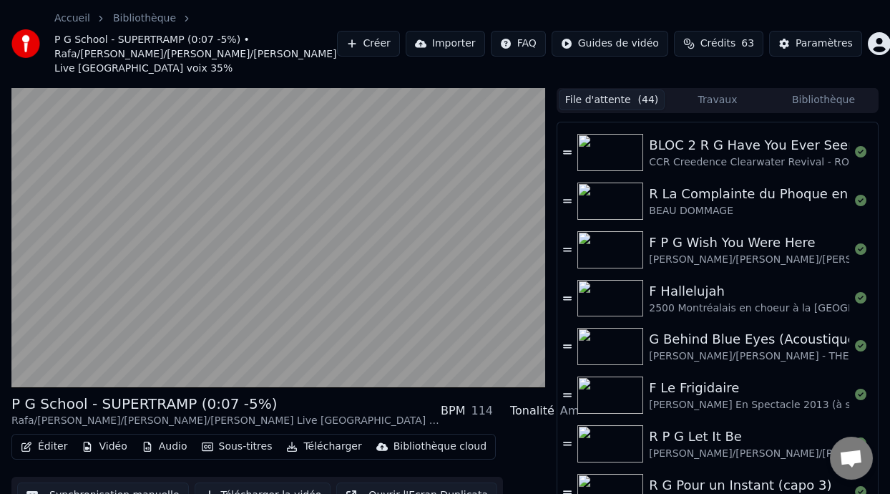
scroll to position [531, 0]
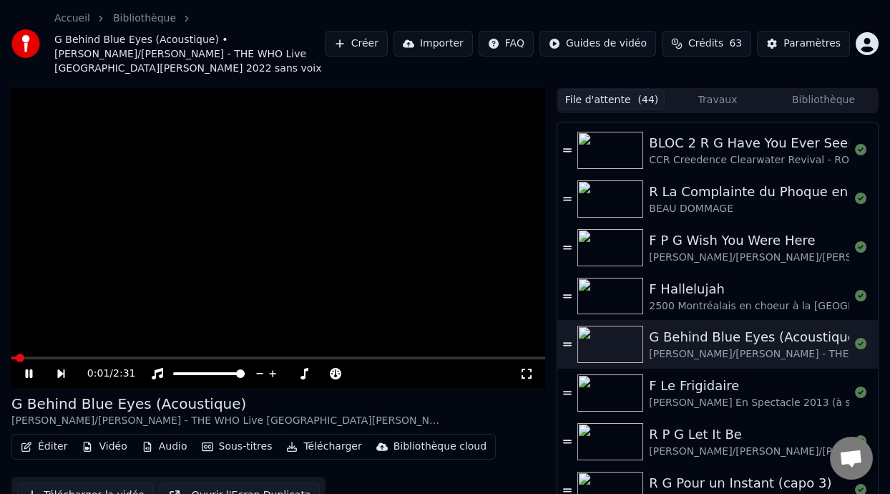
click at [53, 437] on button "Éditer" at bounding box center [44, 447] width 58 height 20
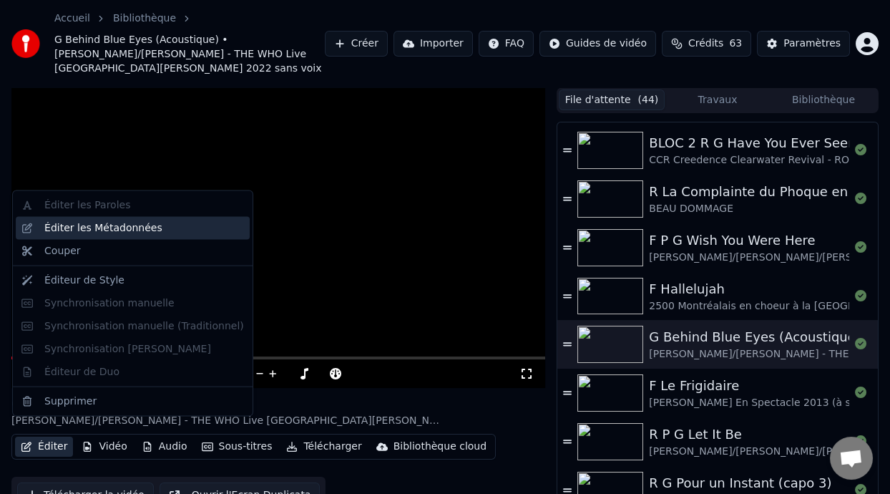
click at [169, 227] on div "Éditer les Métadonnées" at bounding box center [144, 228] width 200 height 14
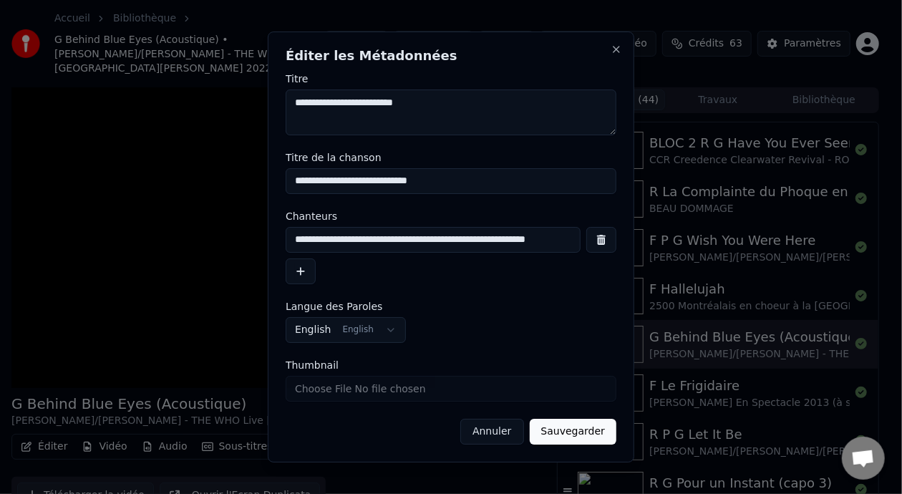
click at [368, 238] on input "**********" at bounding box center [433, 240] width 295 height 26
type input "**********"
click at [591, 430] on button "Sauvegarder" at bounding box center [573, 432] width 87 height 26
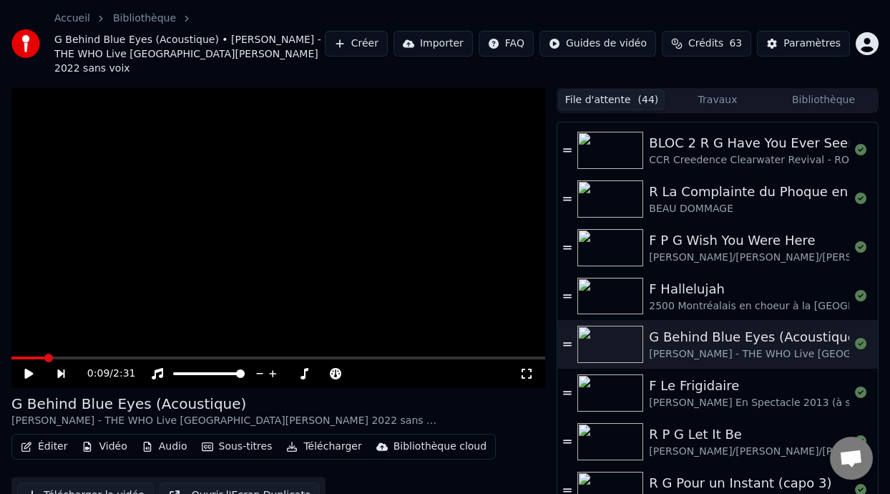
click at [29, 368] on icon at bounding box center [39, 373] width 32 height 11
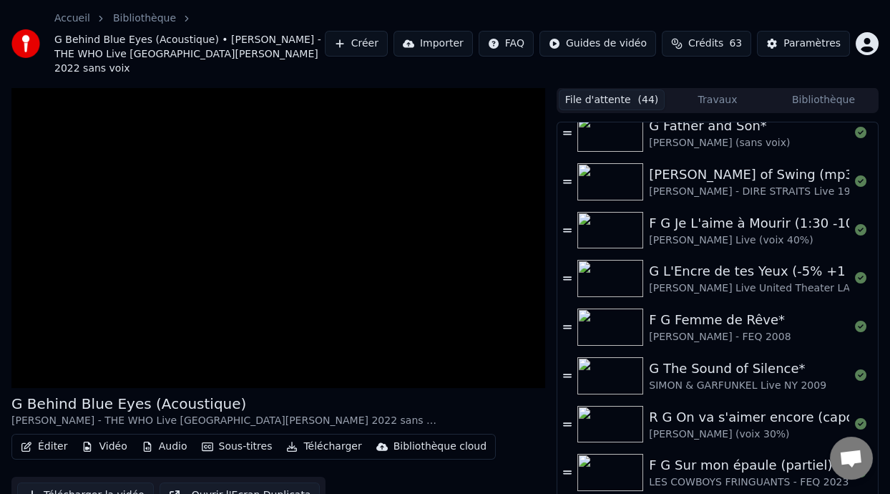
scroll to position [1283, 0]
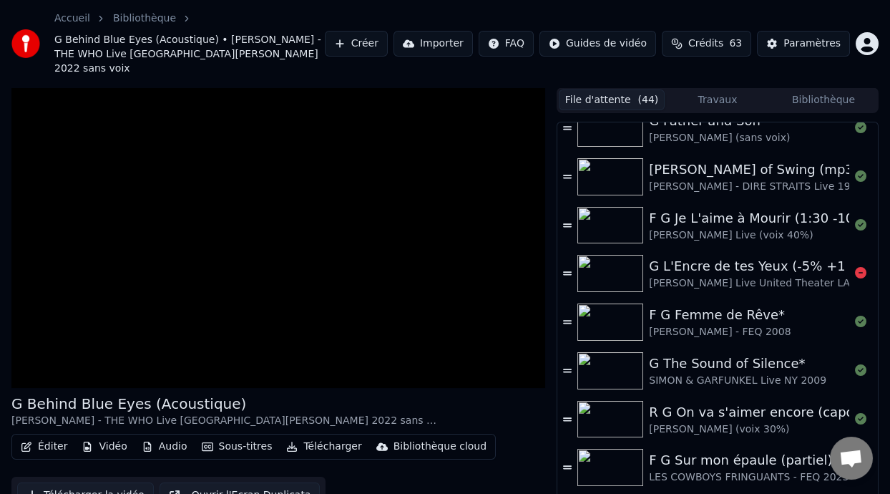
click at [706, 276] on div "[PERSON_NAME] Live United Theater LA (sans voix)" at bounding box center [778, 283] width 259 height 14
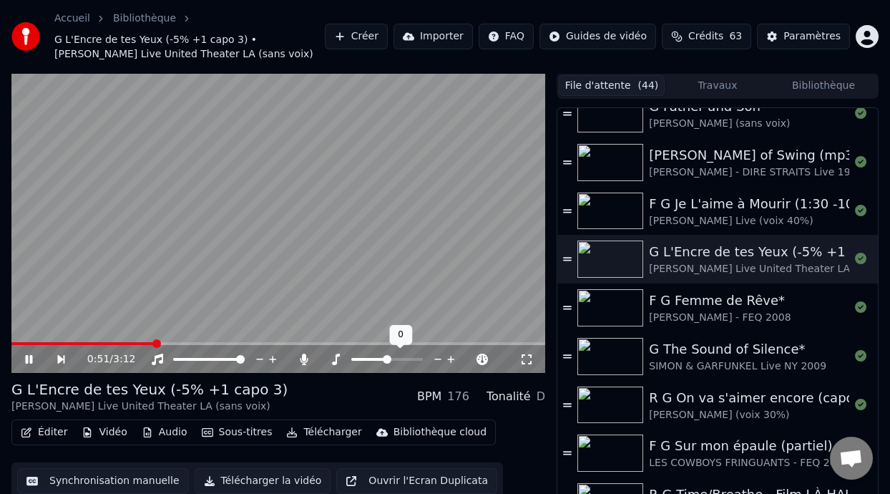
click at [380, 359] on span at bounding box center [369, 359] width 36 height 3
click at [387, 356] on div at bounding box center [400, 359] width 115 height 14
click at [387, 359] on span at bounding box center [387, 359] width 72 height 3
click at [392, 359] on span at bounding box center [387, 359] width 72 height 3
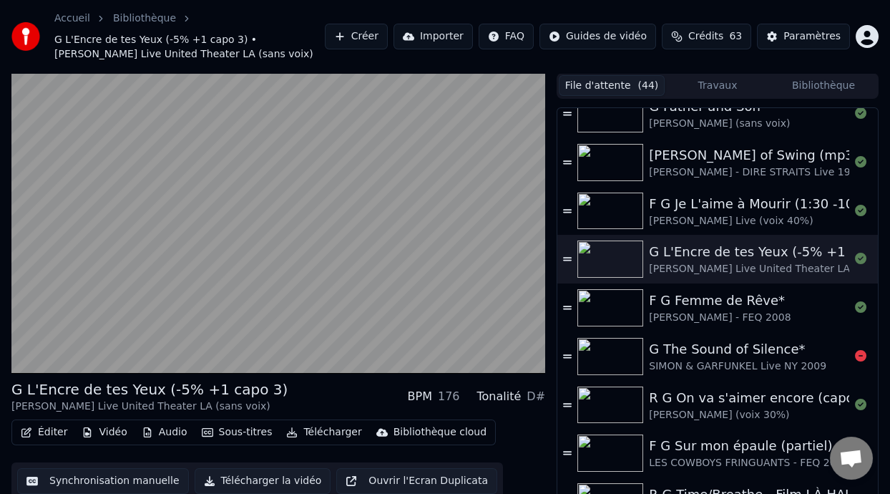
click at [726, 353] on div "G The Sound of Silence*" at bounding box center [738, 349] width 178 height 20
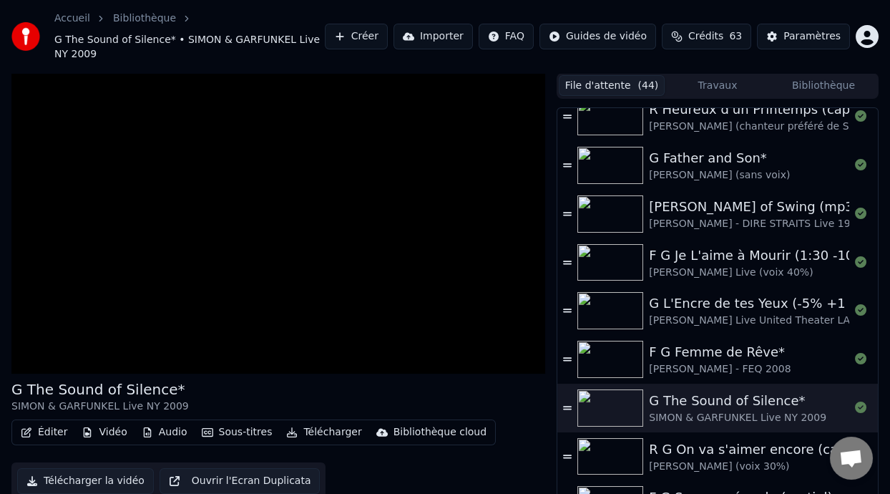
scroll to position [1245, 0]
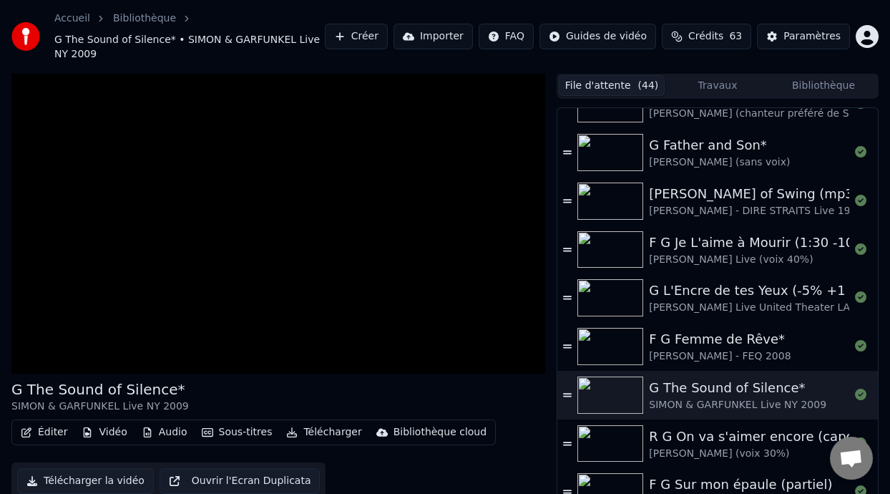
click at [52, 432] on button "Éditer" at bounding box center [44, 432] width 58 height 20
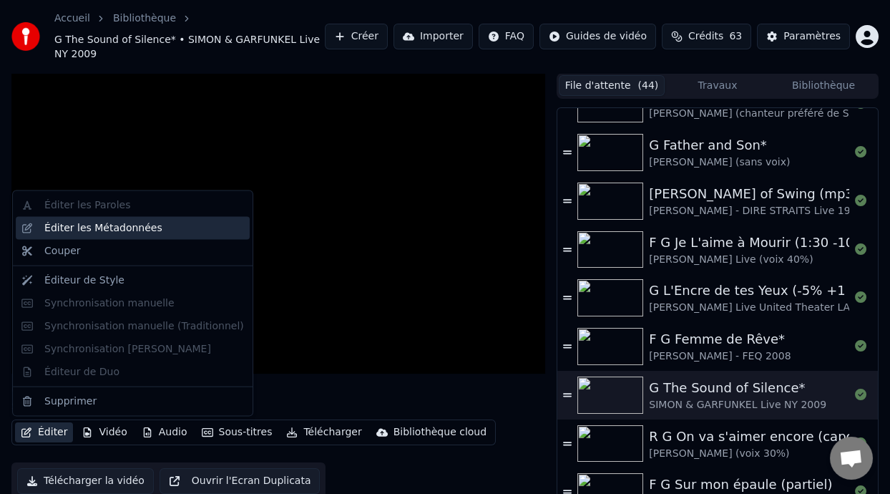
click at [170, 228] on div "Éditer les Métadonnées" at bounding box center [144, 228] width 200 height 14
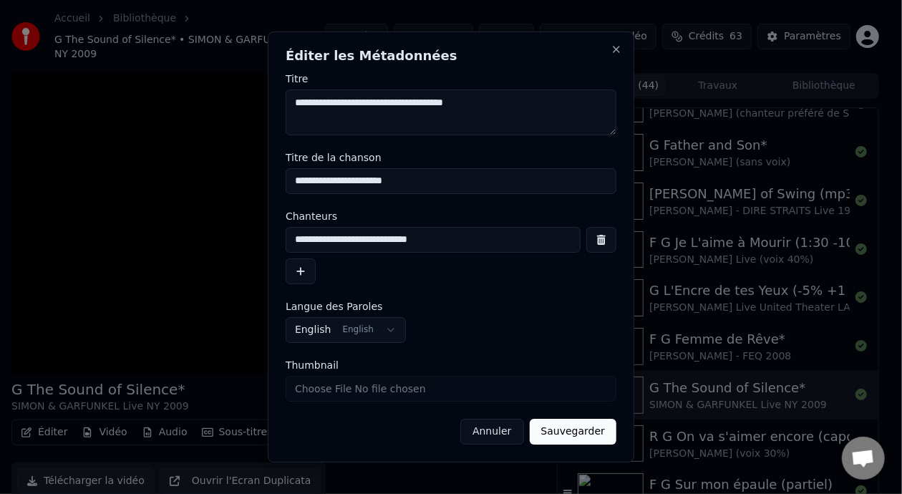
click at [404, 180] on input "**********" at bounding box center [451, 181] width 331 height 26
type input "**********"
click at [570, 430] on button "Sauvegarder" at bounding box center [573, 432] width 87 height 26
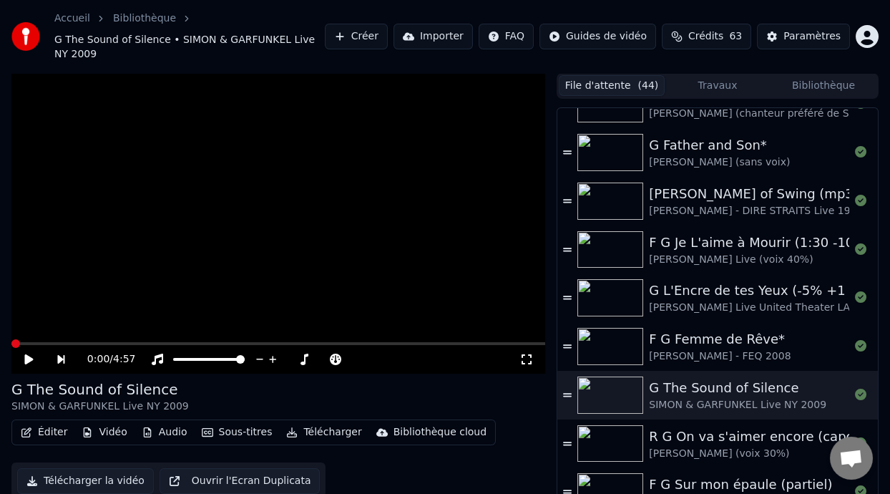
click at [28, 356] on icon at bounding box center [28, 359] width 9 height 10
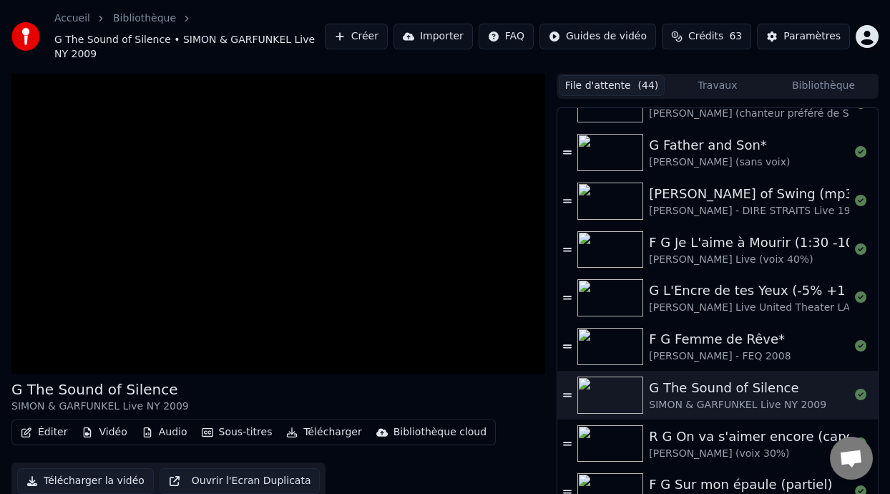
click at [251, 430] on button "Sous-titres" at bounding box center [237, 432] width 82 height 20
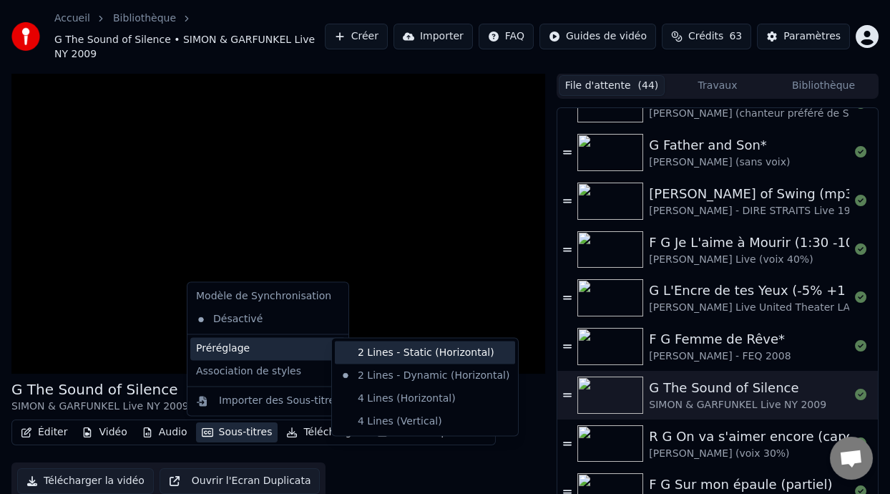
click at [414, 351] on div "2 Lines - Static (Horizontal)" at bounding box center [425, 352] width 180 height 23
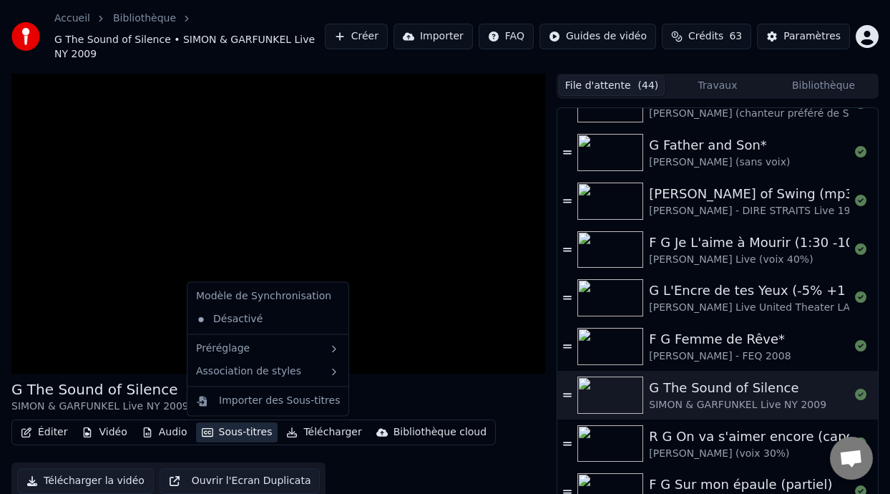
click at [239, 436] on button "Sous-titres" at bounding box center [237, 432] width 82 height 20
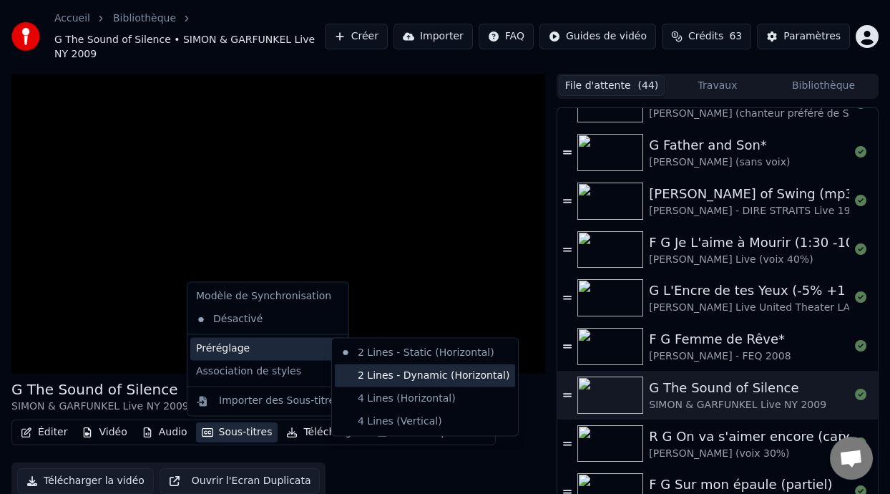
click at [415, 379] on div "2 Lines - Dynamic (Horizontal)" at bounding box center [425, 375] width 180 height 23
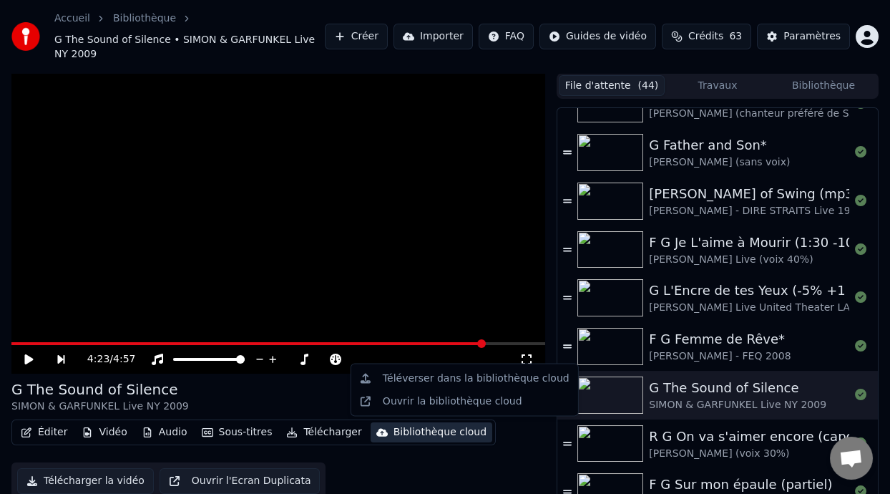
click at [504, 437] on div "Éditer Vidéo Audio Sous-titres Télécharger Bibliothèque cloud Télécharger la vi…" at bounding box center [278, 459] width 534 height 80
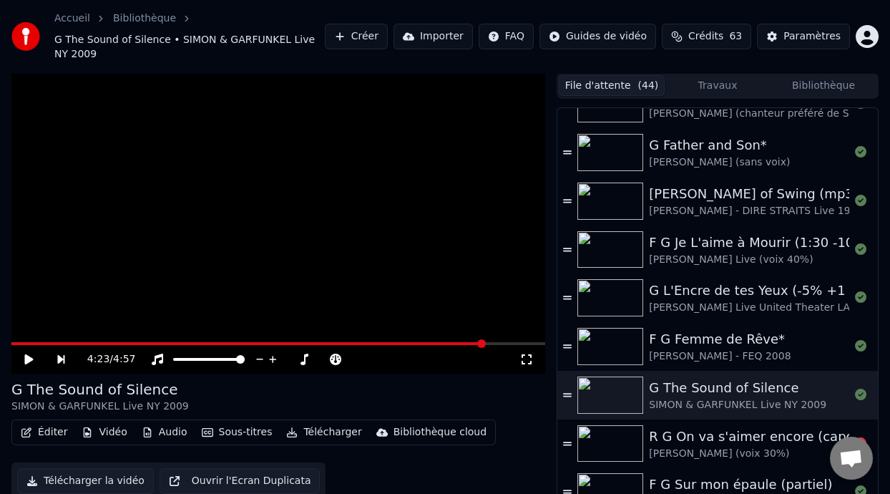
click at [767, 442] on div "R G On va s'aimer encore (capo 3)" at bounding box center [760, 437] width 222 height 20
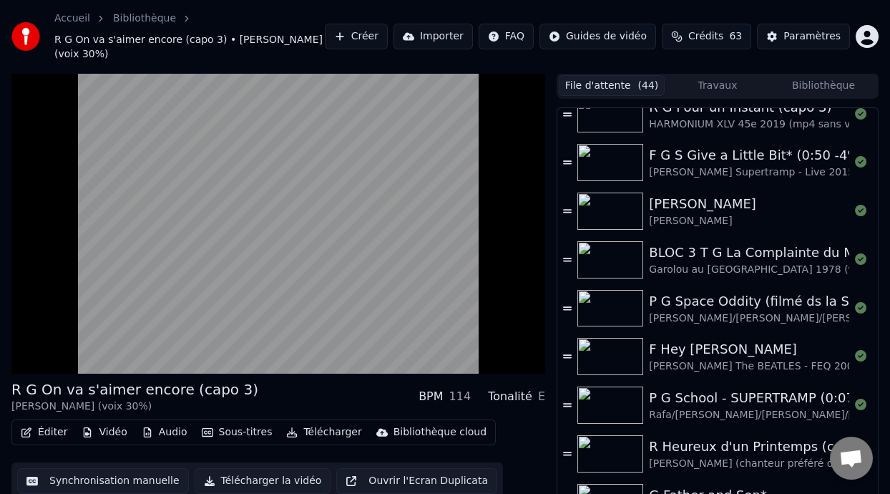
scroll to position [897, 0]
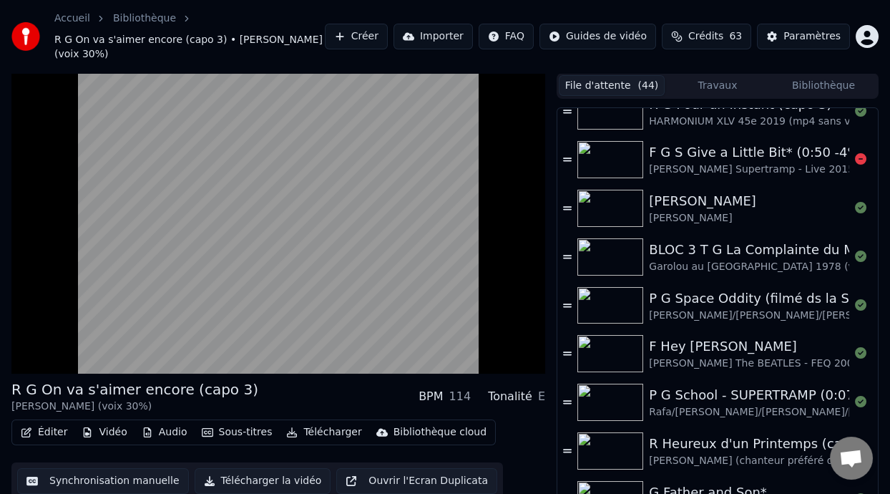
click at [729, 159] on div "F G S Give a Little Bit* (0:50 -4%)" at bounding box center [756, 152] width 215 height 20
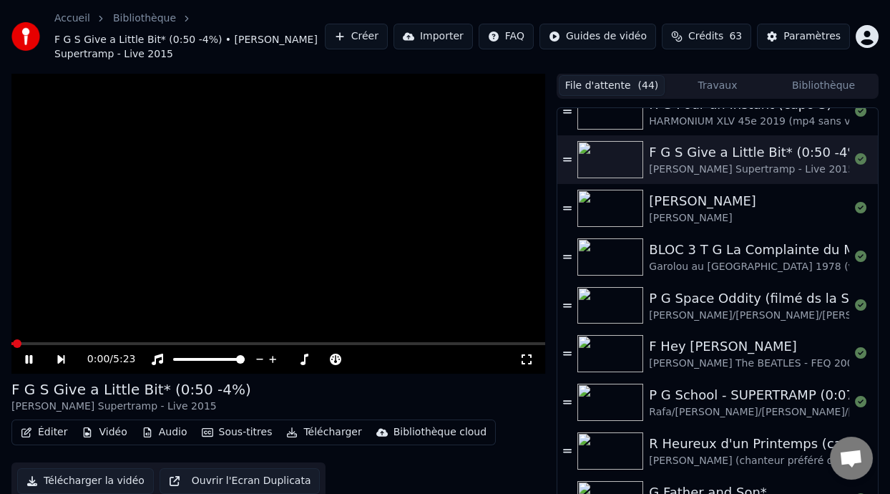
click at [51, 438] on button "Éditer" at bounding box center [44, 432] width 58 height 20
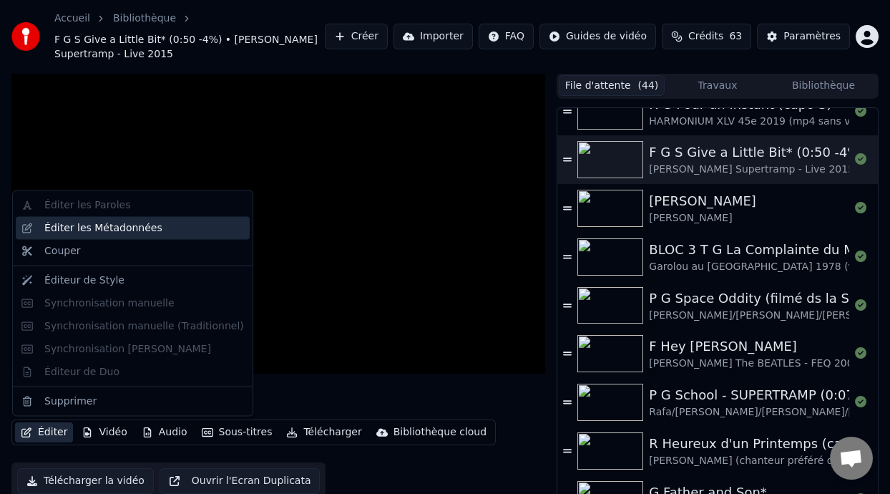
click at [189, 231] on div "Éditer les Métadonnées" at bounding box center [144, 228] width 200 height 14
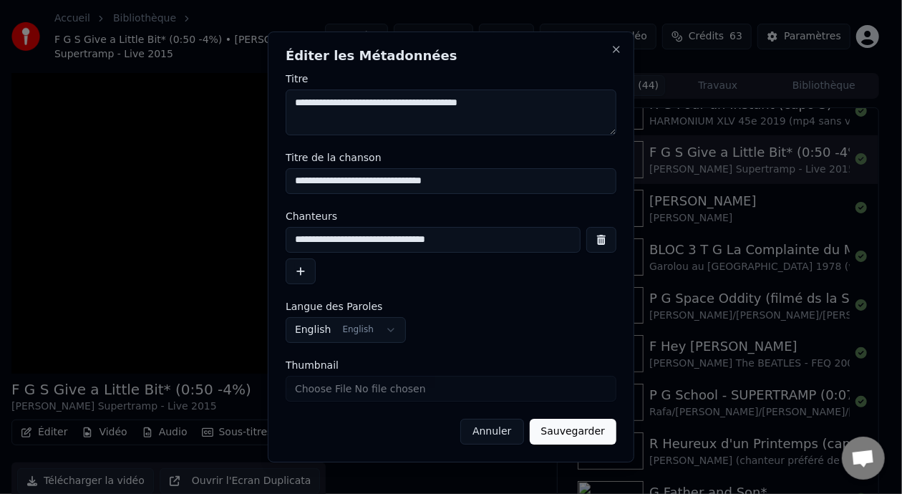
click at [390, 178] on input "**********" at bounding box center [451, 181] width 331 height 26
type input "**********"
click at [572, 437] on button "Sauvegarder" at bounding box center [573, 432] width 87 height 26
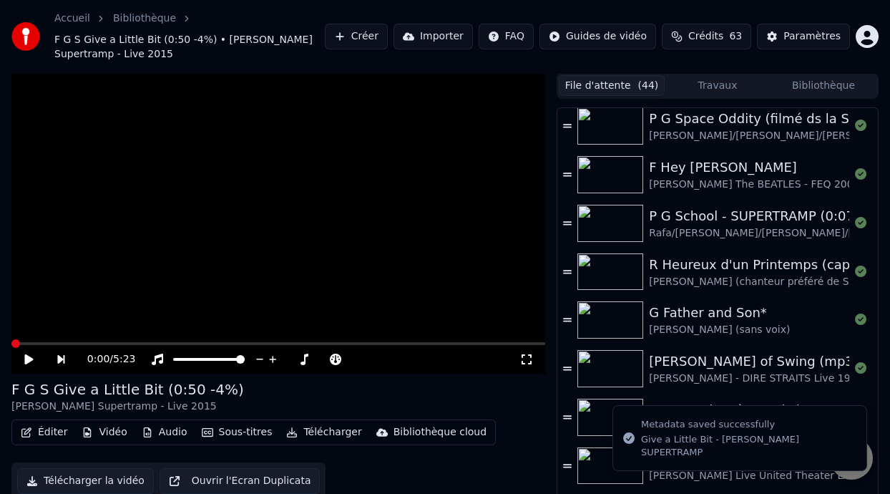
scroll to position [1097, 0]
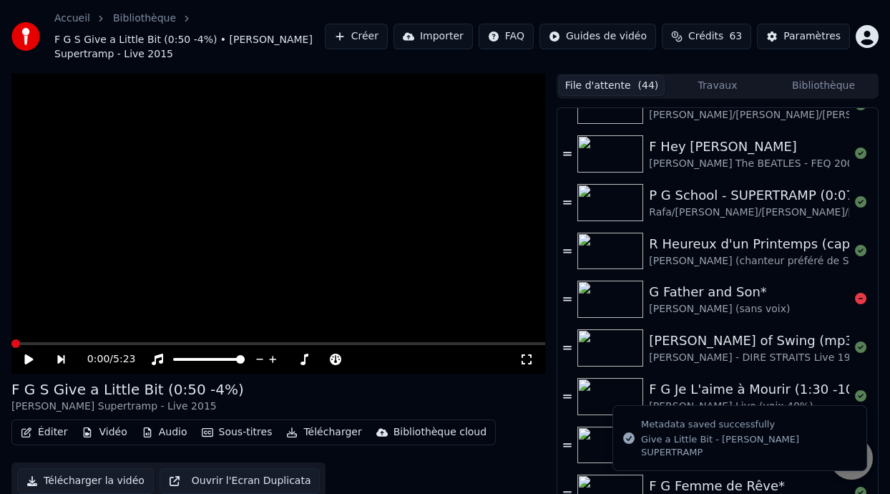
click at [711, 293] on div "G Father and Son*" at bounding box center [719, 292] width 141 height 20
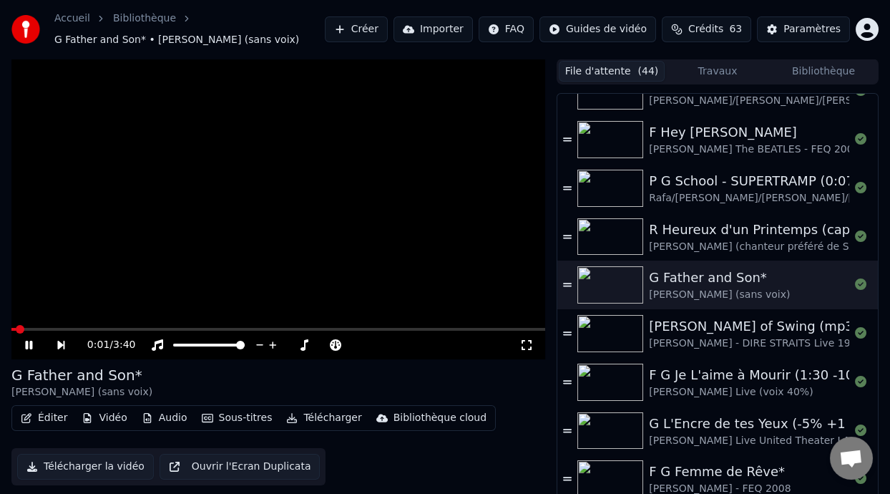
click at [54, 418] on button "Éditer" at bounding box center [44, 418] width 58 height 20
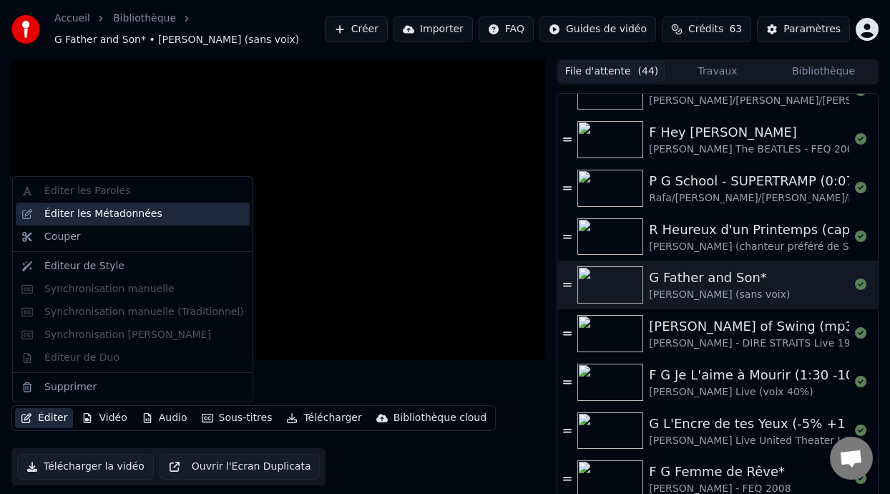
click at [163, 215] on div "Éditer les Métadonnées" at bounding box center [144, 214] width 200 height 14
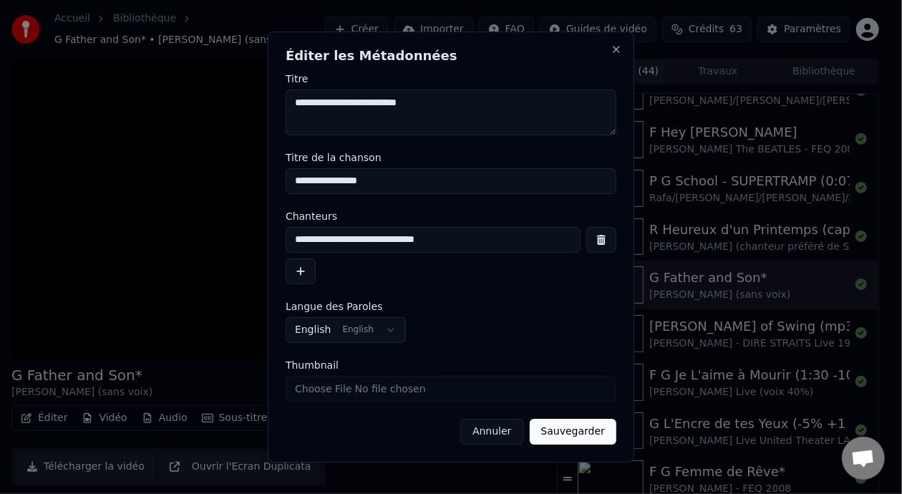
click at [374, 180] on input "**********" at bounding box center [451, 181] width 331 height 26
type input "**********"
click at [586, 434] on button "Sauvegarder" at bounding box center [573, 432] width 87 height 26
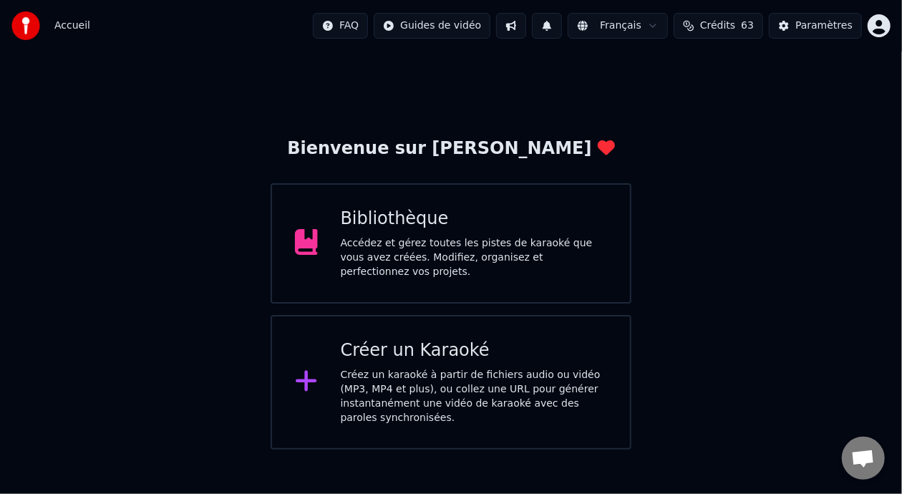
click at [505, 243] on div "Accédez et gérez toutes les pistes de karaoké que vous avez créées. Modifiez, o…" at bounding box center [474, 257] width 267 height 43
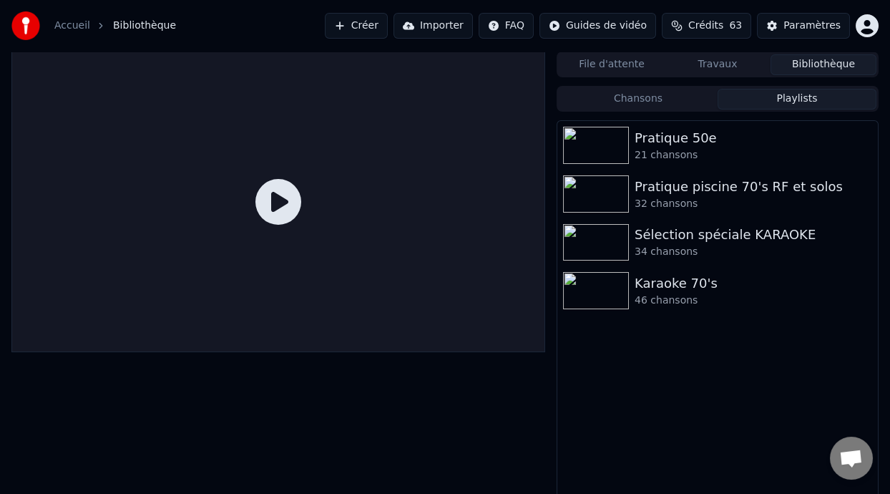
click at [817, 95] on button "Playlists" at bounding box center [797, 99] width 159 height 21
click at [687, 296] on div "46 chansons" at bounding box center [746, 300] width 223 height 14
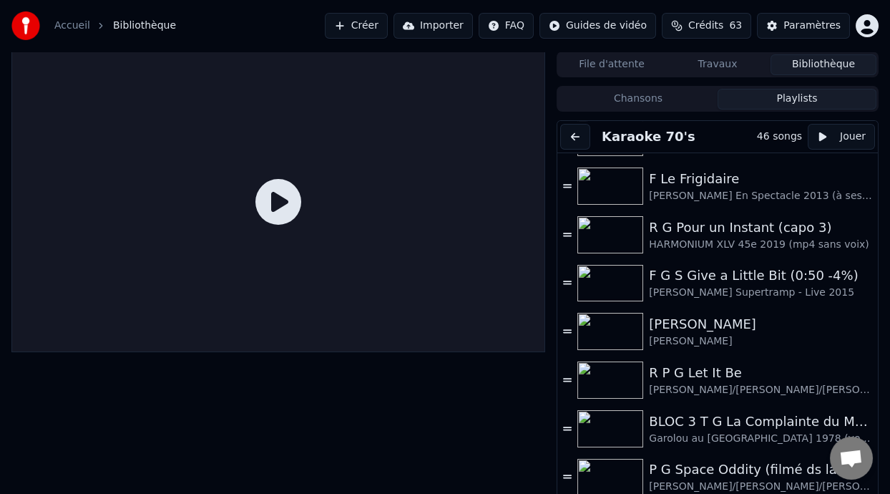
scroll to position [778, 0]
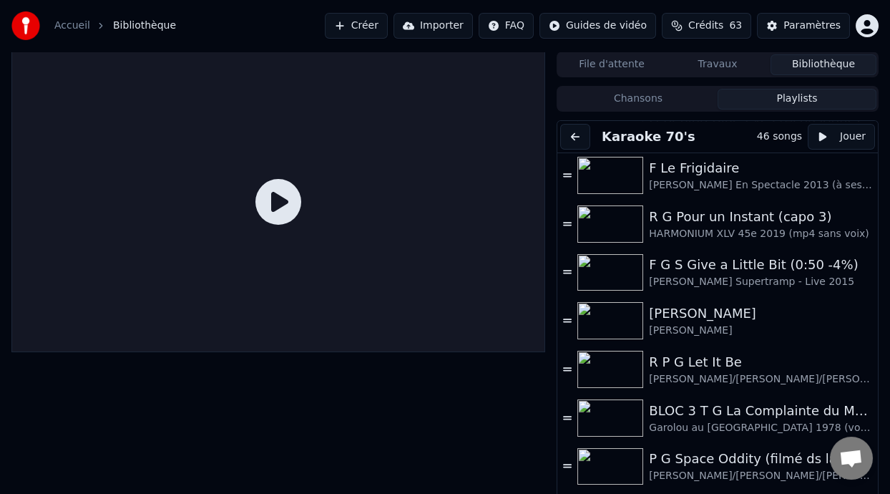
drag, startPoint x: 879, startPoint y: 280, endPoint x: 879, endPoint y: 302, distance: 22.2
click at [879, 302] on div "File d'attente Travaux Bibliothèque Chansons Playlists Karaoke 70's 46 songs Jo…" at bounding box center [445, 284] width 890 height 464
drag, startPoint x: 879, startPoint y: 294, endPoint x: 879, endPoint y: 313, distance: 18.6
click at [879, 313] on div "File d'attente Travaux Bibliothèque Chansons Playlists Karaoke 70's 46 songs Jo…" at bounding box center [445, 284] width 890 height 464
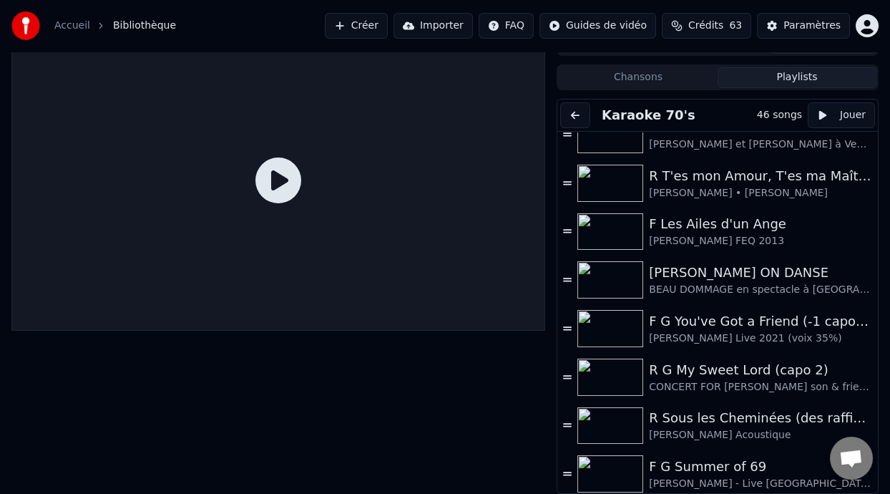
scroll to position [14, 0]
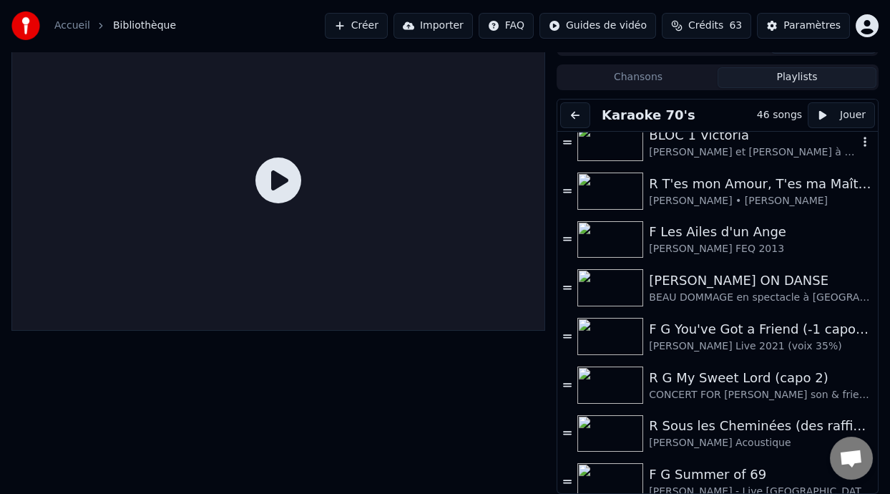
click at [708, 144] on div "BLOC 1 Victoria" at bounding box center [753, 135] width 209 height 20
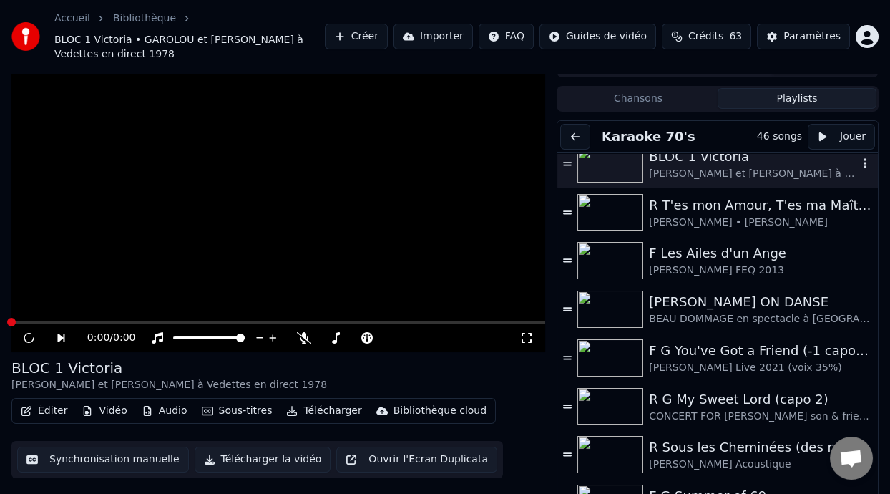
scroll to position [42, 0]
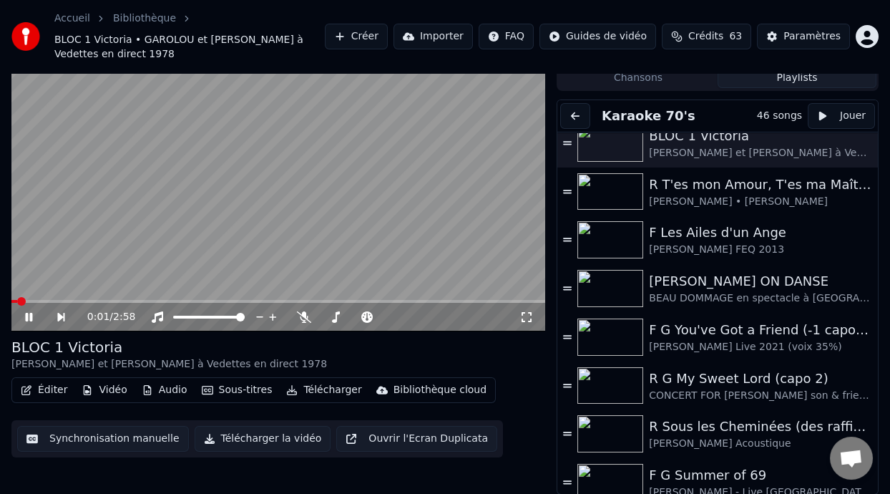
click at [28, 317] on icon at bounding box center [28, 317] width 7 height 9
click at [28, 317] on icon at bounding box center [28, 317] width 9 height 10
click at [303, 313] on icon at bounding box center [304, 316] width 14 height 11
click at [28, 315] on icon at bounding box center [39, 316] width 32 height 11
click at [28, 315] on icon at bounding box center [28, 317] width 9 height 10
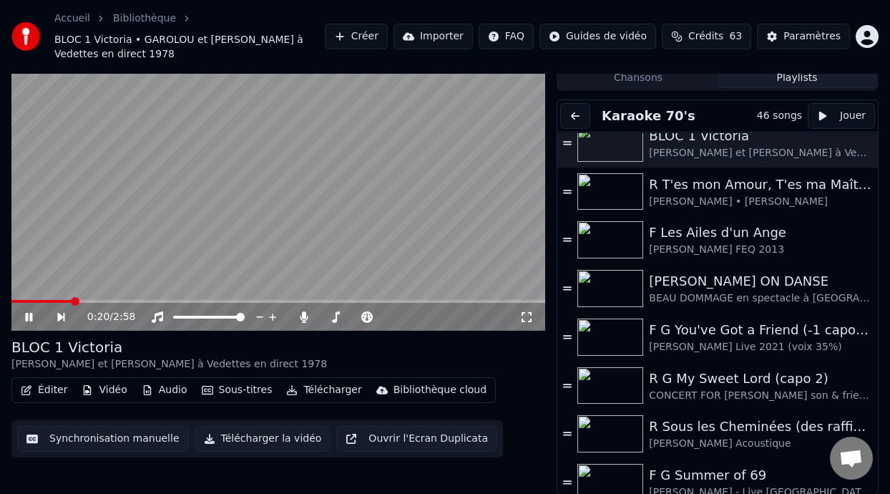
click at [28, 315] on icon at bounding box center [39, 316] width 32 height 11
click at [28, 315] on icon at bounding box center [28, 317] width 9 height 10
click at [28, 315] on icon at bounding box center [39, 316] width 32 height 11
click at [28, 315] on icon at bounding box center [28, 317] width 9 height 10
click at [28, 315] on icon at bounding box center [39, 316] width 32 height 11
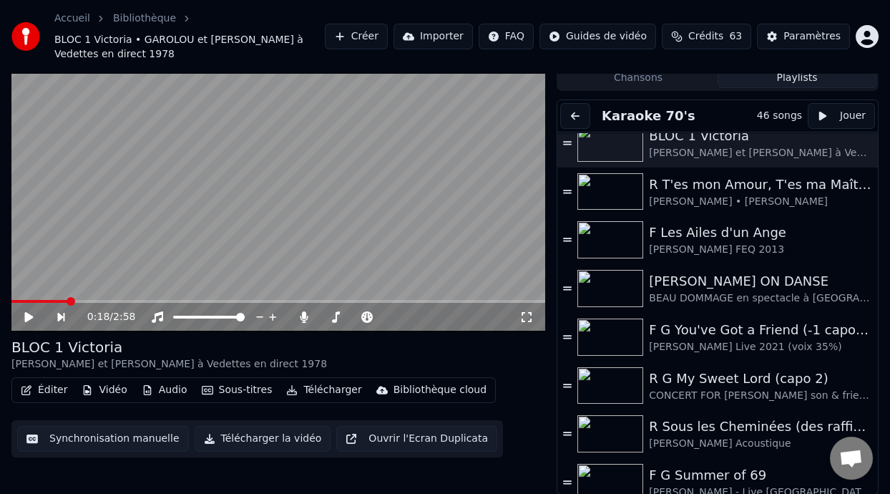
click at [28, 315] on icon at bounding box center [28, 317] width 9 height 10
click at [28, 315] on icon at bounding box center [39, 316] width 32 height 11
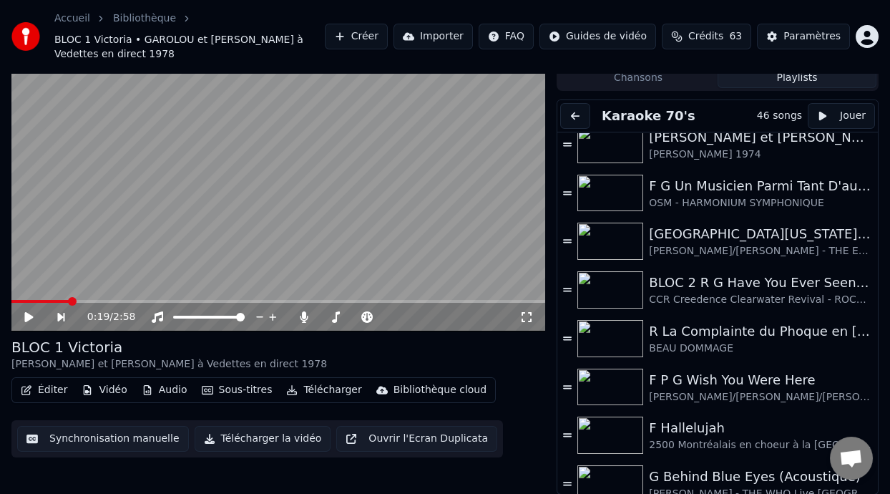
scroll to position [403, 0]
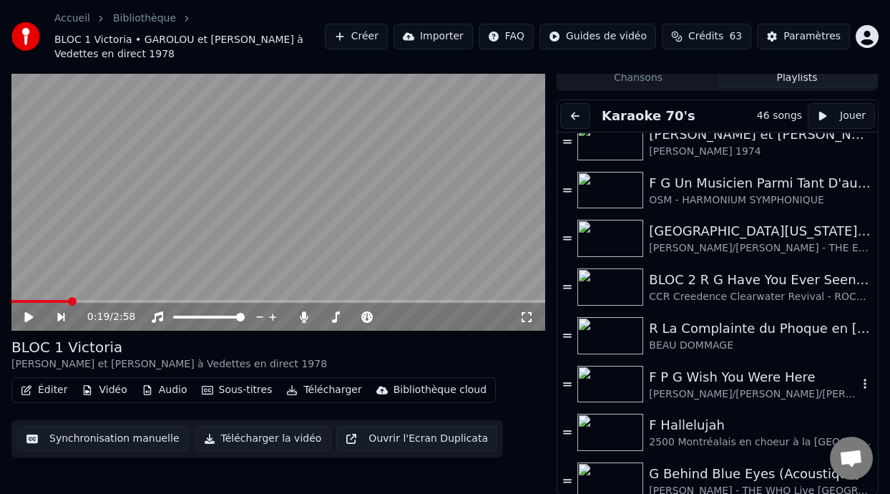
click at [724, 388] on div "[PERSON_NAME]/[PERSON_NAME]/[PERSON_NAME] Pink Floyd - Live à [GEOGRAPHIC_DATA]…" at bounding box center [753, 394] width 209 height 14
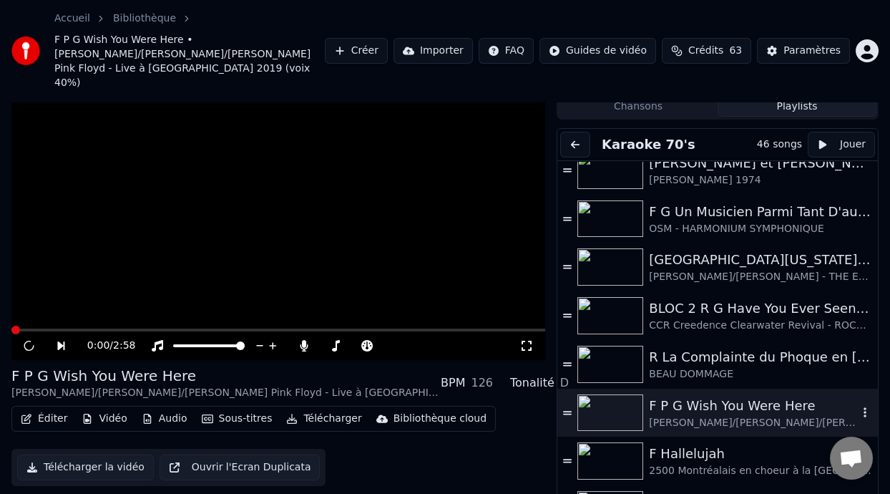
scroll to position [57, 0]
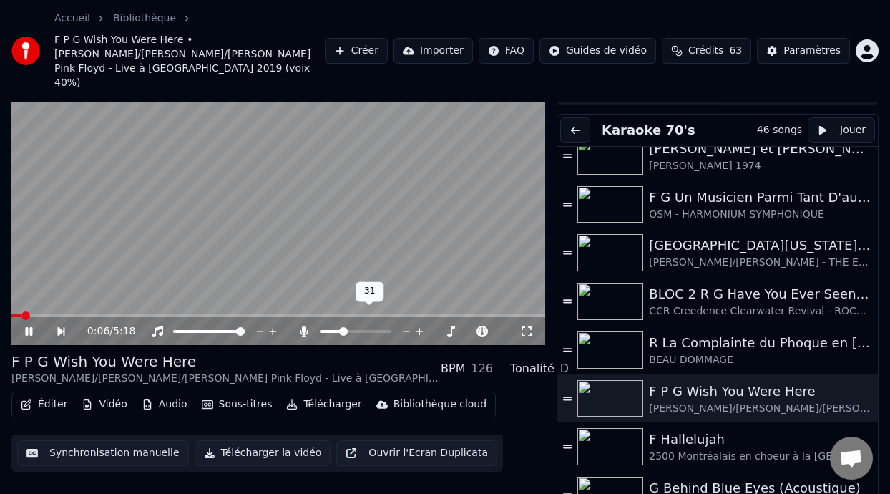
click at [342, 330] on span at bounding box center [331, 331] width 22 height 3
click at [351, 330] on span at bounding box center [356, 331] width 72 height 3
click at [349, 327] on span at bounding box center [349, 331] width 9 height 9
click at [27, 324] on div "1:30 / 5:18" at bounding box center [278, 331] width 534 height 29
click at [29, 326] on icon at bounding box center [39, 331] width 32 height 11
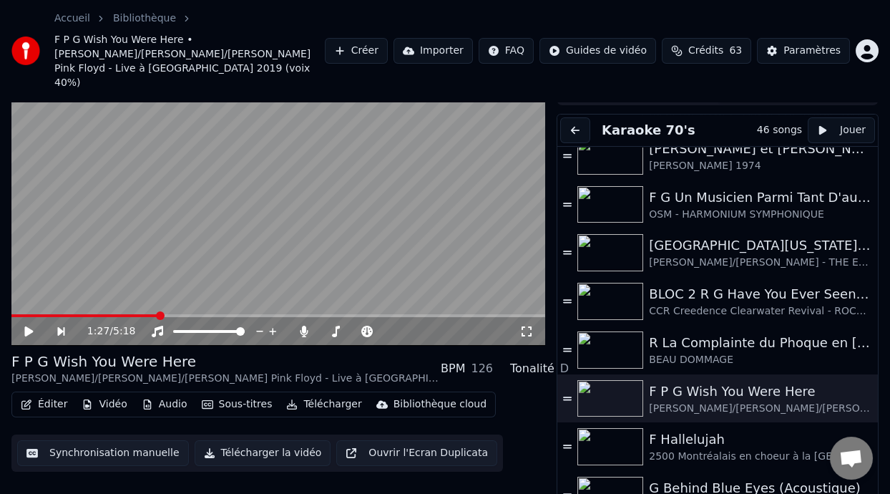
click at [29, 326] on icon at bounding box center [28, 331] width 9 height 10
click at [29, 326] on icon at bounding box center [39, 331] width 32 height 11
click at [29, 326] on icon at bounding box center [28, 331] width 9 height 10
click at [29, 326] on icon at bounding box center [39, 331] width 32 height 11
click at [29, 326] on icon at bounding box center [28, 331] width 9 height 10
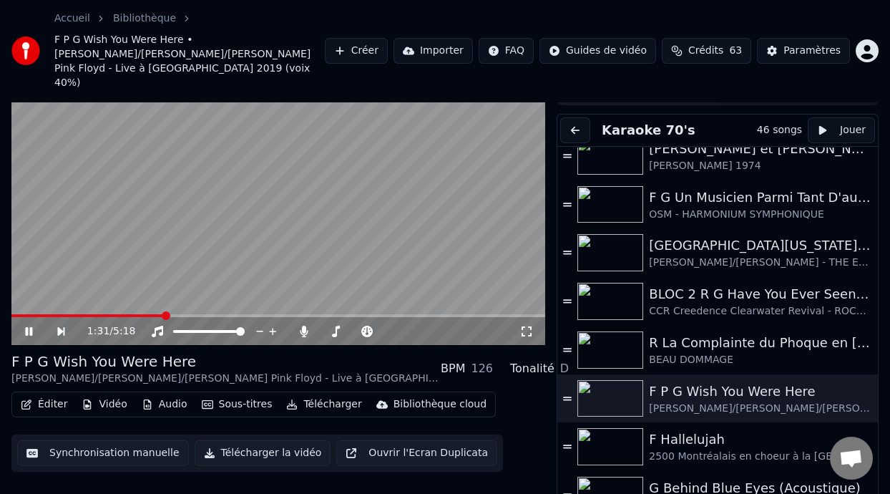
click at [29, 326] on icon at bounding box center [39, 331] width 32 height 11
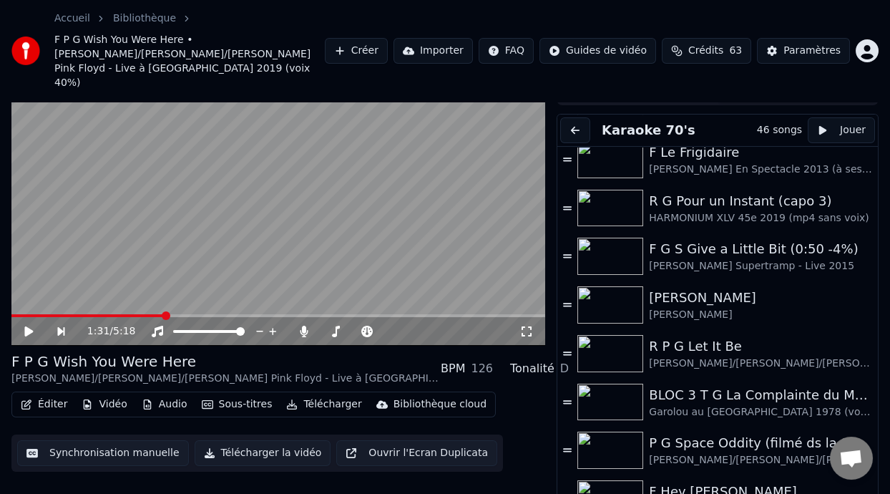
scroll to position [790, 0]
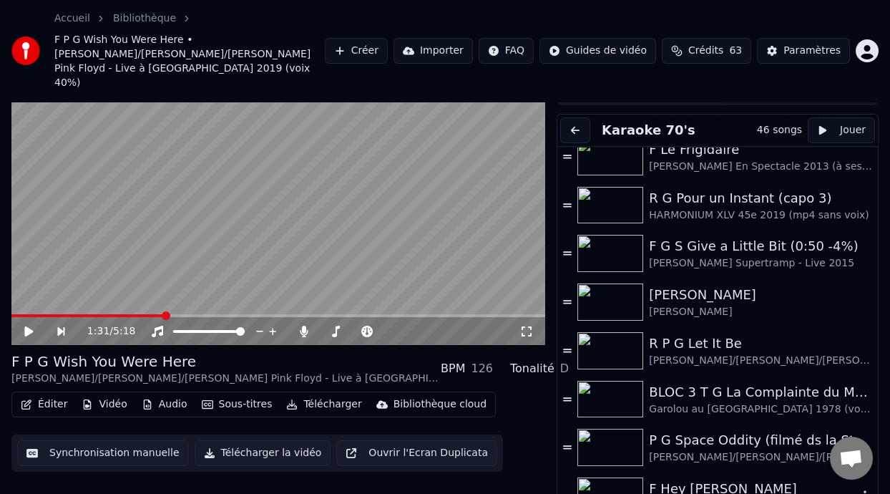
click at [708, 479] on div "F Hey [PERSON_NAME]" at bounding box center [753, 489] width 209 height 20
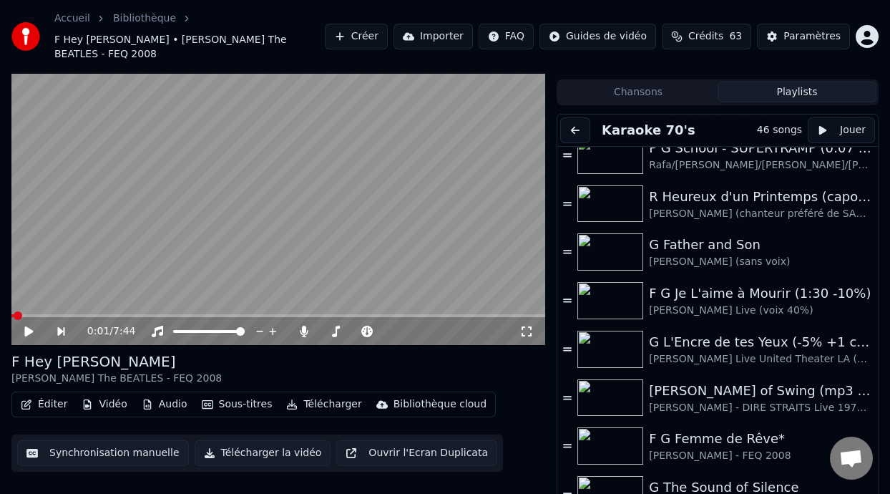
scroll to position [1177, 0]
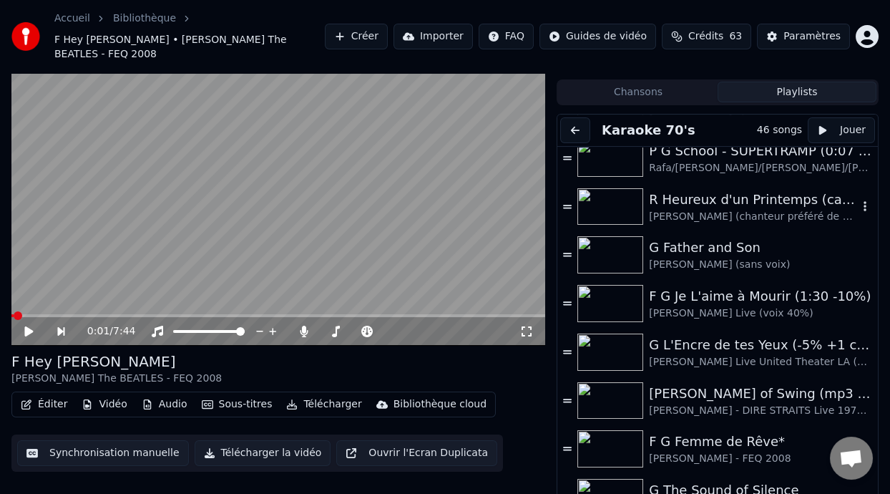
click at [771, 190] on div "R Heureux d'un Printemps (capo 2)" at bounding box center [753, 200] width 209 height 20
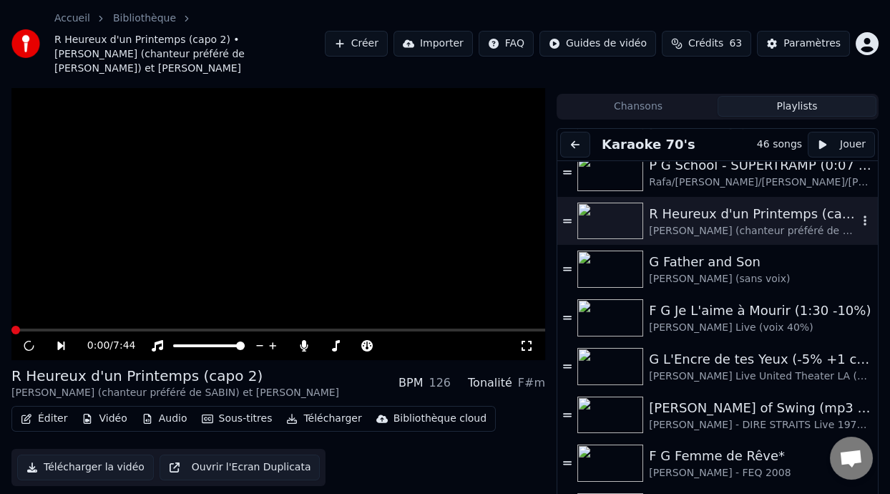
scroll to position [42, 0]
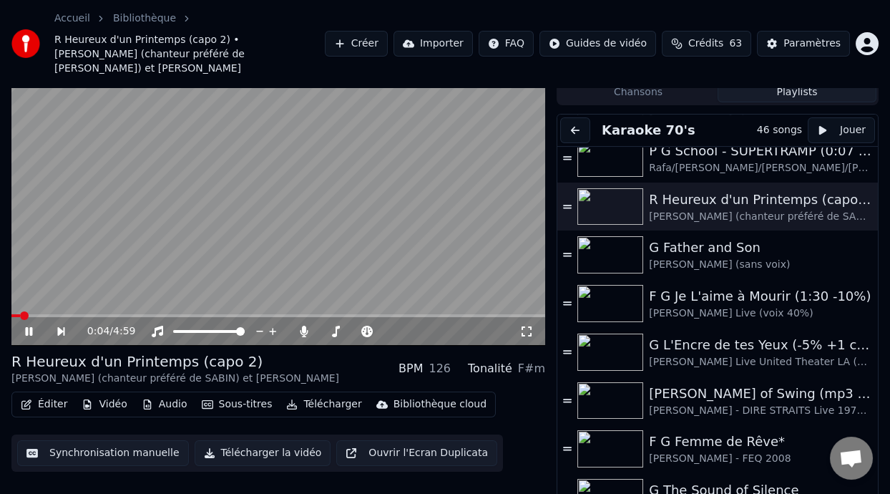
click at [28, 327] on icon at bounding box center [28, 331] width 7 height 9
click at [28, 326] on icon at bounding box center [28, 331] width 9 height 10
click at [28, 327] on icon at bounding box center [28, 331] width 7 height 9
click at [28, 326] on icon at bounding box center [28, 331] width 9 height 10
click at [28, 327] on icon at bounding box center [28, 331] width 7 height 9
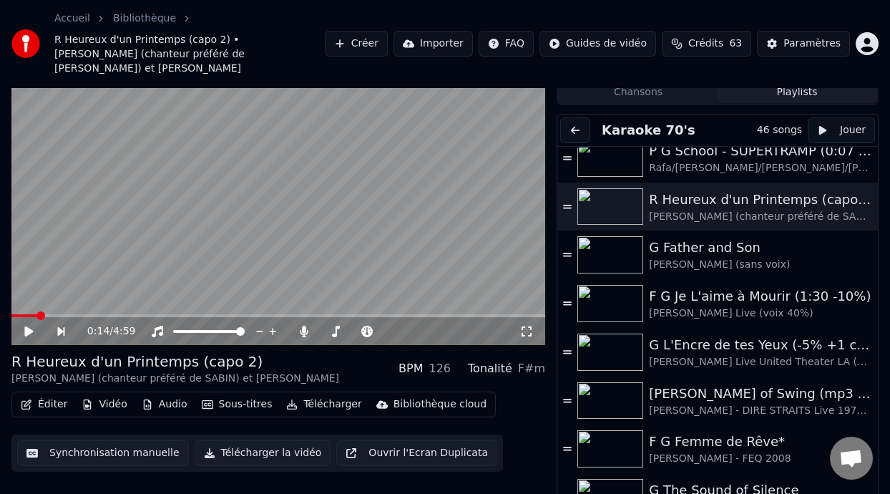
click at [28, 326] on icon at bounding box center [28, 331] width 9 height 10
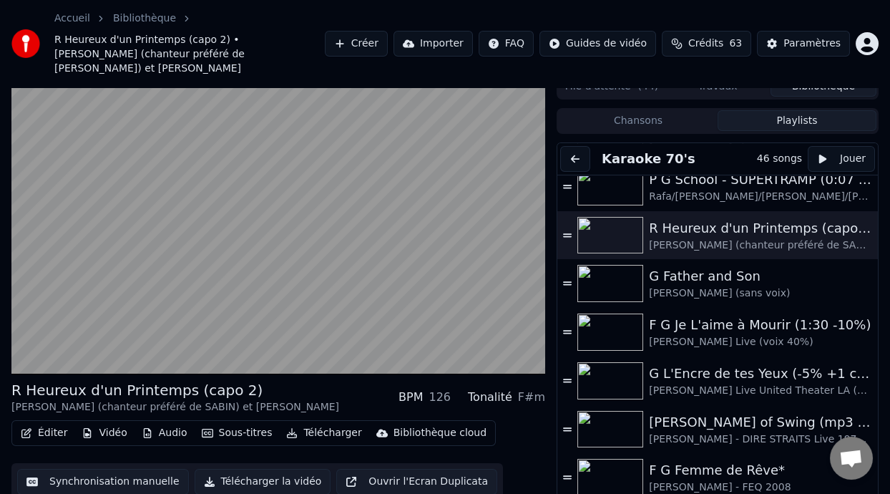
click at [28, 316] on video at bounding box center [278, 224] width 534 height 301
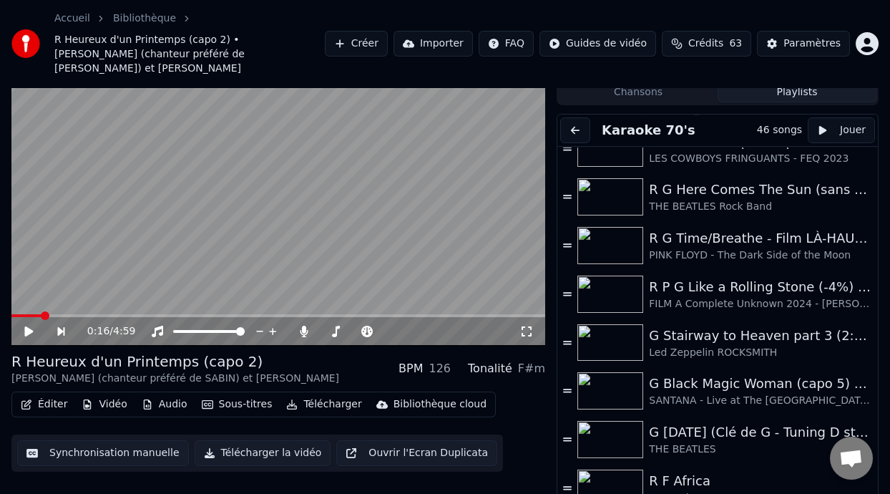
scroll to position [1617, 0]
